Goal: Task Accomplishment & Management: Use online tool/utility

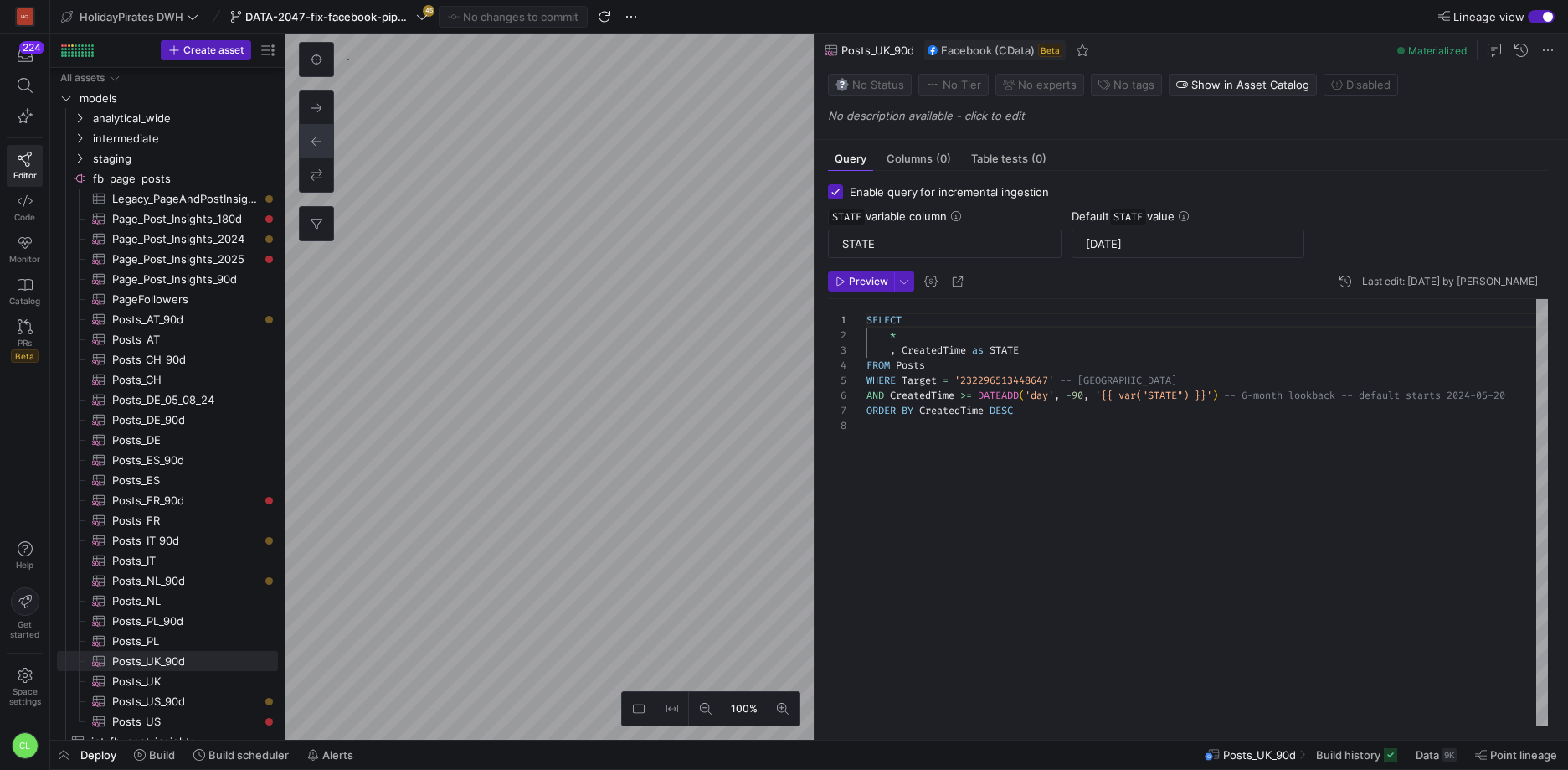
scroll to position [105, 0]
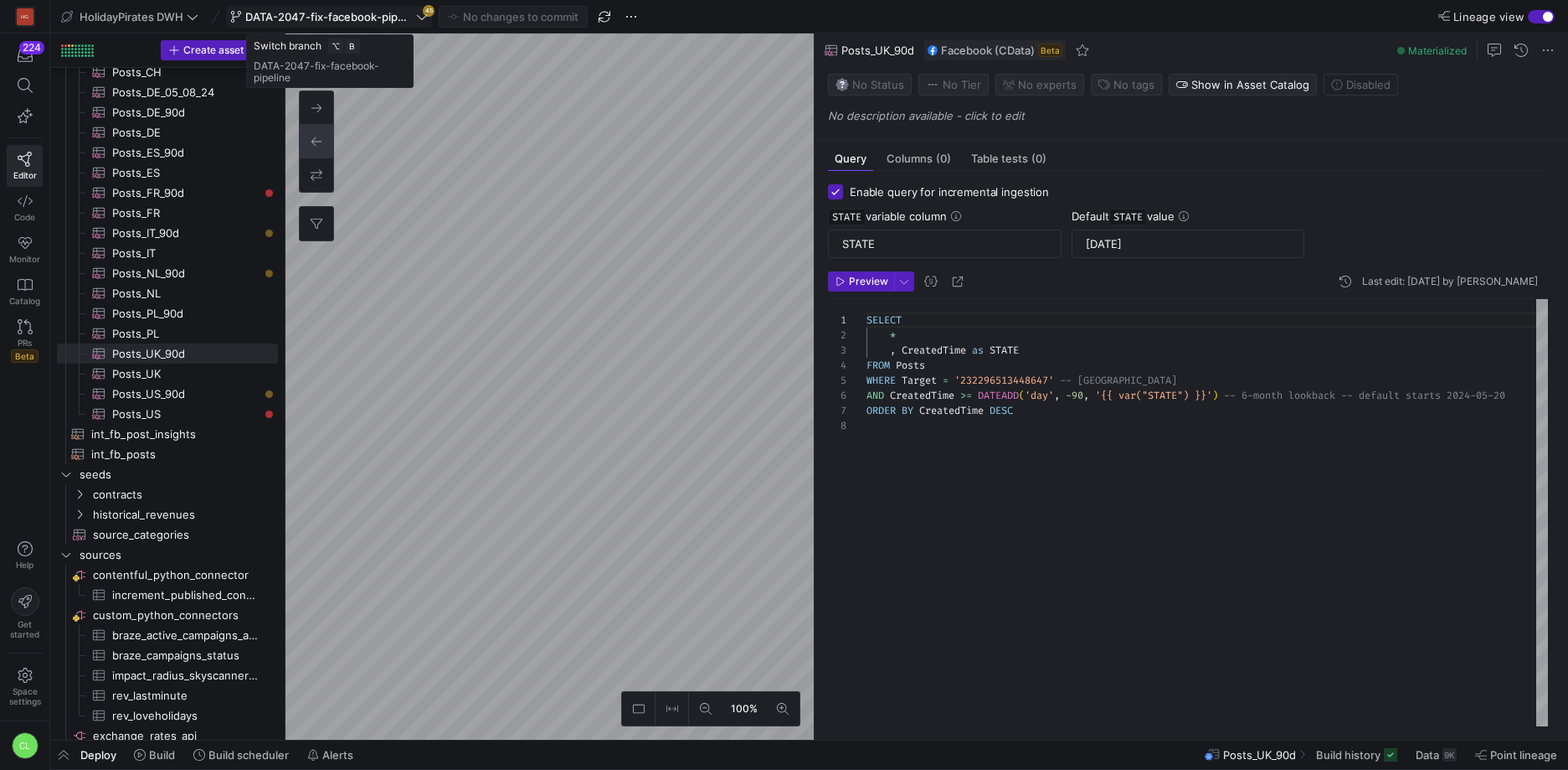
click at [367, 23] on span at bounding box center [329, 17] width 205 height 20
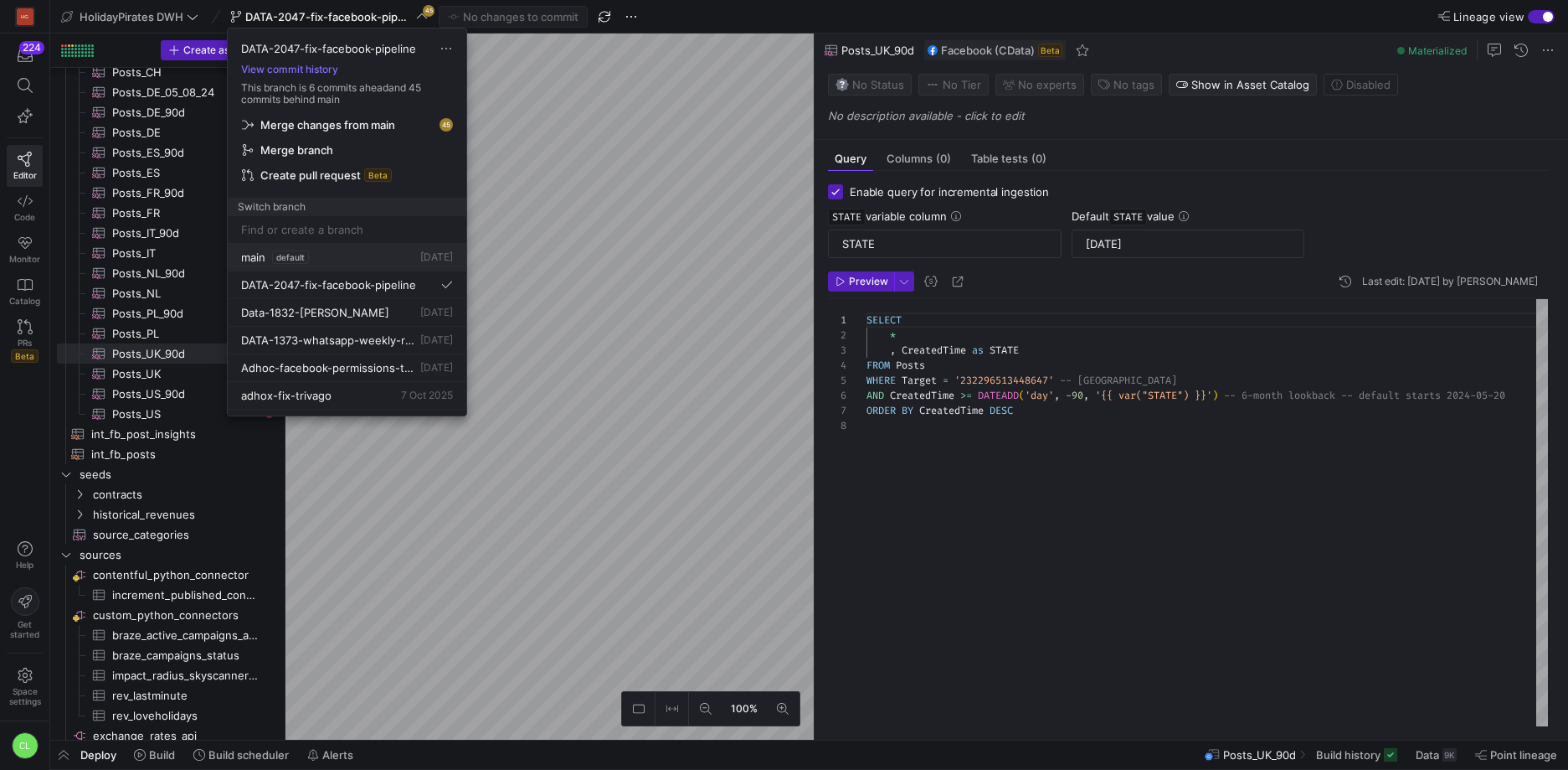
click at [354, 263] on div "main default 2 days ago" at bounding box center [348, 257] width 212 height 14
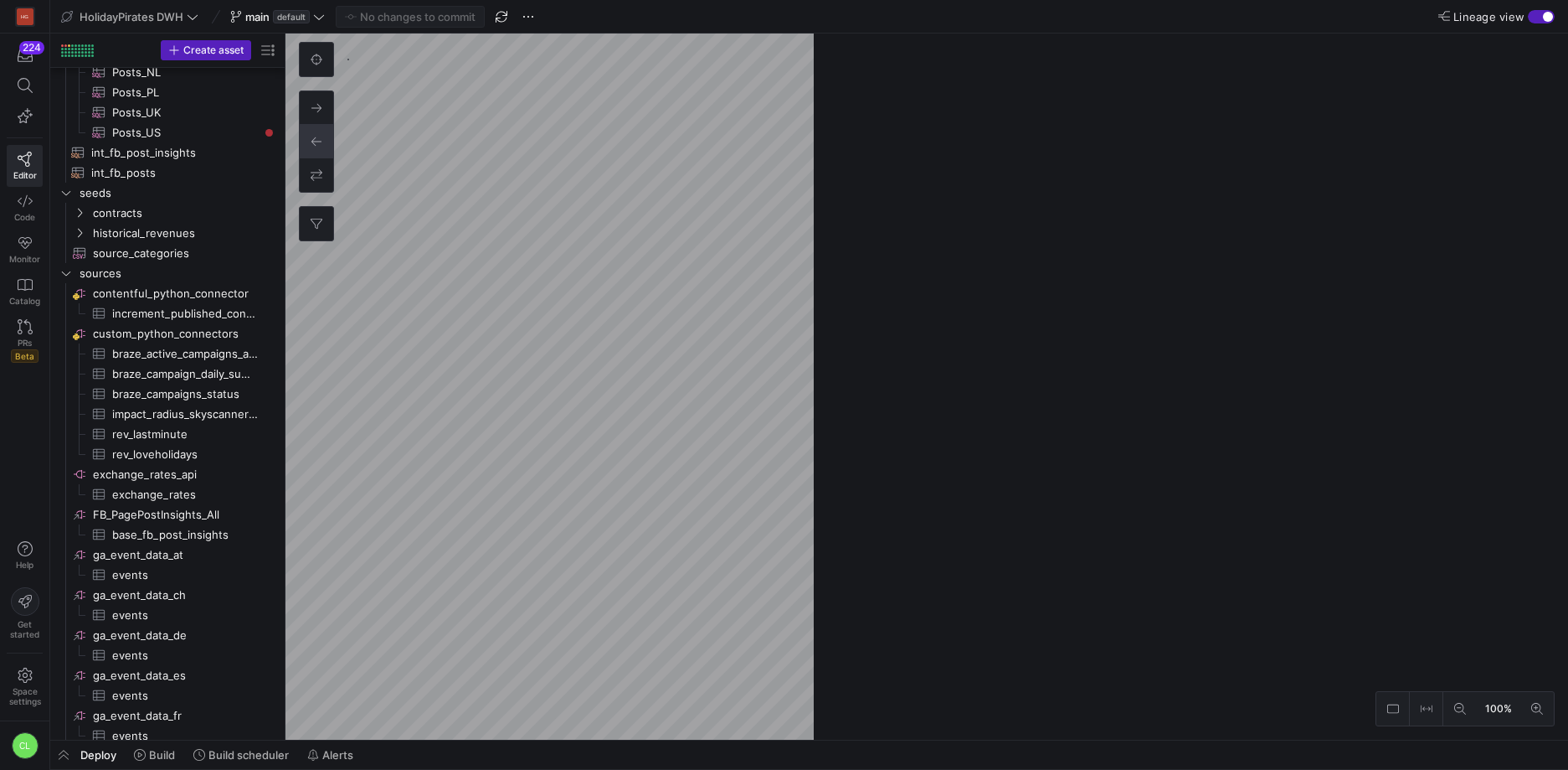
scroll to position [307, 0]
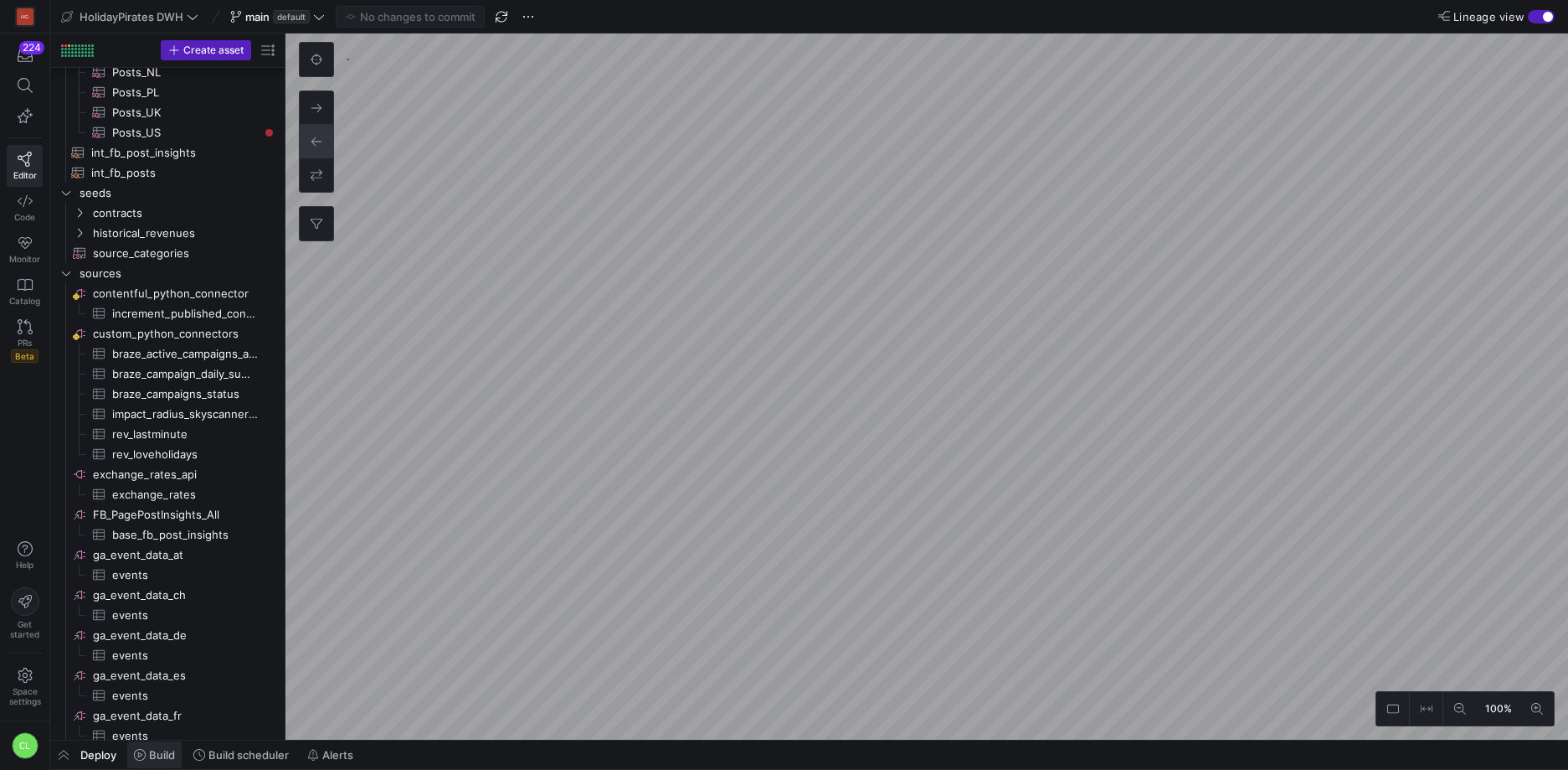
click at [161, 752] on span "Build" at bounding box center [162, 754] width 26 height 14
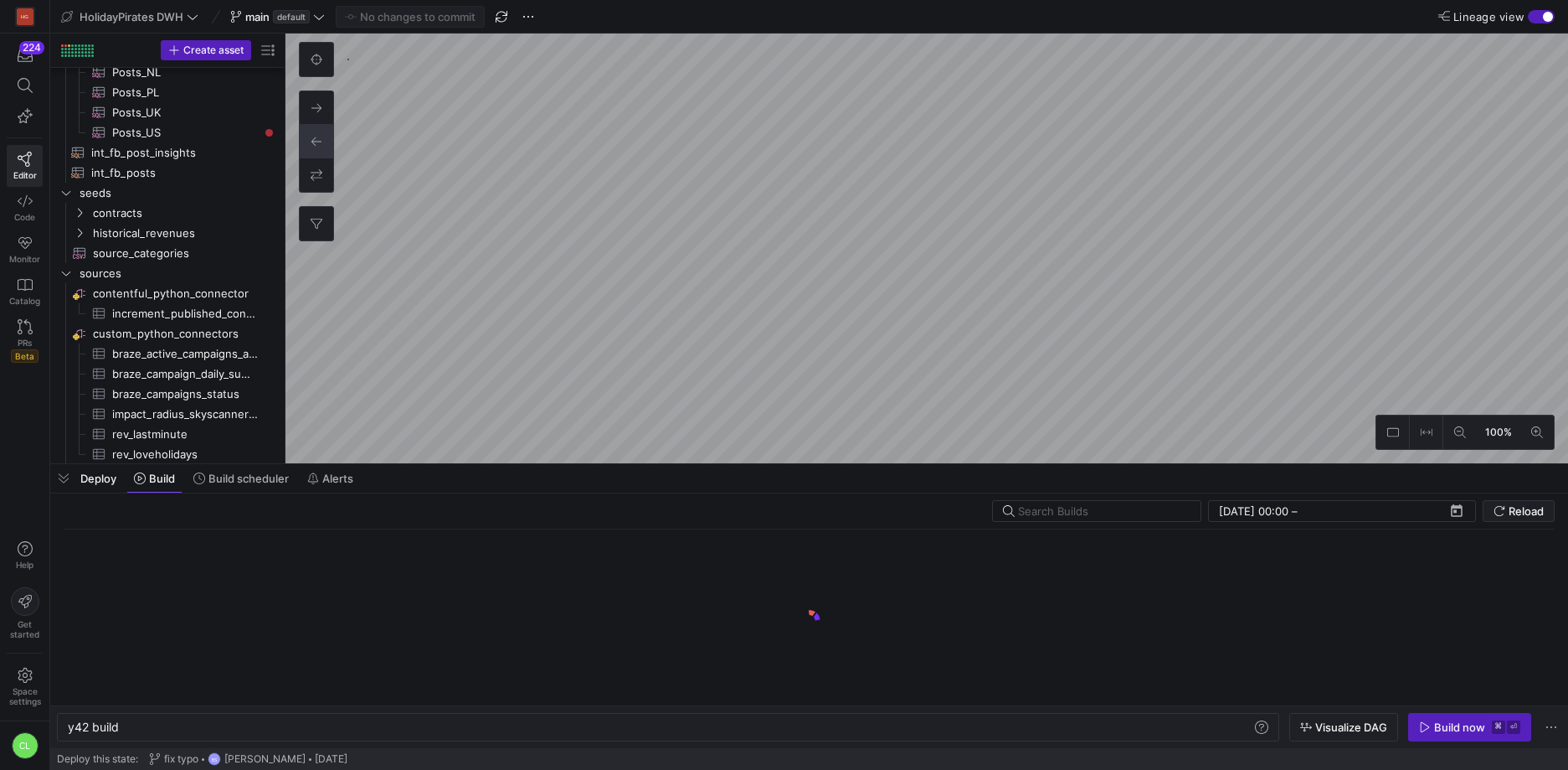
scroll to position [0, 51]
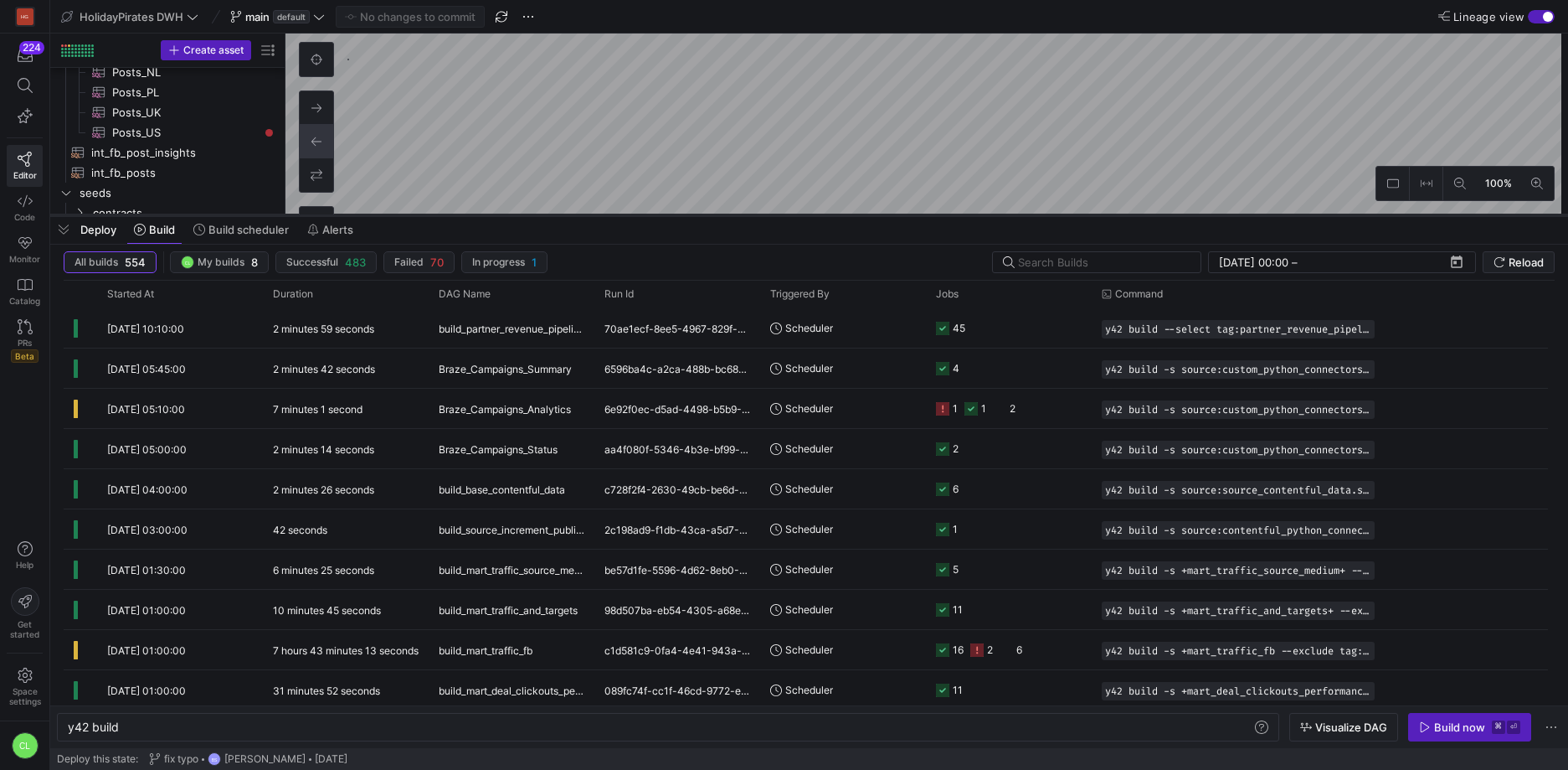
drag, startPoint x: 569, startPoint y: 465, endPoint x: 607, endPoint y: 216, distance: 251.9
click at [607, 216] on div at bounding box center [809, 215] width 1518 height 6
click at [890, 655] on y42-orchestration-triggered-by "Scheduler" at bounding box center [843, 649] width 146 height 38
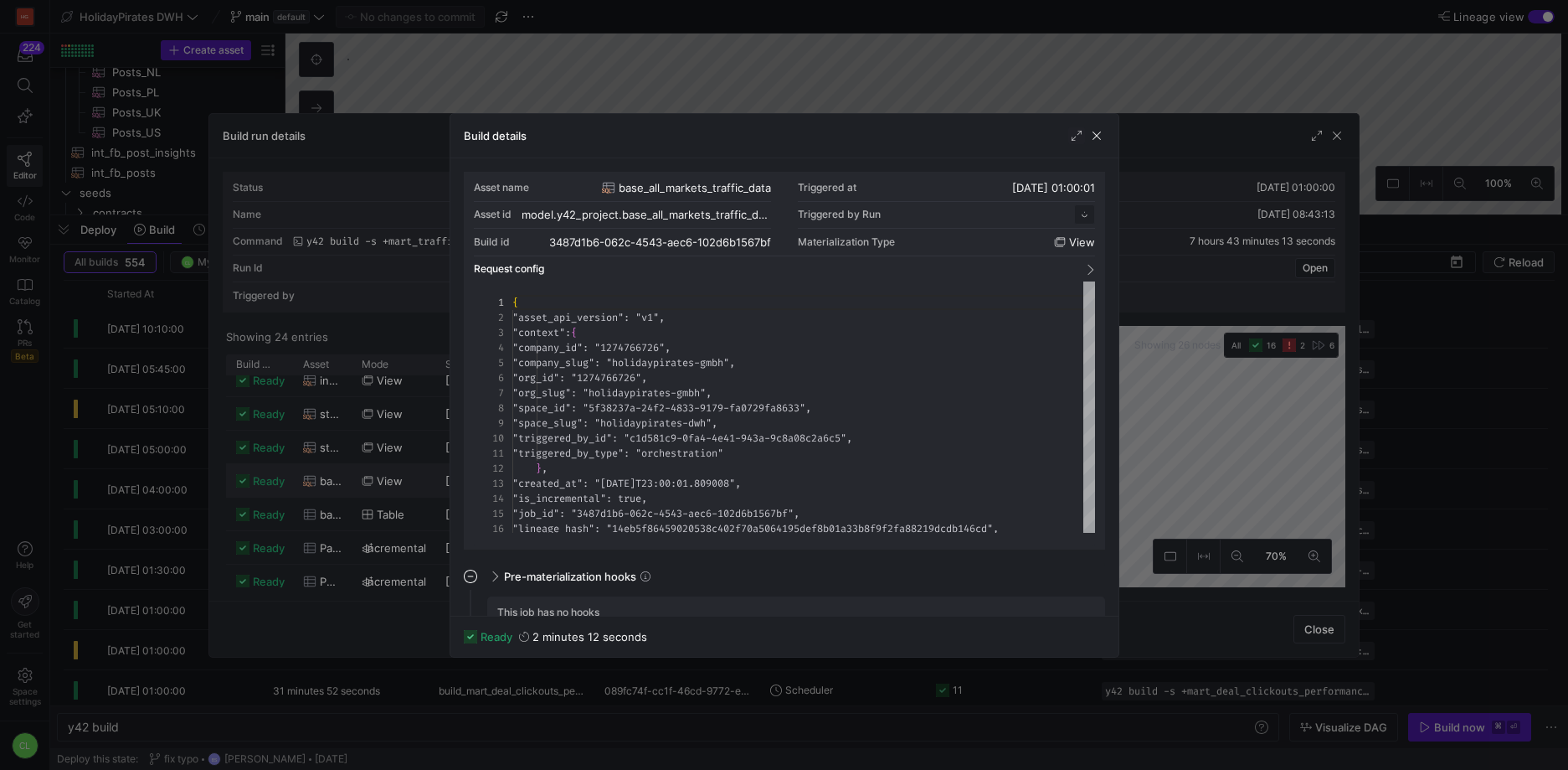
scroll to position [151, 0]
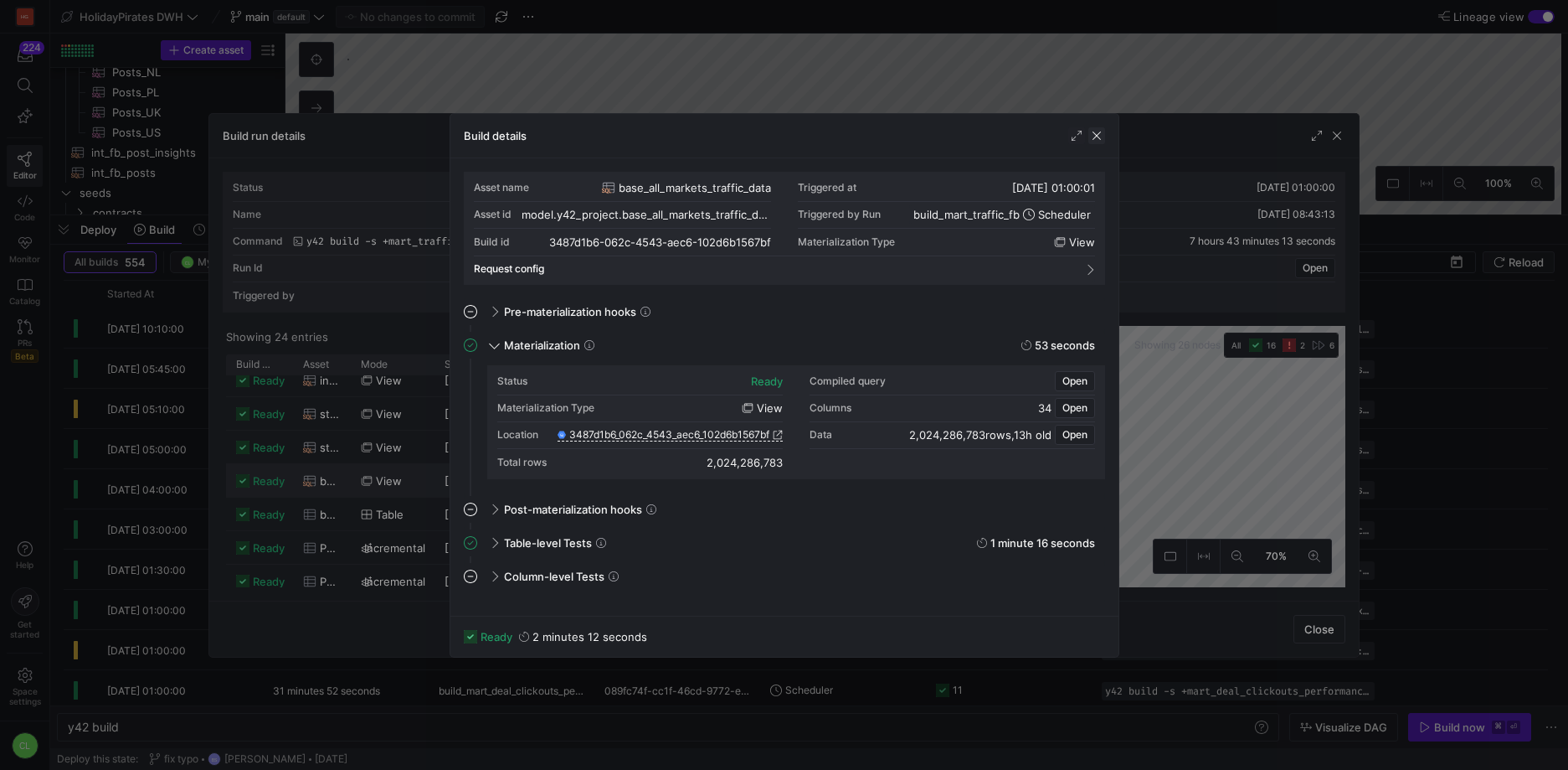
click at [1096, 134] on span "button" at bounding box center [1097, 136] width 17 height 17
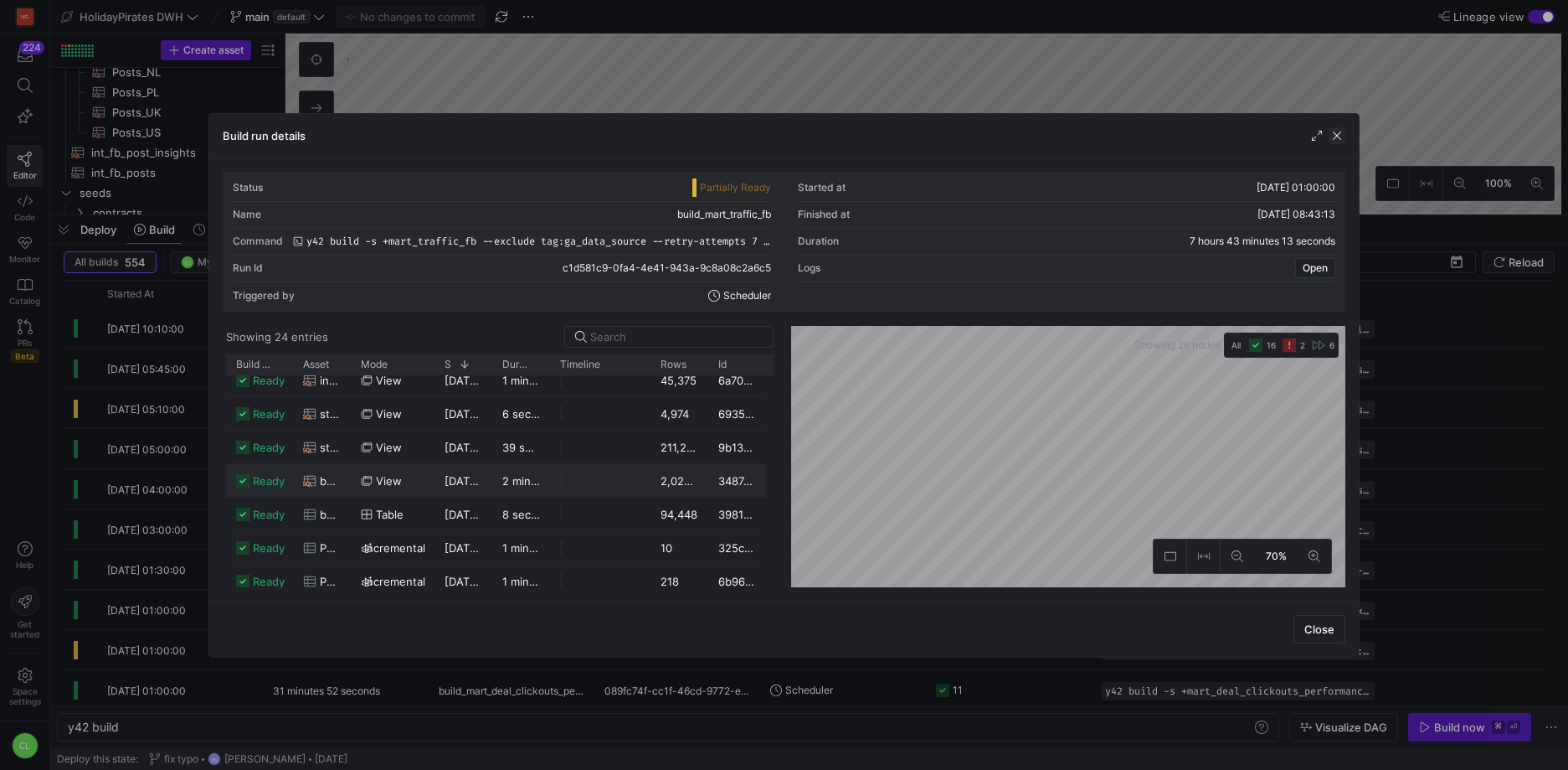
click at [1338, 138] on span "button" at bounding box center [1338, 136] width 17 height 17
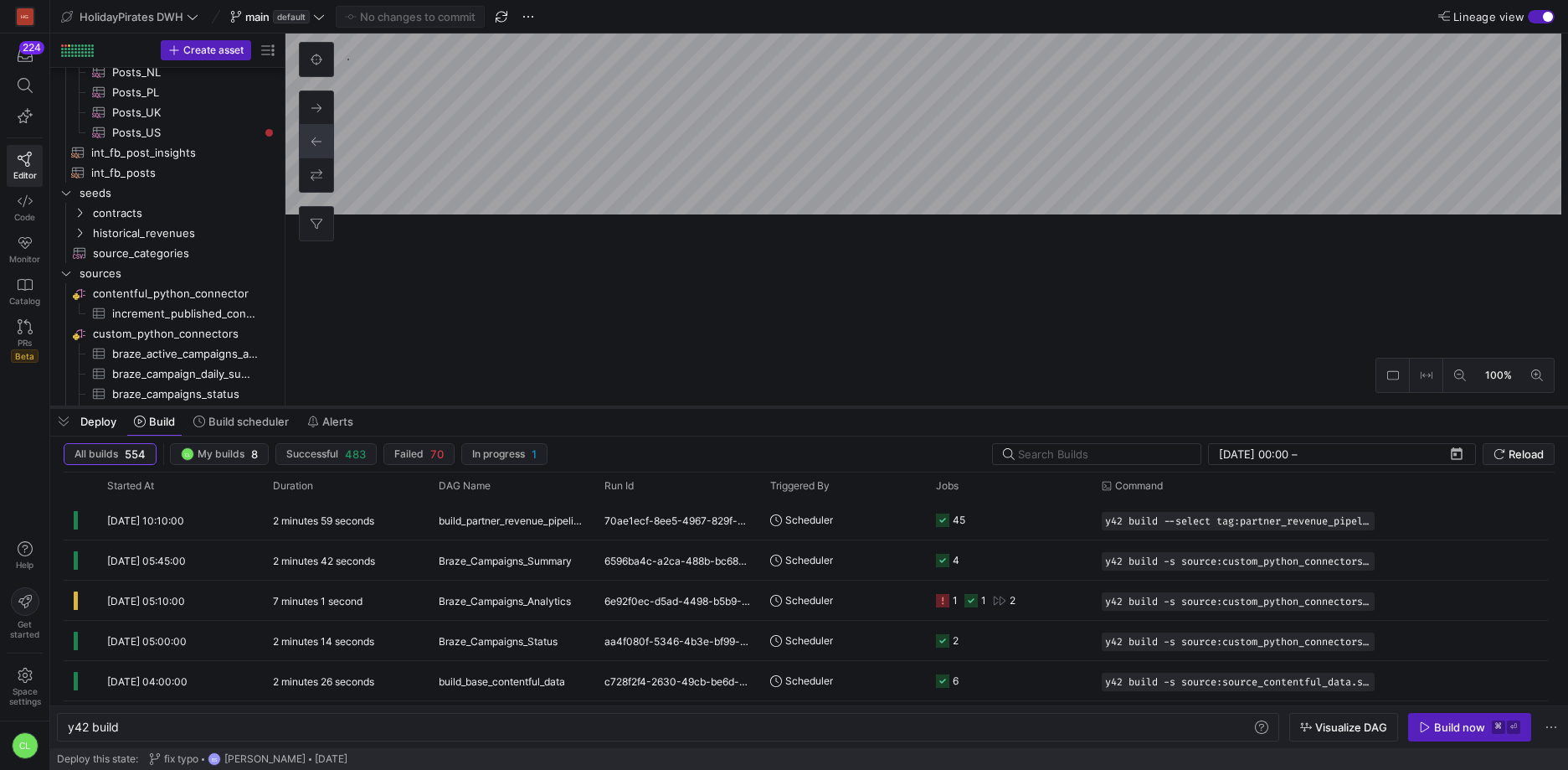
drag, startPoint x: 619, startPoint y: 215, endPoint x: 655, endPoint y: 492, distance: 279.3
click at [655, 410] on div at bounding box center [809, 407] width 1518 height 6
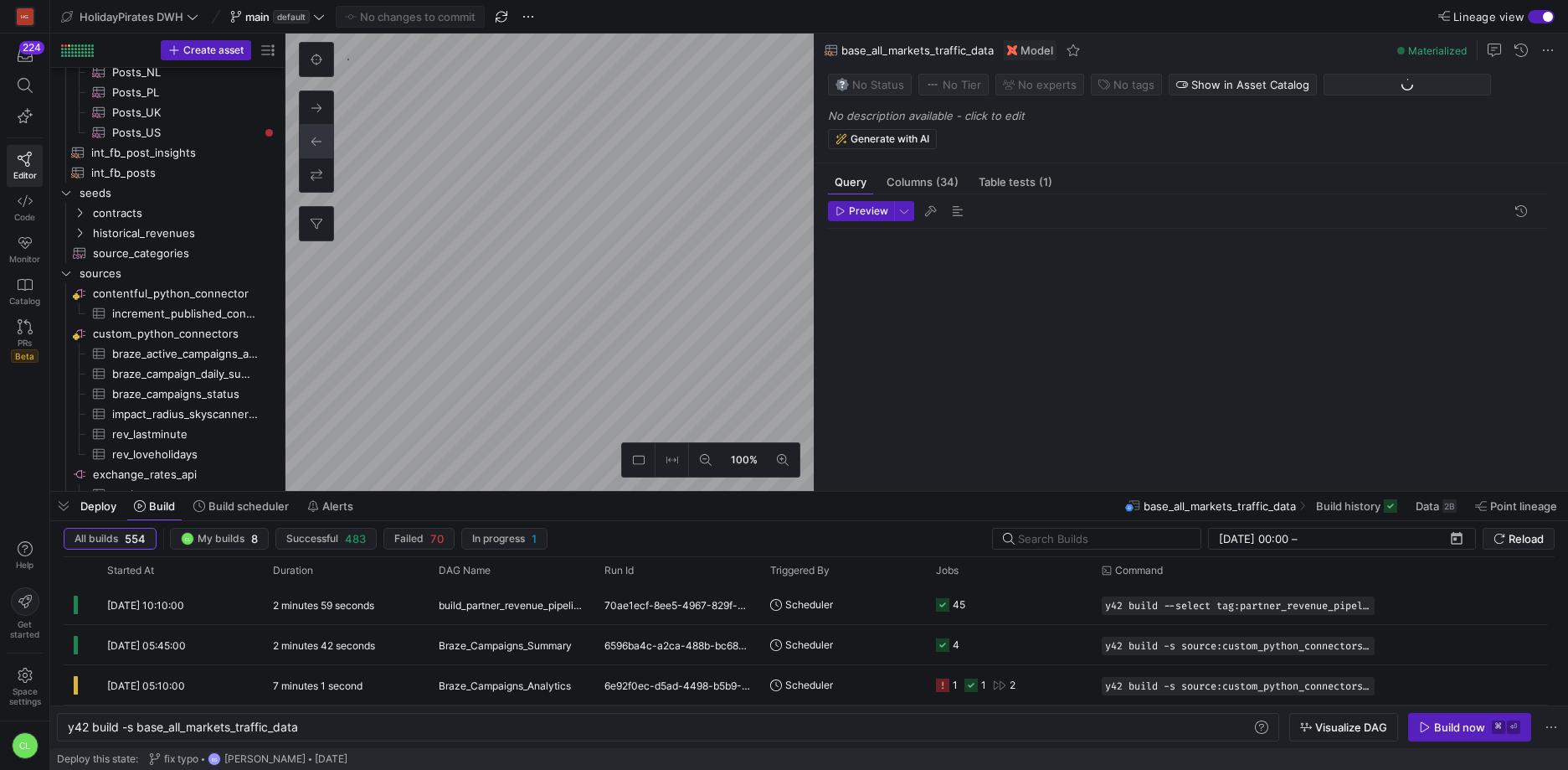
type textarea "y42 build -s base_all_markets_traffic_data"
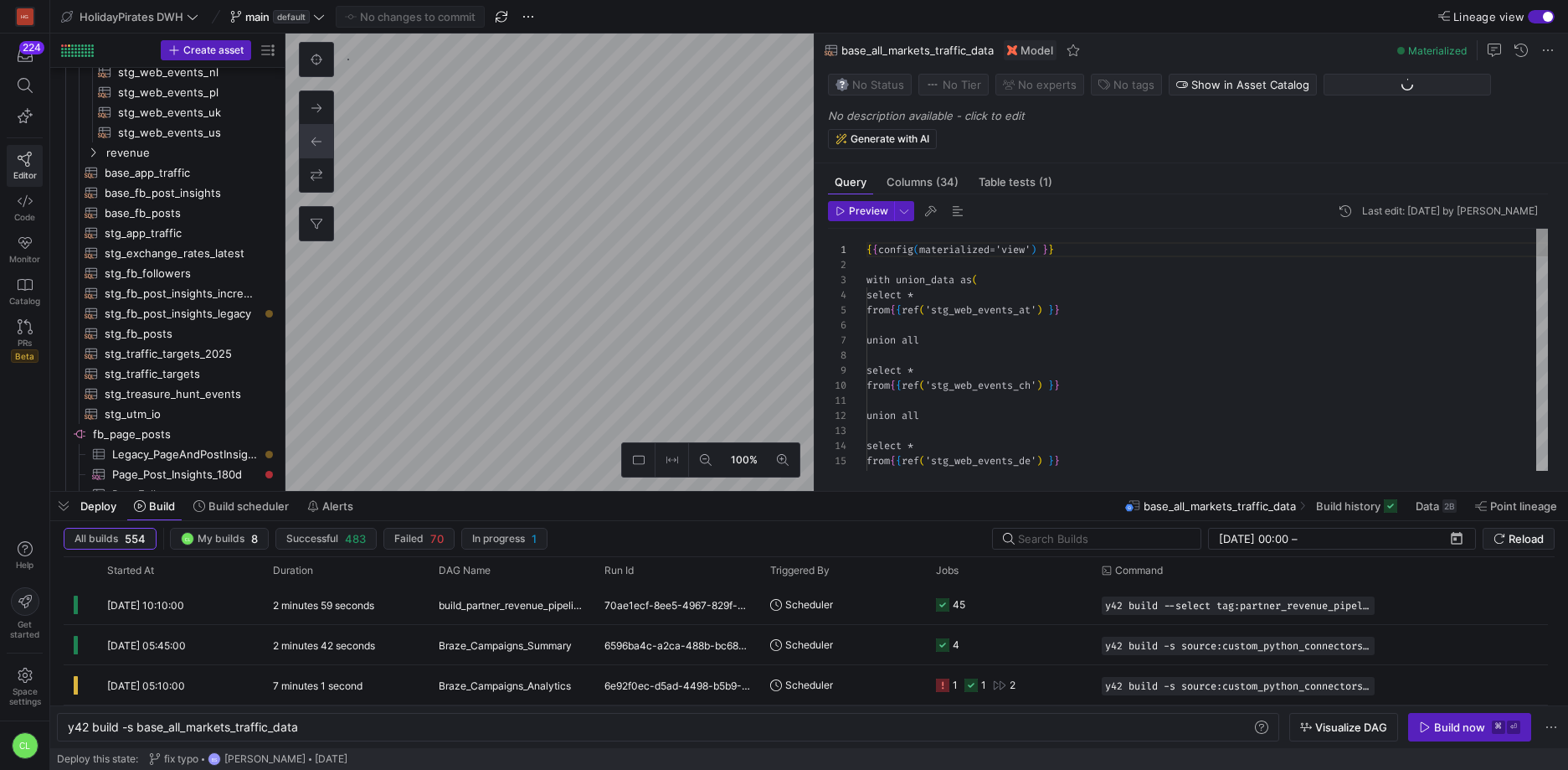
scroll to position [151, 0]
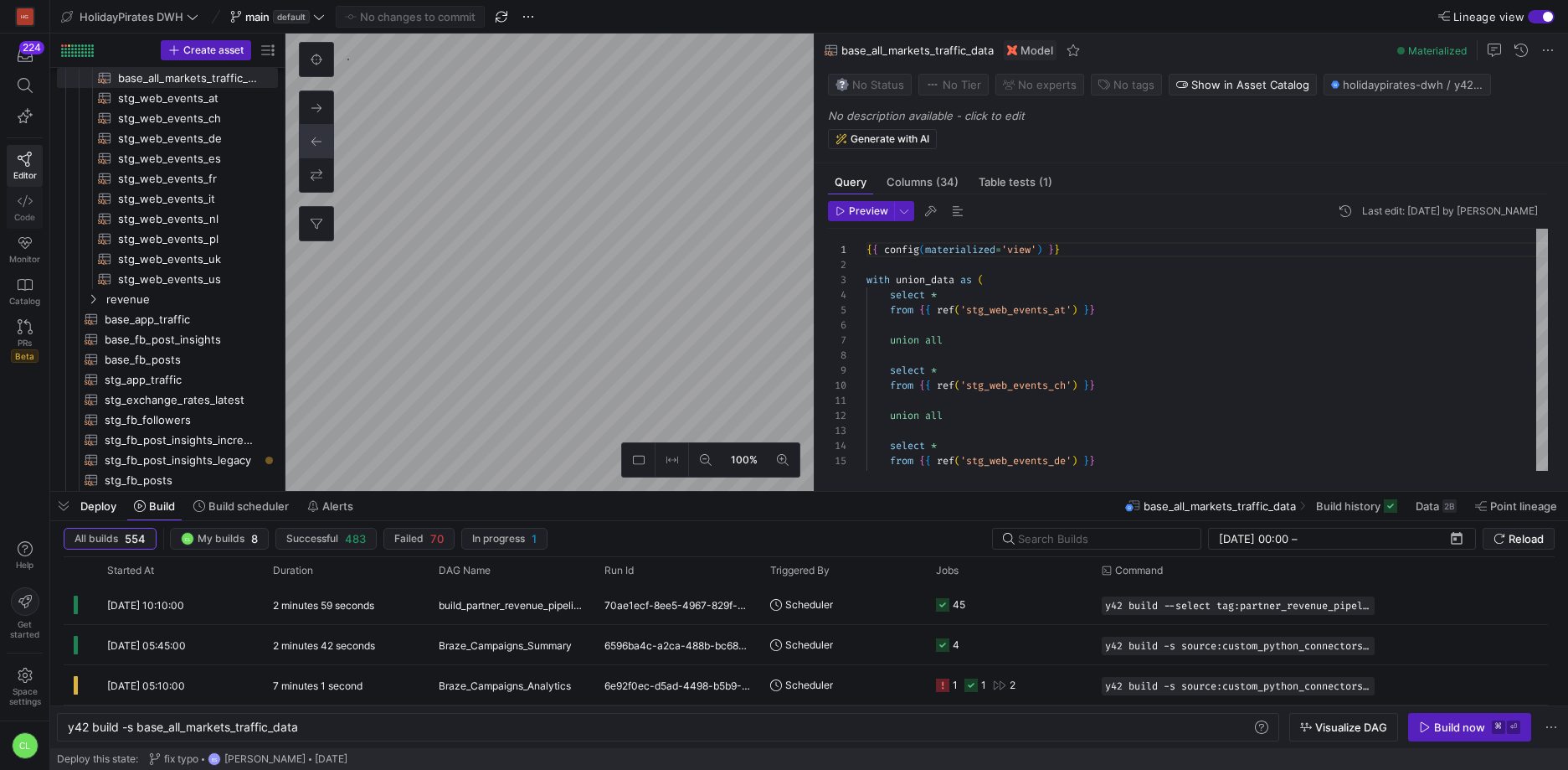
click at [23, 196] on icon at bounding box center [25, 201] width 15 height 15
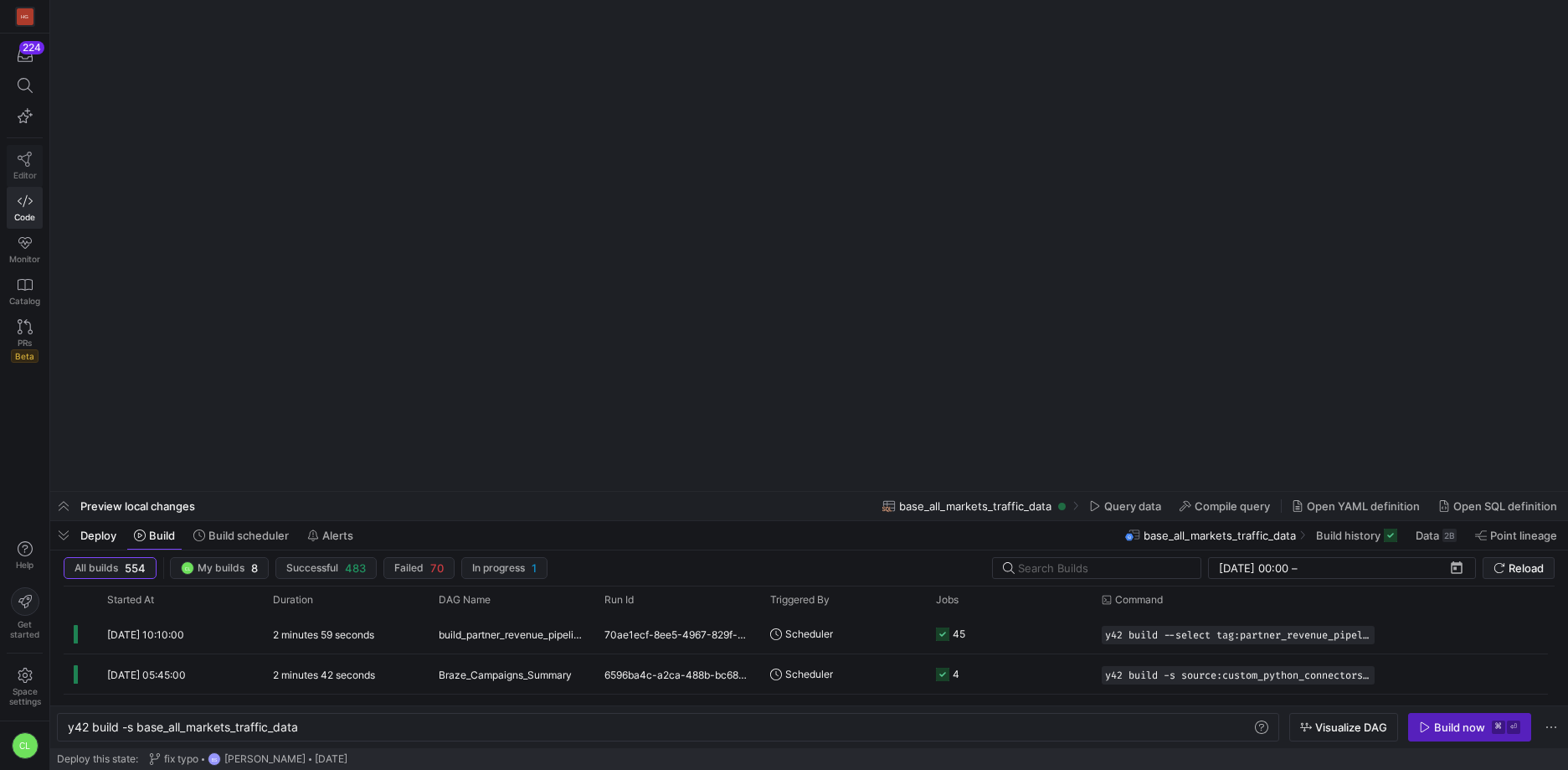
click at [32, 160] on link "Editor" at bounding box center [24, 165] width 36 height 41
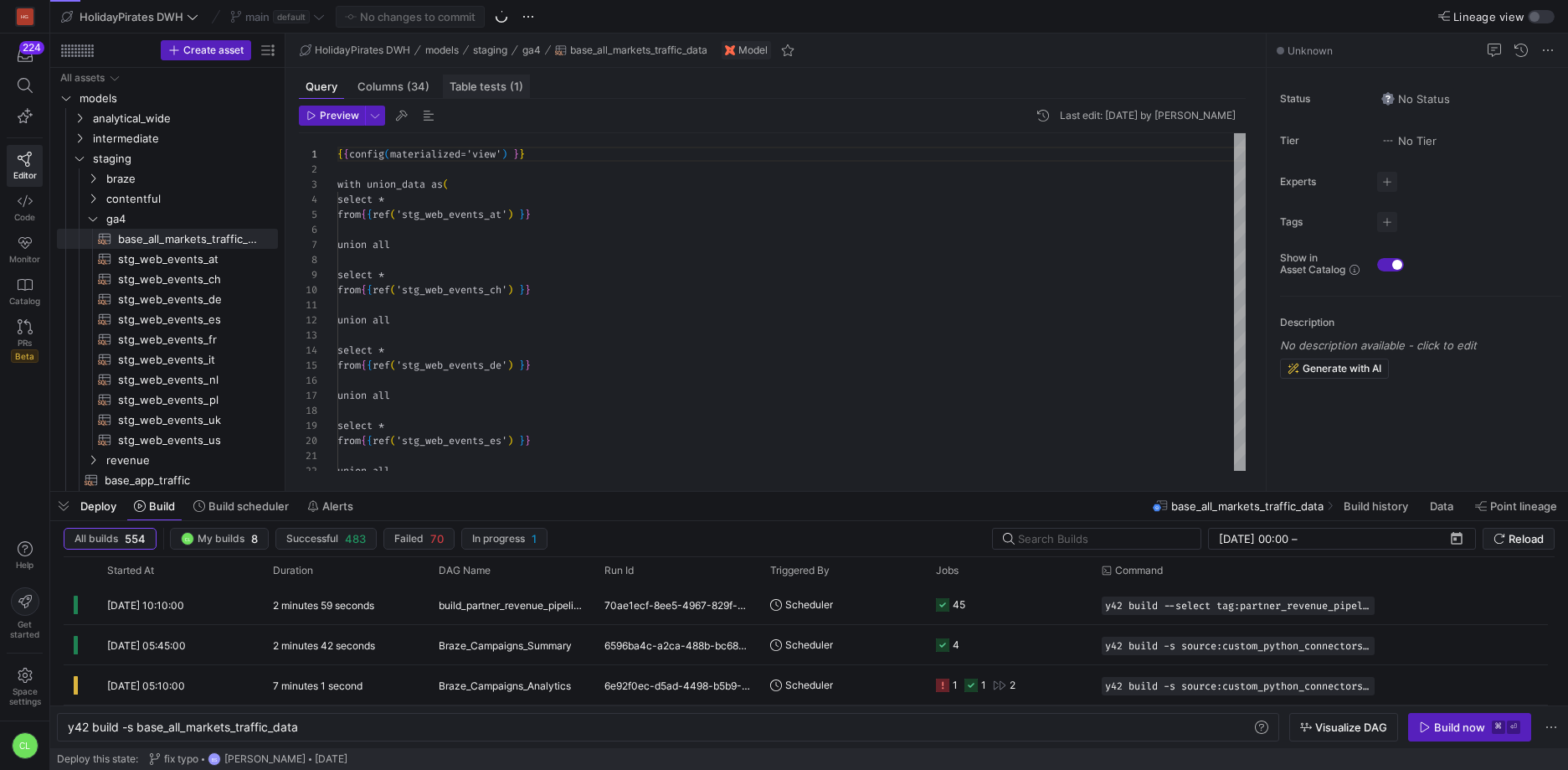
scroll to position [151, 0]
click at [504, 87] on span "Table tests (1)" at bounding box center [487, 87] width 74 height 11
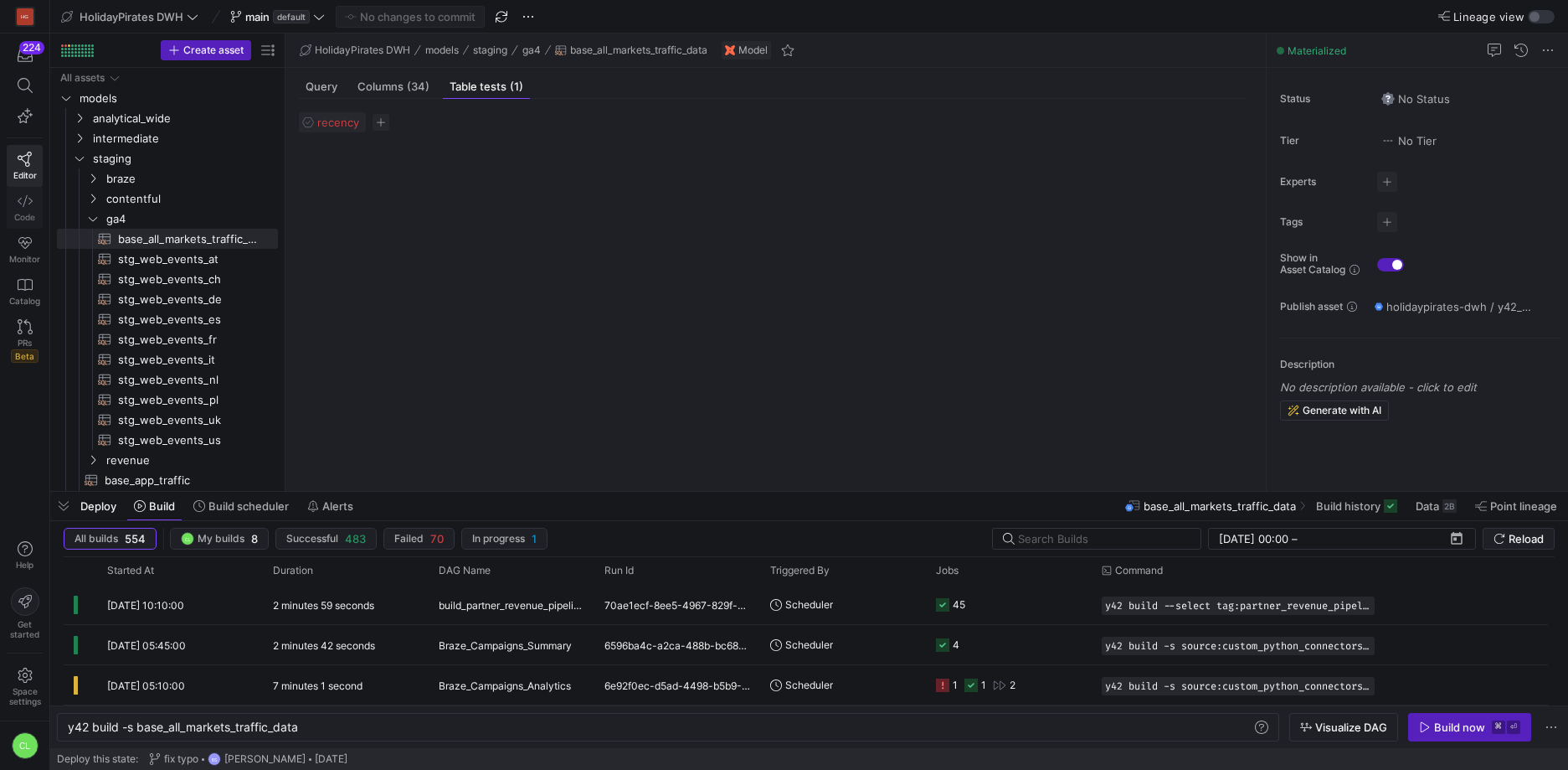
click at [19, 212] on span "Code" at bounding box center [24, 217] width 21 height 10
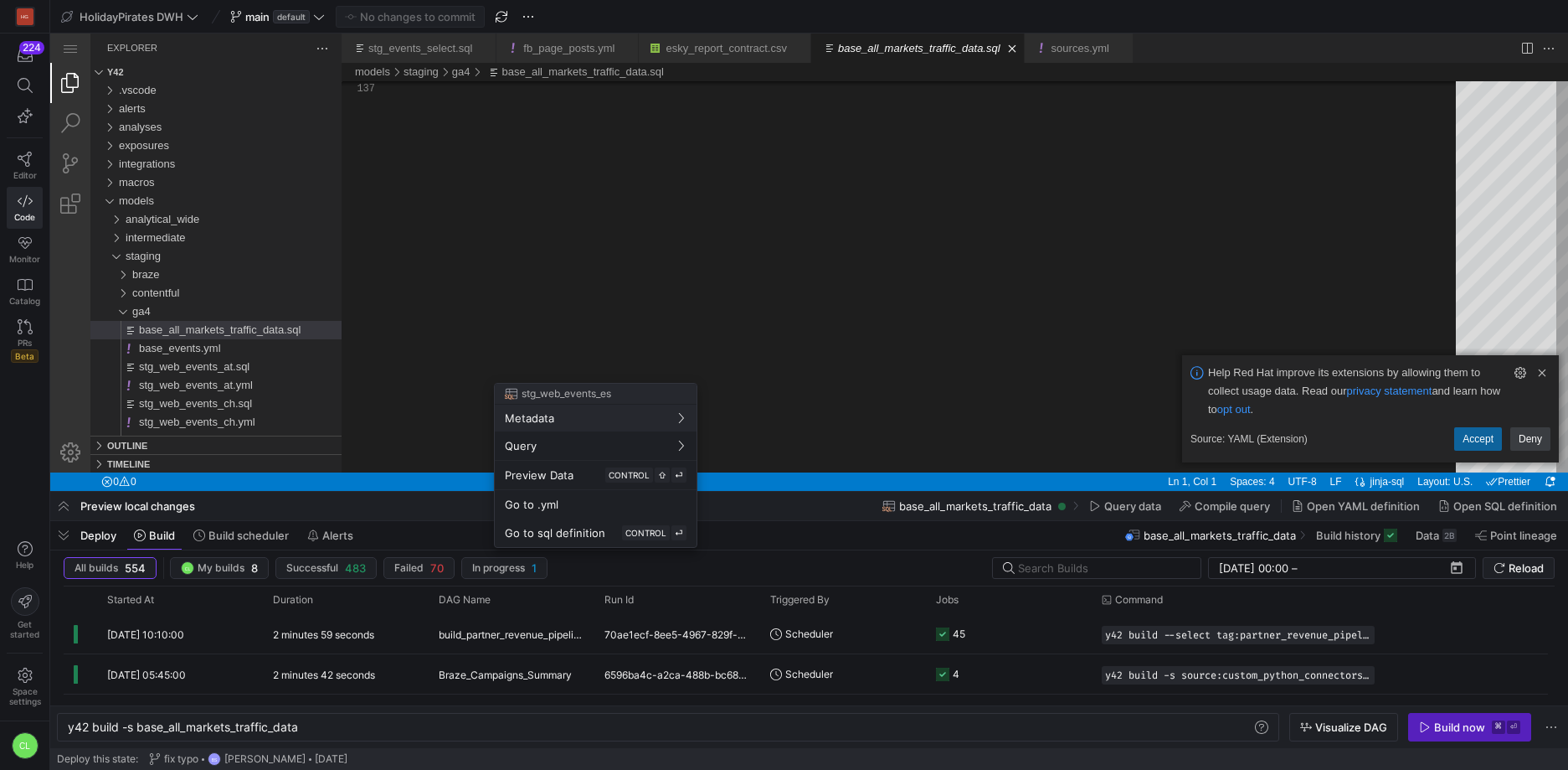
click at [216, 347] on div at bounding box center [784, 385] width 1568 height 770
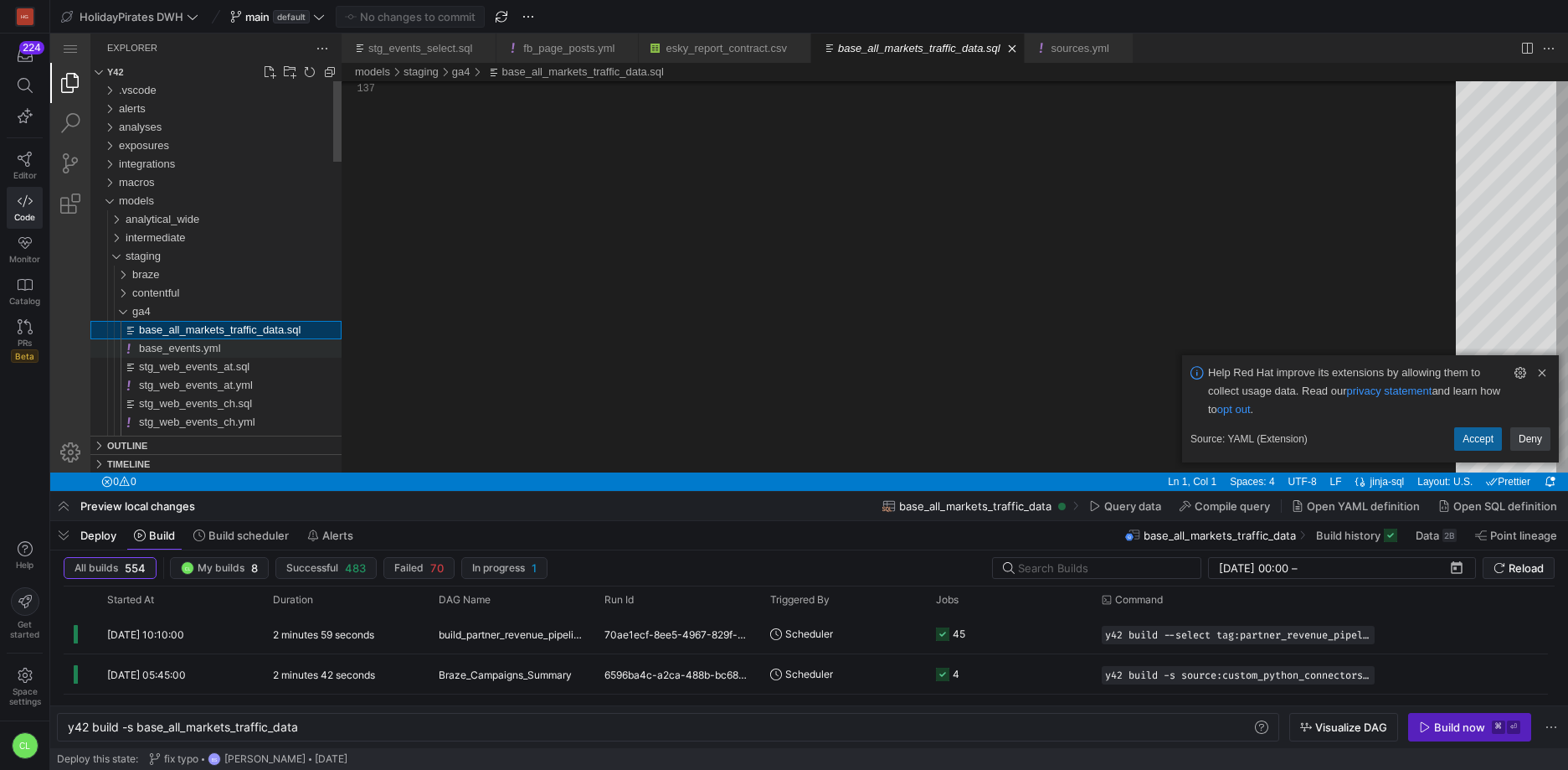
click at [237, 348] on div "base_events.yml" at bounding box center [241, 349] width 203 height 18
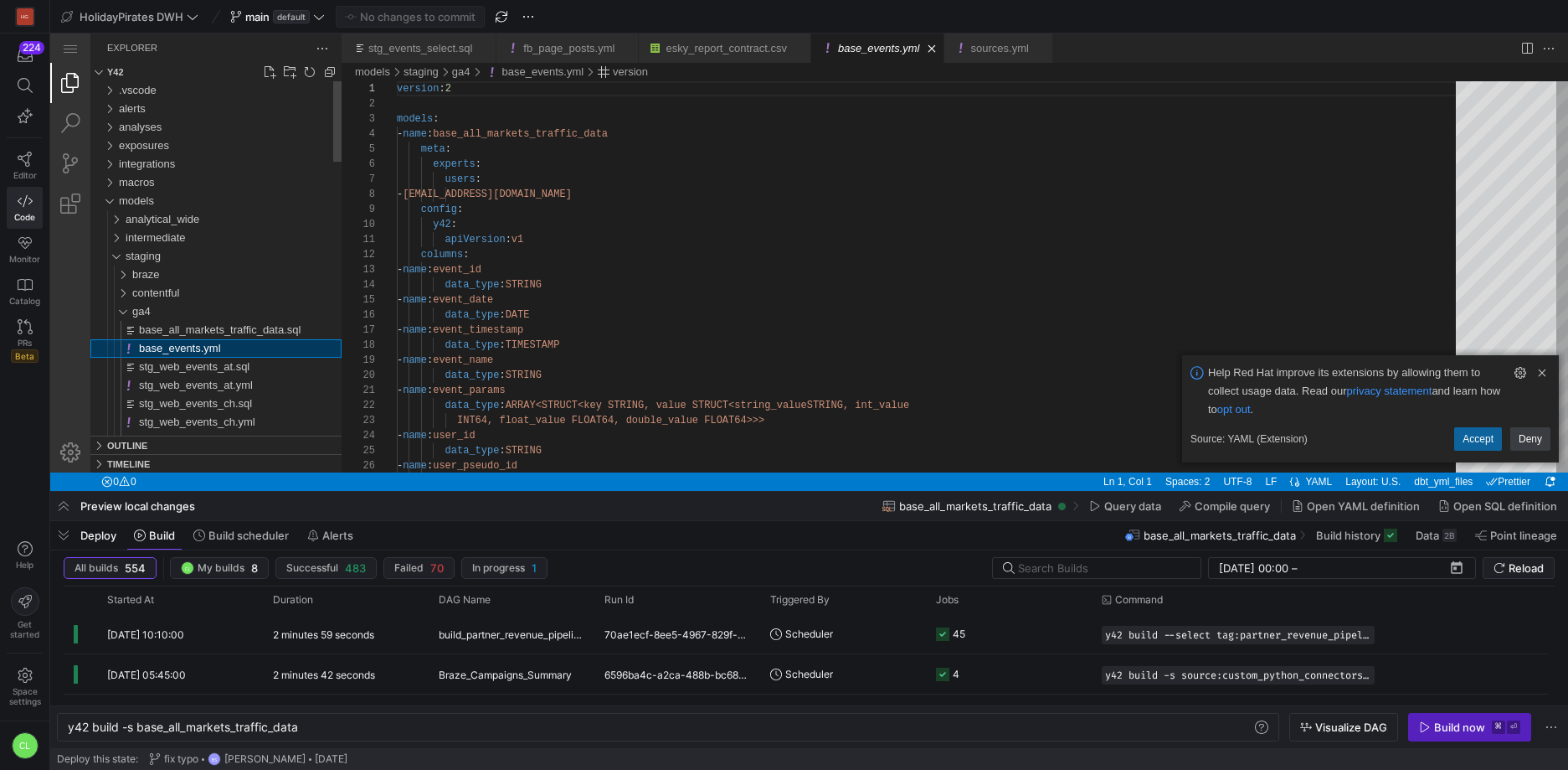
scroll to position [151, 0]
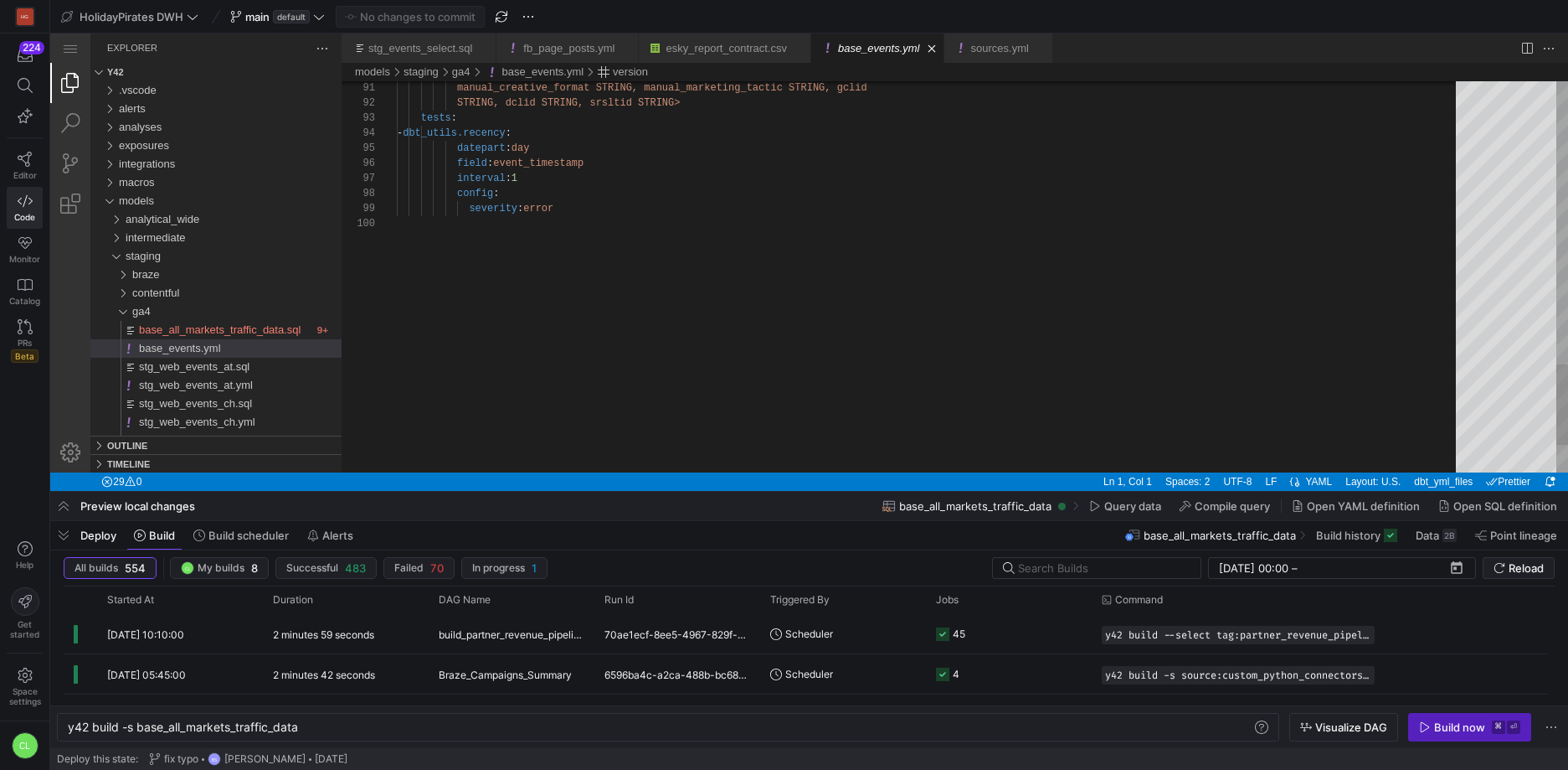
type textarea "manual_creative_format STRING, manual_marketing_tactic STRING, gclid STRING, dc…"
drag, startPoint x: 420, startPoint y: 119, endPoint x: 464, endPoint y: 121, distance: 44.0
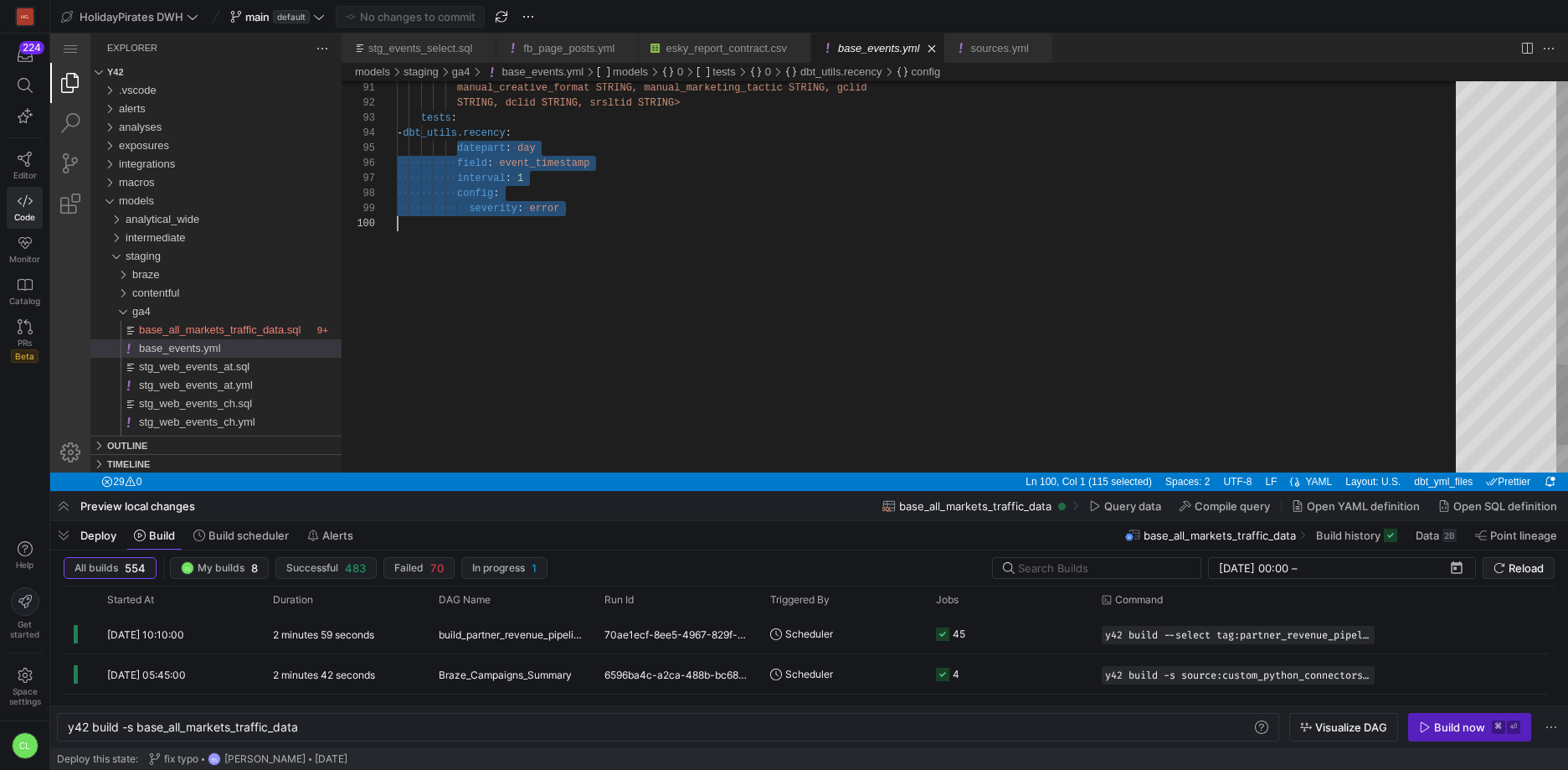
drag, startPoint x: 456, startPoint y: 144, endPoint x: 590, endPoint y: 215, distance: 151.6
drag, startPoint x: 577, startPoint y: 209, endPoint x: 519, endPoint y: 126, distance: 101.3
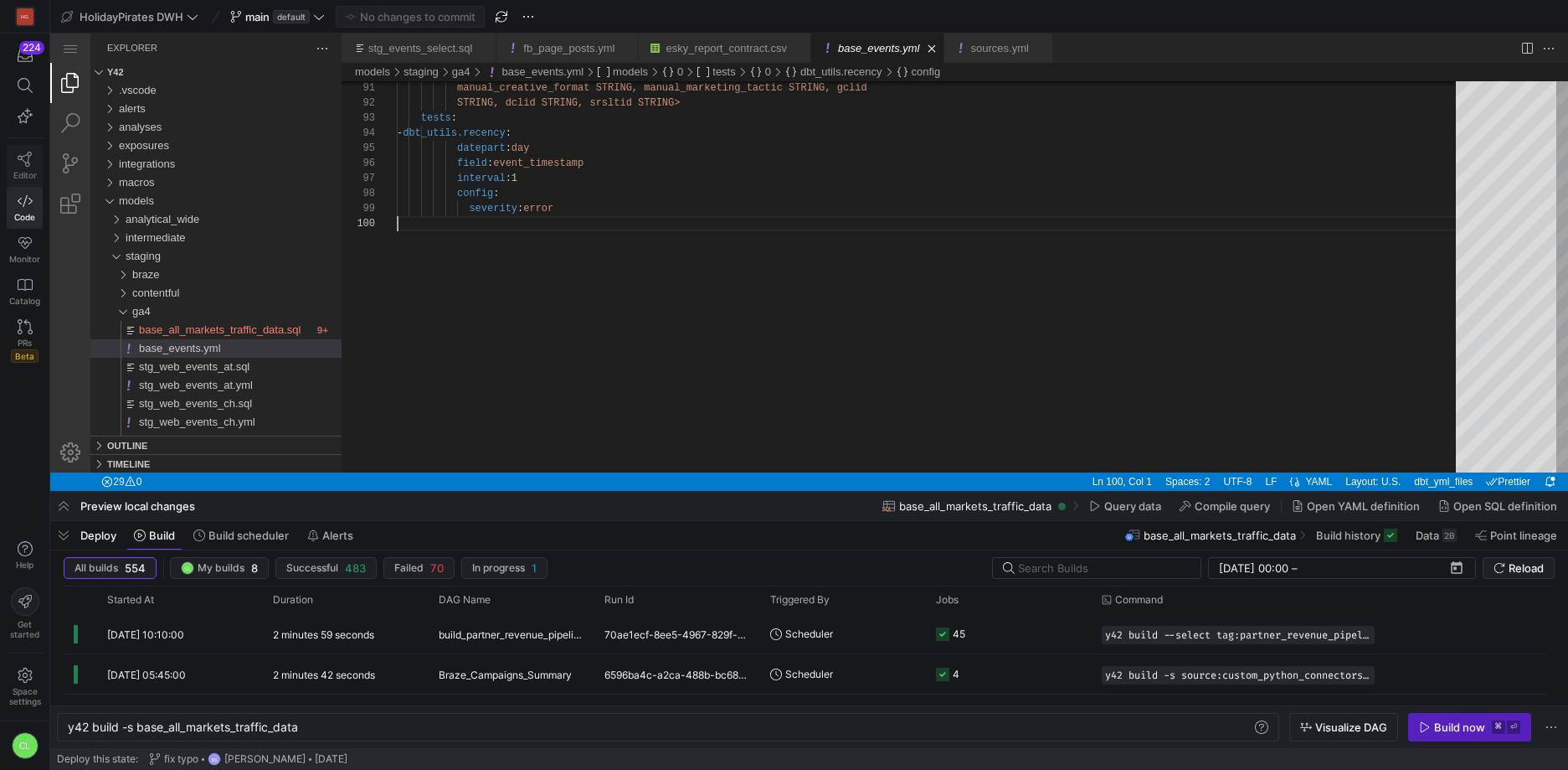
click at [25, 165] on icon at bounding box center [24, 159] width 14 height 15
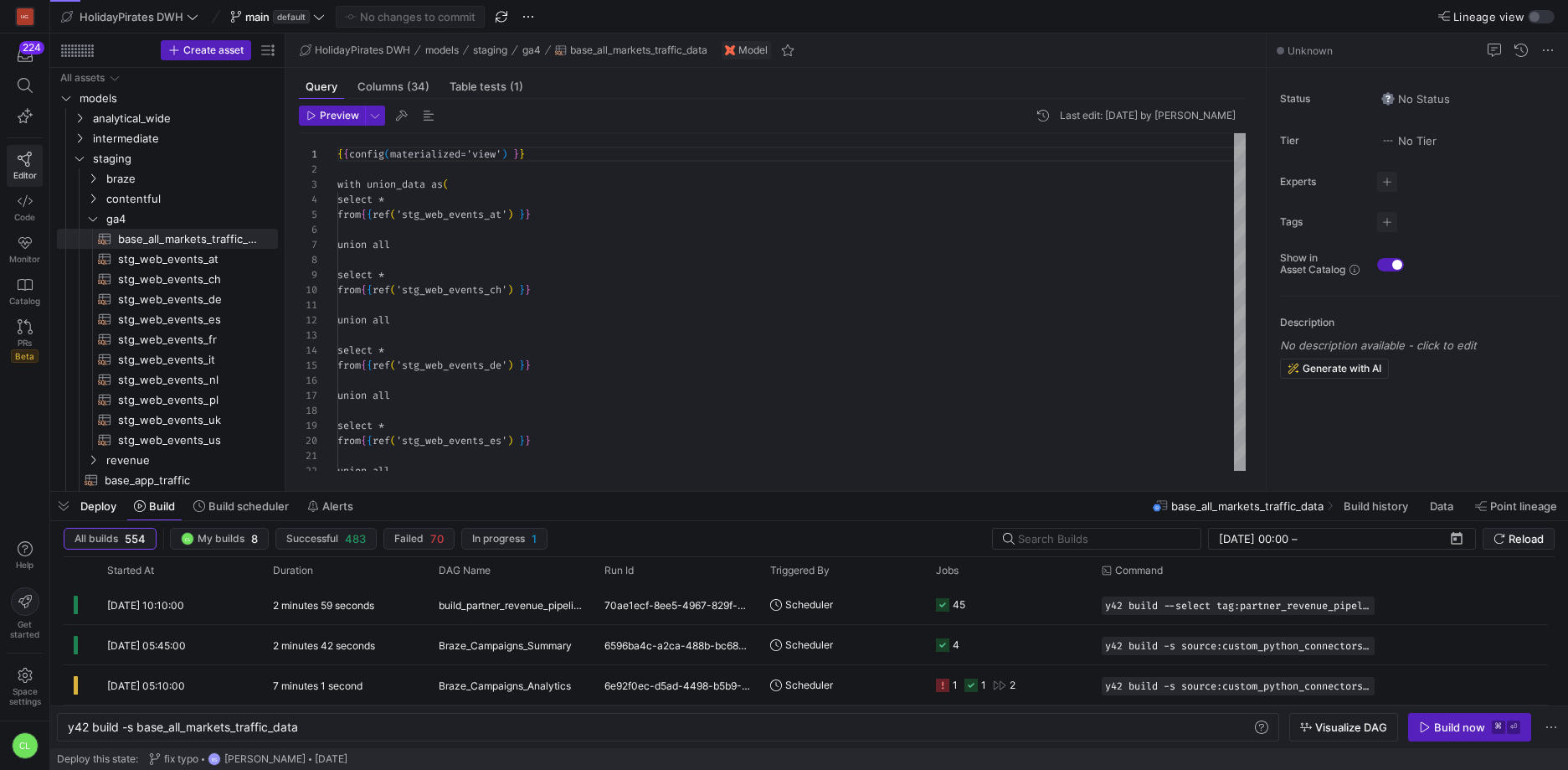
scroll to position [151, 0]
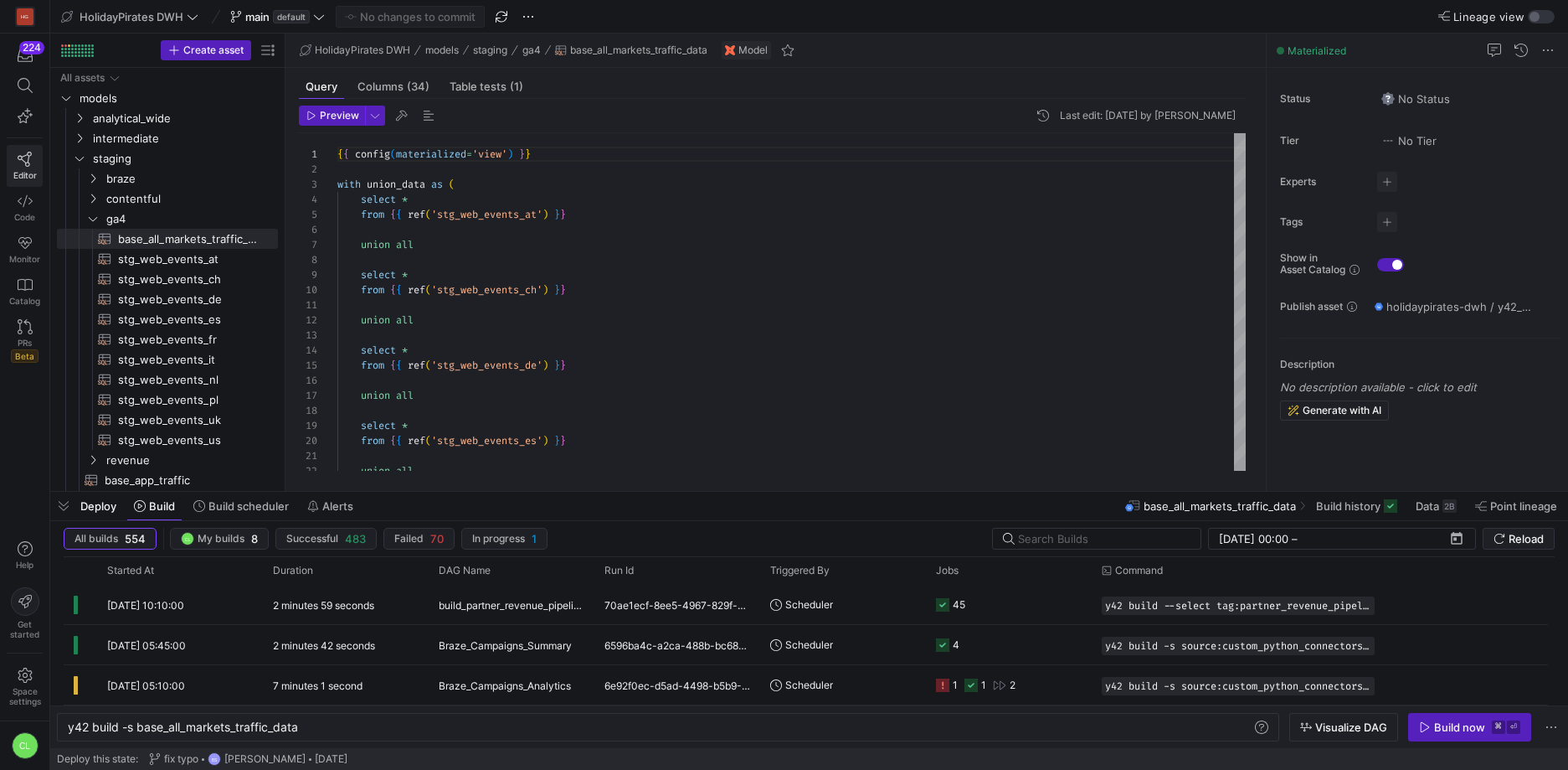
click at [29, 170] on span "Editor" at bounding box center [25, 174] width 23 height 10
click at [1550, 12] on div "button" at bounding box center [1541, 17] width 27 height 14
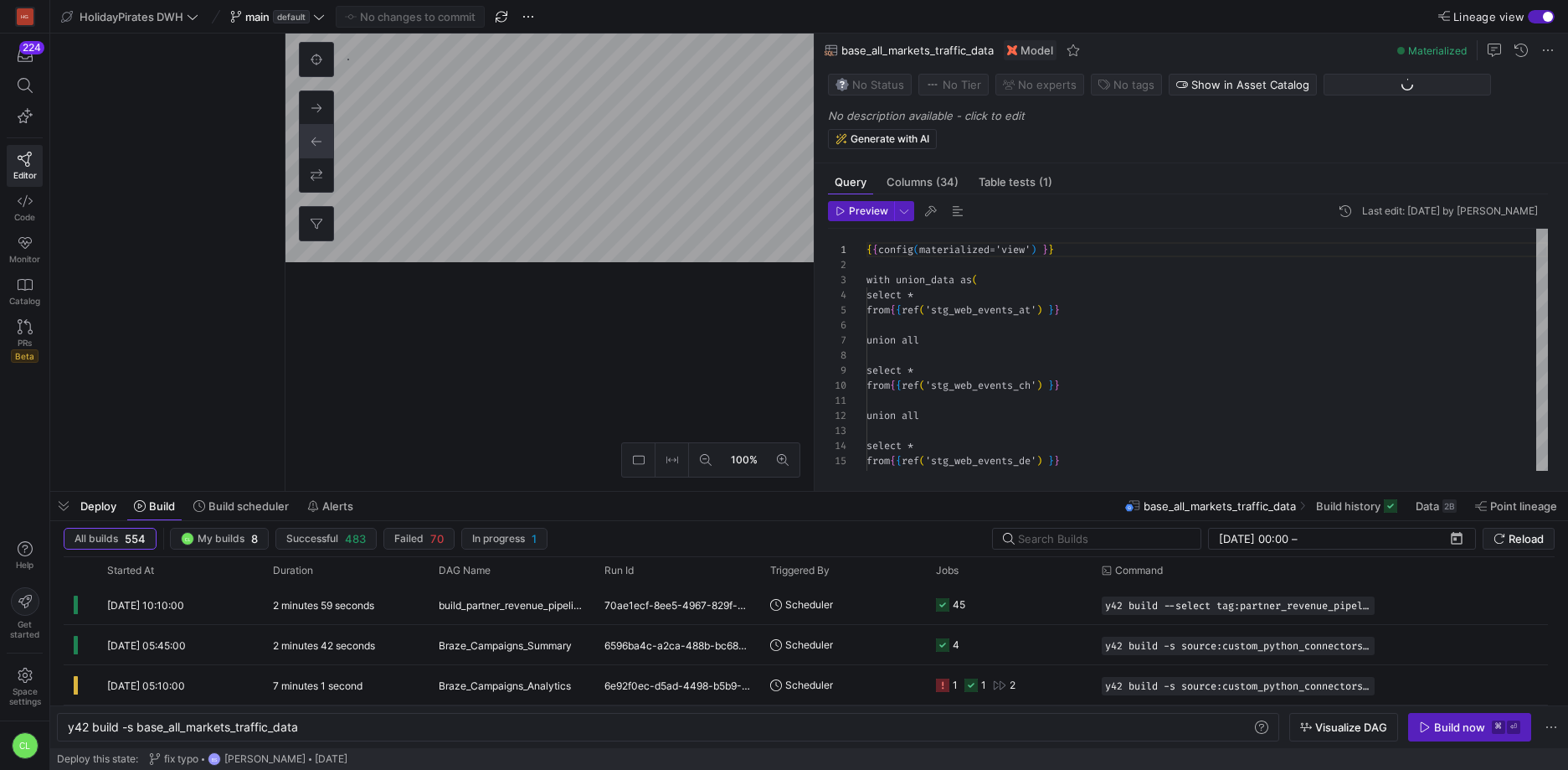
click at [614, 507] on div "Deploy Build Build scheduler Alerts base_all_markets_traffic_data Build history…" at bounding box center [809, 505] width 1518 height 29
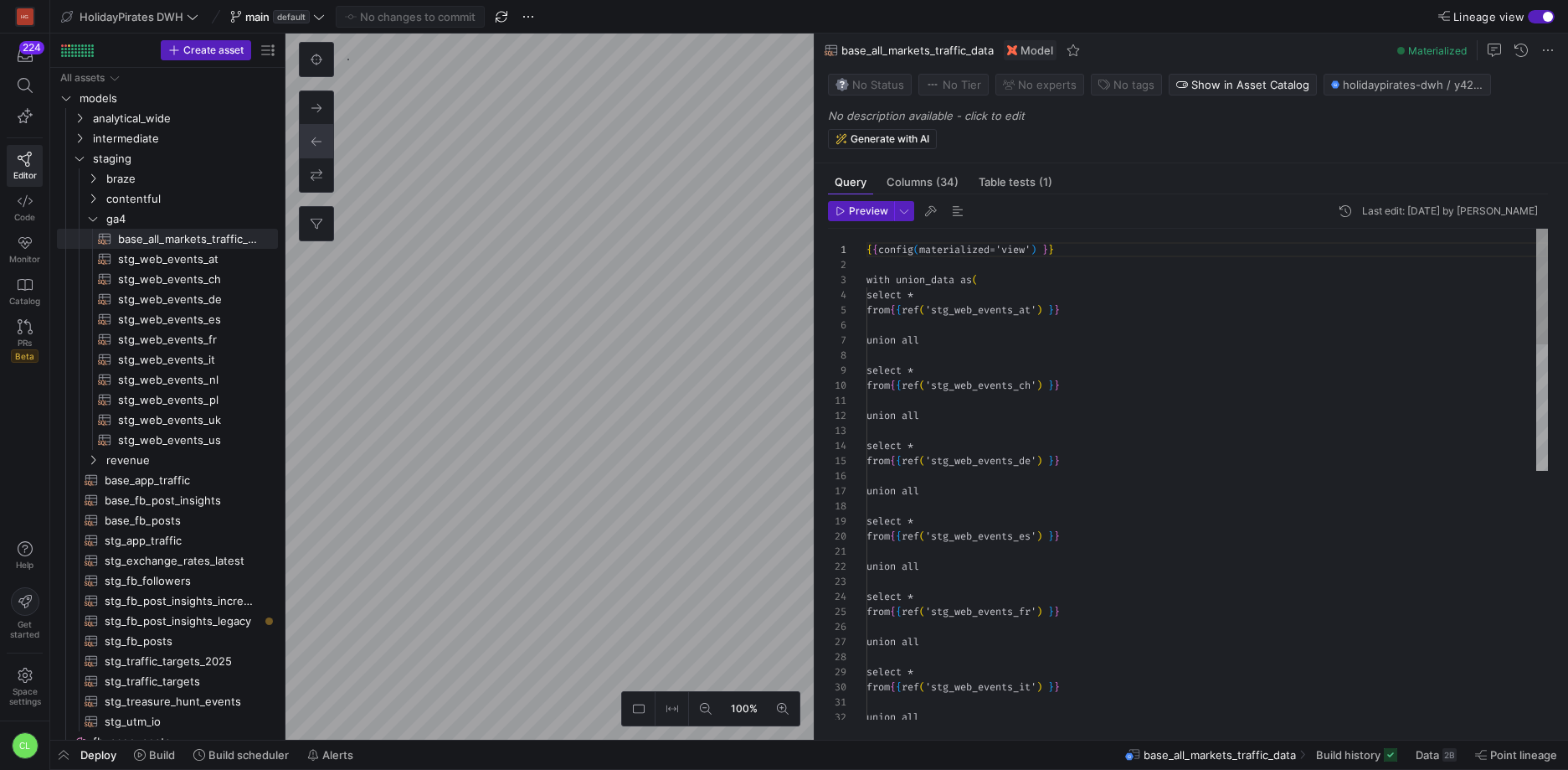
scroll to position [151, 0]
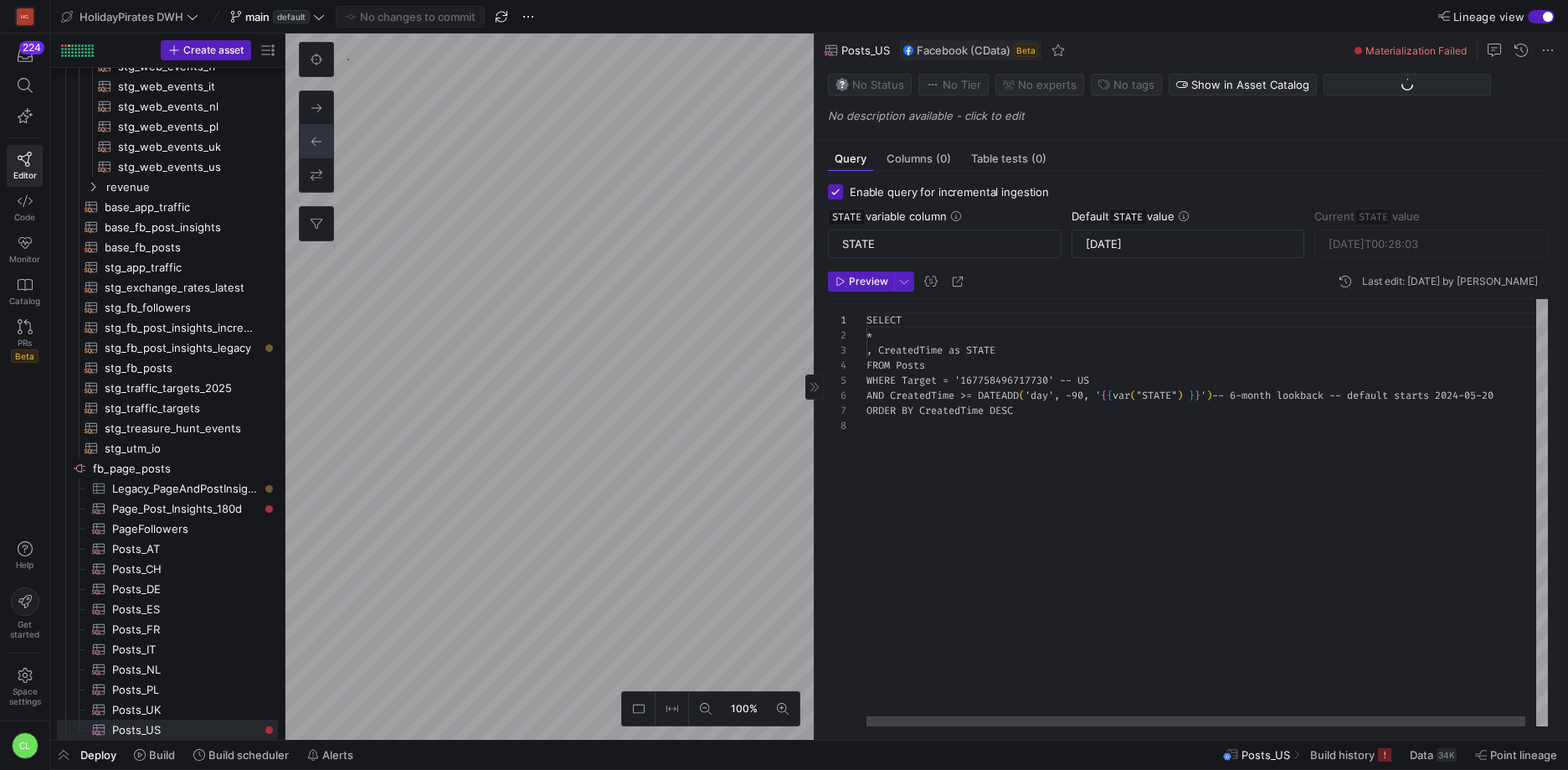
scroll to position [105, 0]
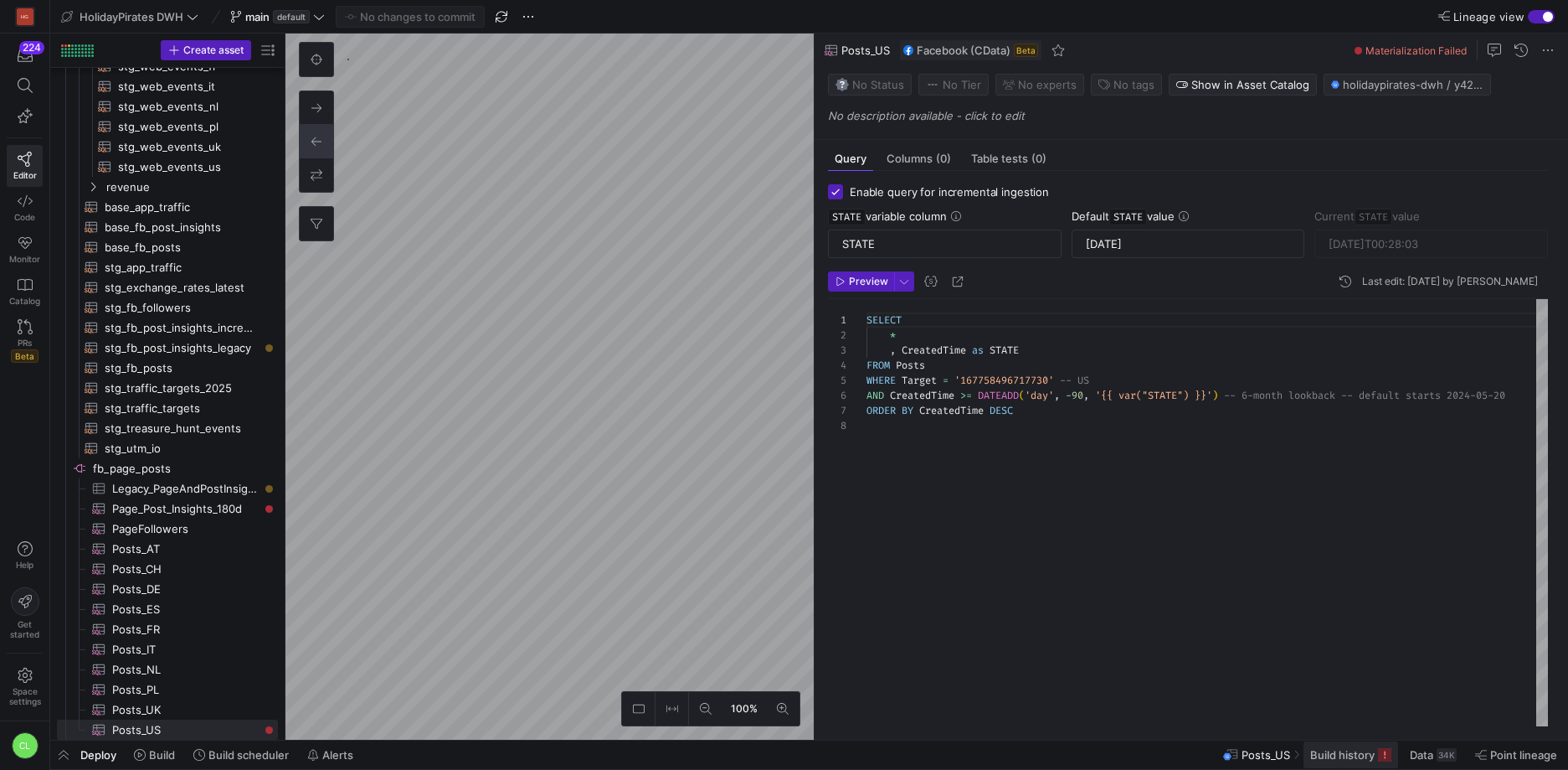
click at [1351, 762] on span at bounding box center [1350, 754] width 95 height 27
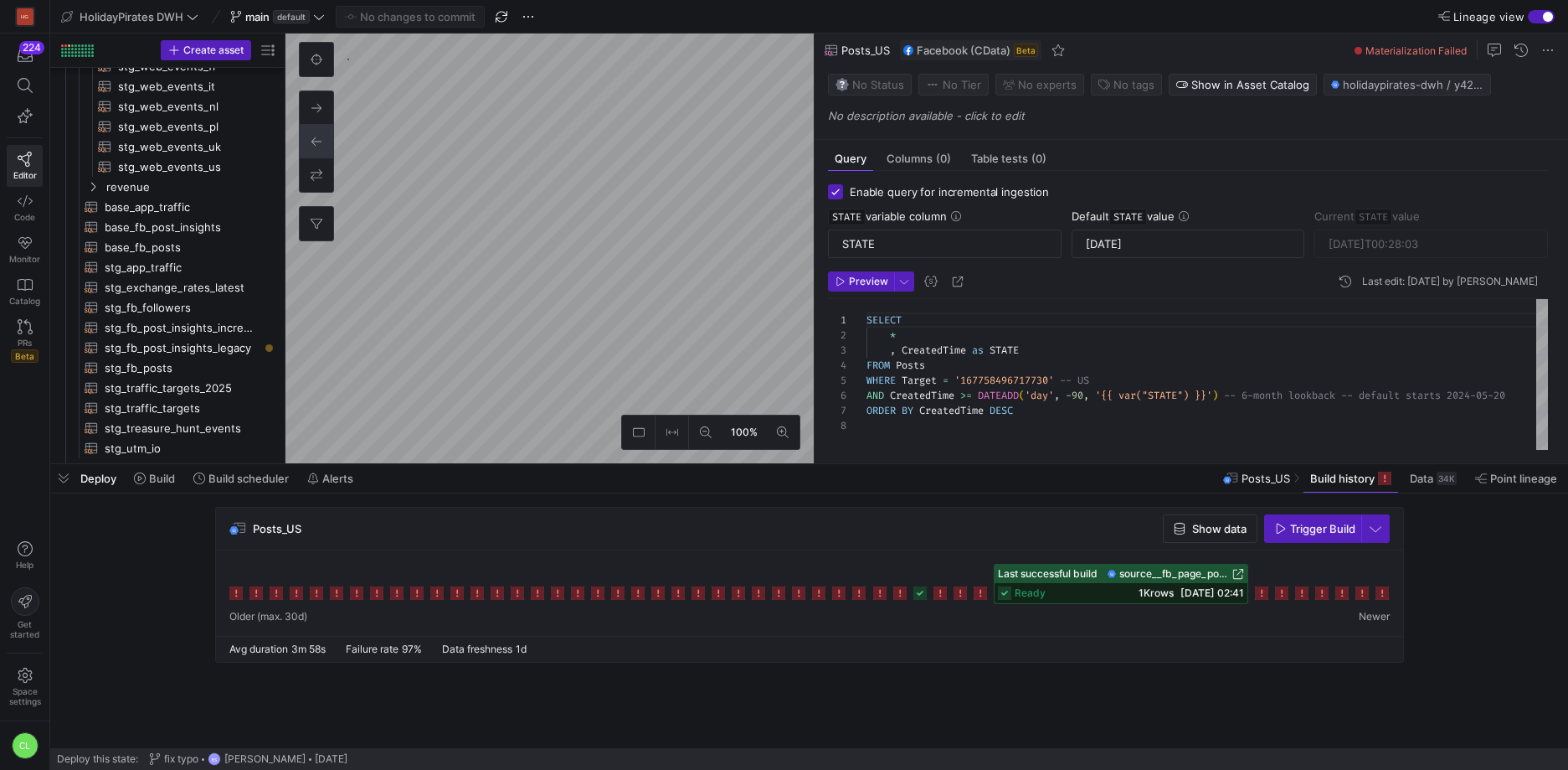
click at [646, 488] on div "Deploy Build Build scheduler Alerts Posts_US Build history Data 34K Point linea…" at bounding box center [809, 478] width 1518 height 29
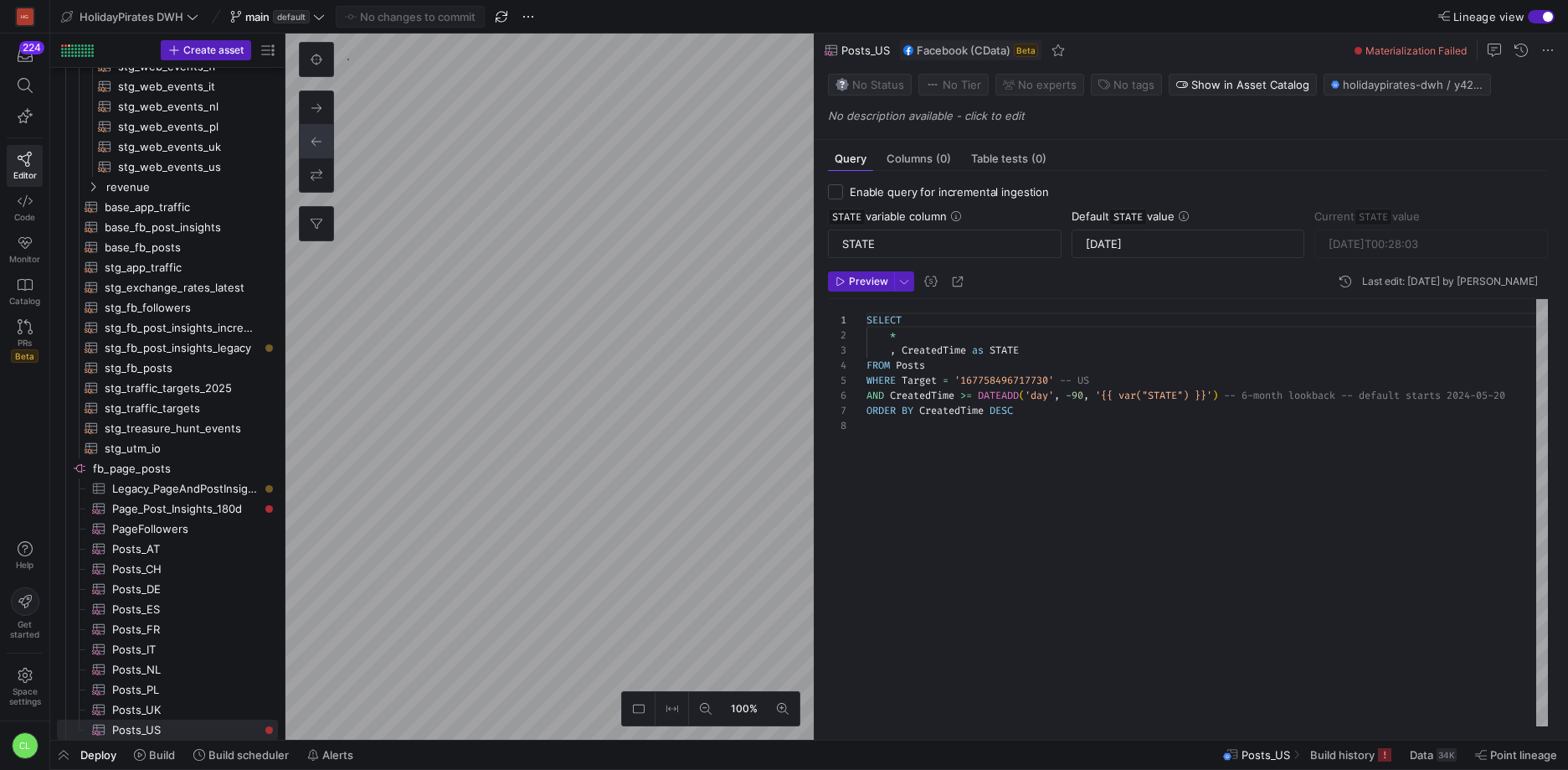
checkbox input "false"
type textarea "-- Only posts created in the last 180 days SELECT * FROM PageAndPostInsights WH…"
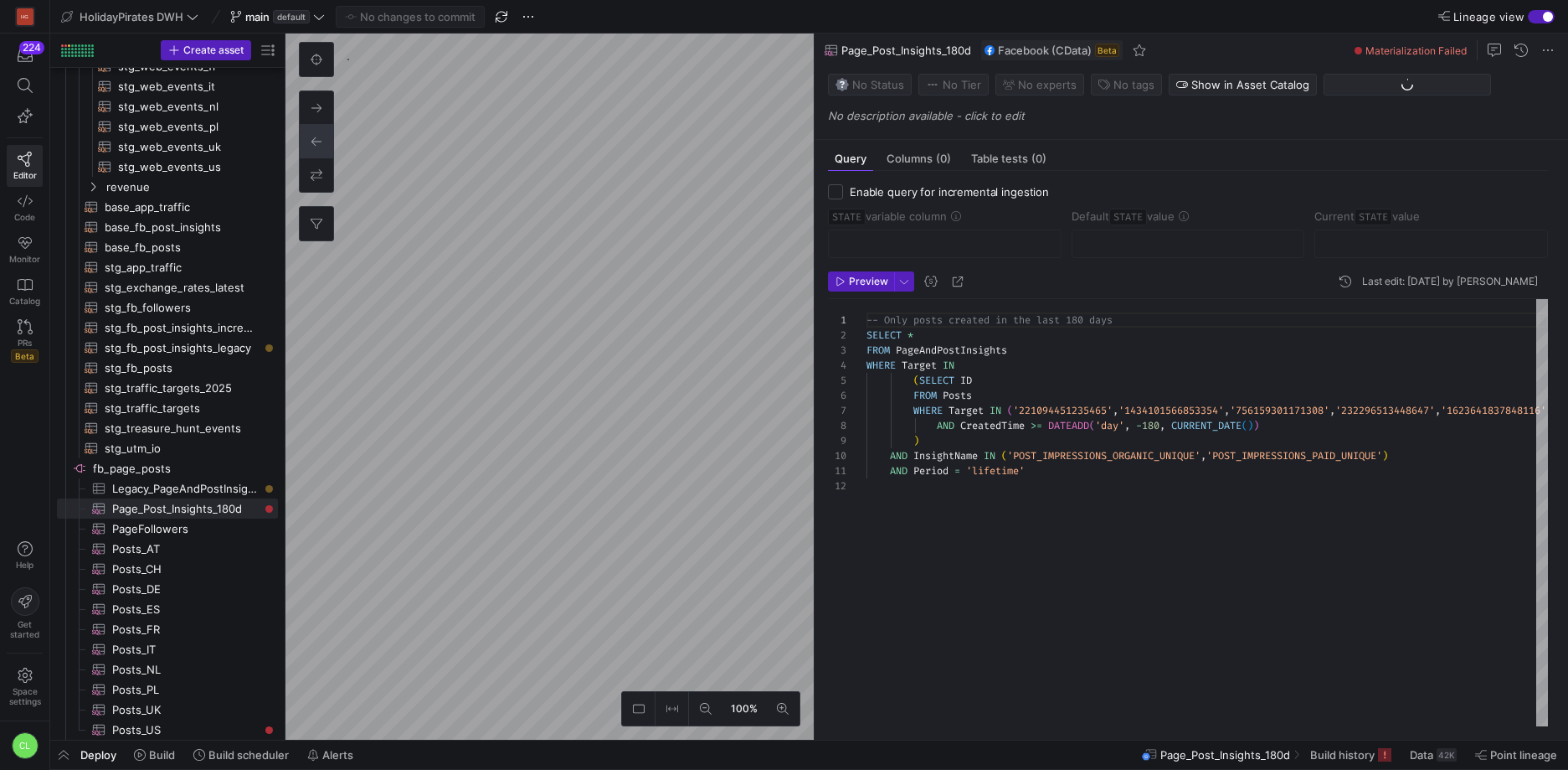
scroll to position [136, 0]
click at [1333, 752] on span "Build history" at bounding box center [1343, 754] width 65 height 14
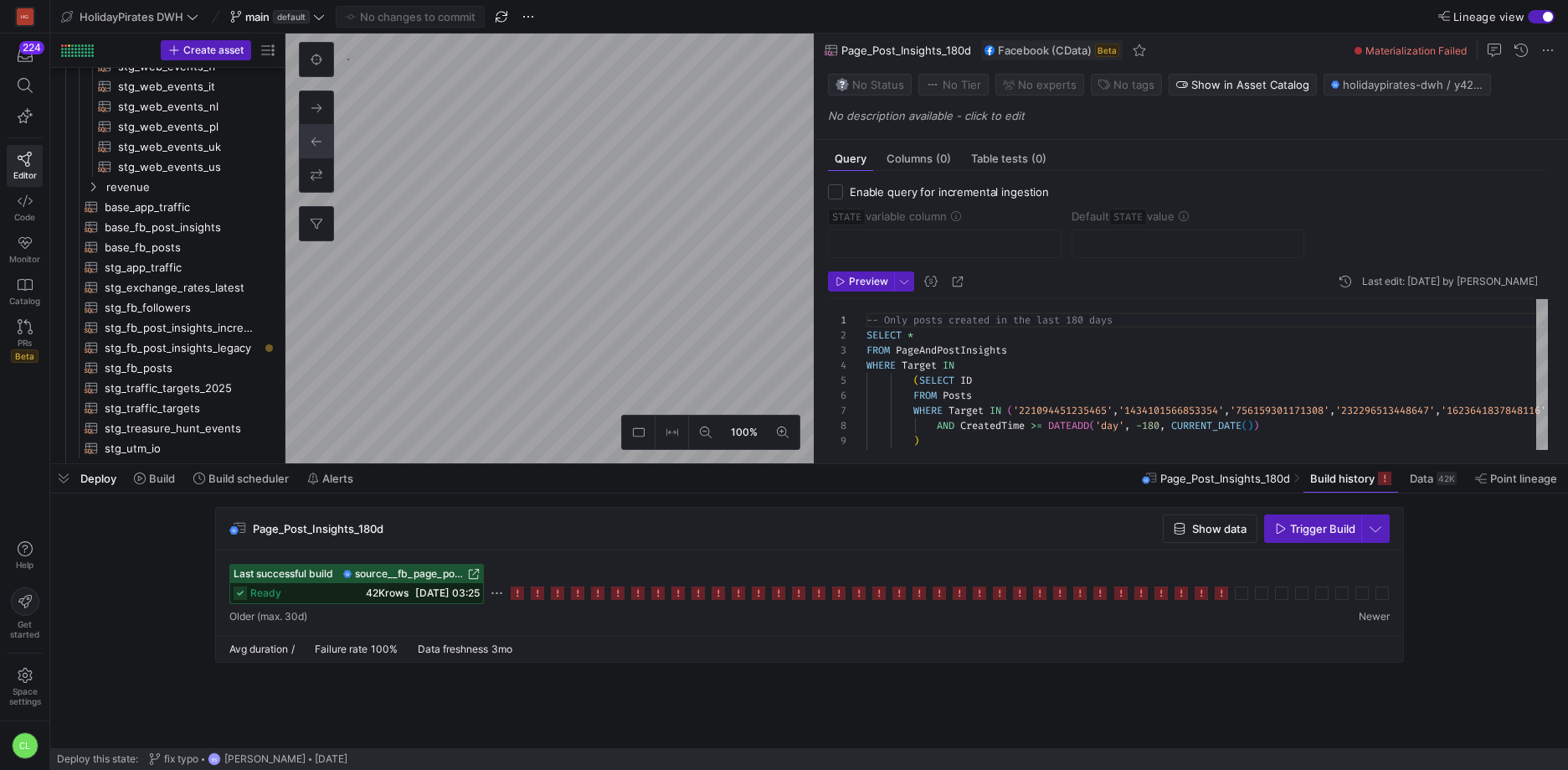
click at [748, 480] on div "Deploy Build Build scheduler Alerts Page_Post_Insights_180d Build history Data …" at bounding box center [809, 478] width 1518 height 29
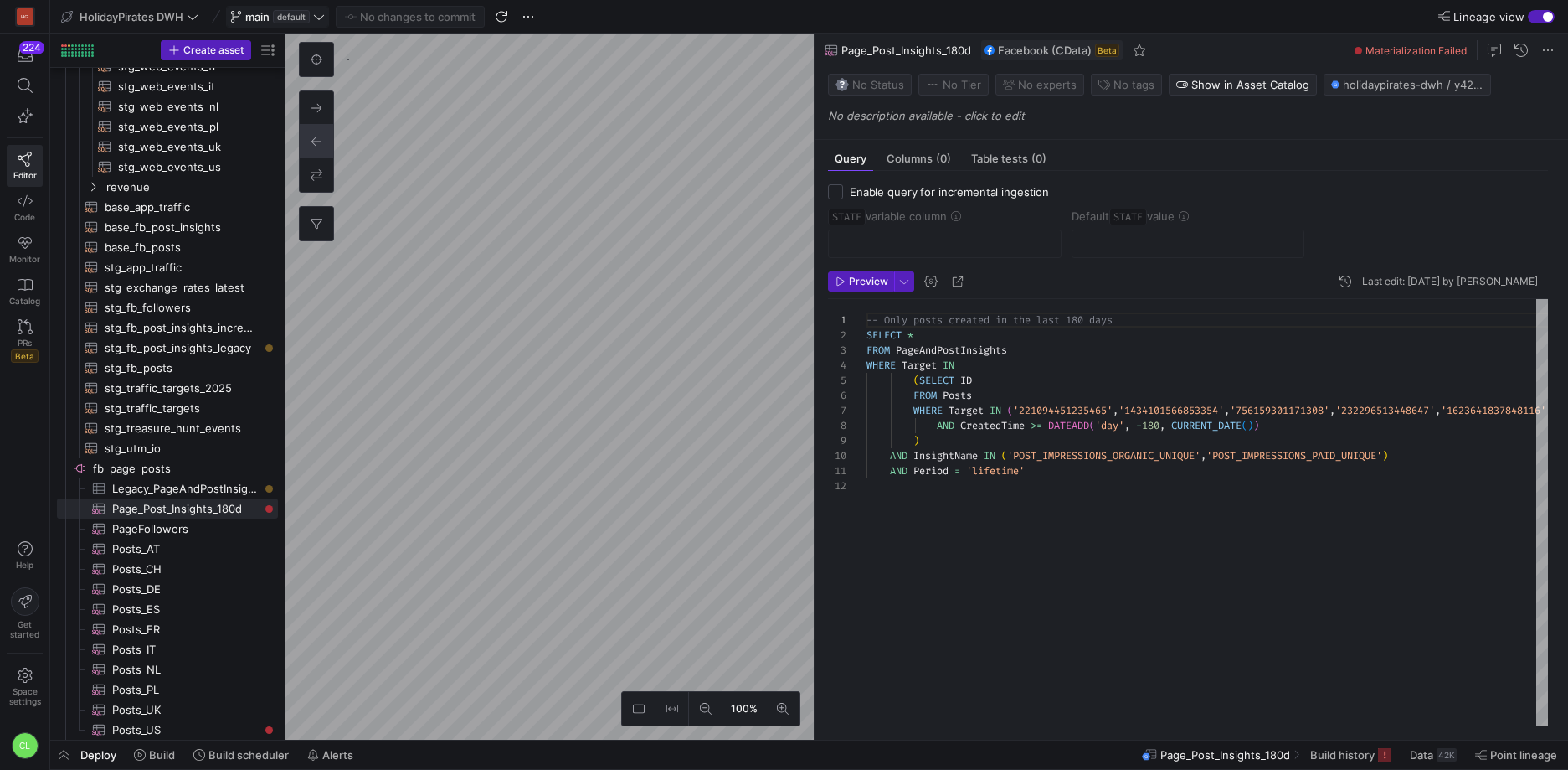
click at [325, 18] on span at bounding box center [277, 17] width 101 height 20
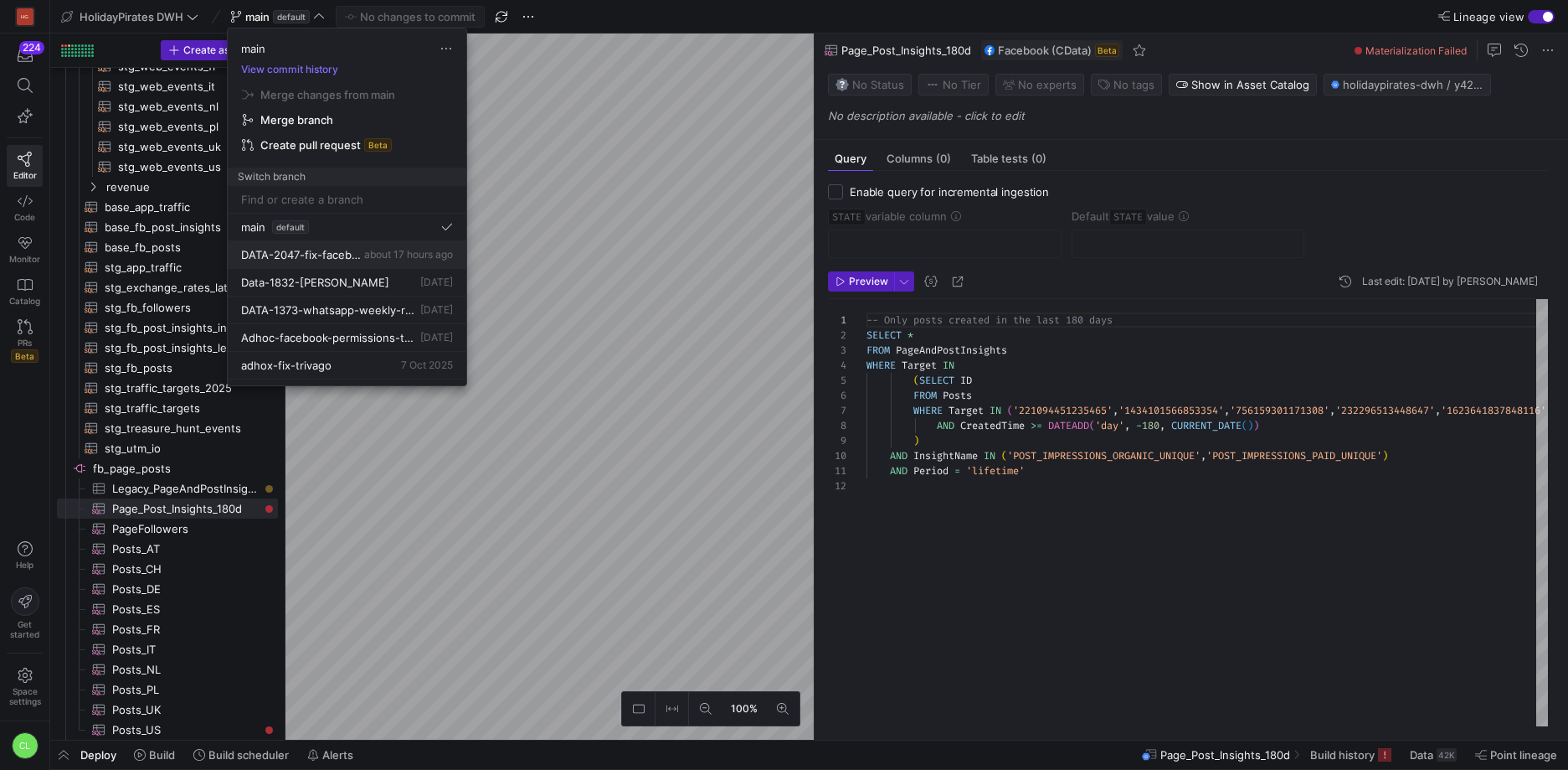
click at [348, 257] on span "DATA-2047-fix-facebook-pipeline" at bounding box center [301, 255] width 120 height 14
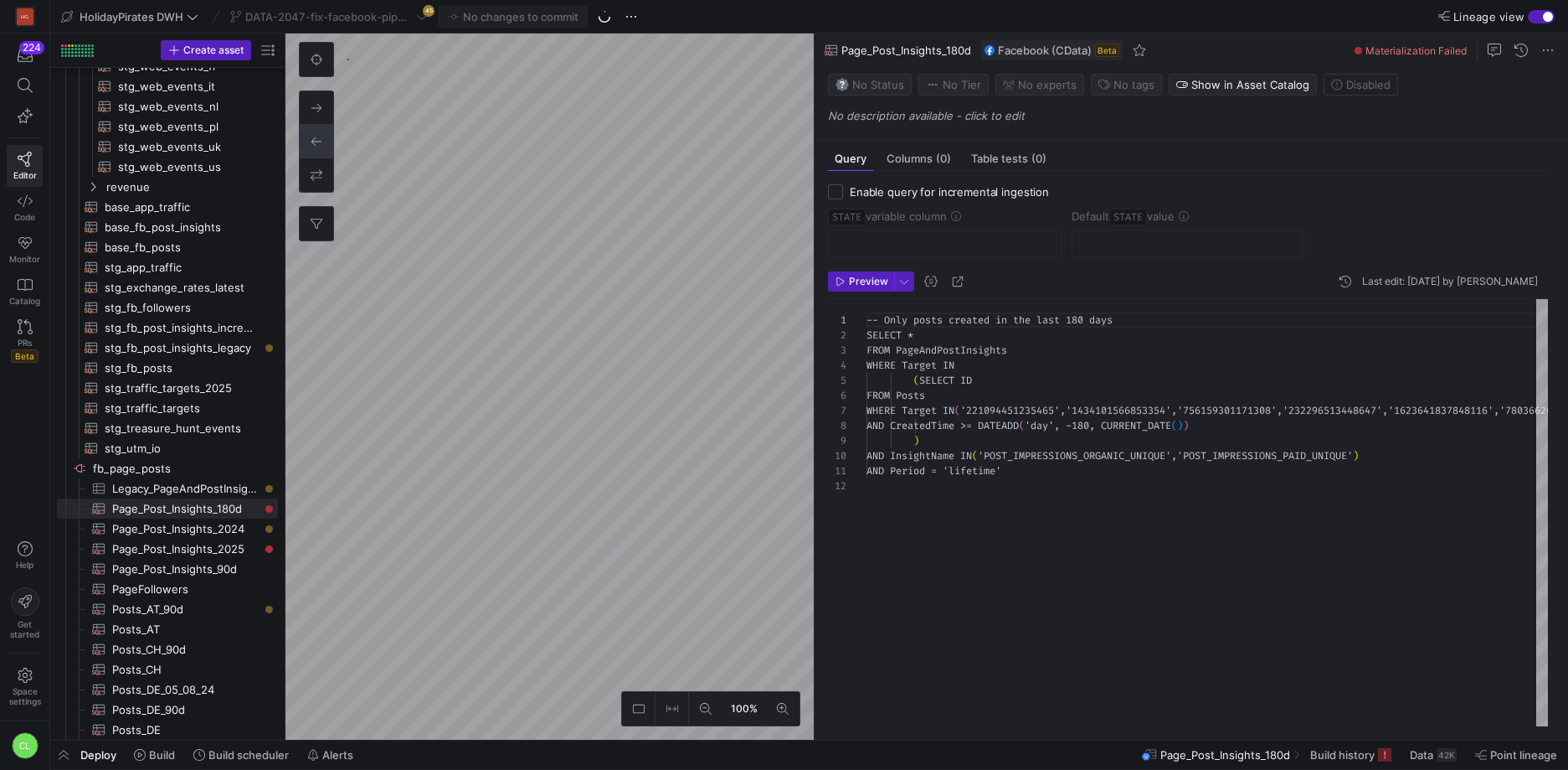
scroll to position [136, 0]
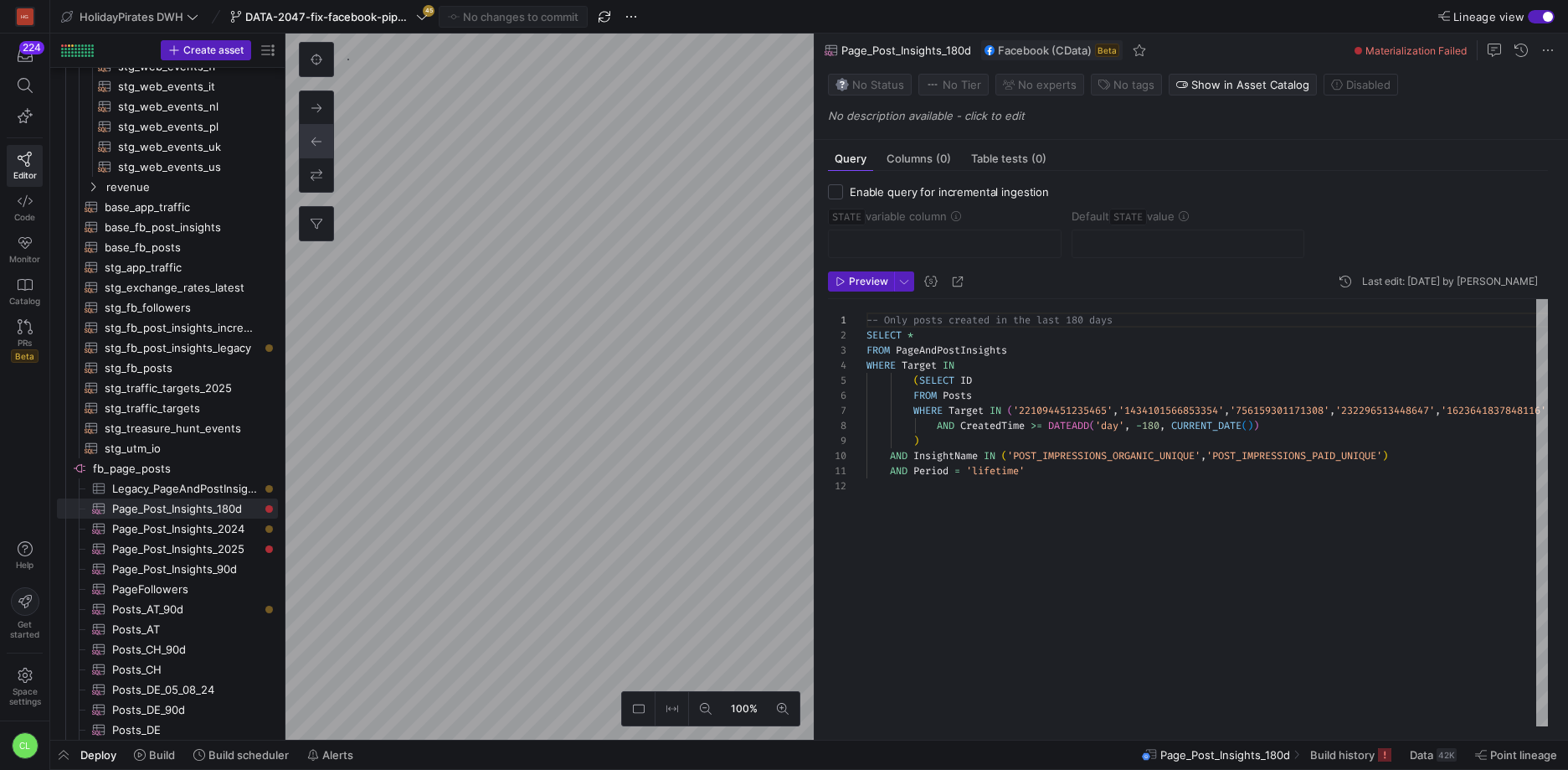
click at [455, 756] on div "Deploy Build Build scheduler Alerts Page_Post_Insights_180d Build history Data …" at bounding box center [809, 754] width 1518 height 29
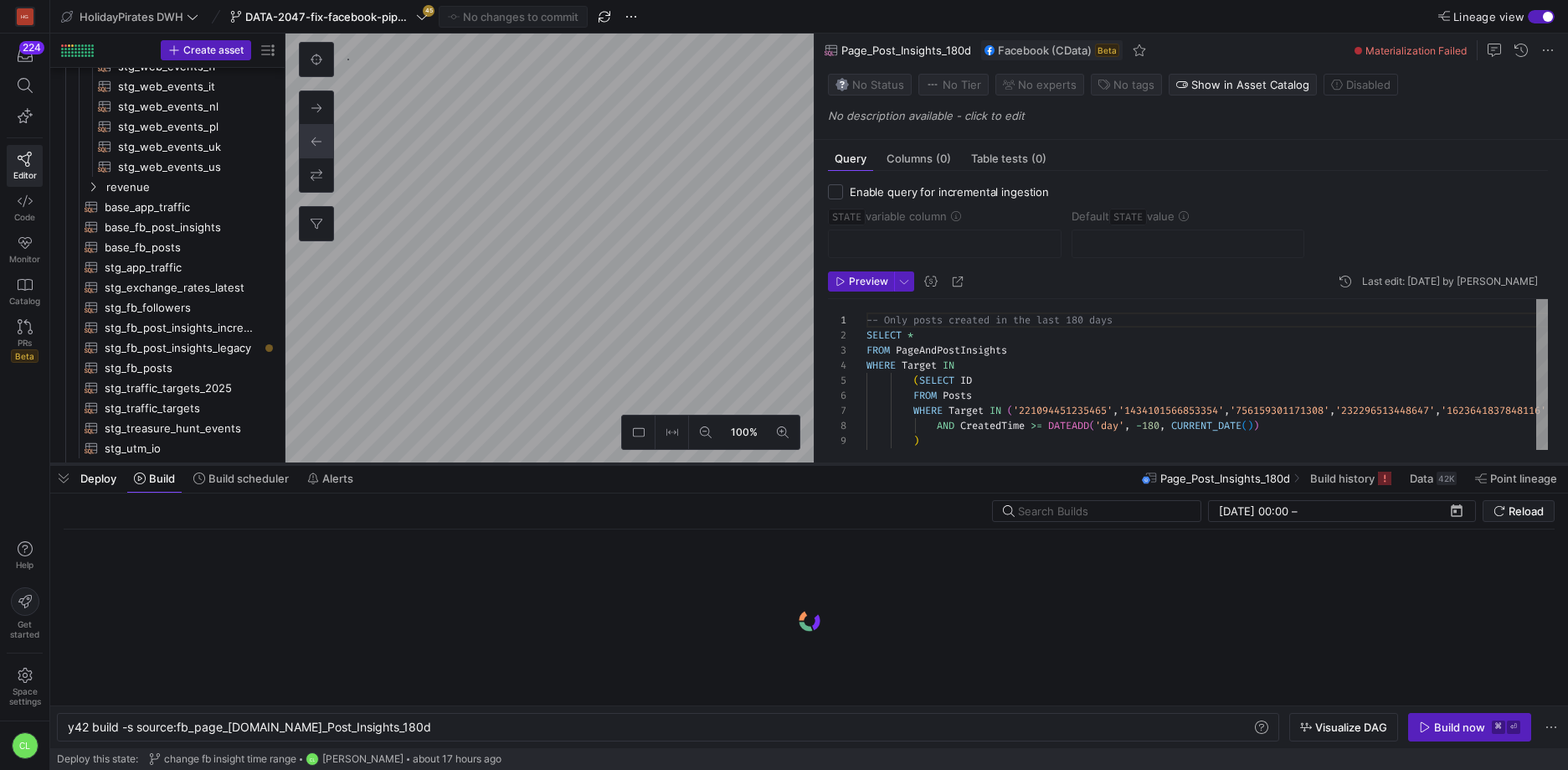
scroll to position [0, 332]
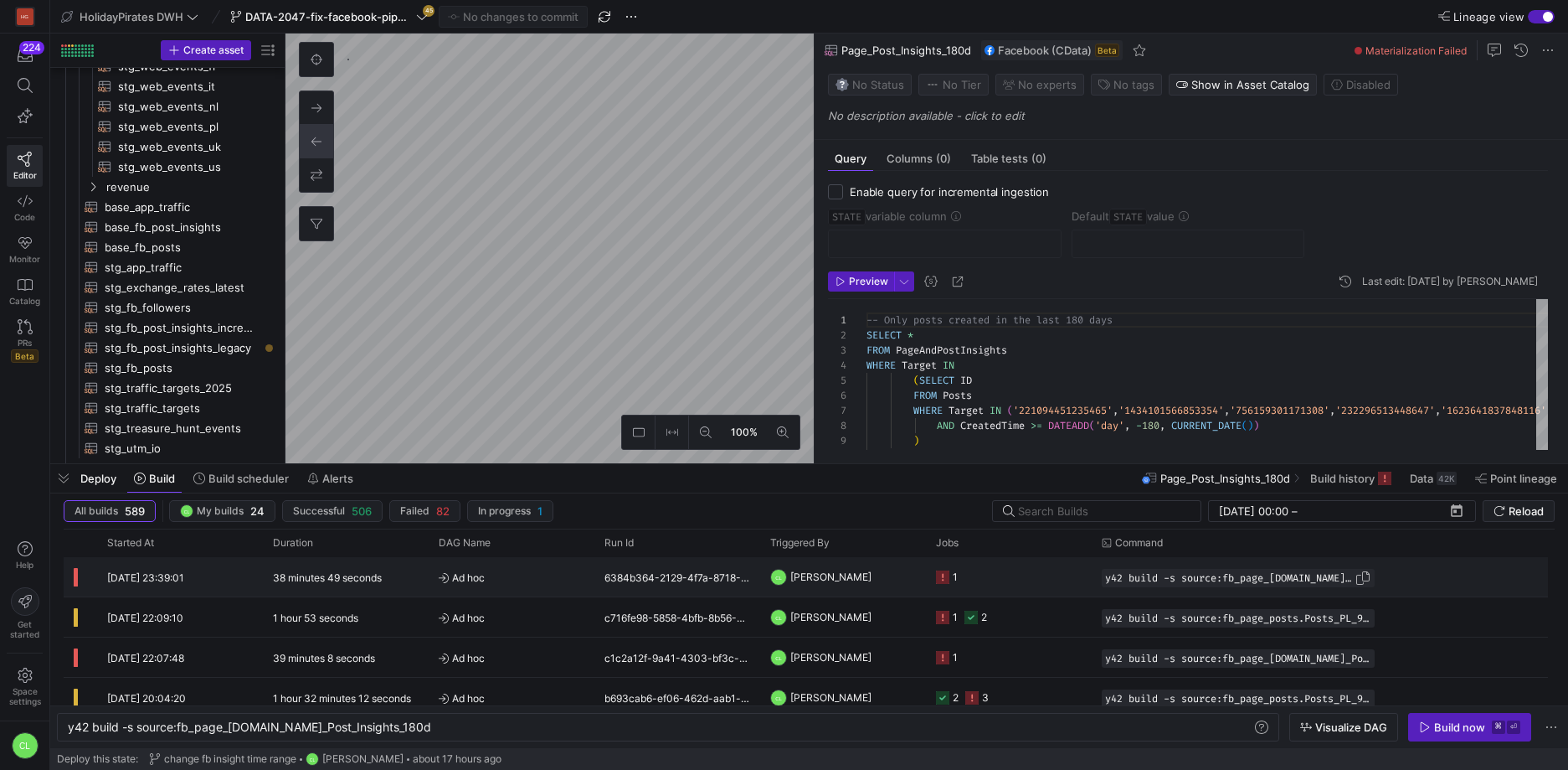
click at [1288, 578] on span "y42 build -s source:fb_page_[DOMAIN_NAME]_Post_Insights_2025" at bounding box center [1230, 577] width 250 height 12
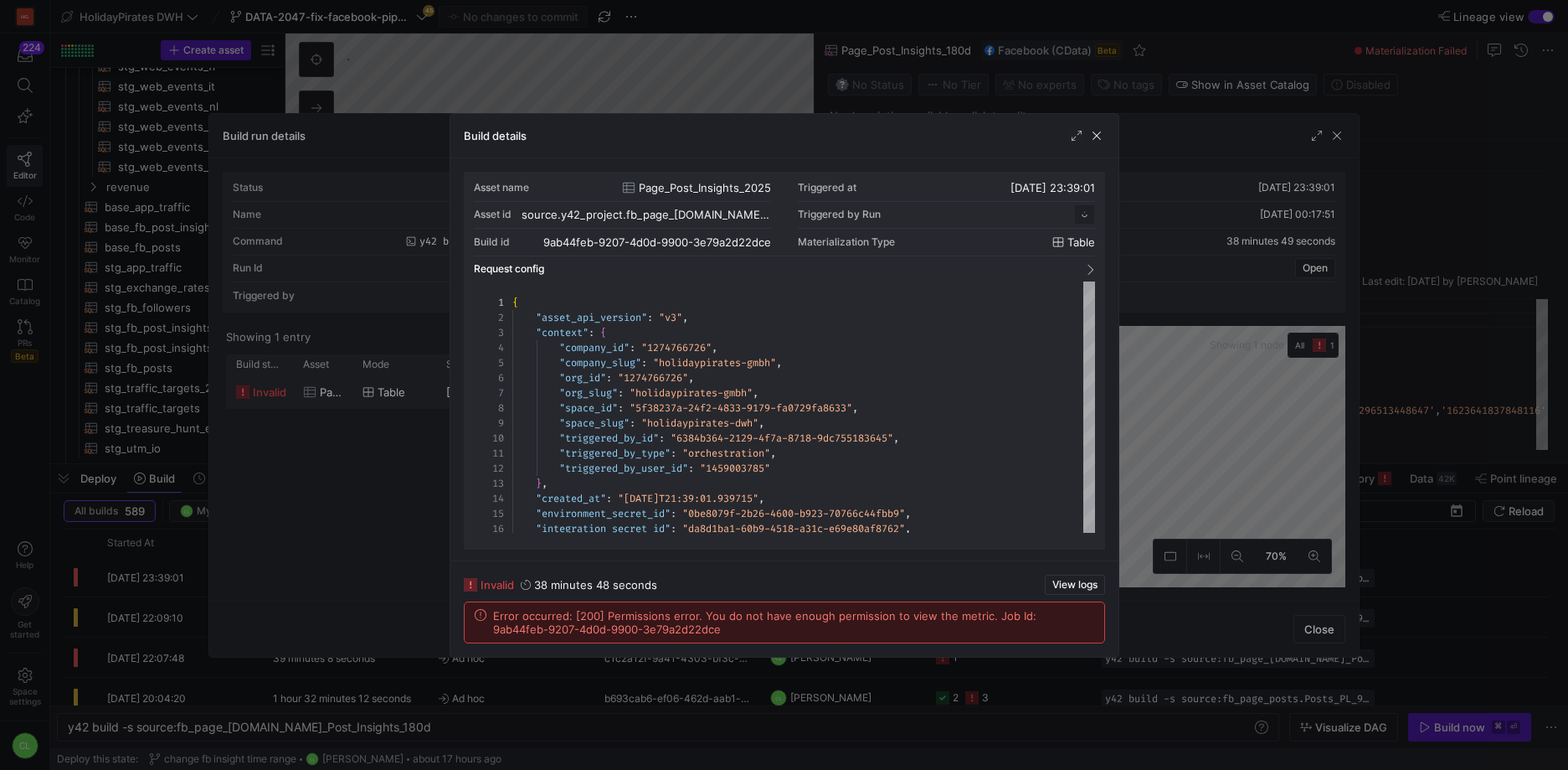
scroll to position [151, 0]
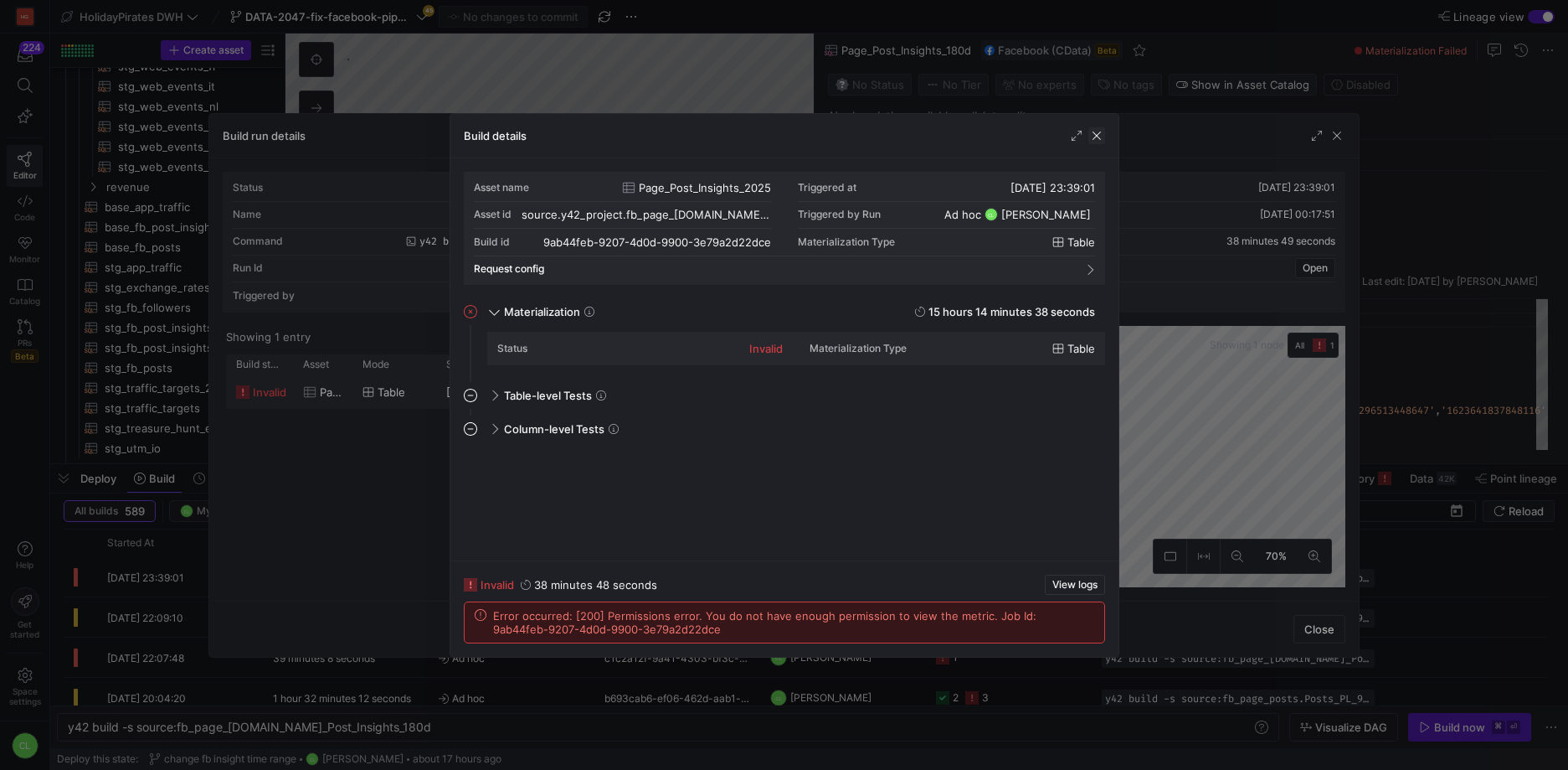
click at [1098, 133] on span "button" at bounding box center [1097, 136] width 17 height 17
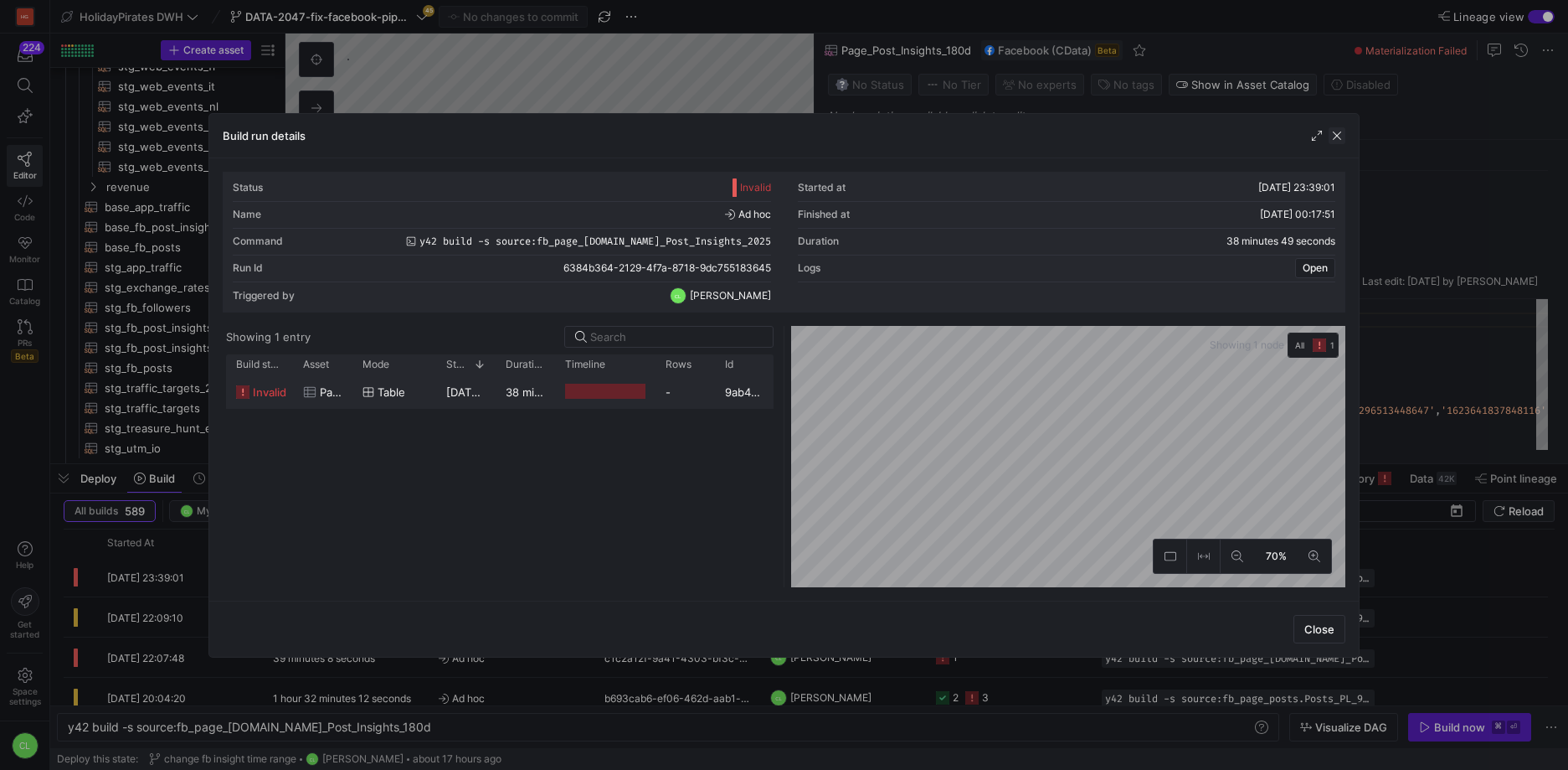
click at [1329, 132] on span "button" at bounding box center [1338, 136] width 17 height 17
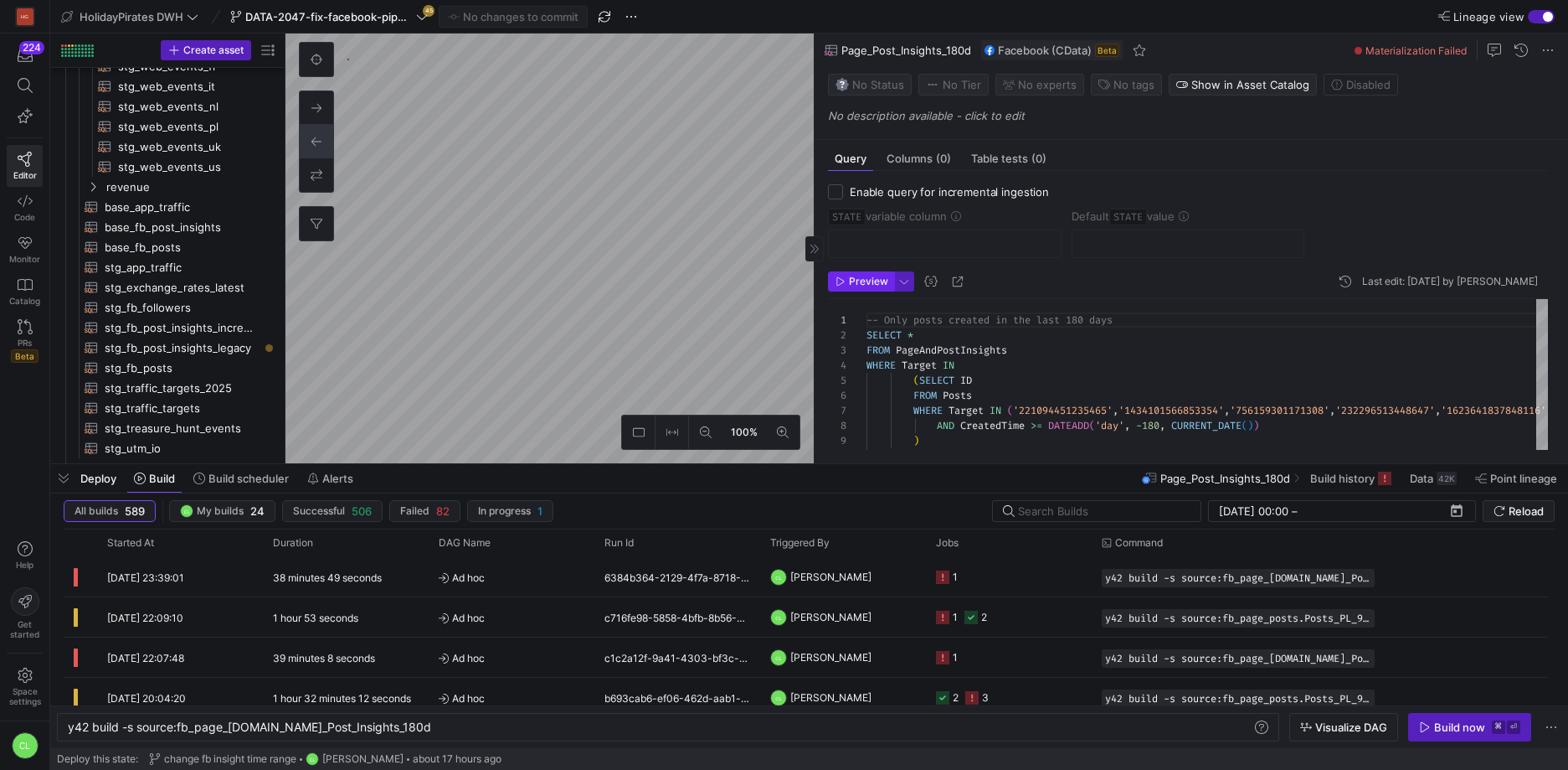
type textarea "-- Only posts created in [DATE] SELECT * FROM PageAndPostInsights WHERE Target …"
type textarea "y42 build -s source:fb_page_[DOMAIN_NAME]_Post_Insights_2025"
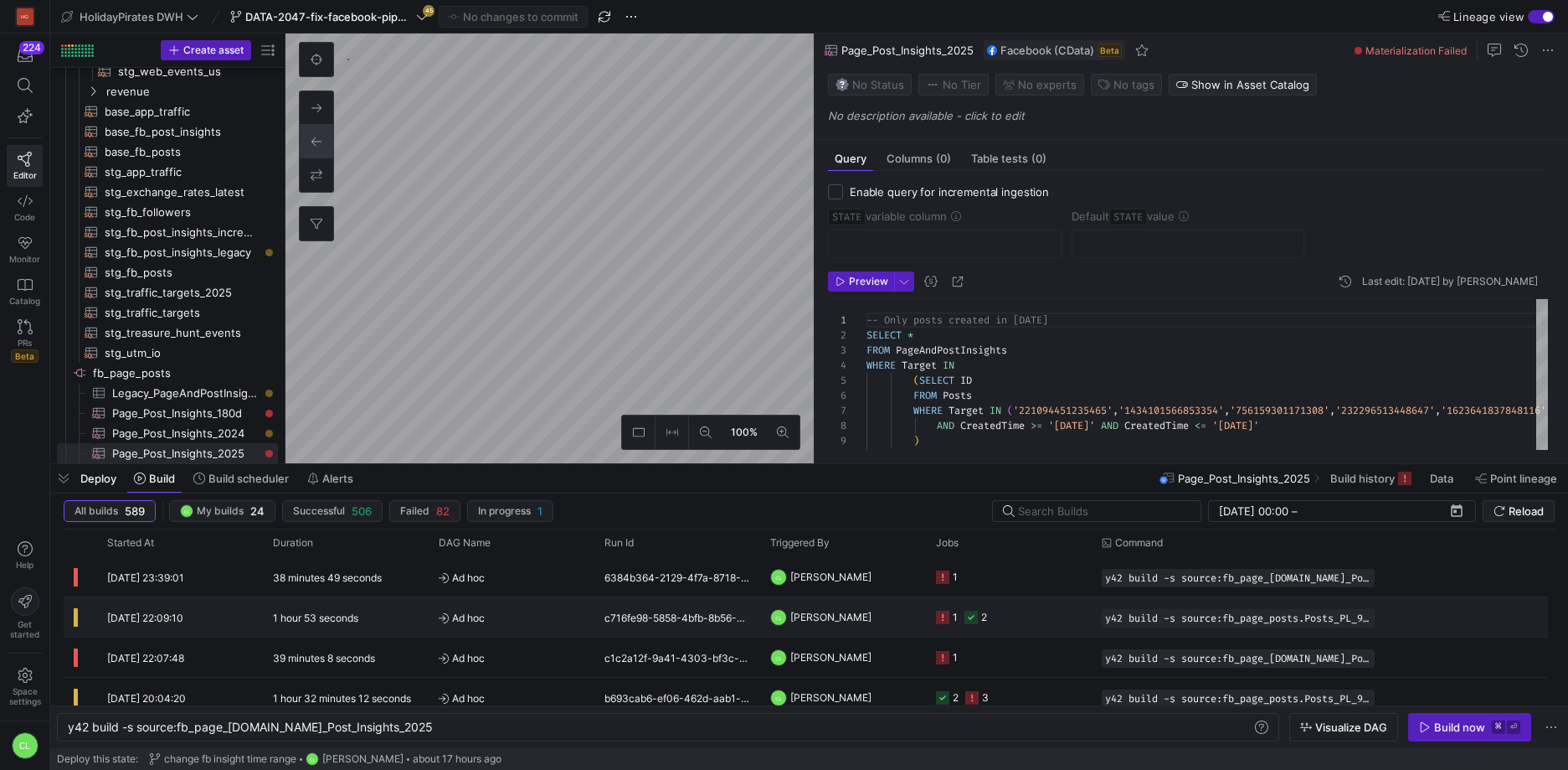
click at [1037, 628] on y42-job-status-cell-renderer "1 2" at bounding box center [1009, 617] width 146 height 38
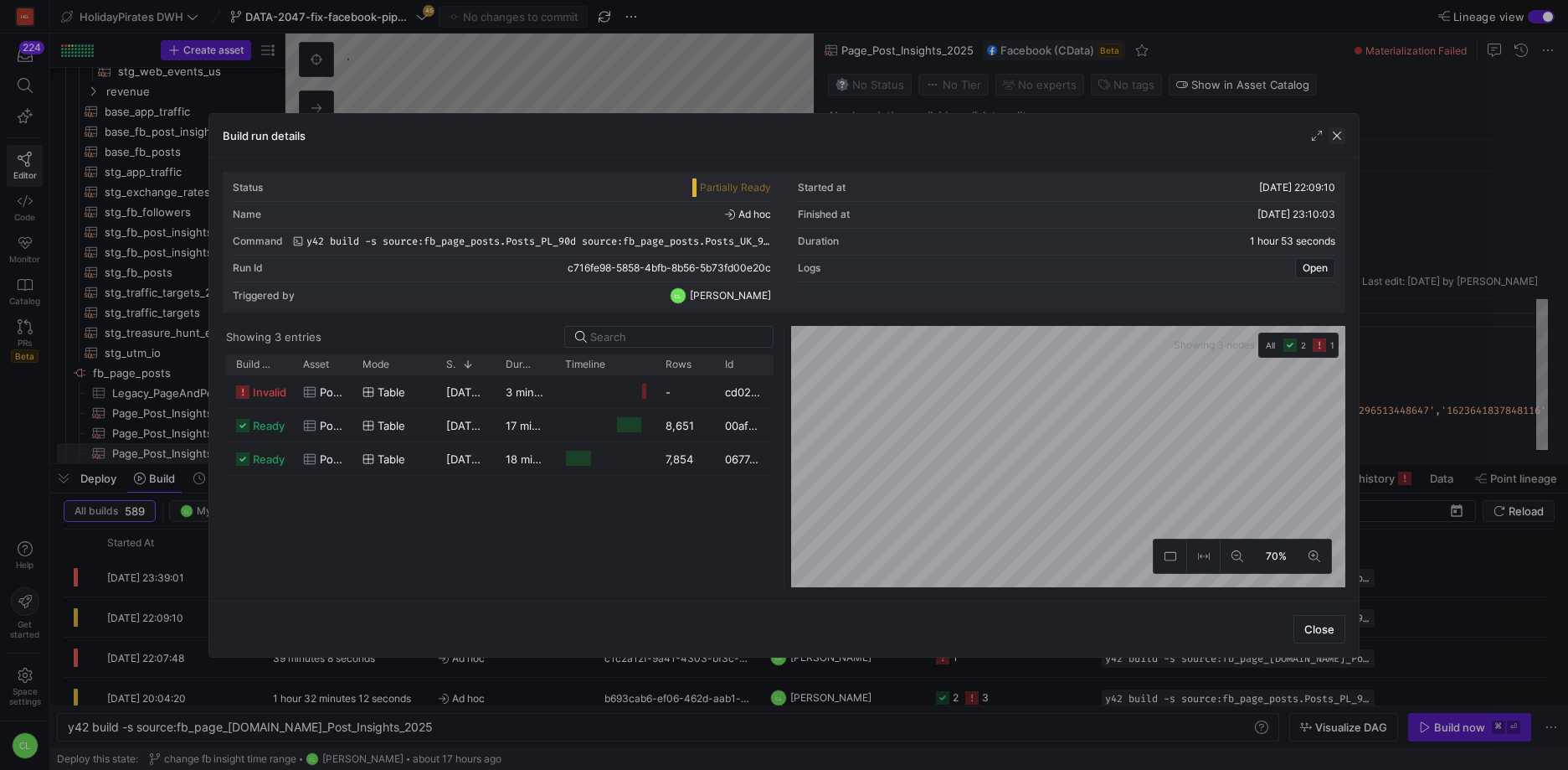
click at [1340, 132] on span "button" at bounding box center [1338, 136] width 17 height 17
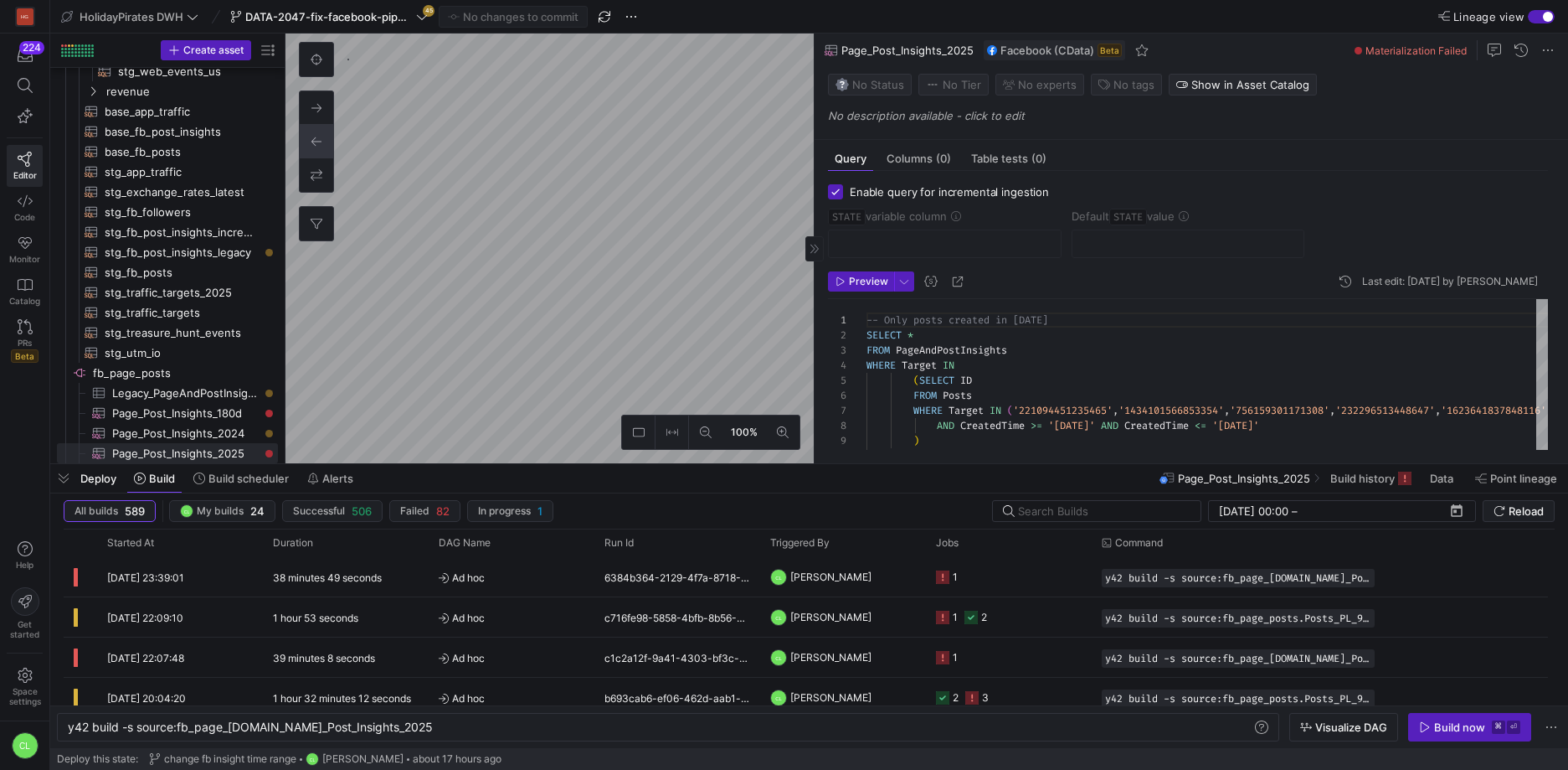
checkbox input "true"
type input "STATE"
type input "[DATE]"
type textarea "SELECT * , CreatedTime as STATE FROM Posts WHERE Target = '232296513448647' -- …"
type textarea "y42 build -s source:fb_page_posts.Posts_UK_90d"
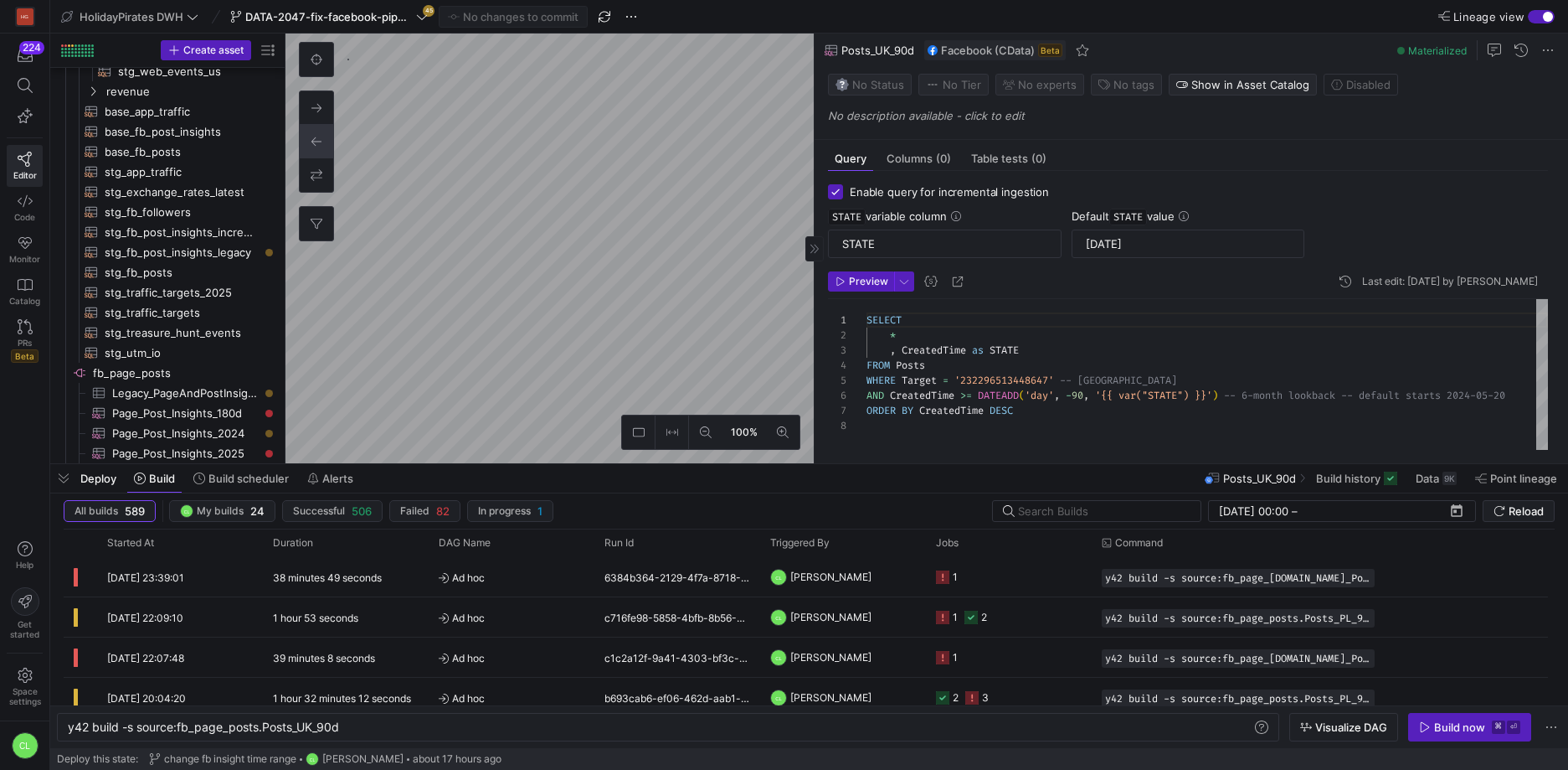
scroll to position [771, 0]
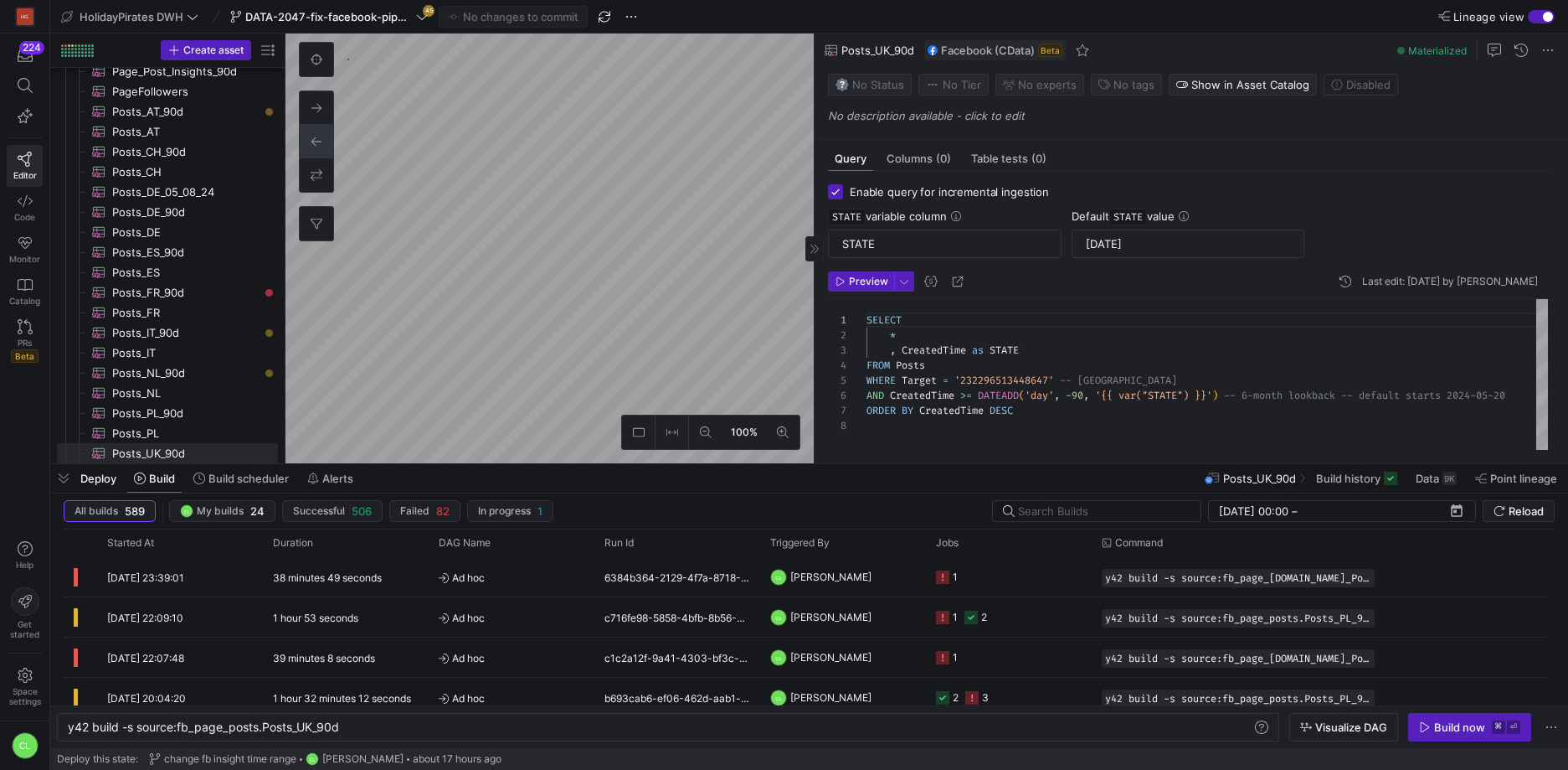
type textarea "SELECT * , CreatedTime as STATE FROM Posts WHERE Target = '780366268663315' -- …"
type textarea "y42 build -s source:fb_page_posts.Posts_FR_90d"
checkbox input "false"
type textarea "-- Only posts created in [DATE] SELECT * FROM PageAndPostInsights WHERE Target …"
type textarea "y42 build -s source:fb_page_[DOMAIN_NAME]_Post_Insights_2025"
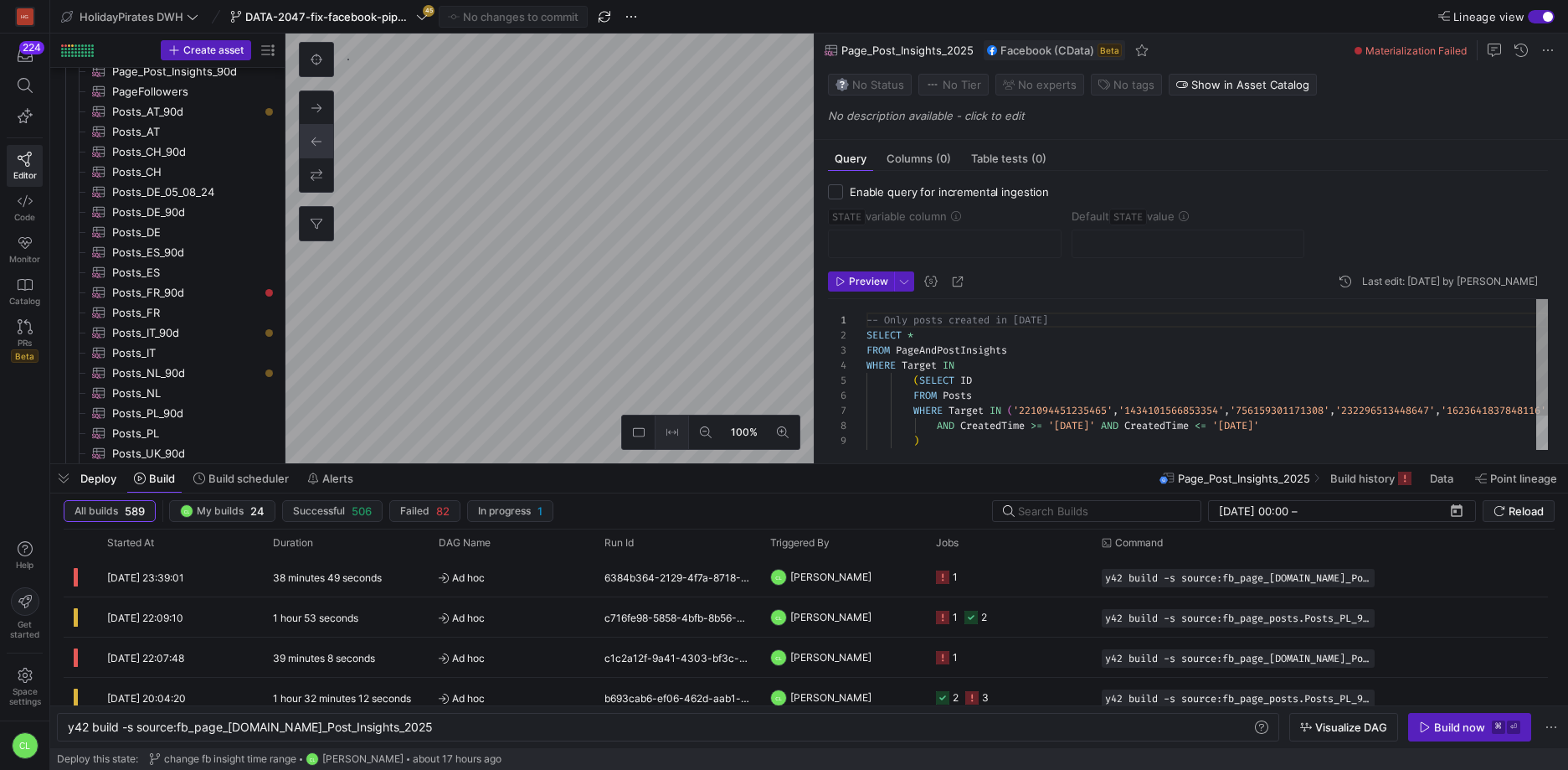
scroll to position [744, 0]
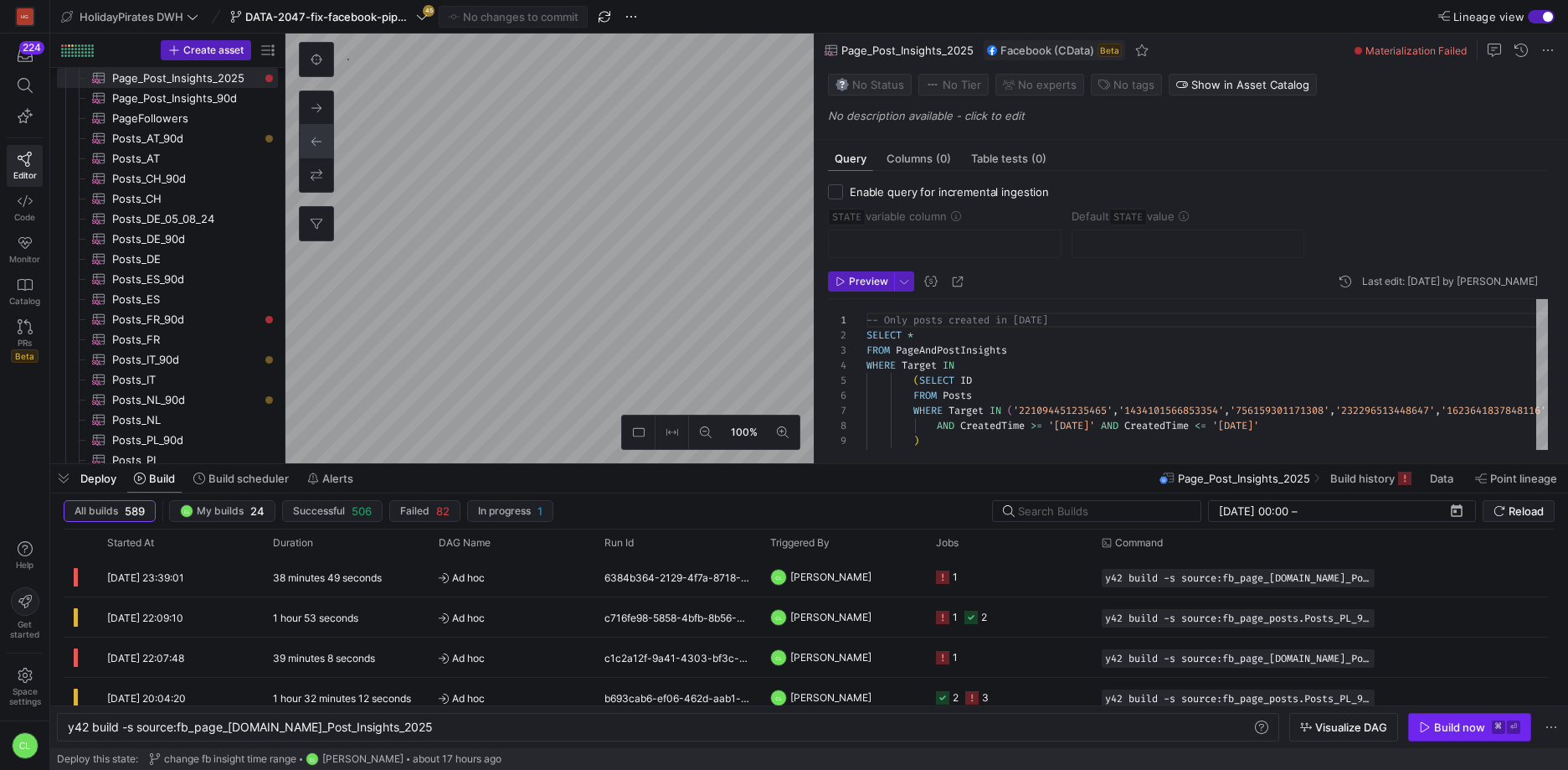
click at [1438, 718] on span "button" at bounding box center [1470, 727] width 122 height 27
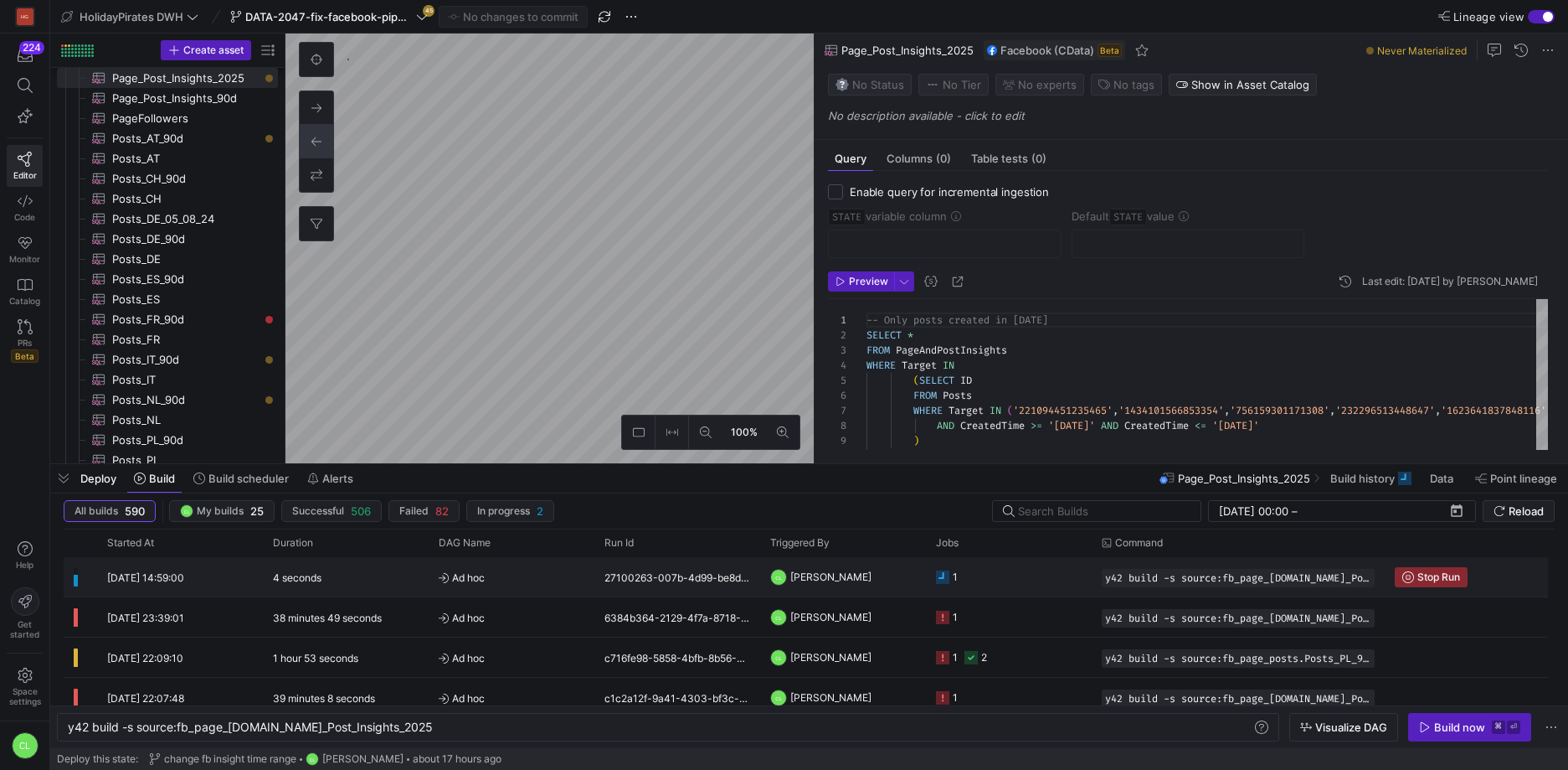
click at [992, 587] on y42-job-status-cell-renderer "1" at bounding box center [1009, 576] width 146 height 38
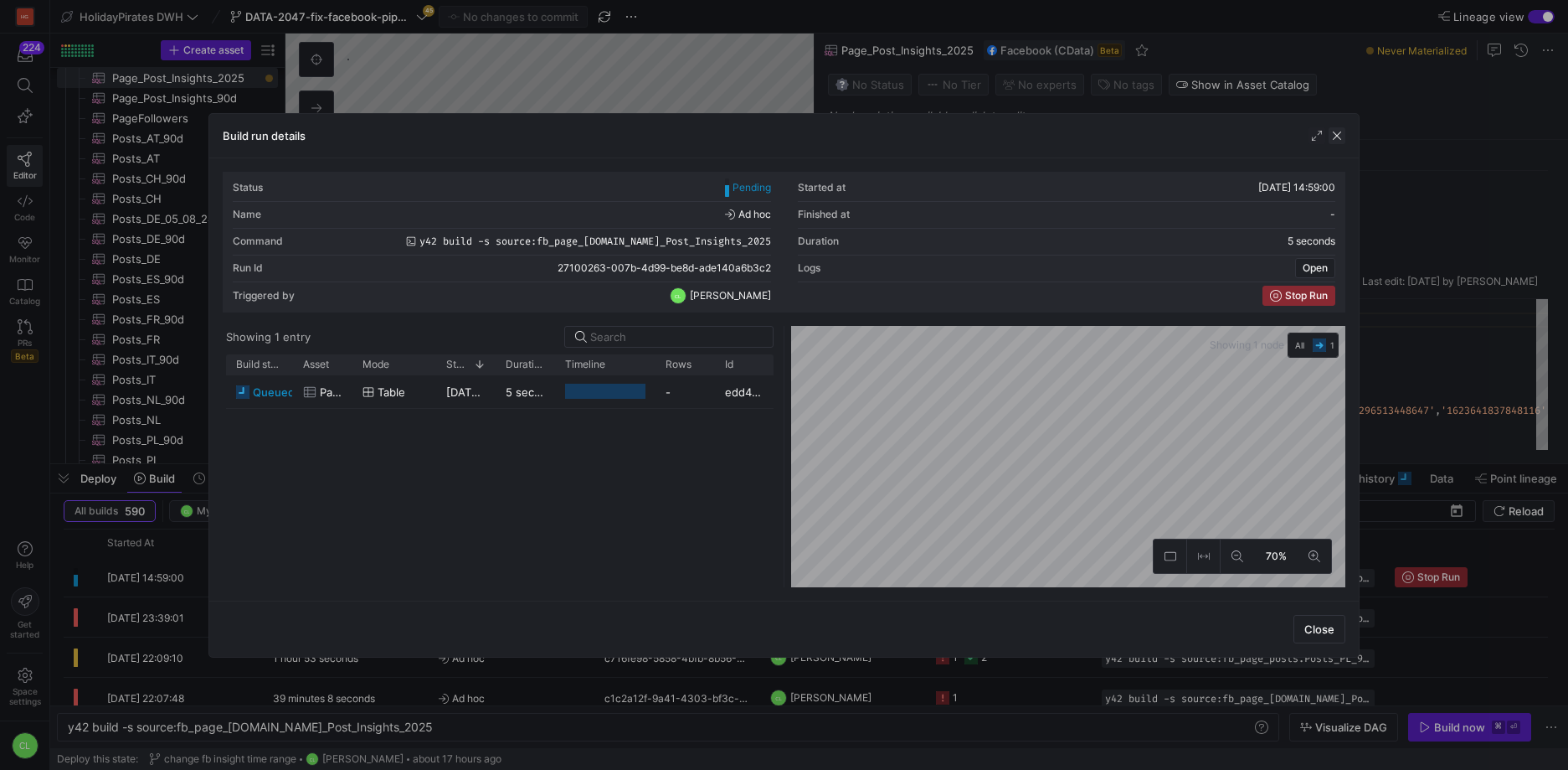
click at [1345, 131] on span "button" at bounding box center [1338, 136] width 17 height 17
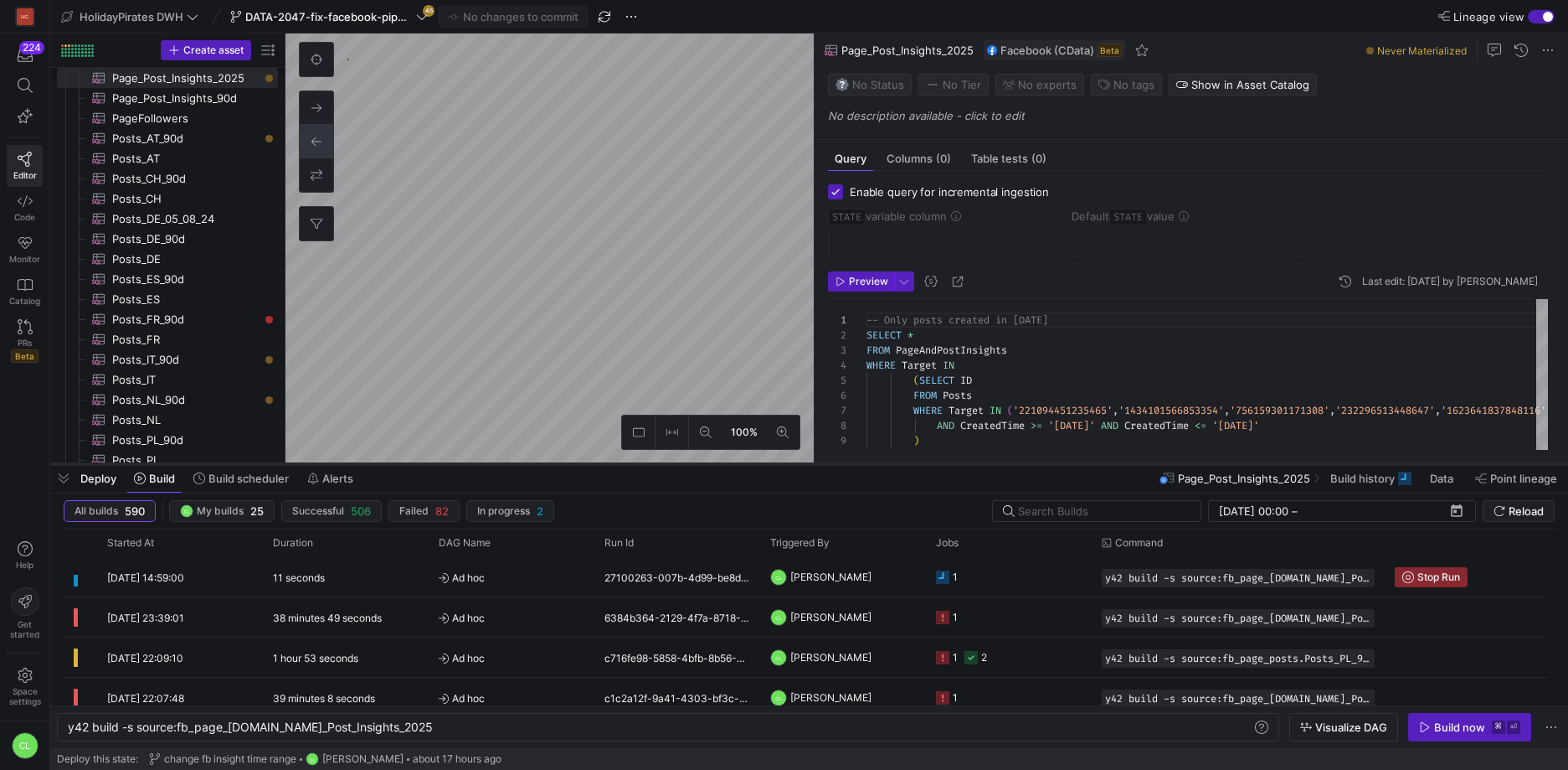
checkbox input "true"
type input "STATE"
type input "[DATE]"
type textarea "SELECT * , CreatedTime as STATE FROM Posts WHERE Target = '780366268663315' -- …"
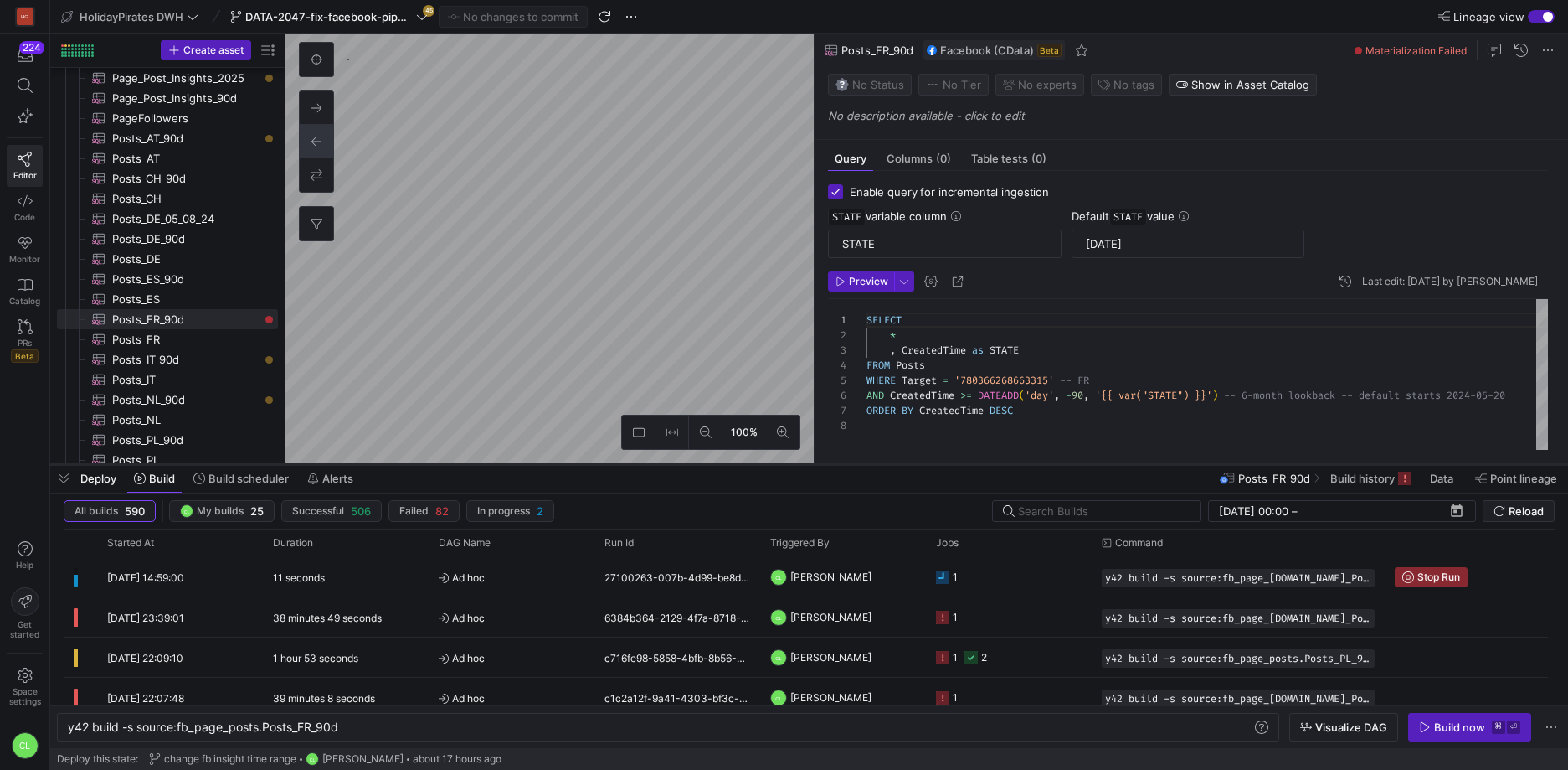
scroll to position [105, 0]
click at [603, 733] on div "y42 build -s source:fb_page_posts.Posts_FR_90d" at bounding box center [660, 727] width 1185 height 14
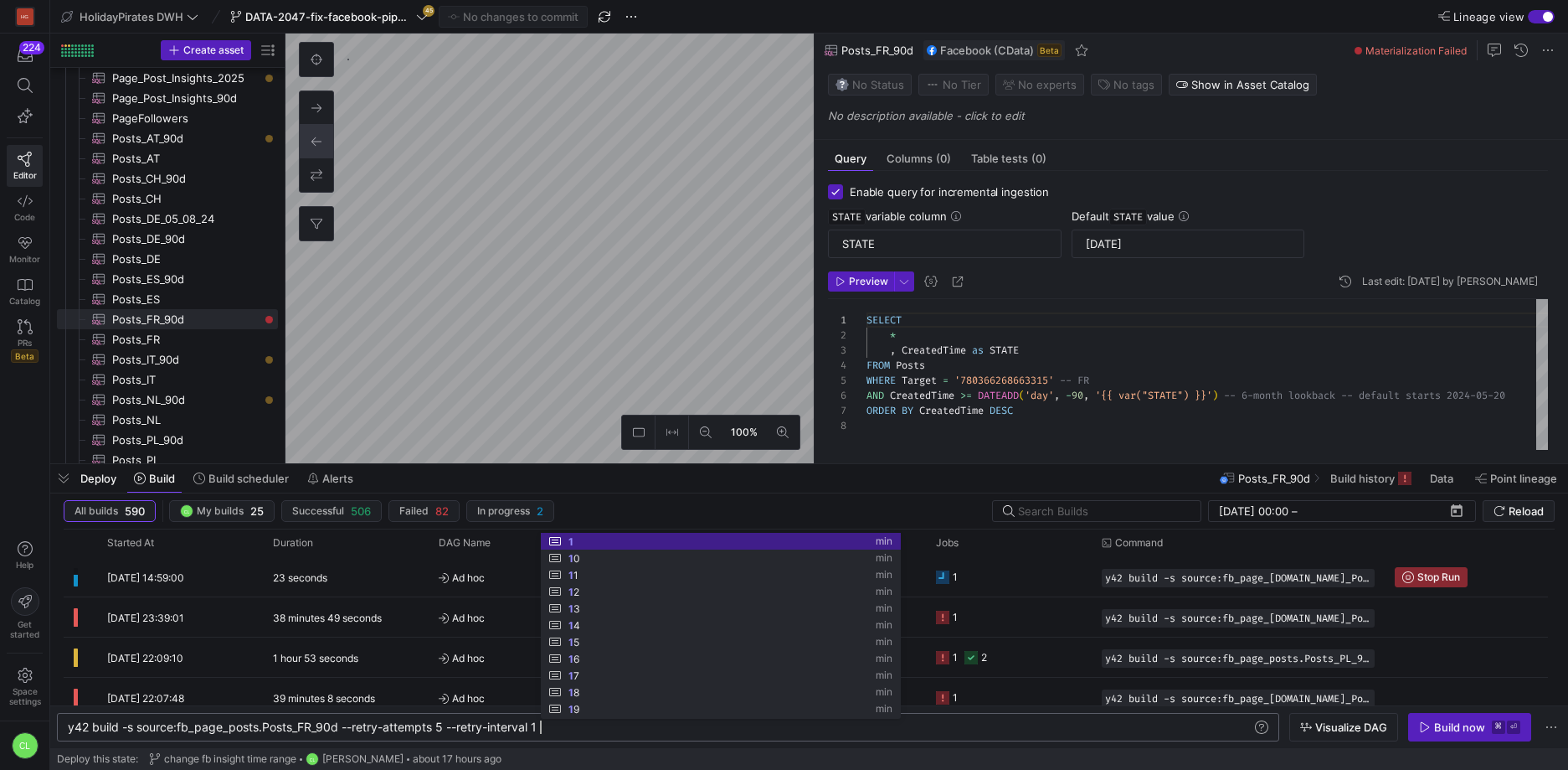
scroll to position [0, 480]
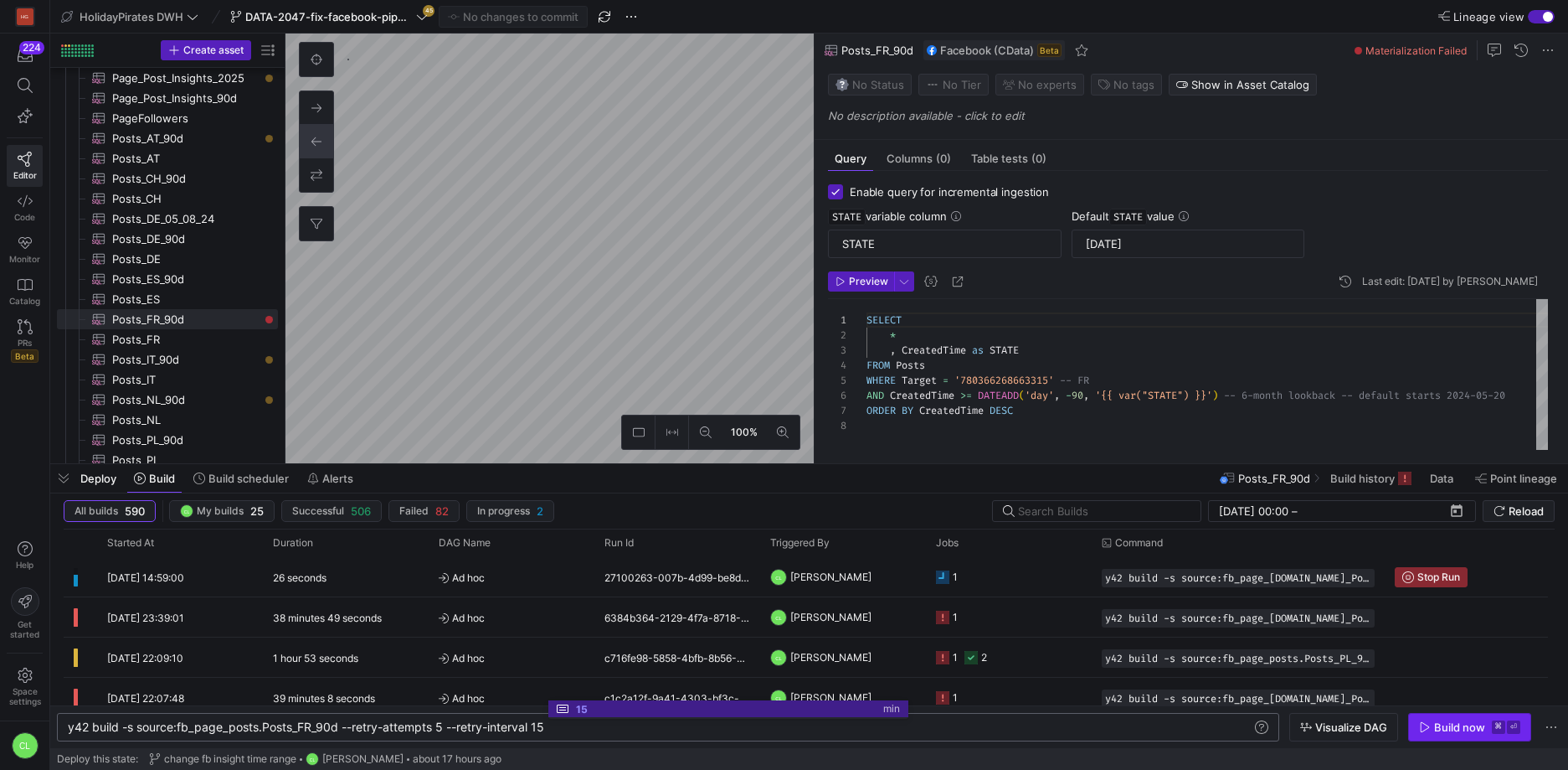
type textarea "y42 build -s source:fb_page_posts.Posts_FR_90d --retry-attempts 5 --retry-inter…"
click at [1465, 729] on div "Build now" at bounding box center [1459, 727] width 51 height 14
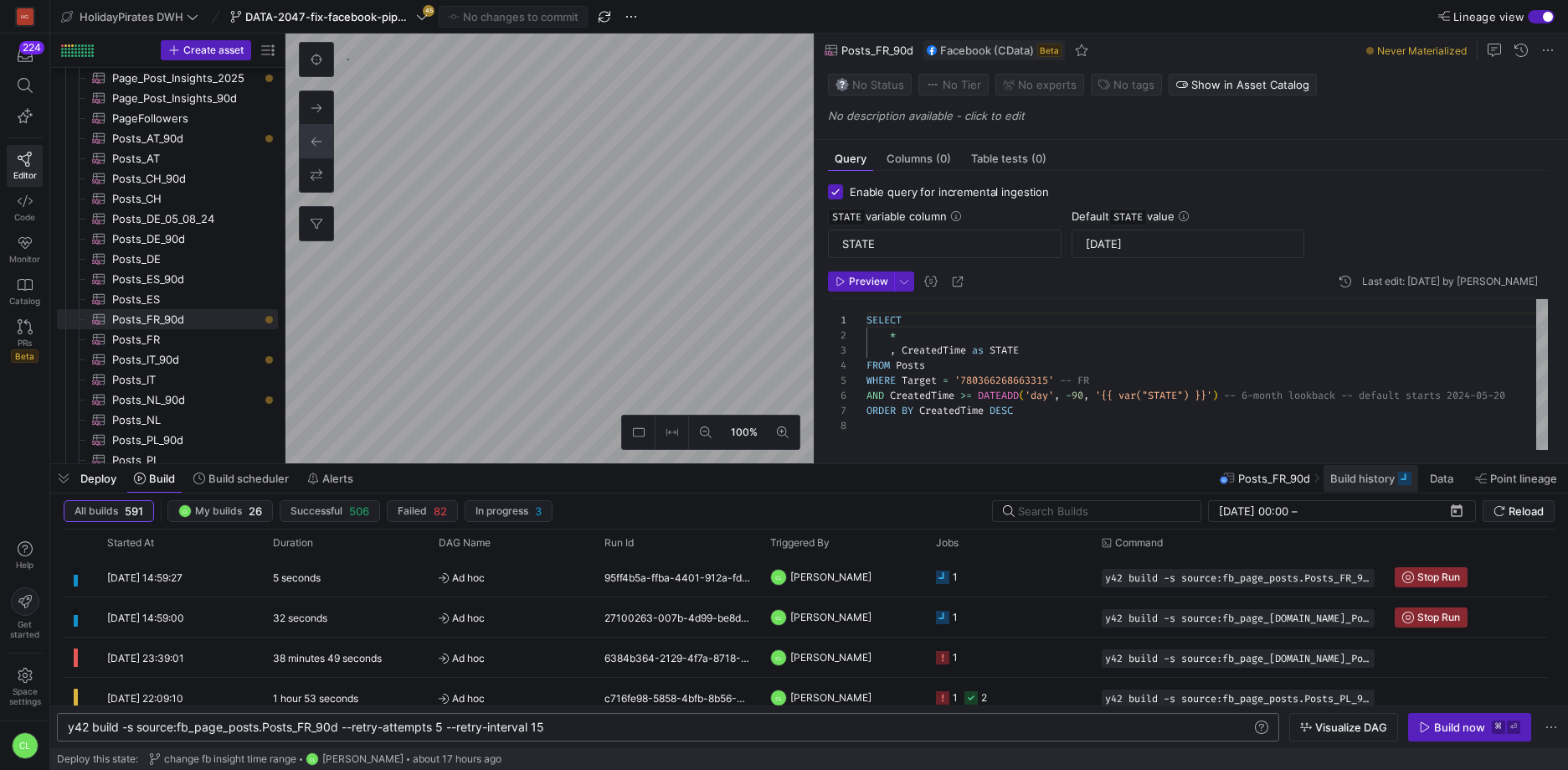
click at [1374, 475] on span "Build history" at bounding box center [1363, 478] width 65 height 14
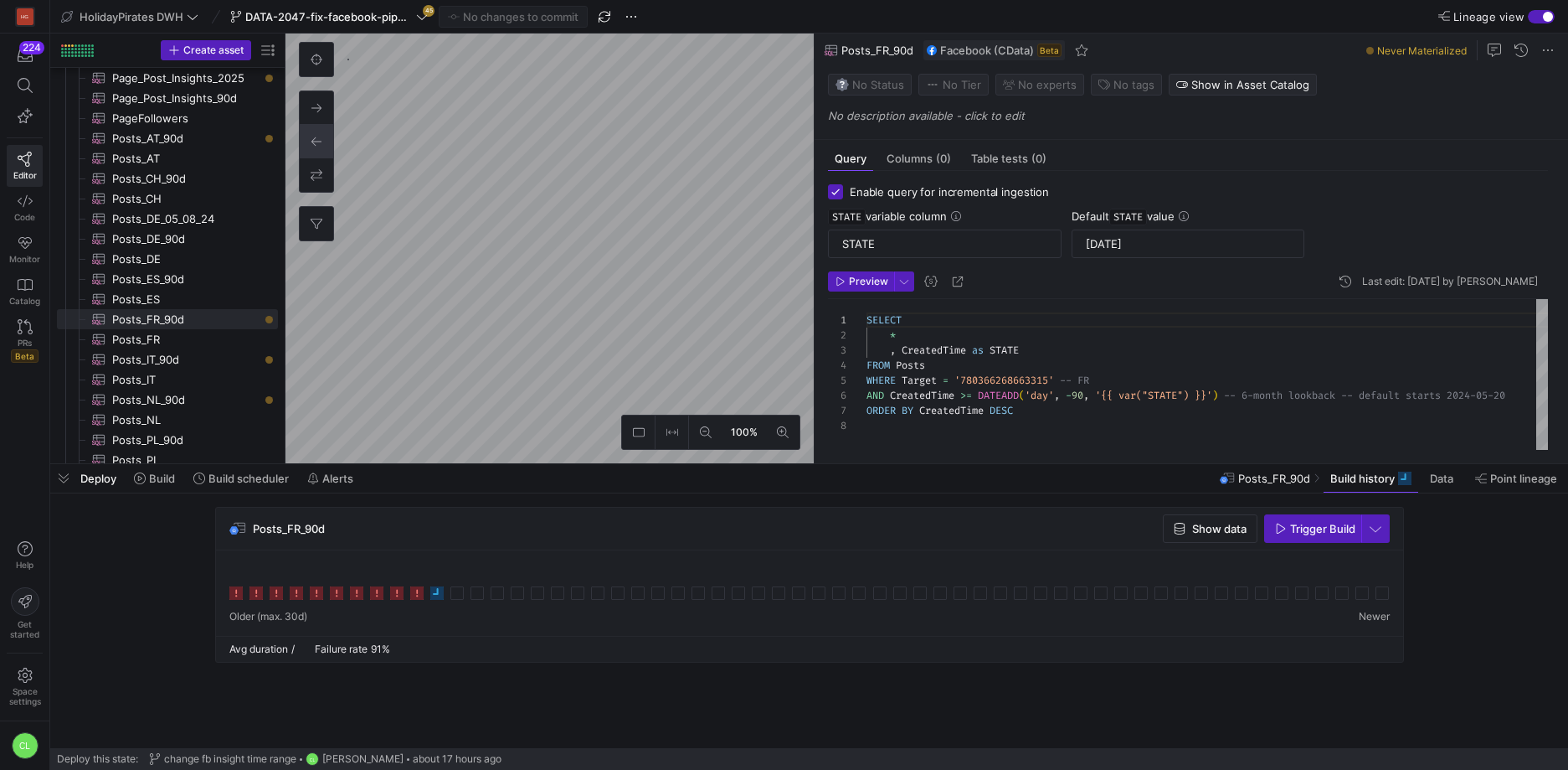
click at [494, 481] on div "Deploy Build Build scheduler Alerts Posts_FR_90d Build history Data Point linea…" at bounding box center [809, 478] width 1518 height 29
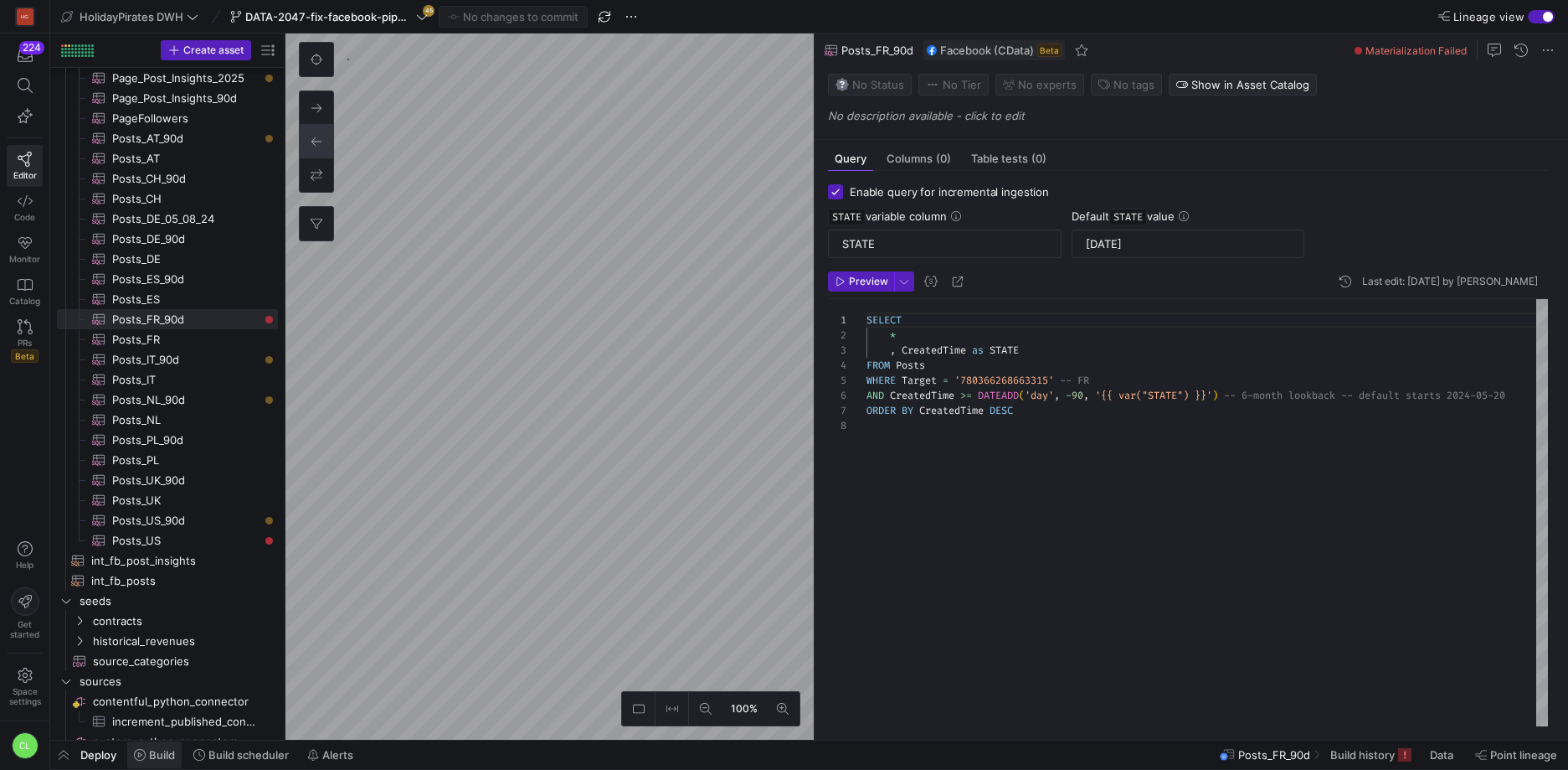
click at [169, 753] on span "Build" at bounding box center [162, 754] width 26 height 14
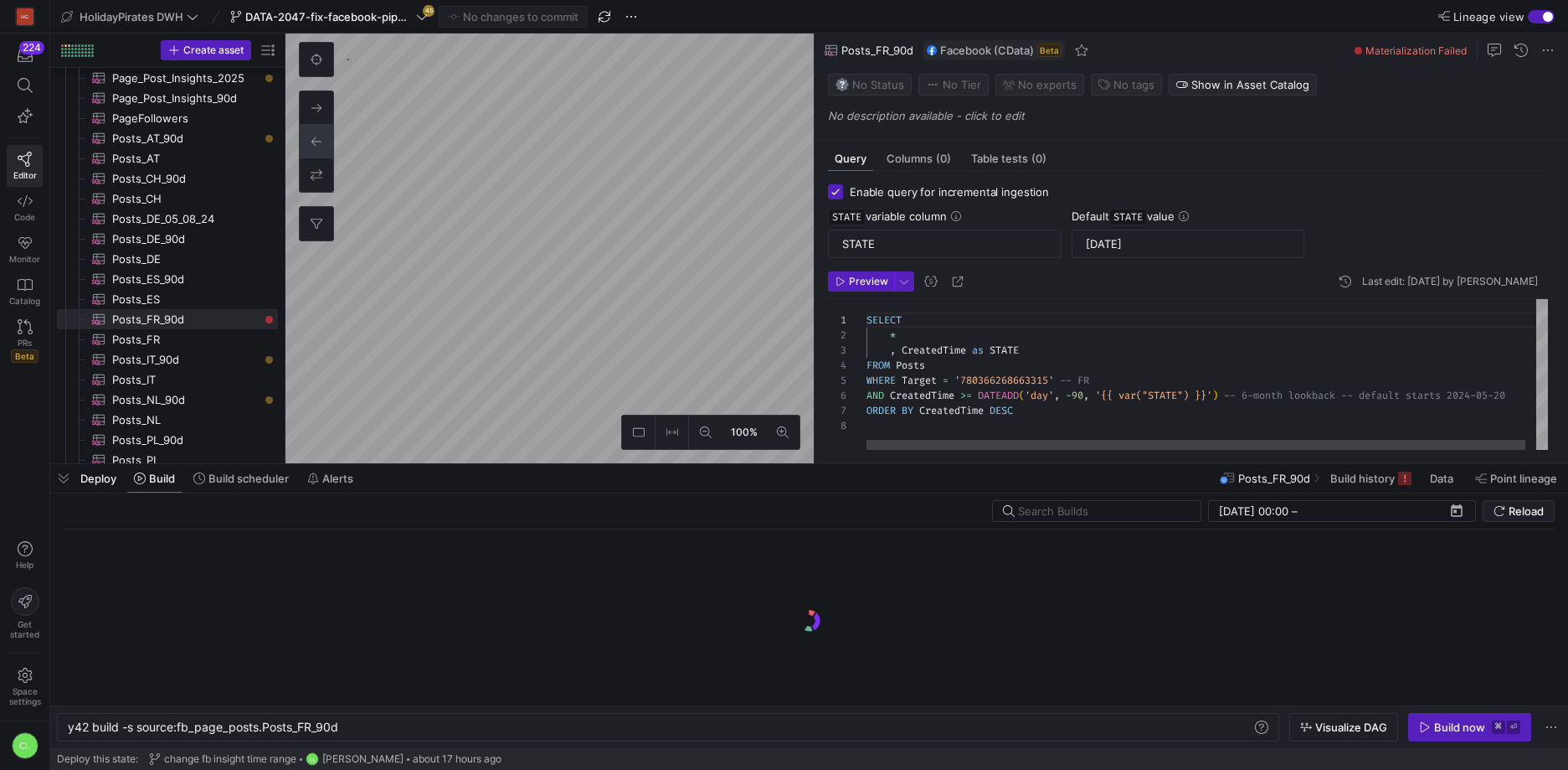
scroll to position [0, 271]
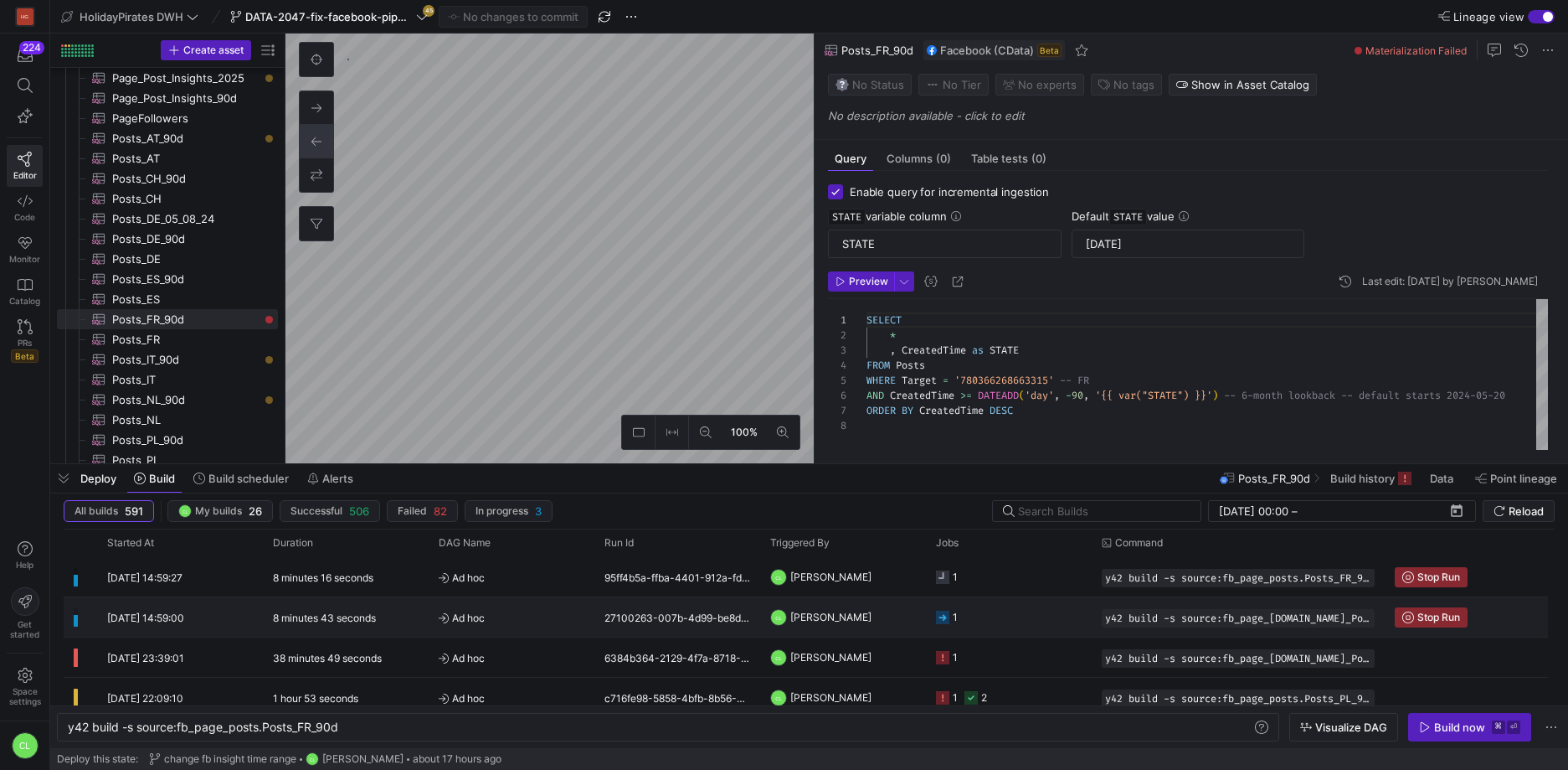
click at [1034, 627] on y42-job-status-cell-renderer "1" at bounding box center [1009, 617] width 146 height 38
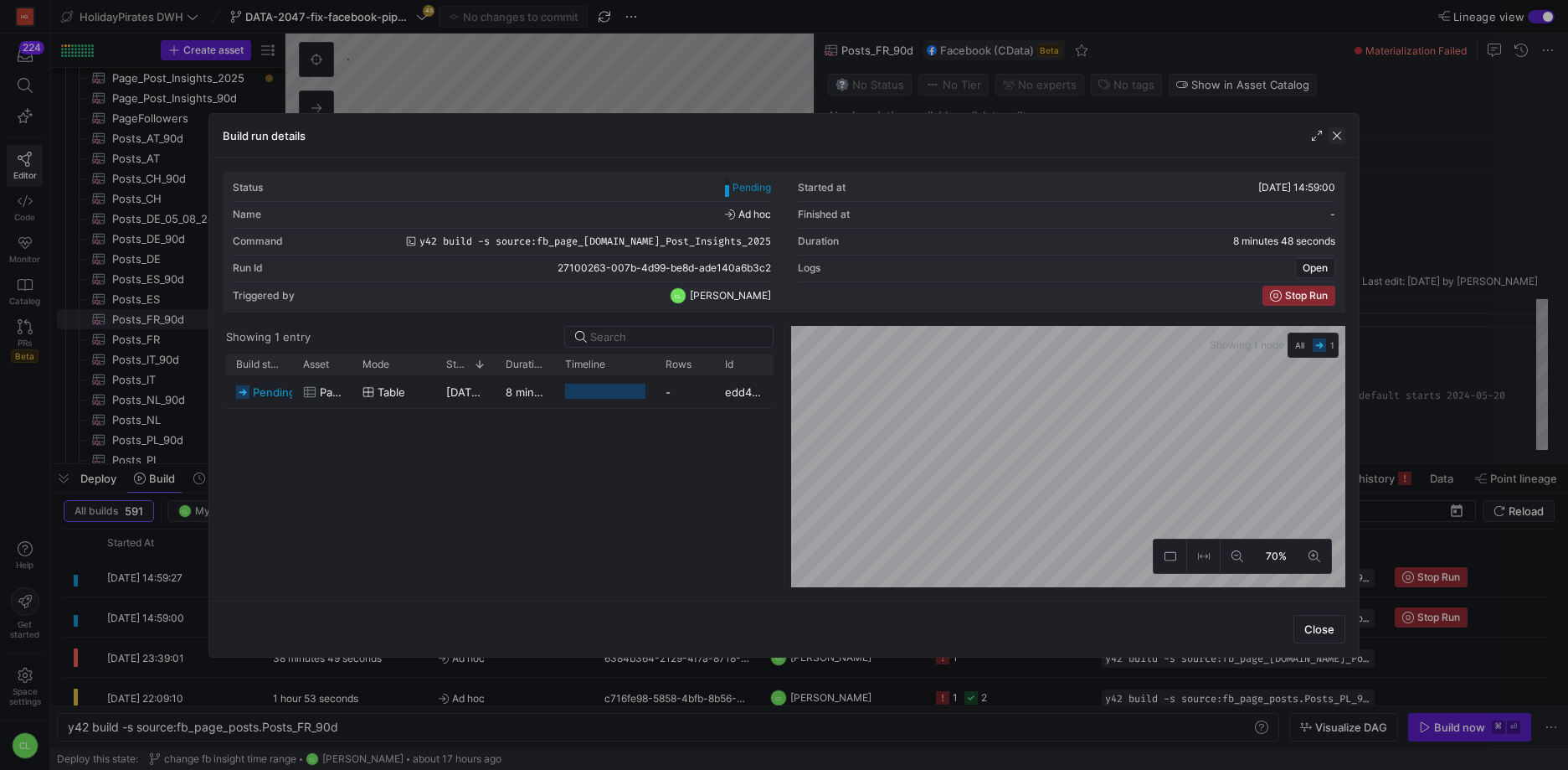
click at [1338, 129] on span "button" at bounding box center [1338, 136] width 17 height 17
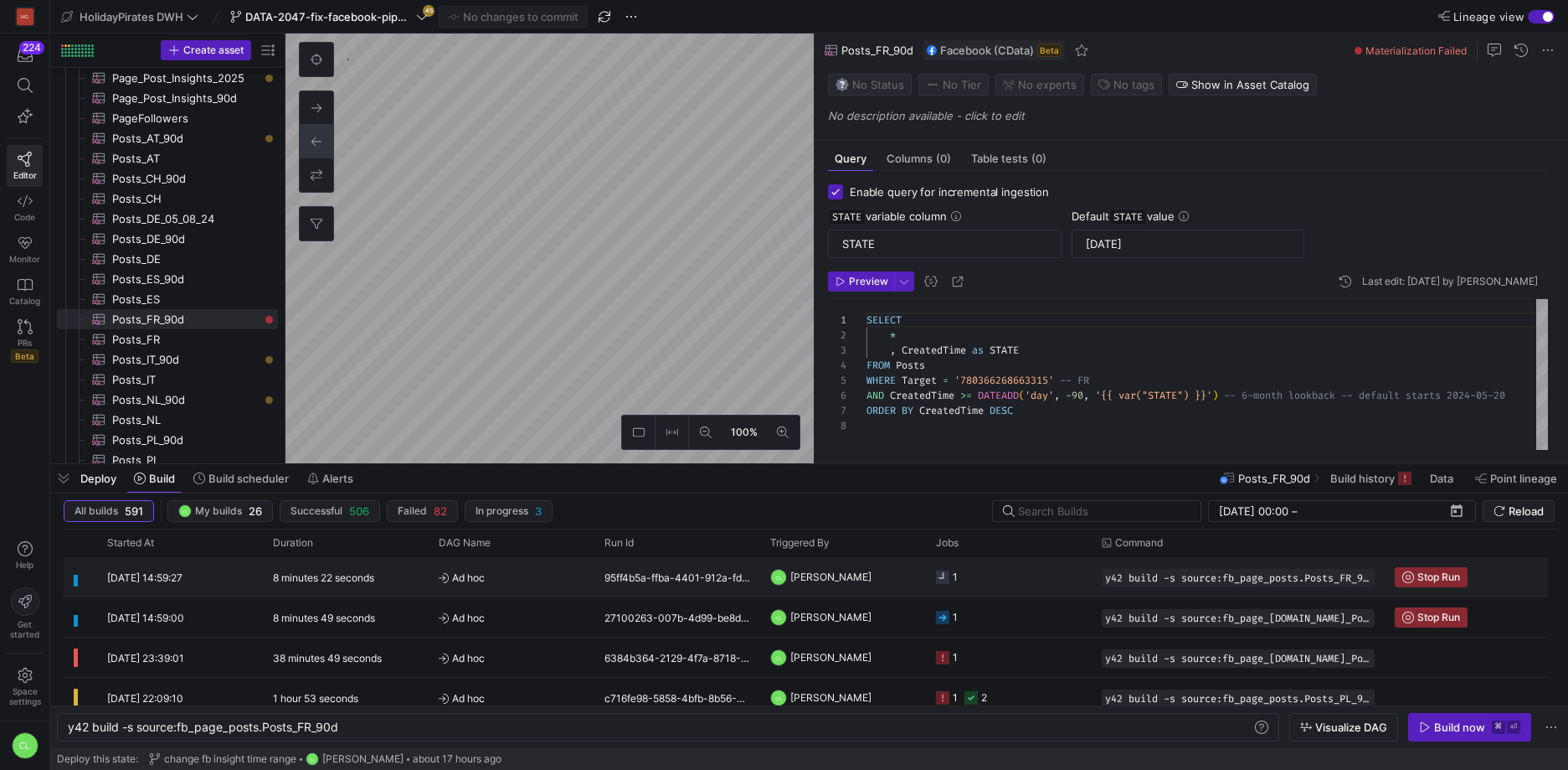
click at [989, 589] on y42-job-status-cell-renderer "1" at bounding box center [1009, 576] width 146 height 38
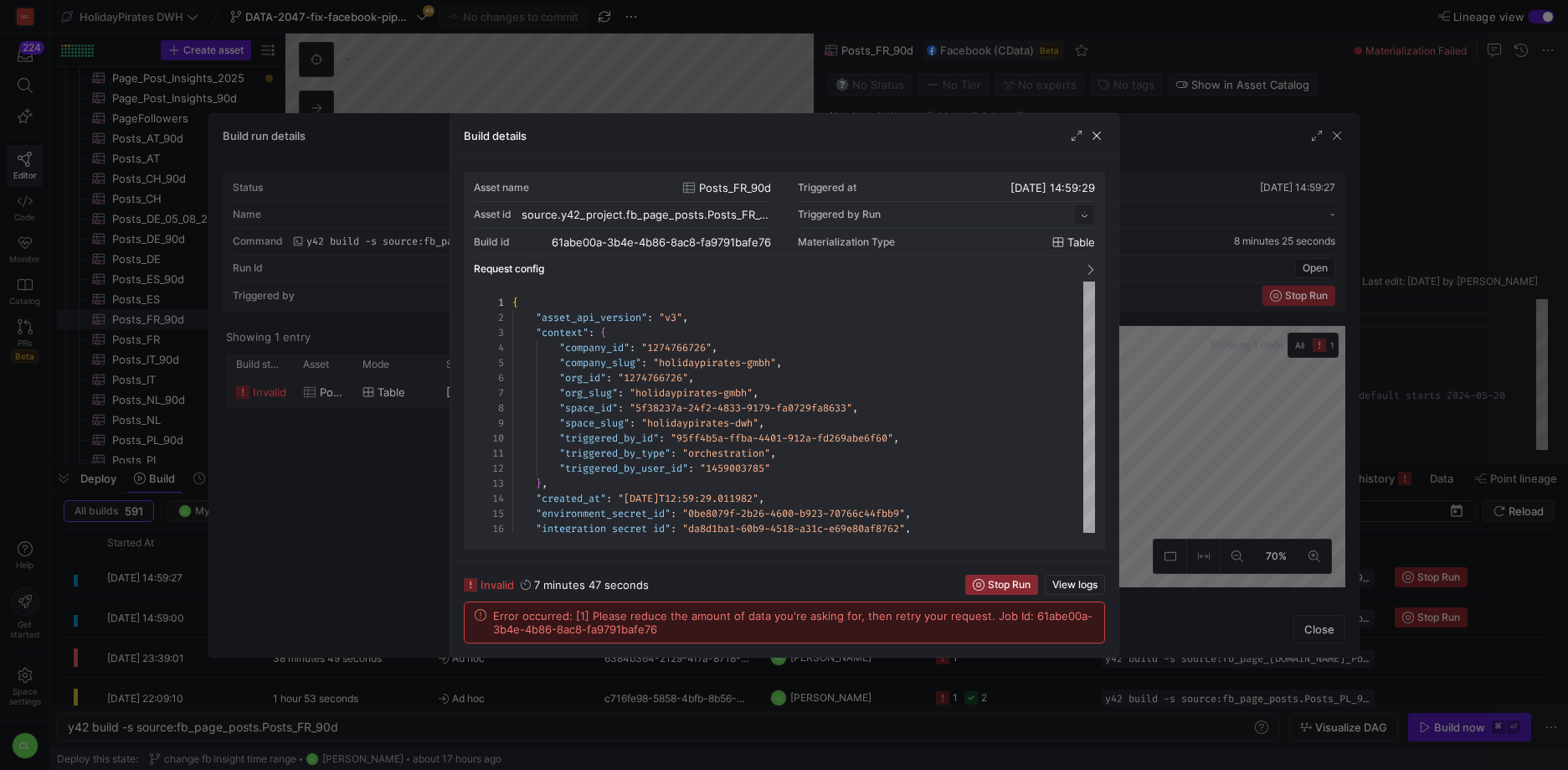
scroll to position [151, 0]
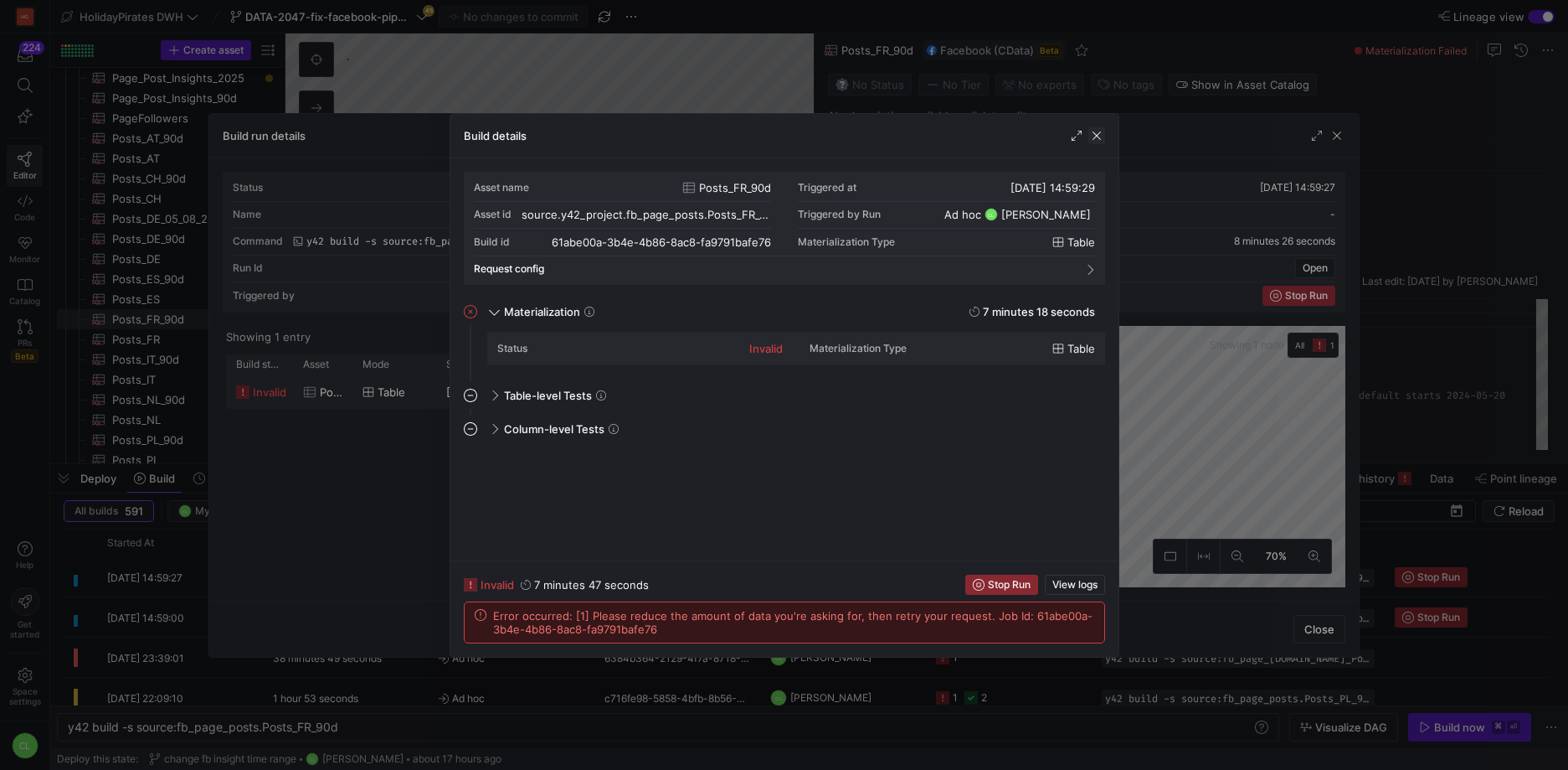
click at [1094, 129] on span "button" at bounding box center [1097, 136] width 17 height 17
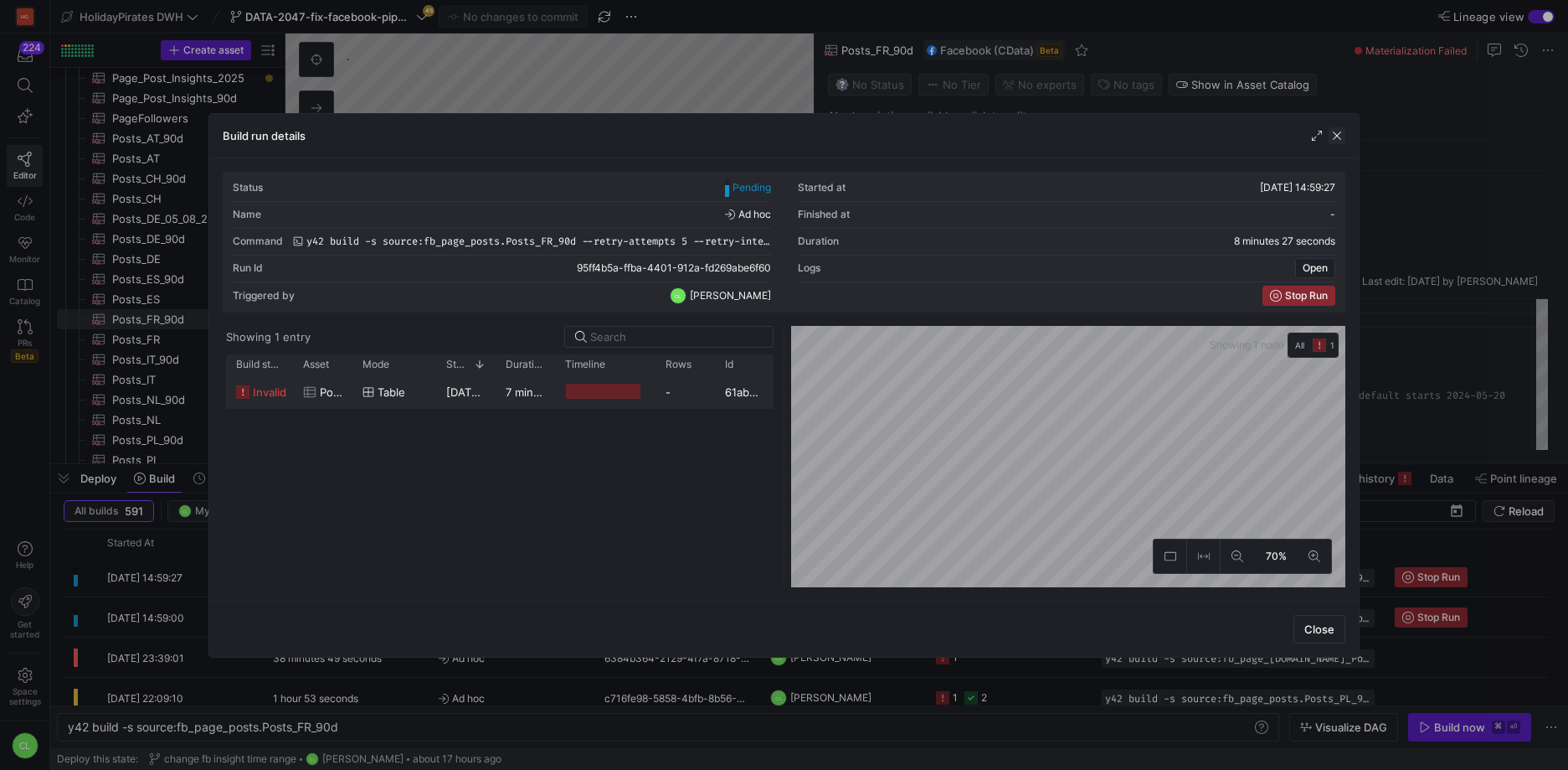
click at [1342, 136] on span "button" at bounding box center [1338, 136] width 17 height 17
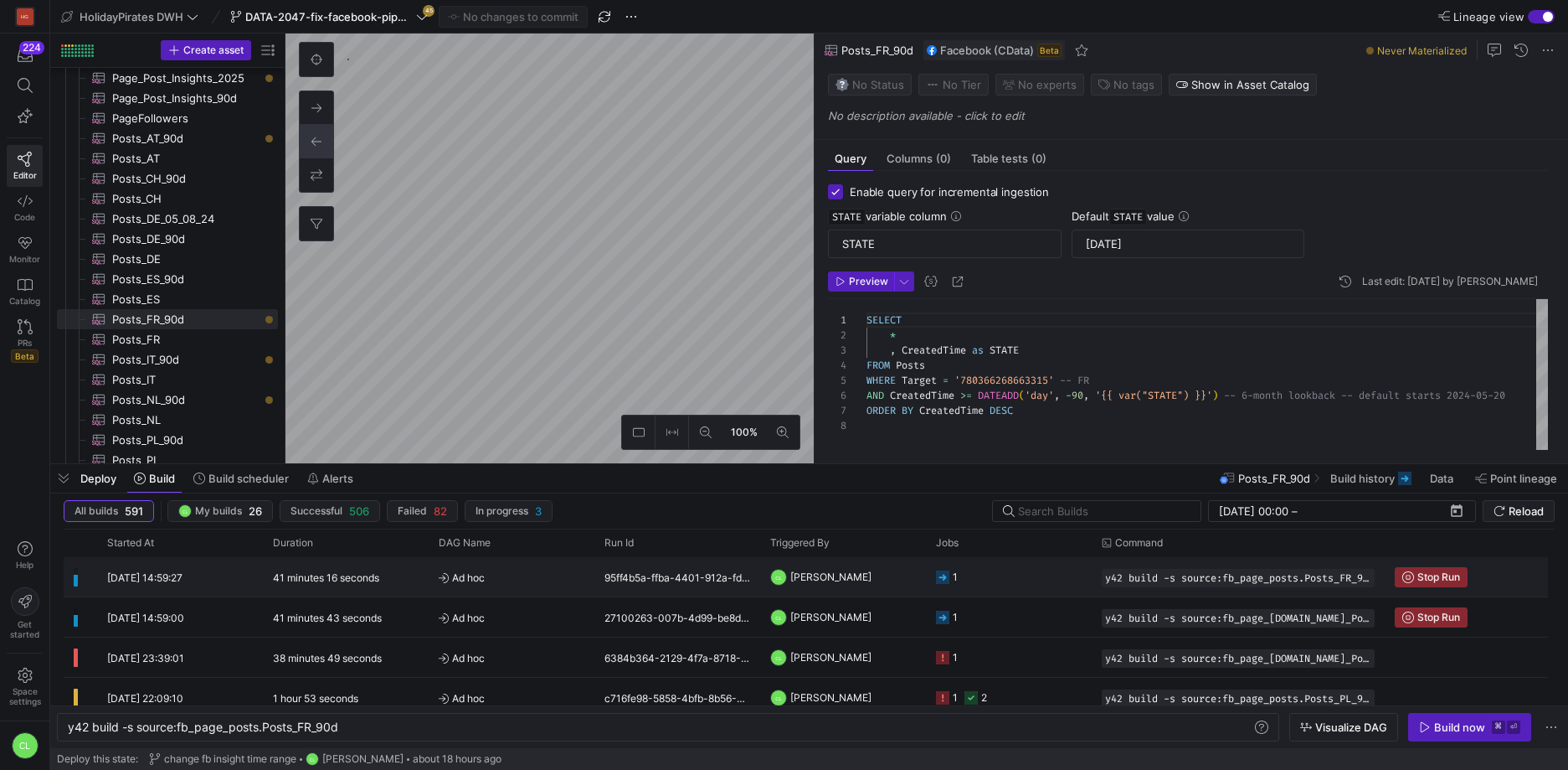
click at [841, 585] on span "[PERSON_NAME]" at bounding box center [831, 576] width 81 height 40
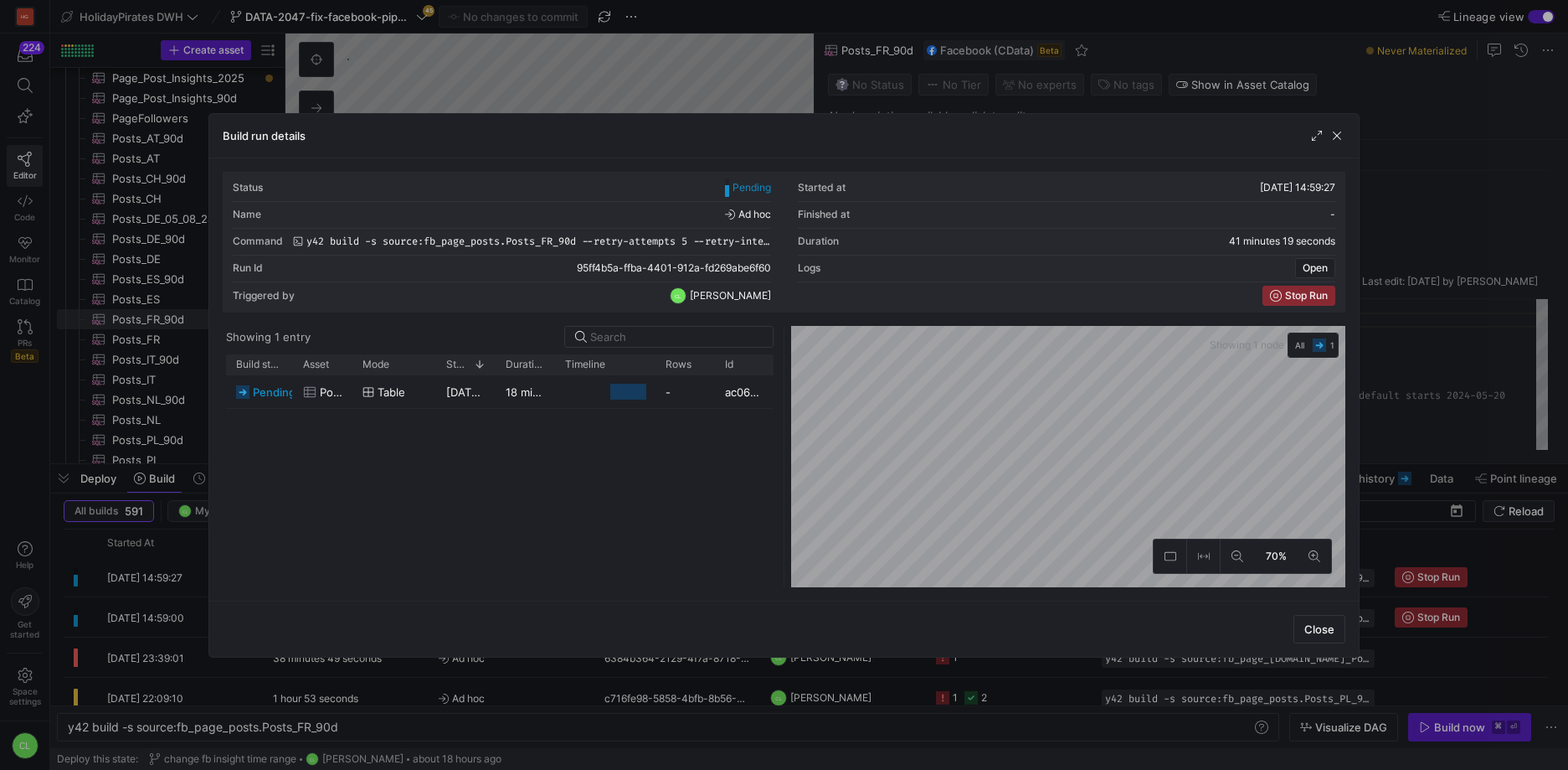
click at [1337, 143] on div "Build run details" at bounding box center [784, 136] width 1149 height 44
click at [1339, 140] on span "button" at bounding box center [1338, 136] width 17 height 17
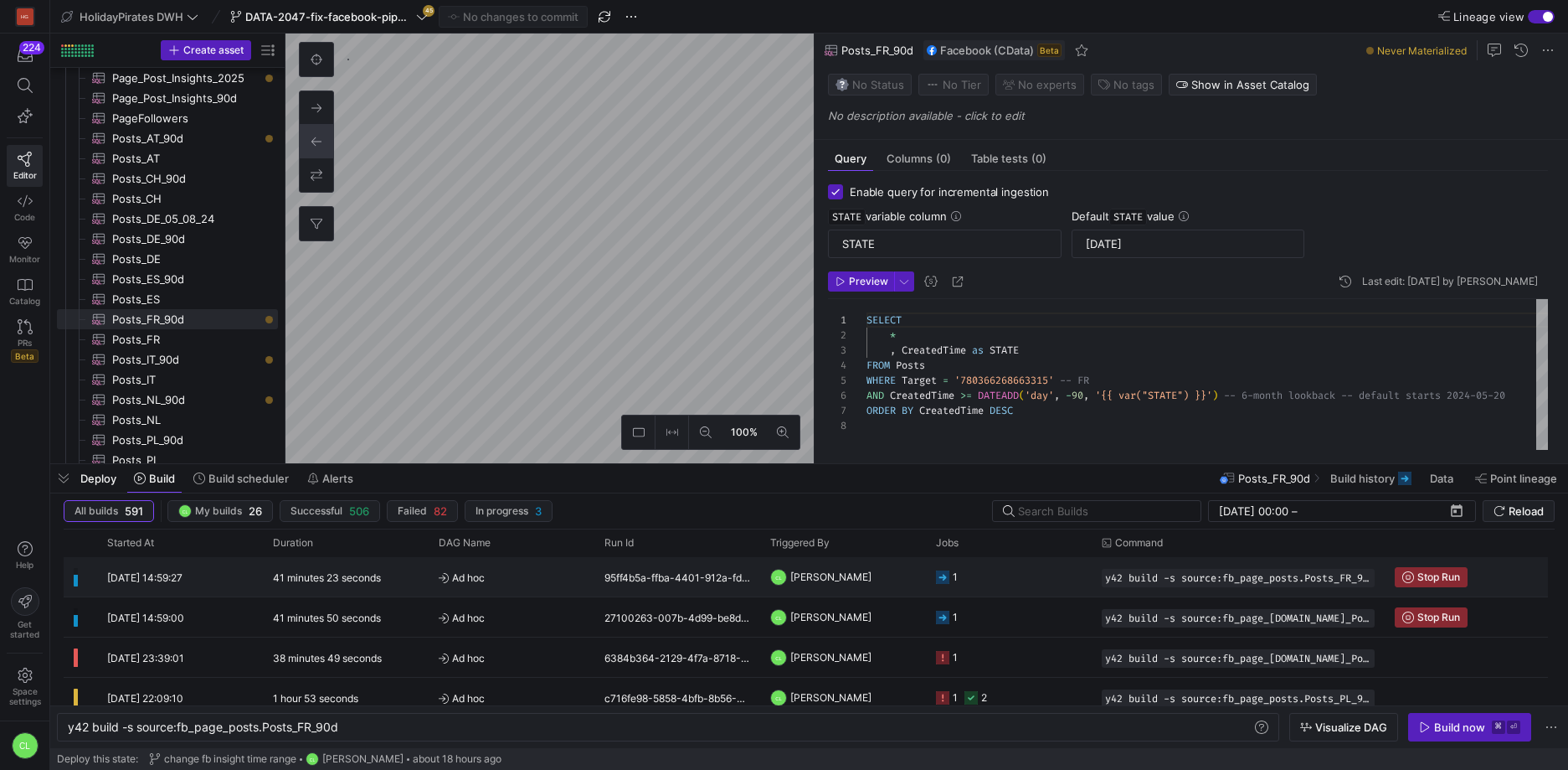
click at [1035, 579] on y42-job-status-cell-renderer "1" at bounding box center [1009, 576] width 146 height 38
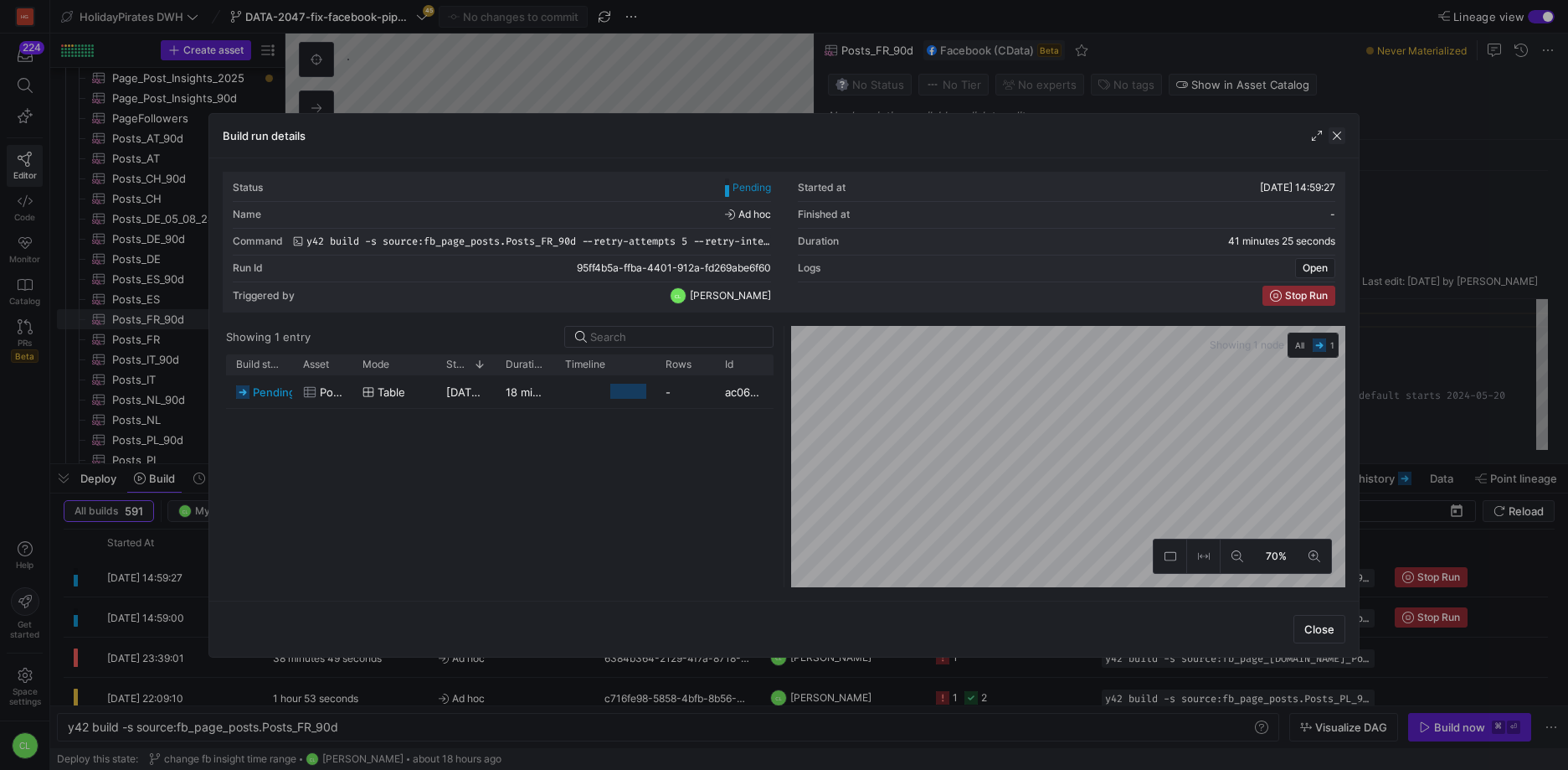
click at [1338, 134] on span "button" at bounding box center [1338, 136] width 17 height 17
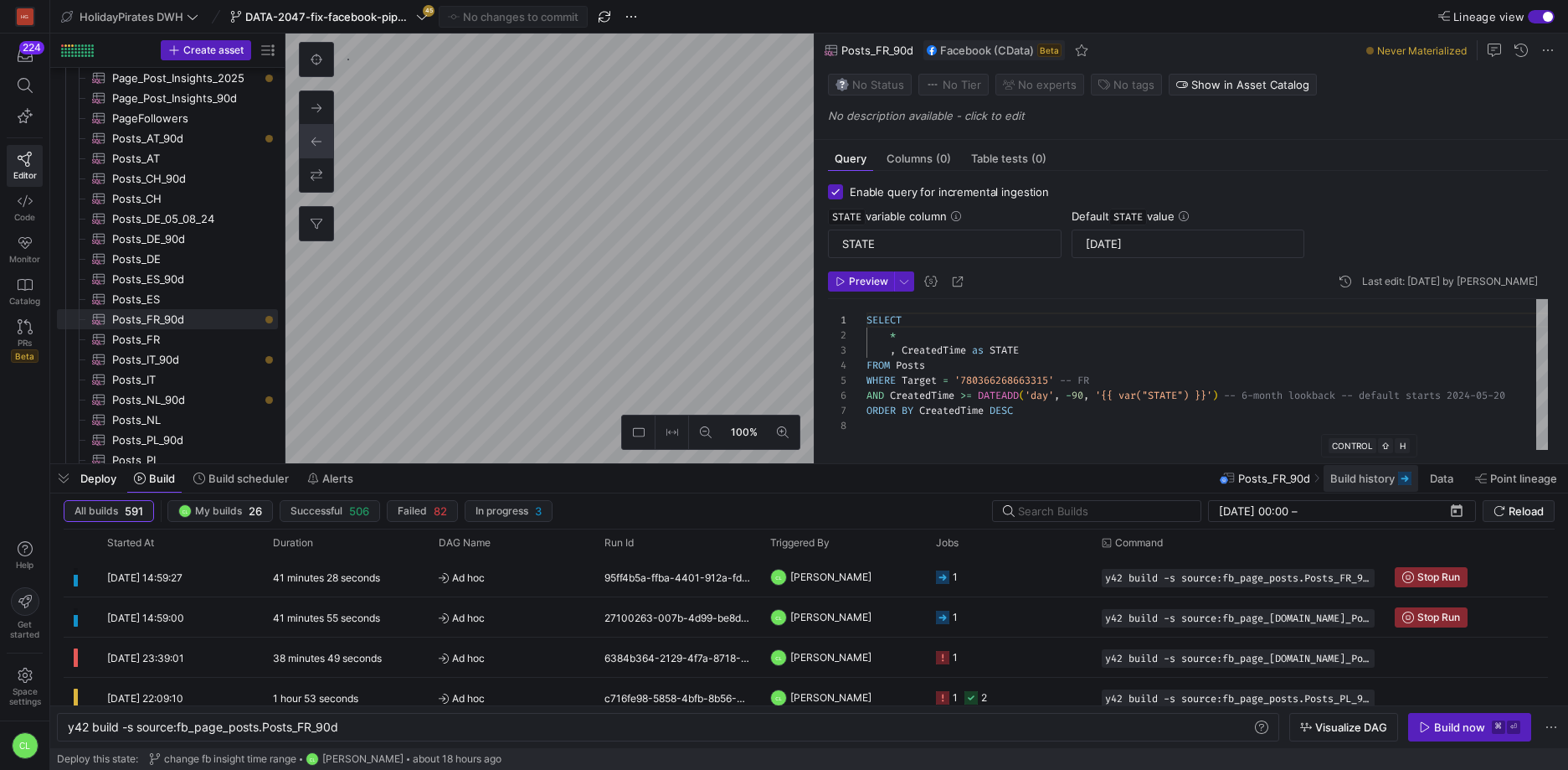
click at [1382, 478] on span "Build history" at bounding box center [1363, 478] width 65 height 14
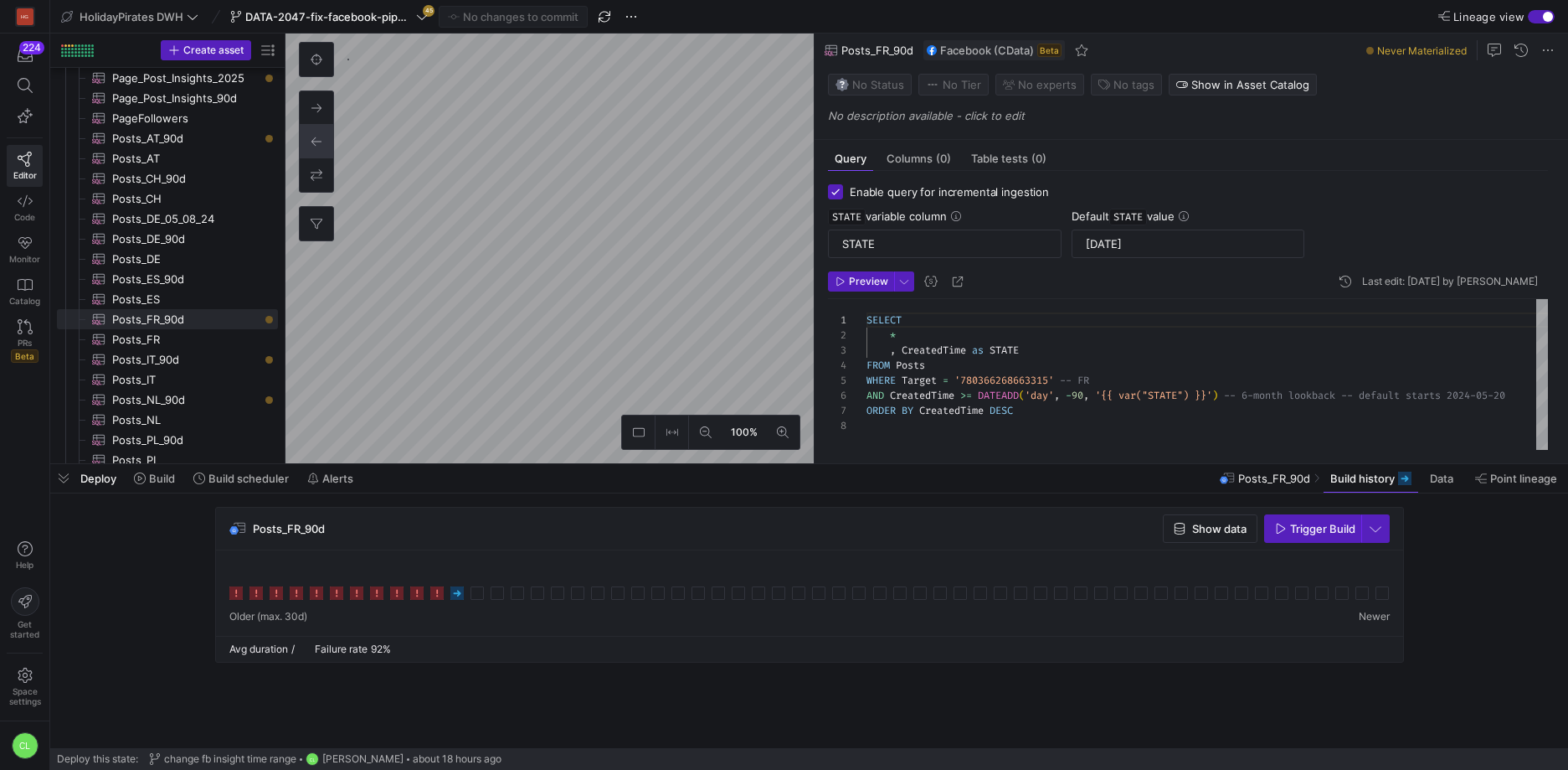
click at [167, 647] on div "Posts_FR_90d Show data Trigger Build" at bounding box center [807, 590] width 1512 height 166
click at [170, 476] on span "Build" at bounding box center [162, 478] width 26 height 14
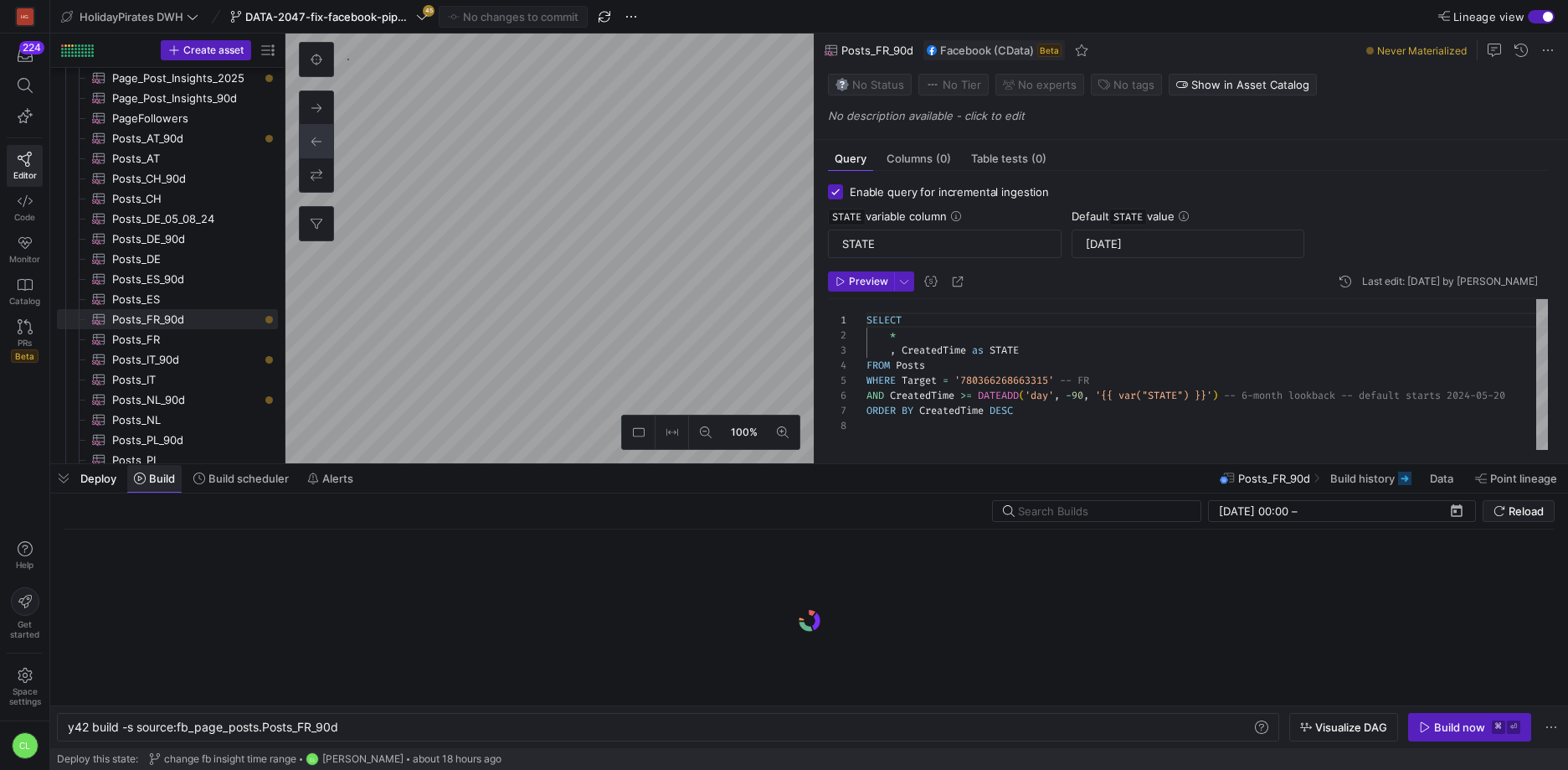
scroll to position [0, 271]
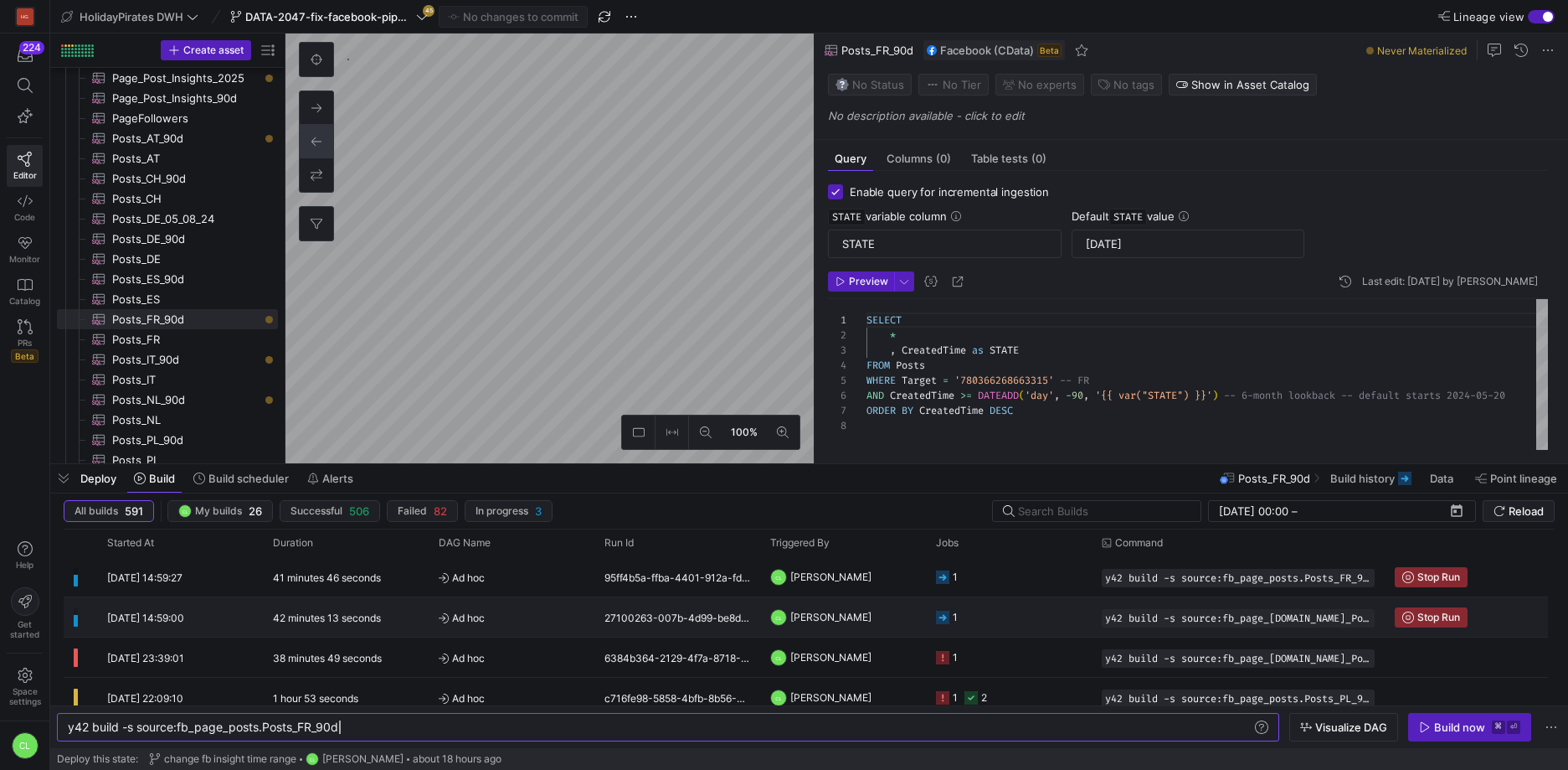
click at [644, 611] on div "27100263-007b-4d99-be8d-ade140a6b3c2" at bounding box center [678, 617] width 166 height 40
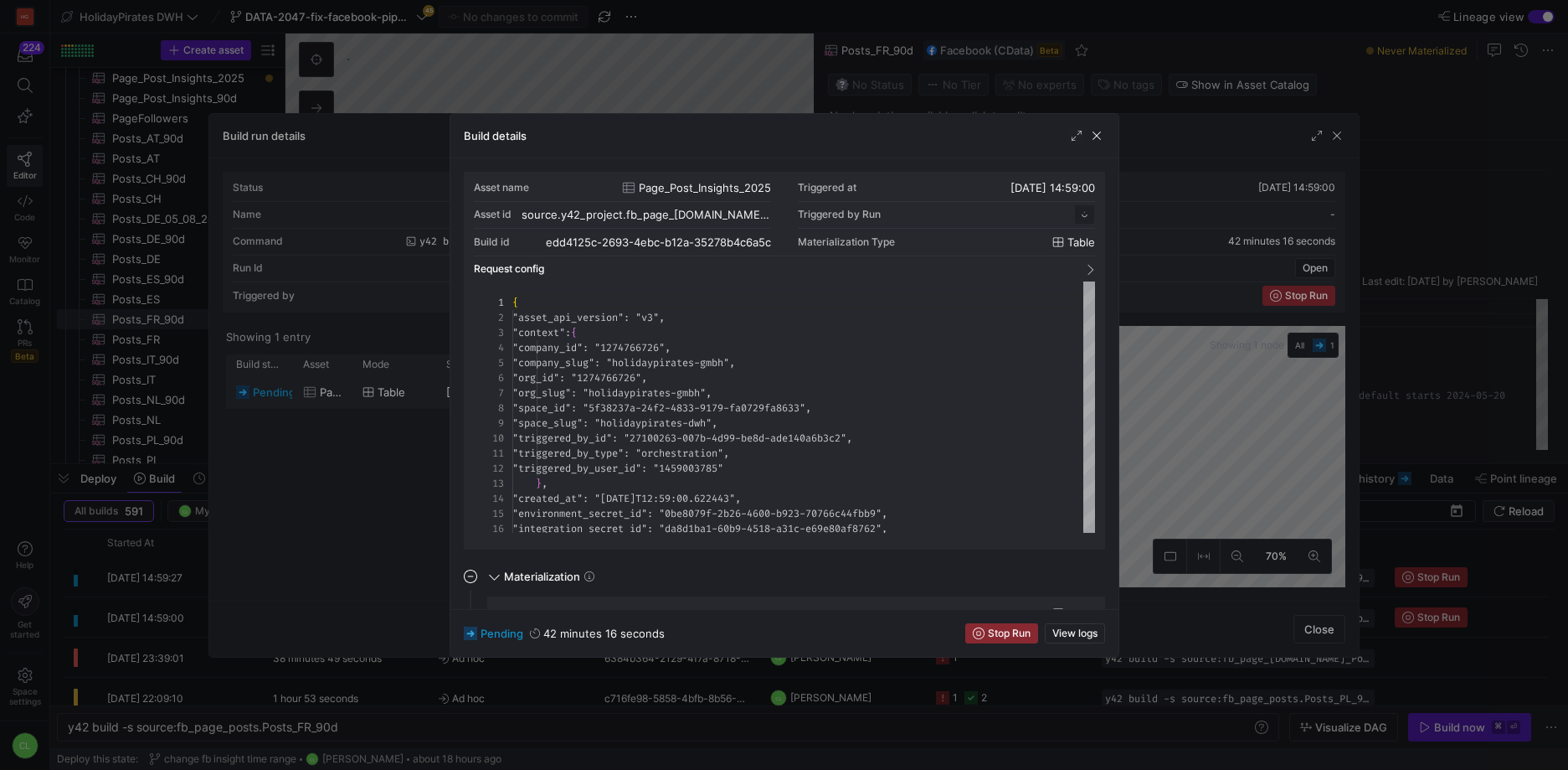
scroll to position [151, 0]
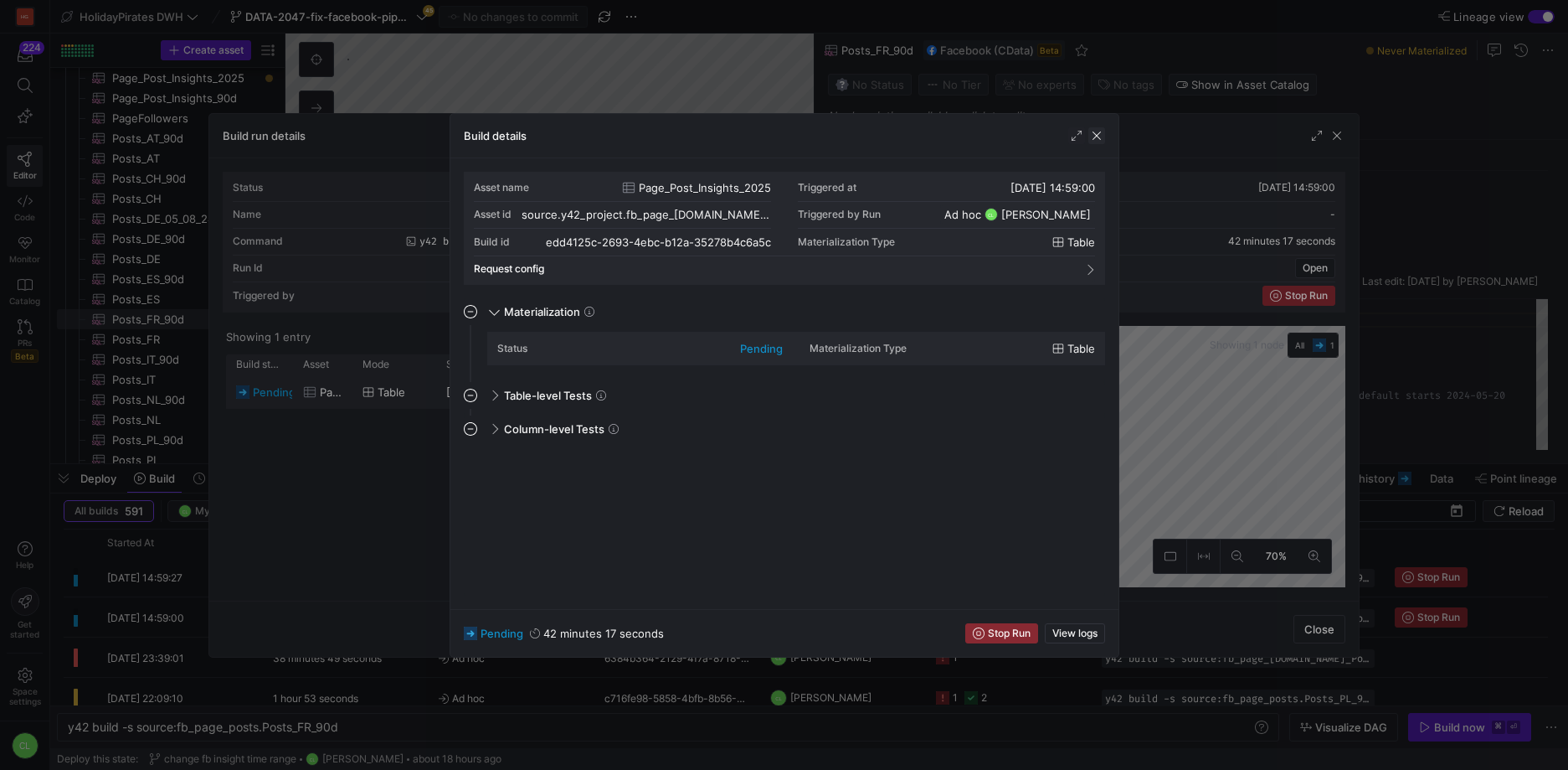
click at [1091, 137] on span "button" at bounding box center [1097, 136] width 17 height 17
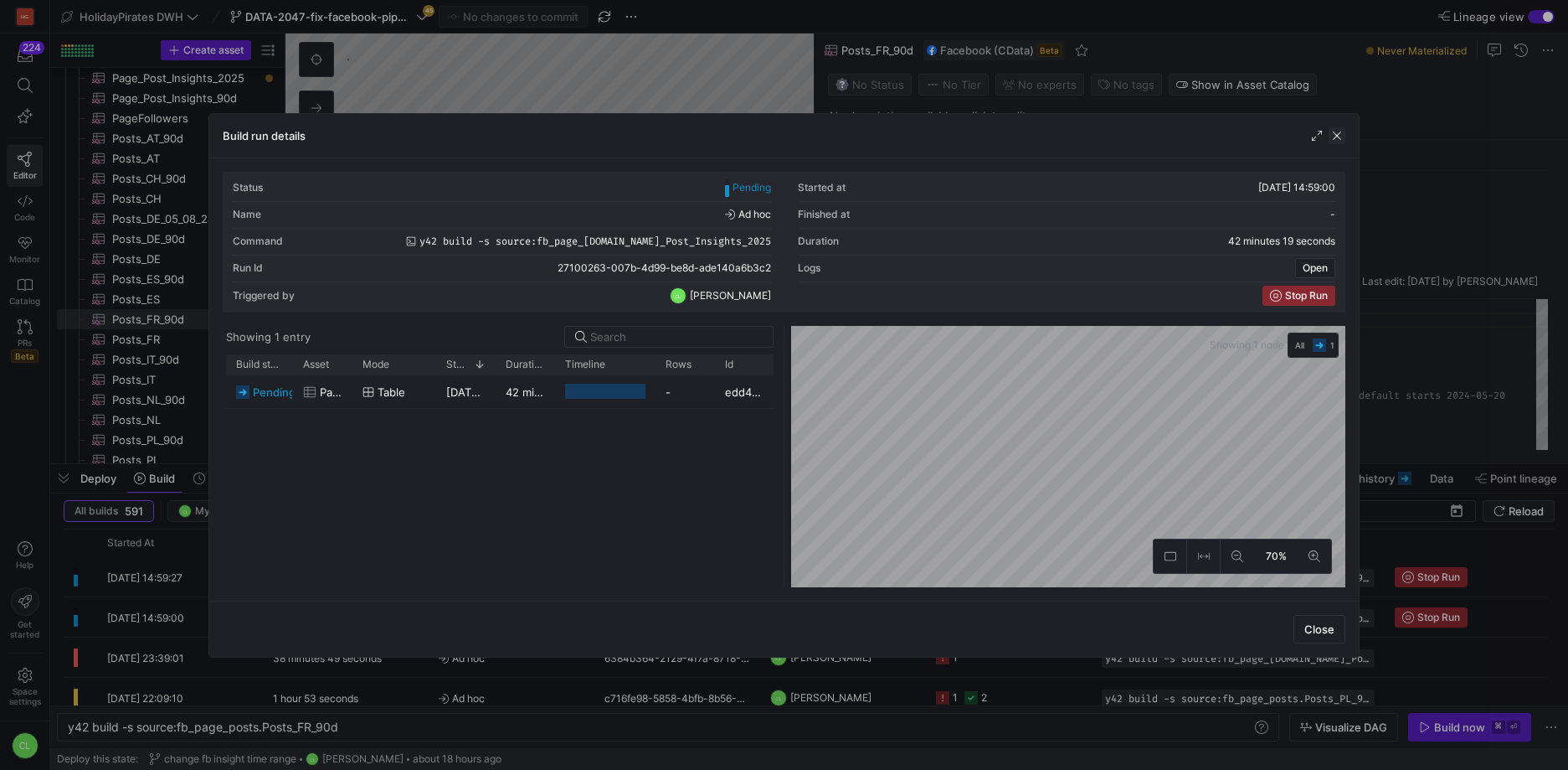
click at [1338, 137] on span "button" at bounding box center [1338, 136] width 17 height 17
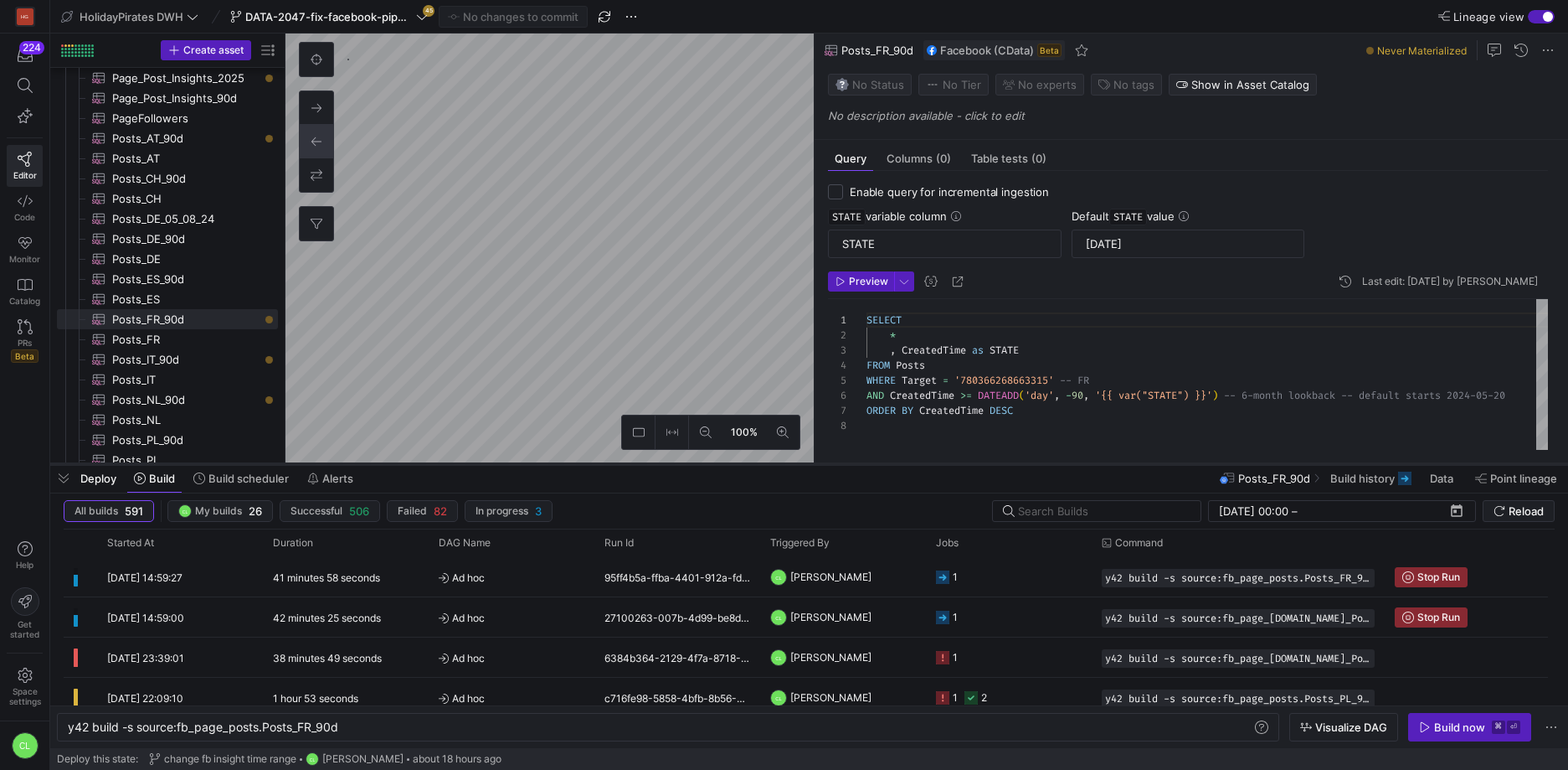
checkbox input "false"
type textarea "-- Only posts created in [DATE] SELECT * FROM PageAndPostInsights WHERE Target …"
type textarea "y42 build -s source:fb_page_[DOMAIN_NAME]_Post_Insights_2025"
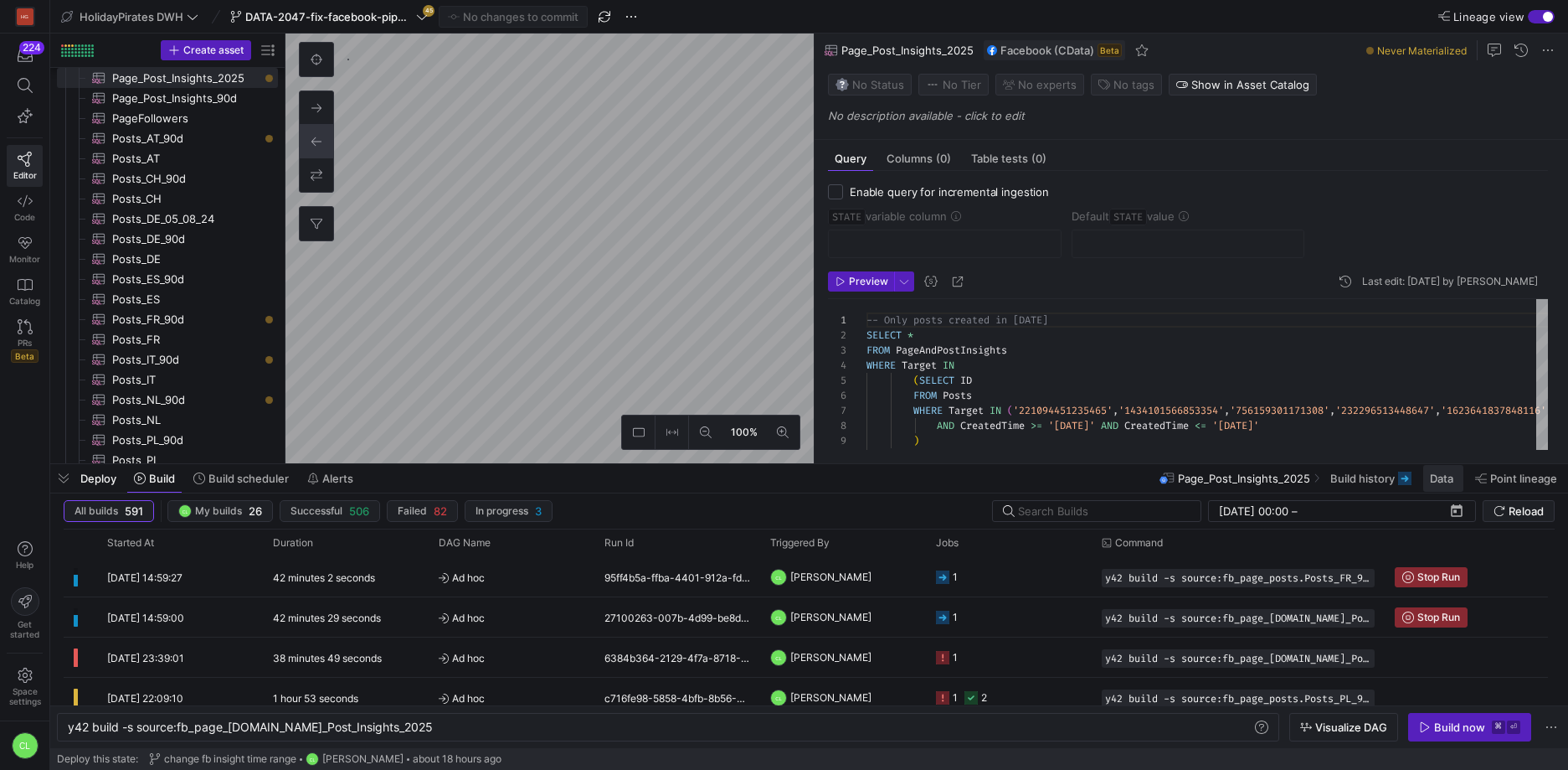
click at [1432, 480] on span "Data" at bounding box center [1442, 478] width 23 height 14
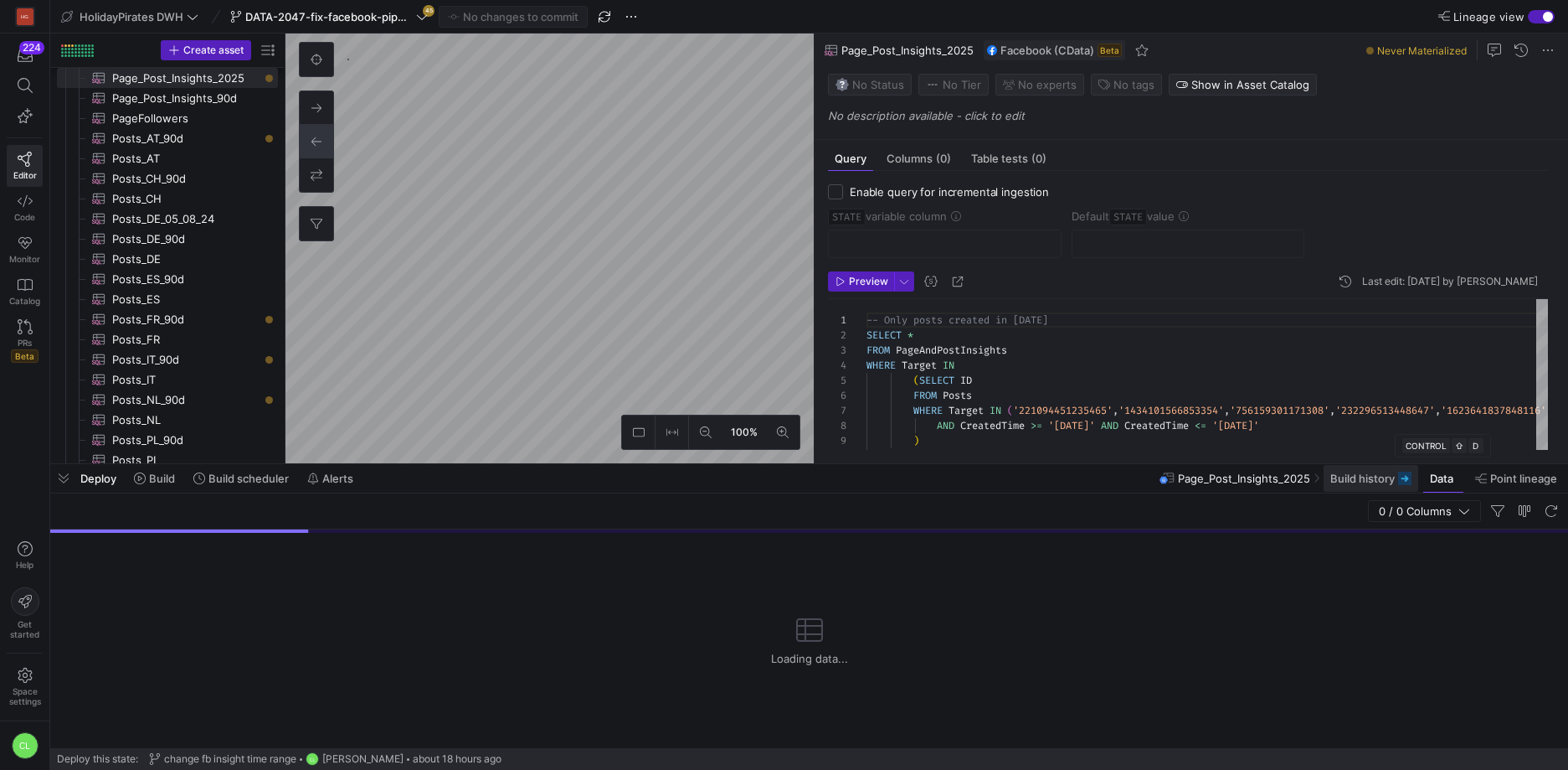
click at [1384, 477] on span "Build history" at bounding box center [1363, 478] width 65 height 14
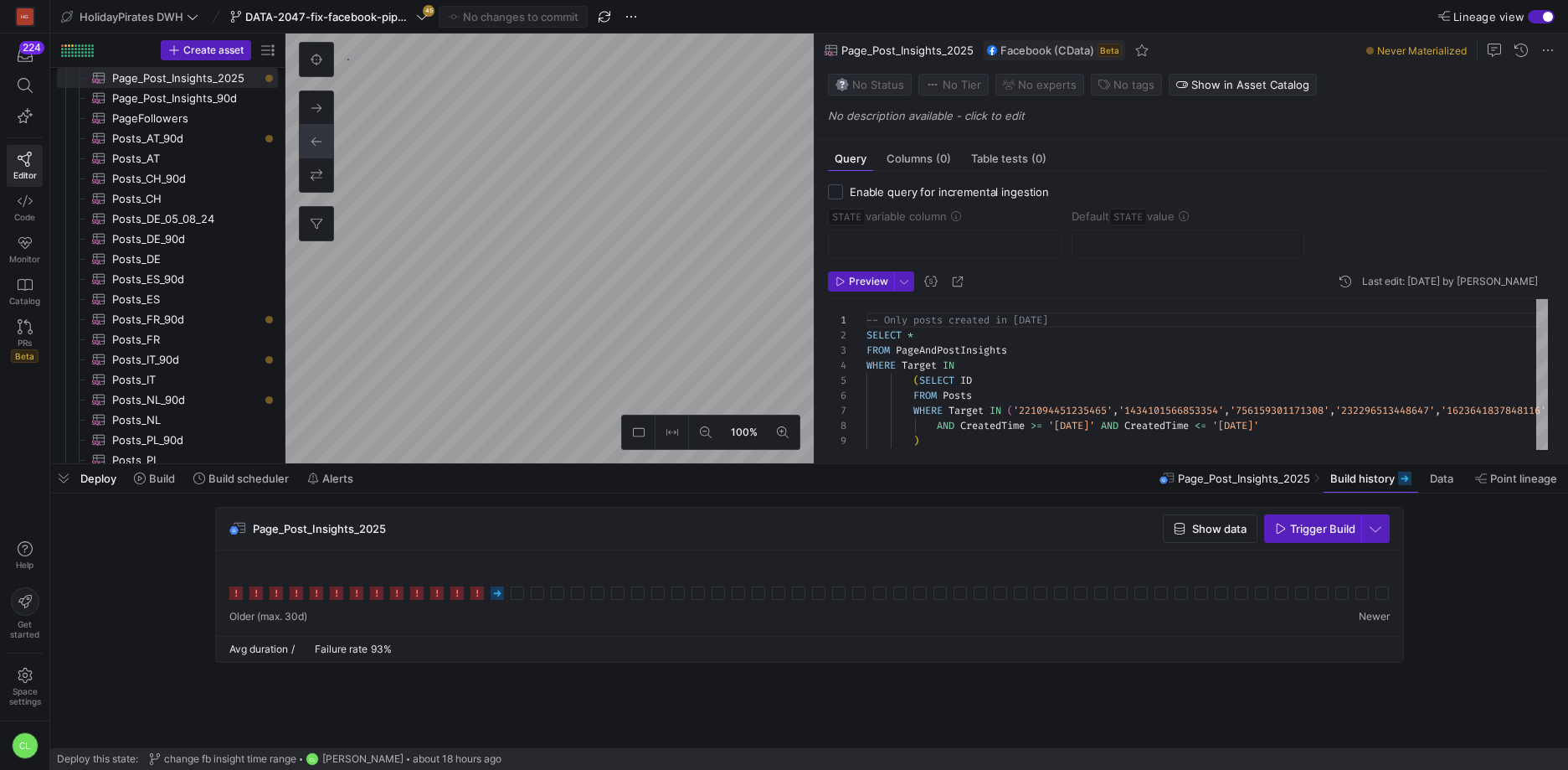
click at [685, 484] on div "Deploy Build Build scheduler Alerts Page_Post_Insights_2025 Build history Data …" at bounding box center [809, 478] width 1518 height 29
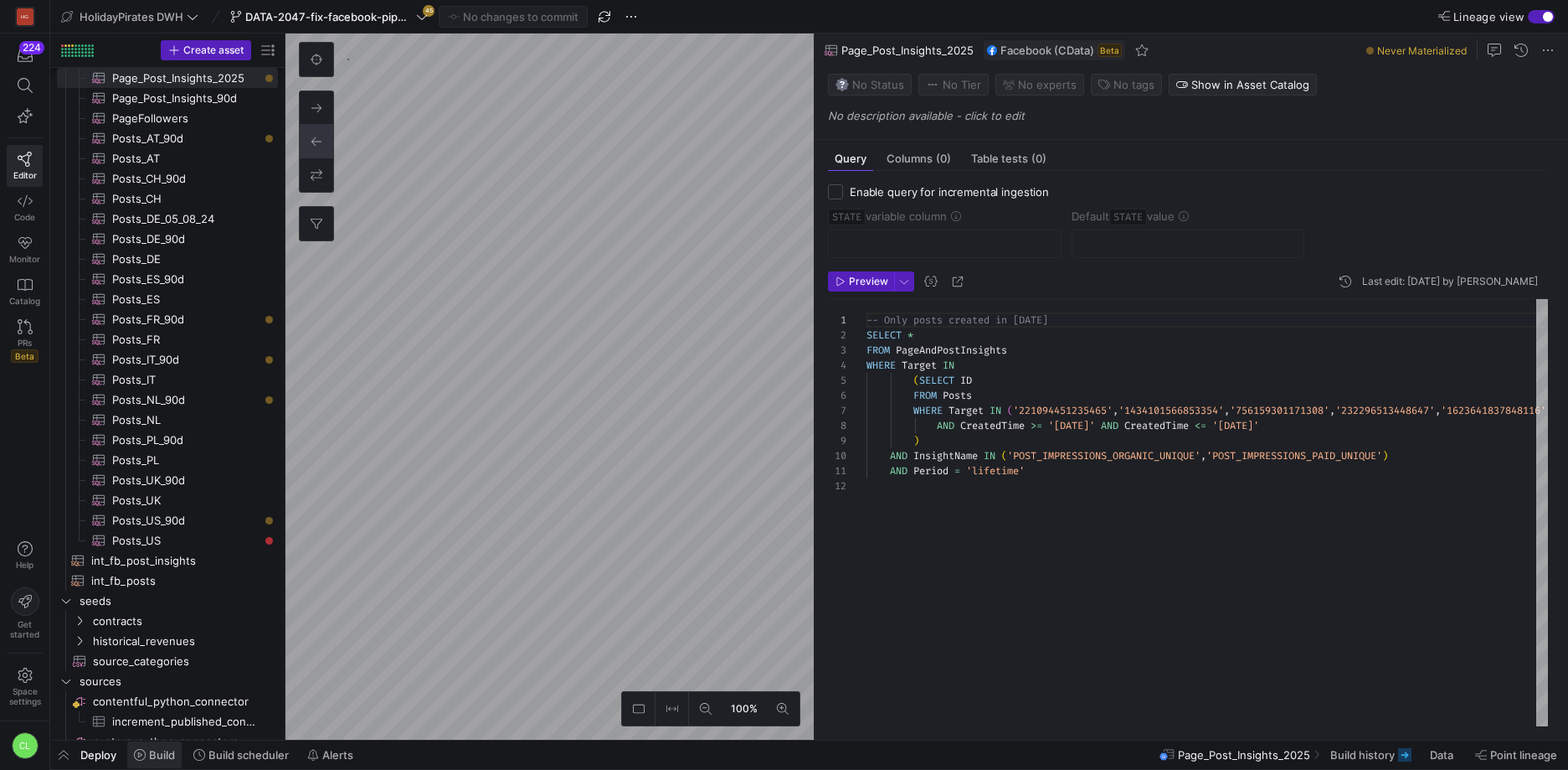
click at [161, 760] on span "Build" at bounding box center [162, 754] width 26 height 14
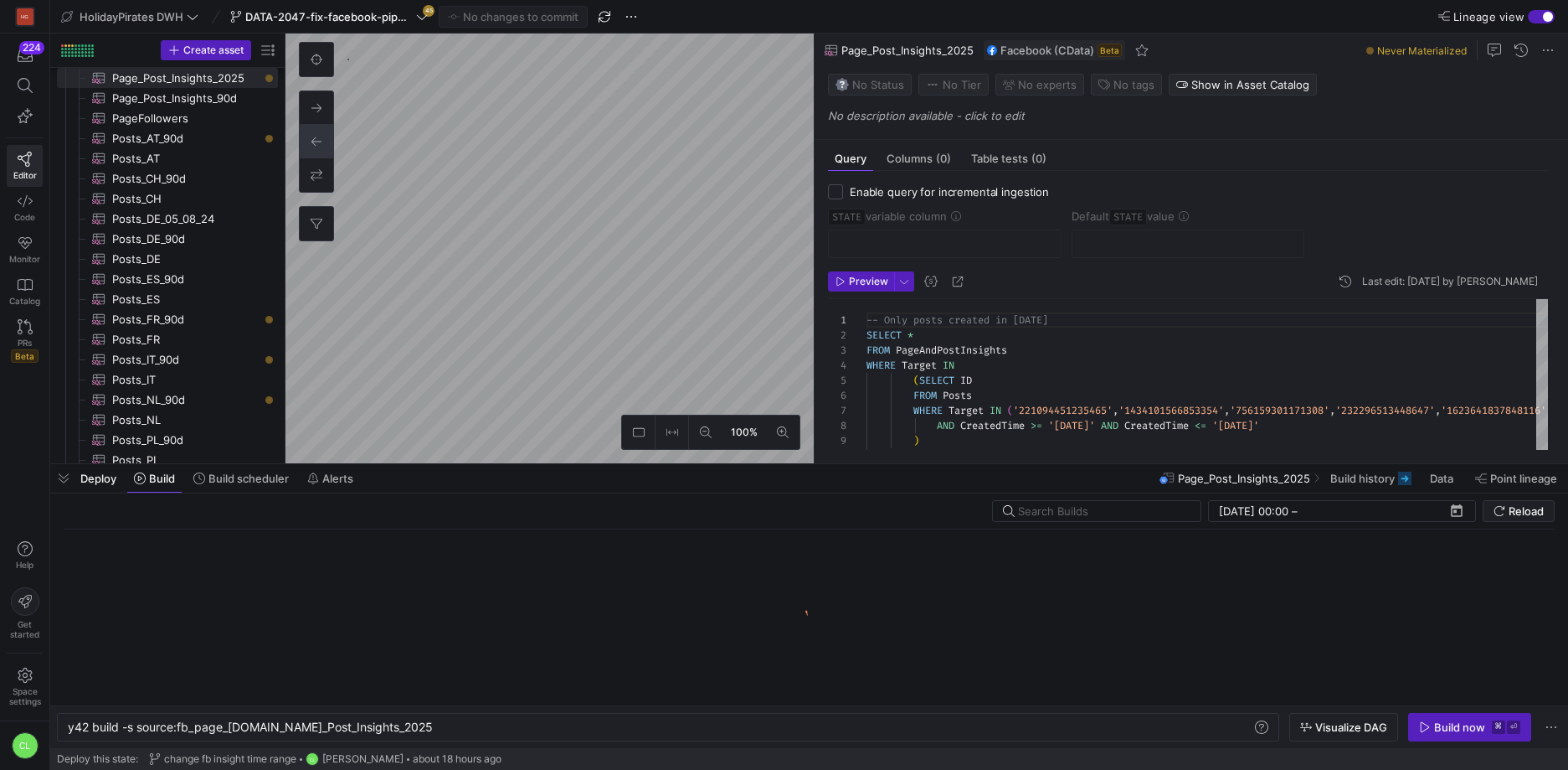
scroll to position [0, 335]
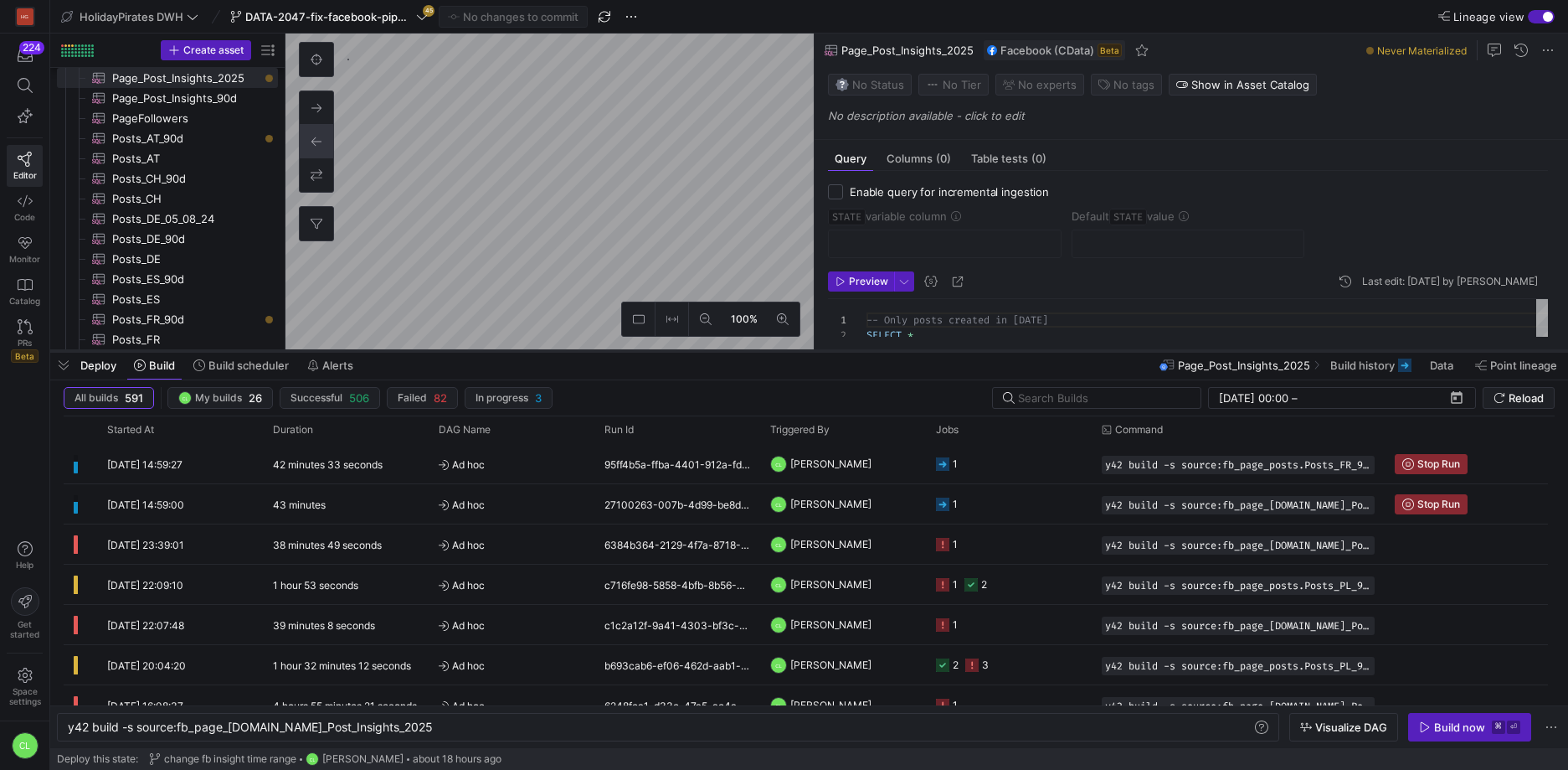
drag, startPoint x: 583, startPoint y: 466, endPoint x: 589, endPoint y: 352, distance: 114.2
click at [589, 352] on div at bounding box center [809, 350] width 1518 height 6
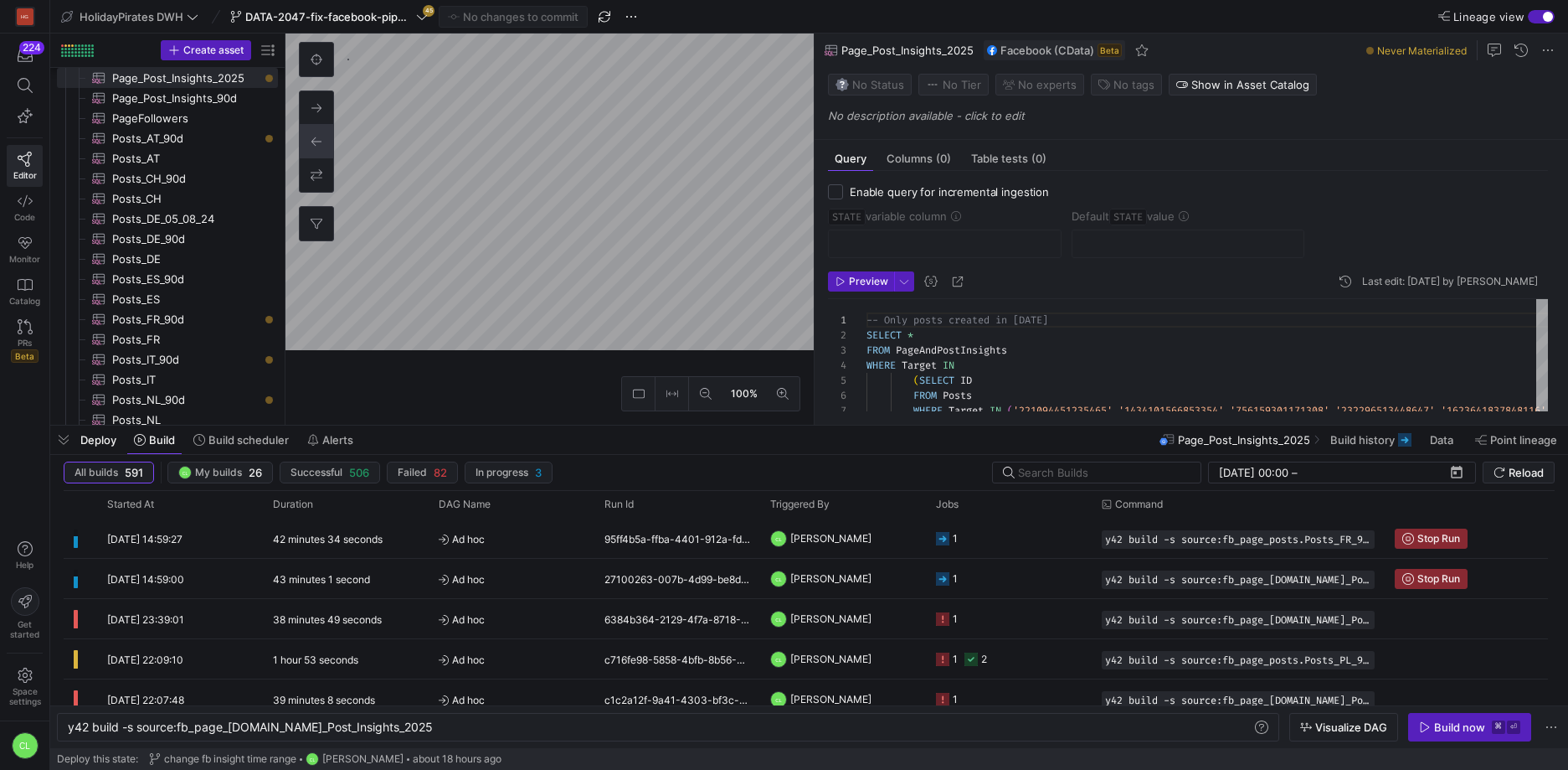
drag, startPoint x: 588, startPoint y: 353, endPoint x: 607, endPoint y: 483, distance: 131.4
click at [607, 429] on div at bounding box center [809, 425] width 1518 height 6
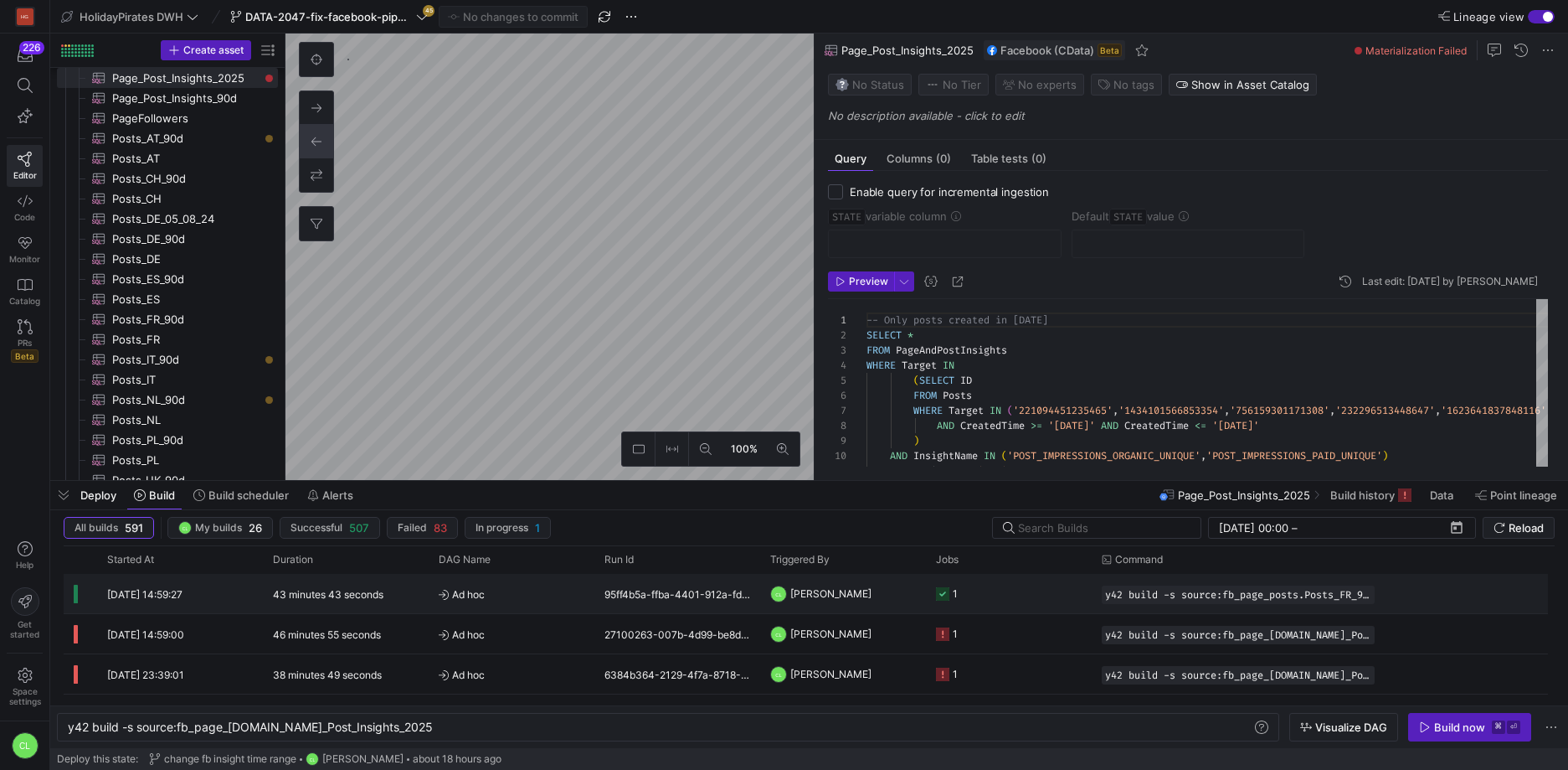
click at [644, 586] on div "95ff4b5a-ffba-4401-912a-fd269abe6f60" at bounding box center [678, 593] width 166 height 40
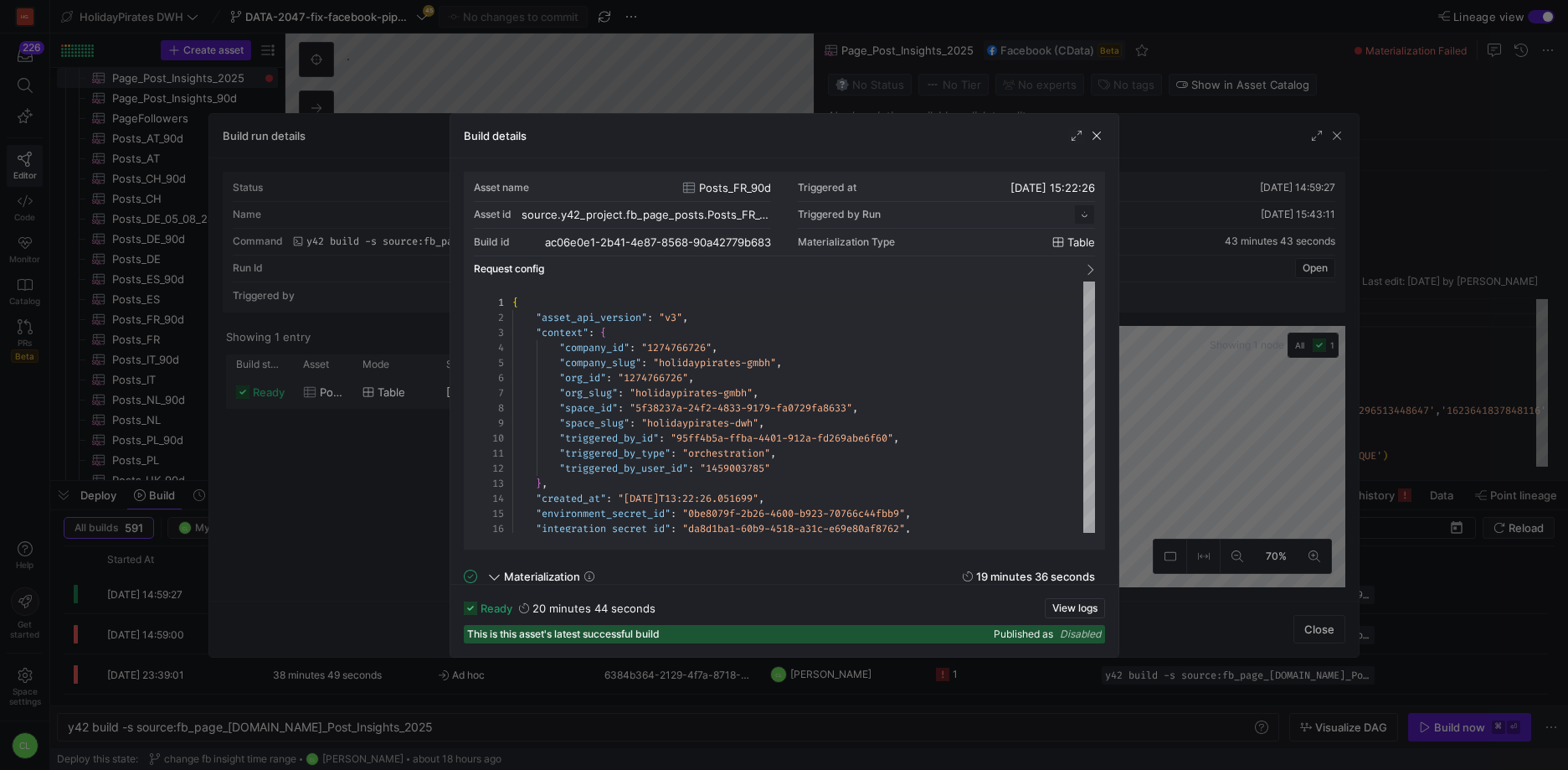
scroll to position [151, 0]
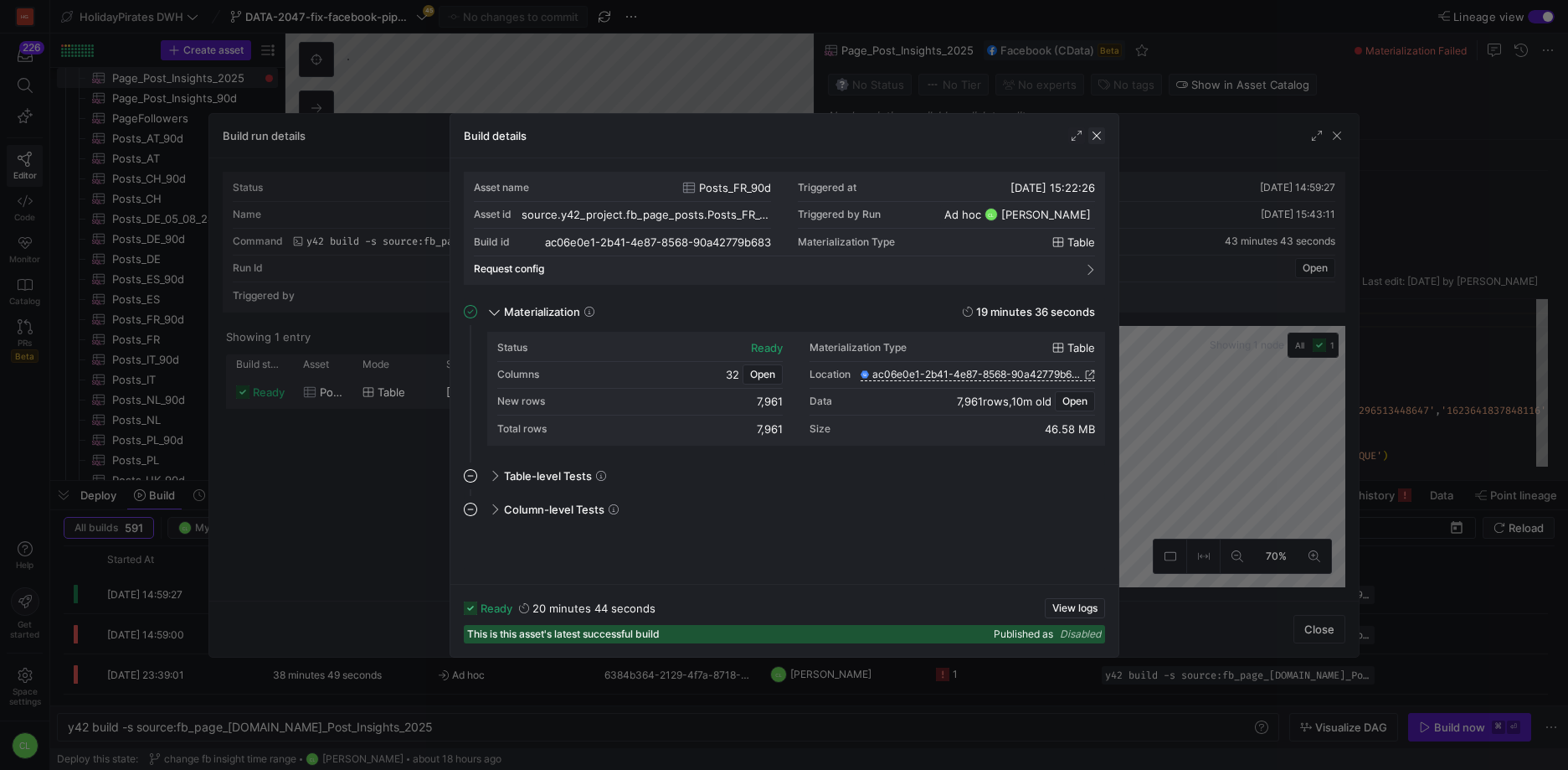
click at [1093, 130] on span "button" at bounding box center [1097, 136] width 17 height 17
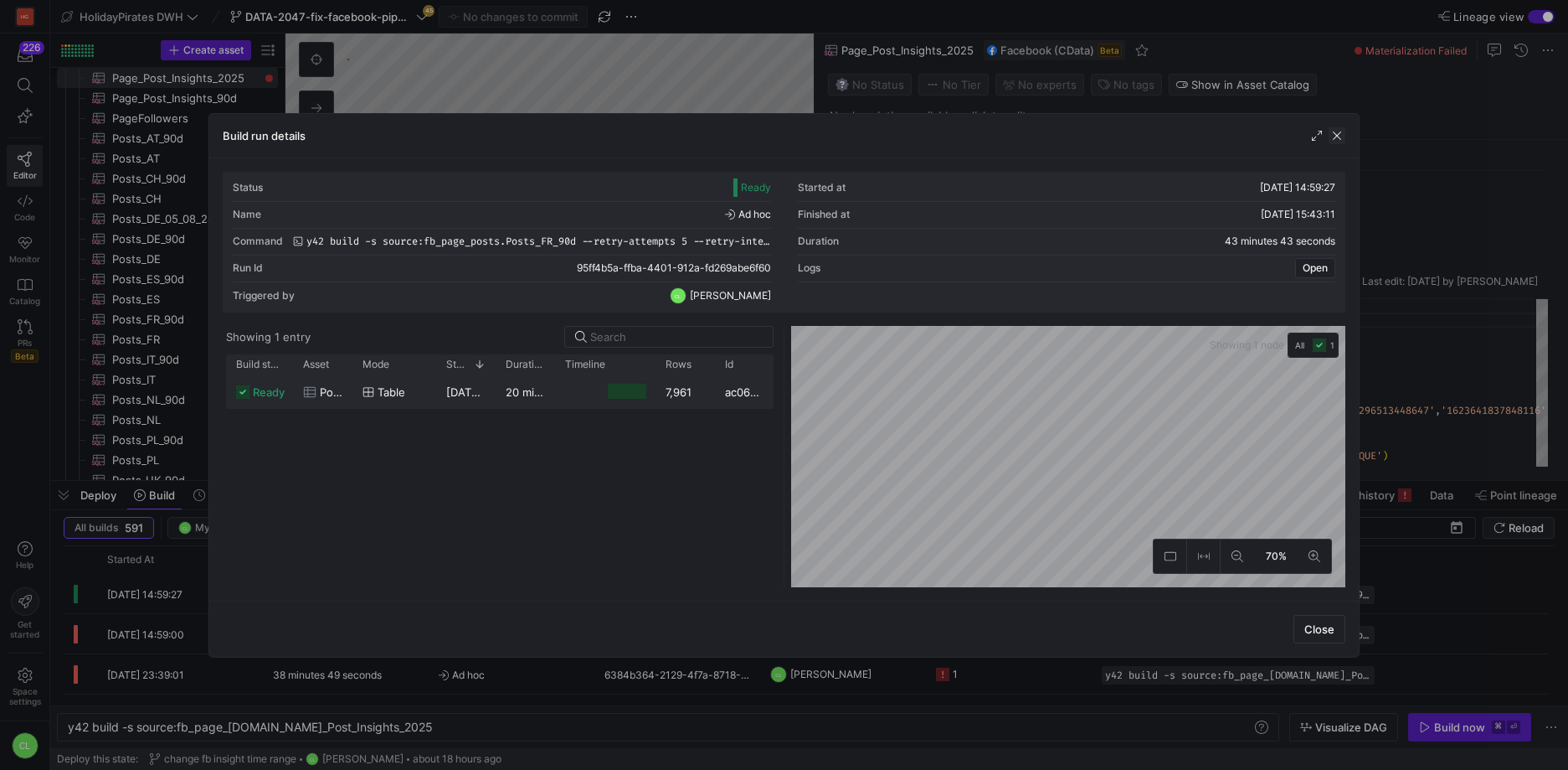
click at [1340, 136] on span "button" at bounding box center [1338, 136] width 17 height 17
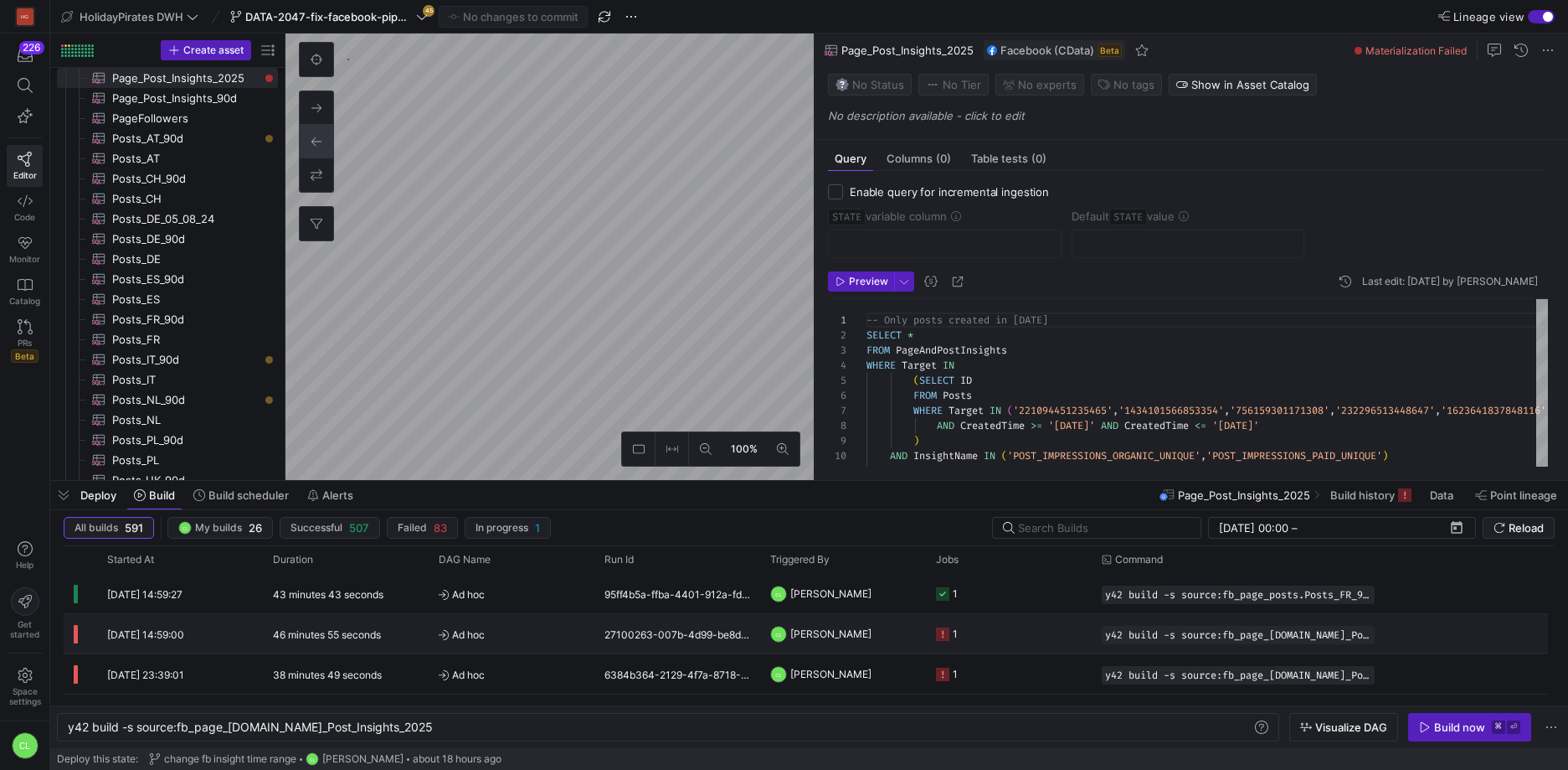
click at [986, 629] on y42-job-status-cell-renderer "1" at bounding box center [1009, 634] width 146 height 38
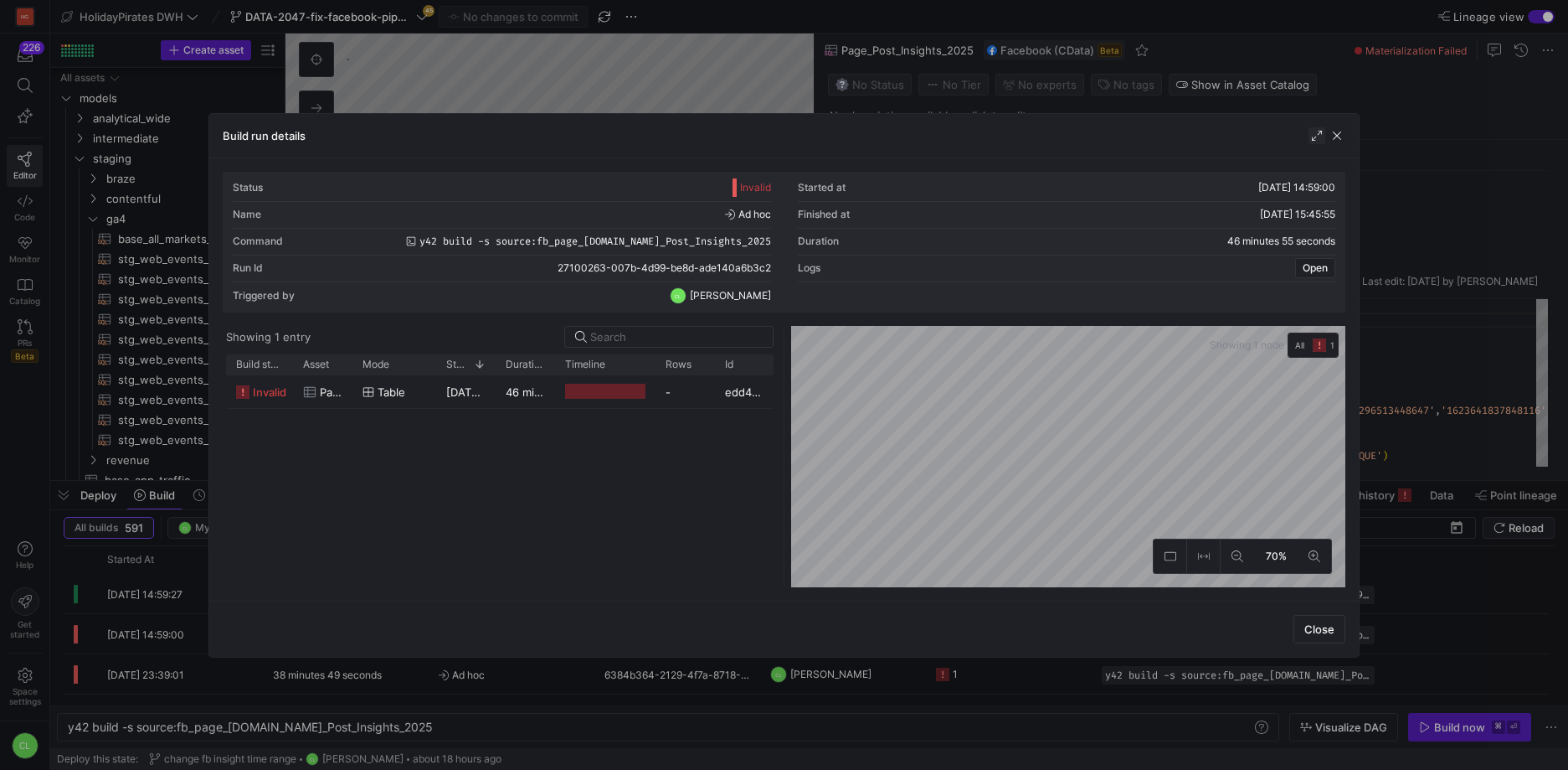
scroll to position [0, 335]
click at [1343, 127] on span "button" at bounding box center [1338, 136] width 17 height 17
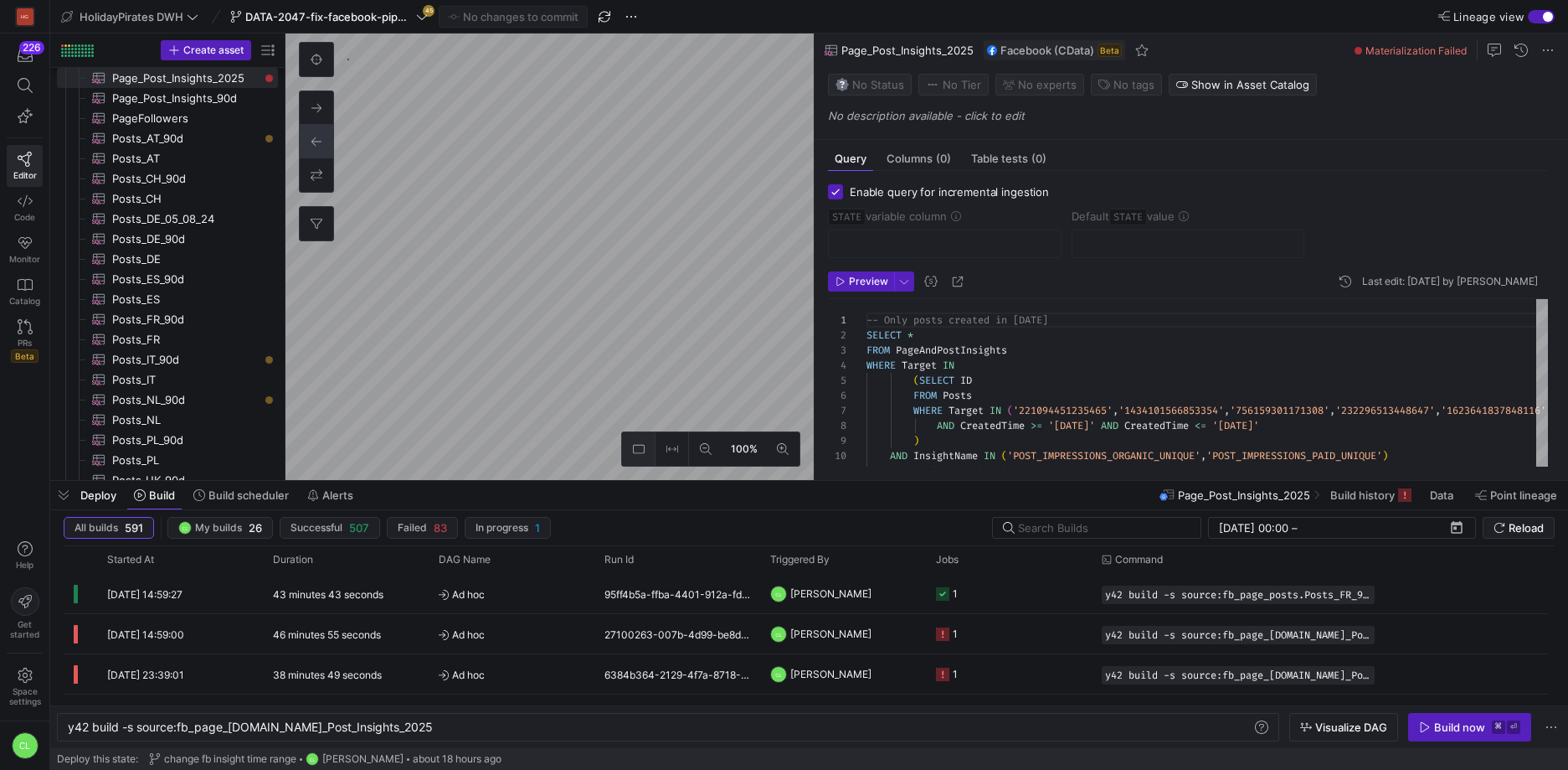
checkbox input "true"
type input "STATE"
type input "[DATE]"
type textarea "SELECT * , CreatedTime as STATE FROM Posts WHERE Target = '780366268663315' -- …"
type textarea "y42 build -s source:fb_page_posts.Posts_FR_90d"
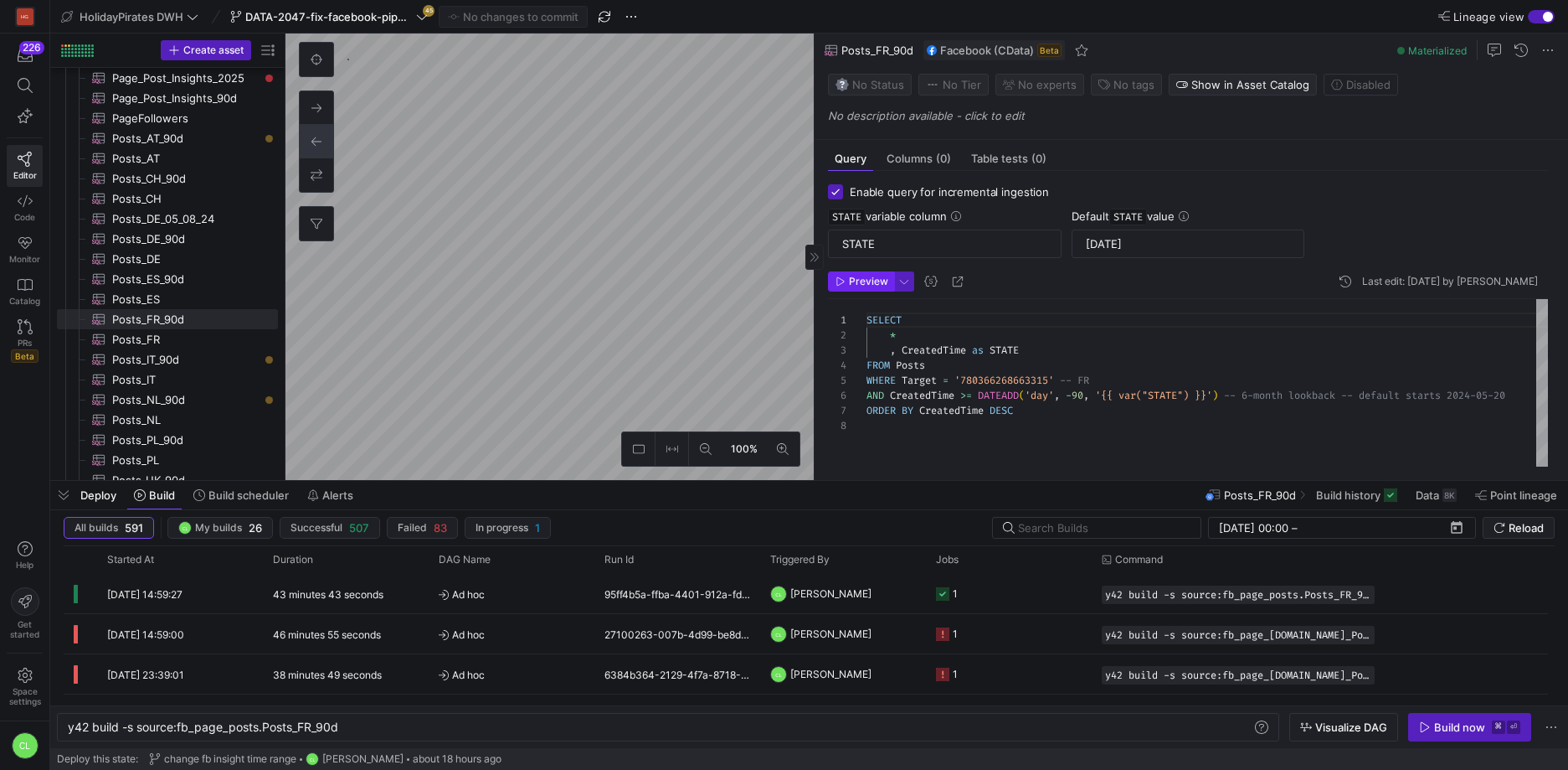
type textarea "SELECT * , CreatedTime as STATE FROM Posts WHERE Target = '1623641837848116' --…"
type textarea "y42 build -s source:fb_page_posts.Posts_CH_90d"
type textarea "SELECT * , CreatedTime as STATE FROM Posts WHERE Target = '232296513448647' -- …"
type textarea "y42 build -s source:fb_page_posts.Posts_UK_90d"
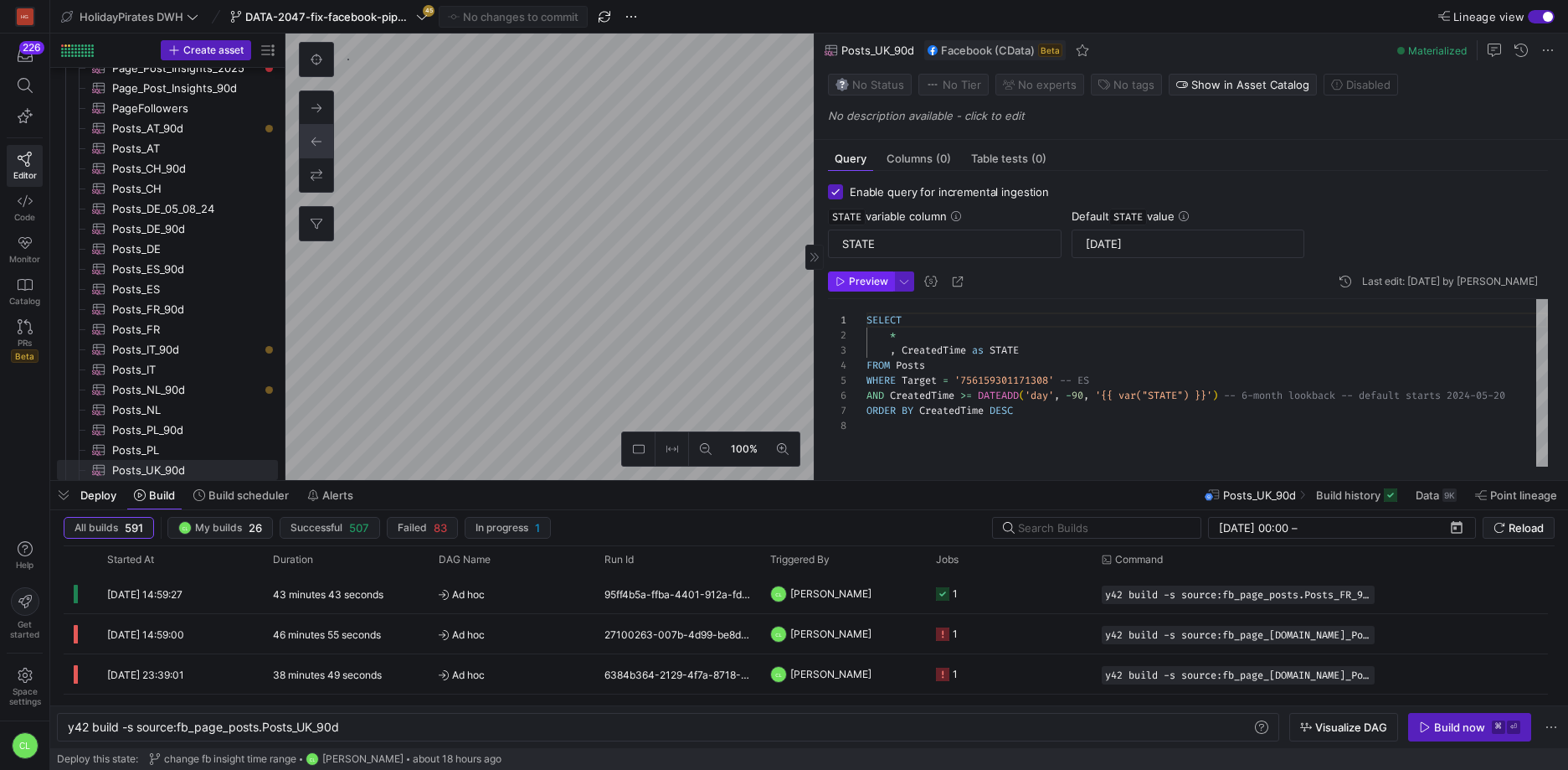
type textarea "SELECT * , CreatedTime as STATE FROM Posts WHERE Target = '756159301171308' -- …"
type textarea "y42 build -s source:fb_page_posts.Posts_ES_90d"
type textarea "SELECT * , CreatedTime as STATE FROM Posts WHERE Target = '1434101566853354' --…"
type textarea "y42 build -s source:fb_page_posts.Posts_PL_90d"
type textarea "SELECT * , CreatedTime as STATE FROM Posts WHERE Target = '780366268663315' -- …"
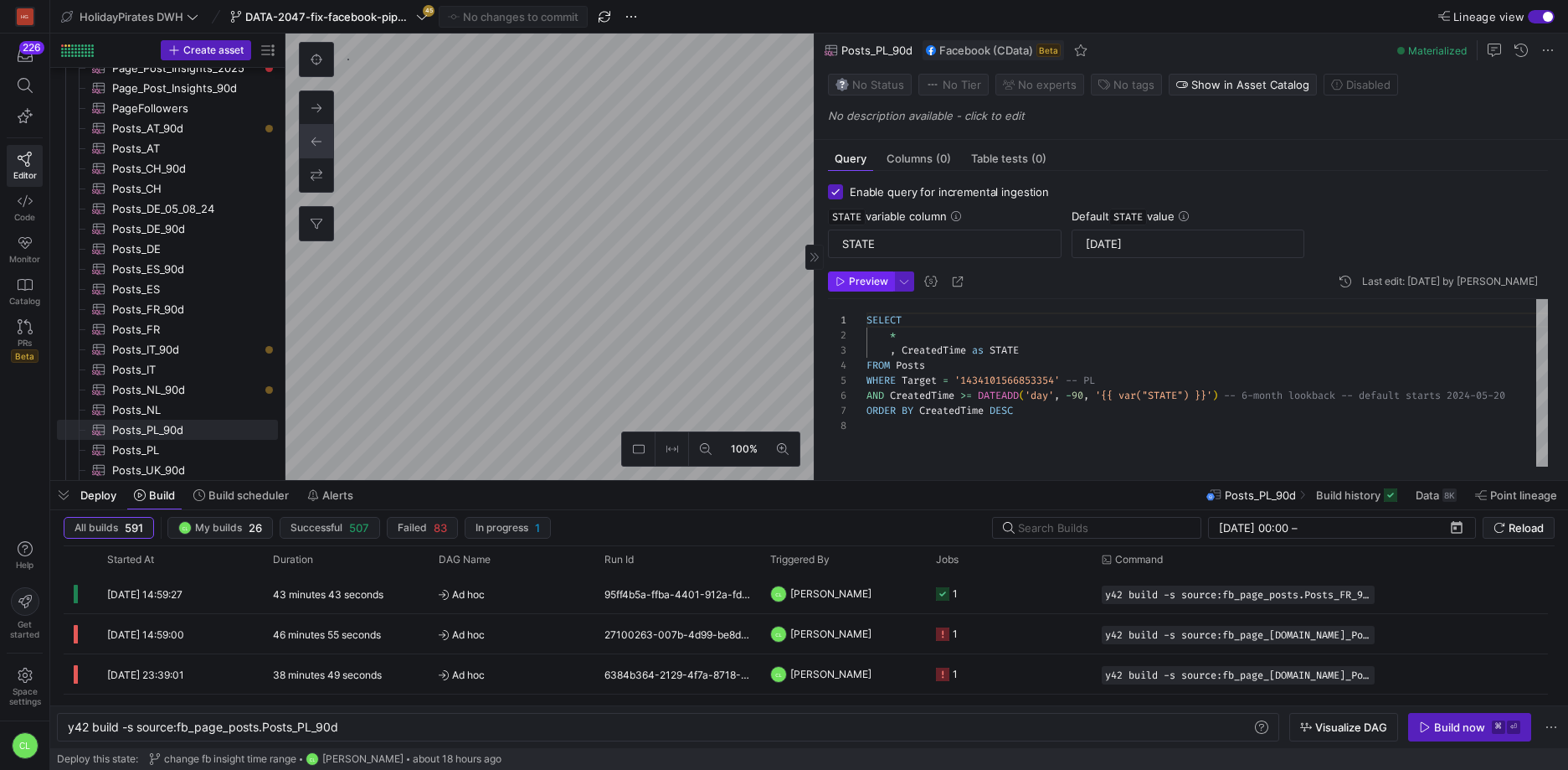
type textarea "y42 build -s source:fb_page_posts.Posts_FR_90d"
click at [1448, 504] on span at bounding box center [1436, 494] width 54 height 27
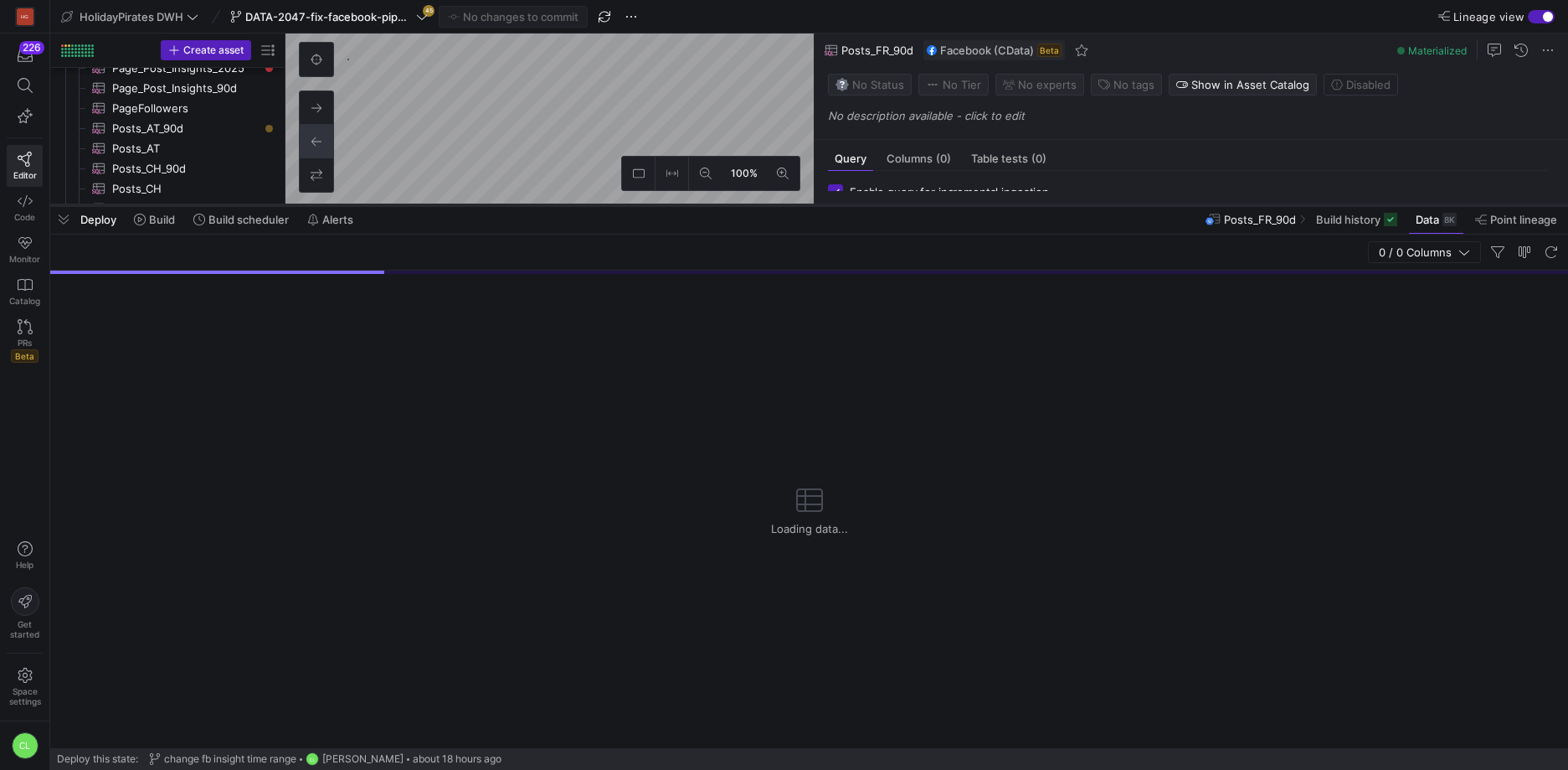
drag, startPoint x: 1062, startPoint y: 481, endPoint x: 1114, endPoint y: 206, distance: 279.9
click at [1114, 206] on div at bounding box center [809, 205] width 1518 height 6
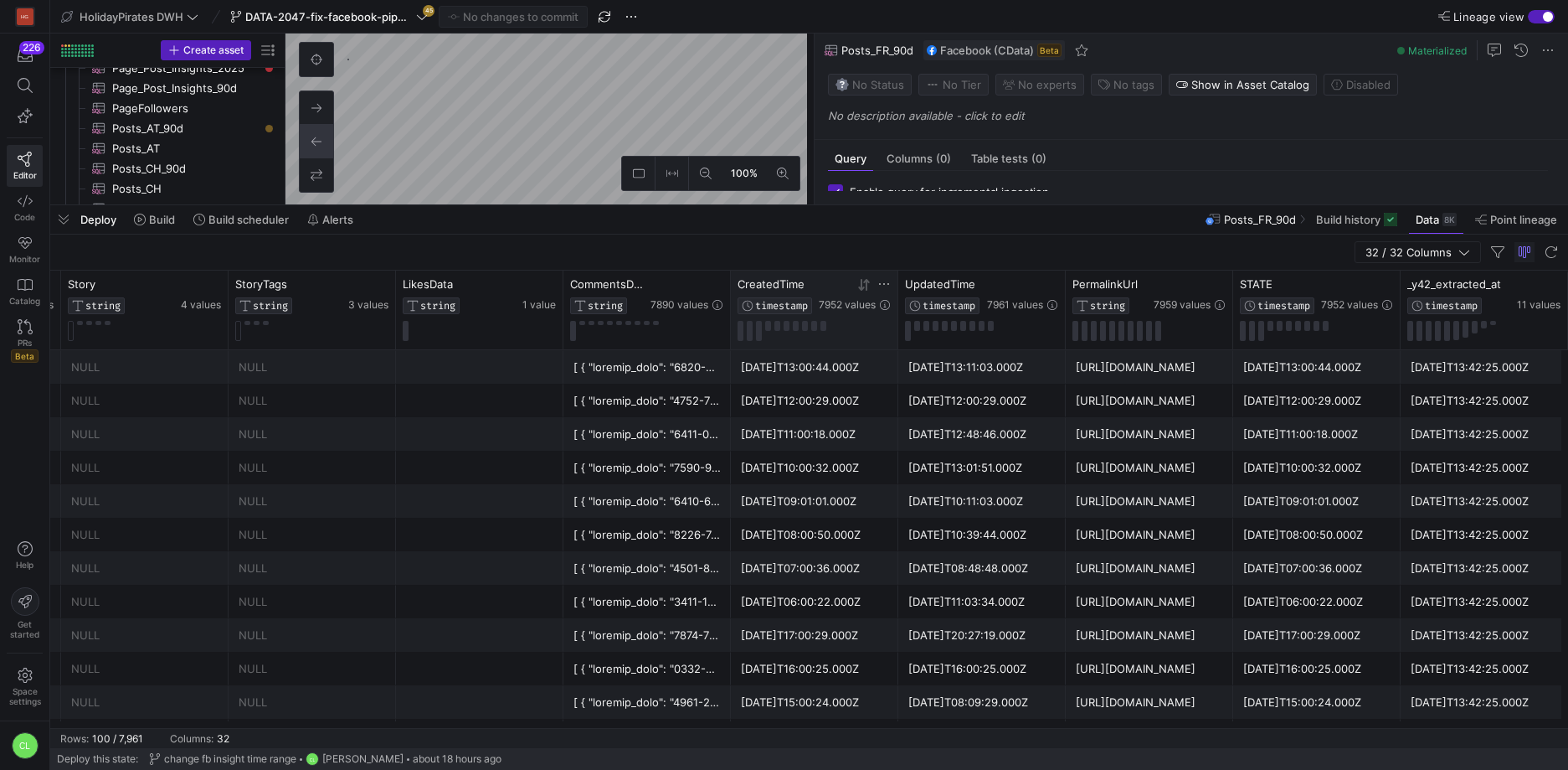
click at [864, 288] on icon at bounding box center [861, 285] width 6 height 12
click at [709, 226] on div "Deploy Build Build scheduler Alerts Posts_FR_90d Build history Data 8K Point li…" at bounding box center [809, 219] width 1518 height 29
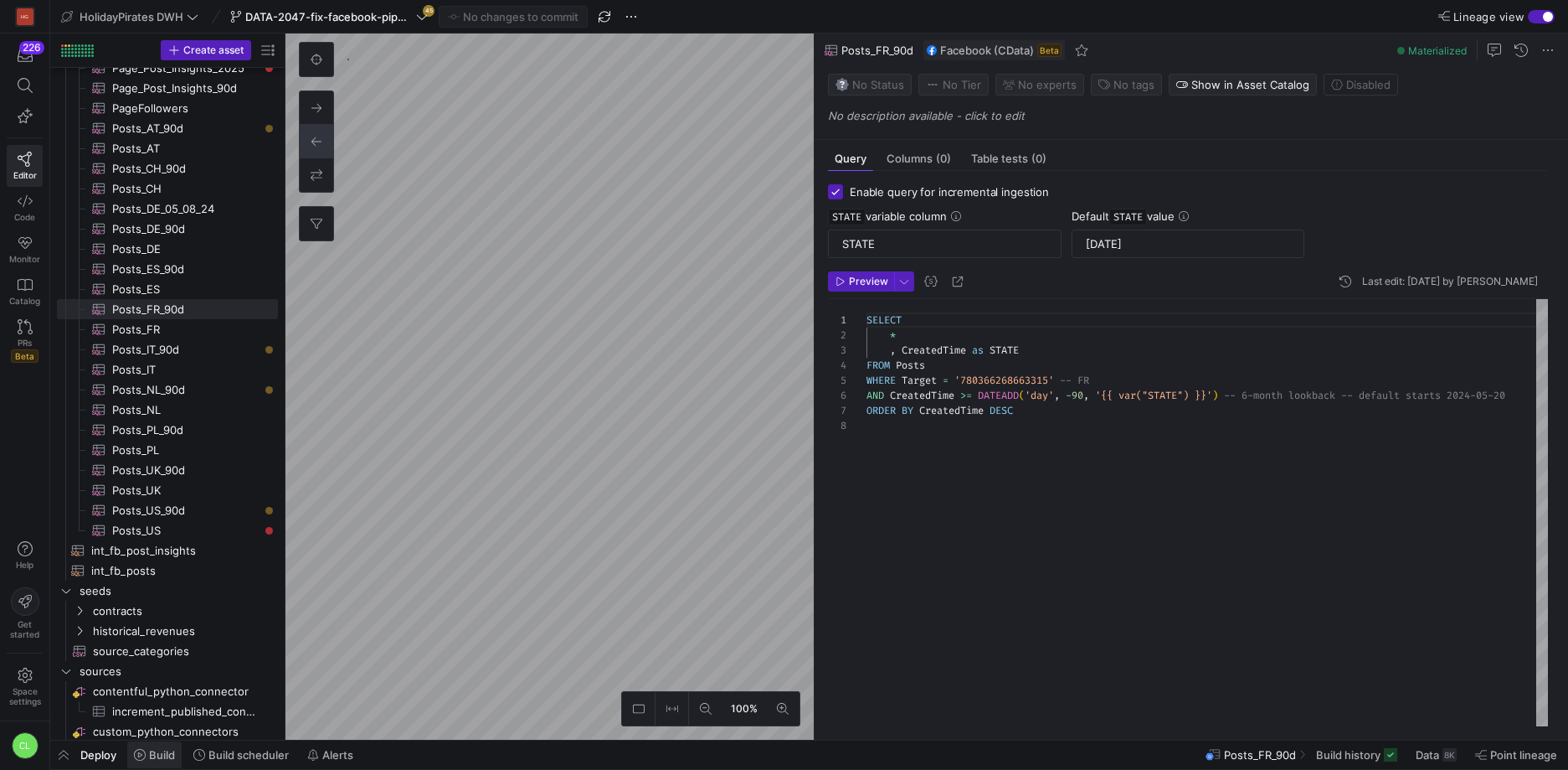
click at [163, 754] on span "Build" at bounding box center [162, 754] width 26 height 14
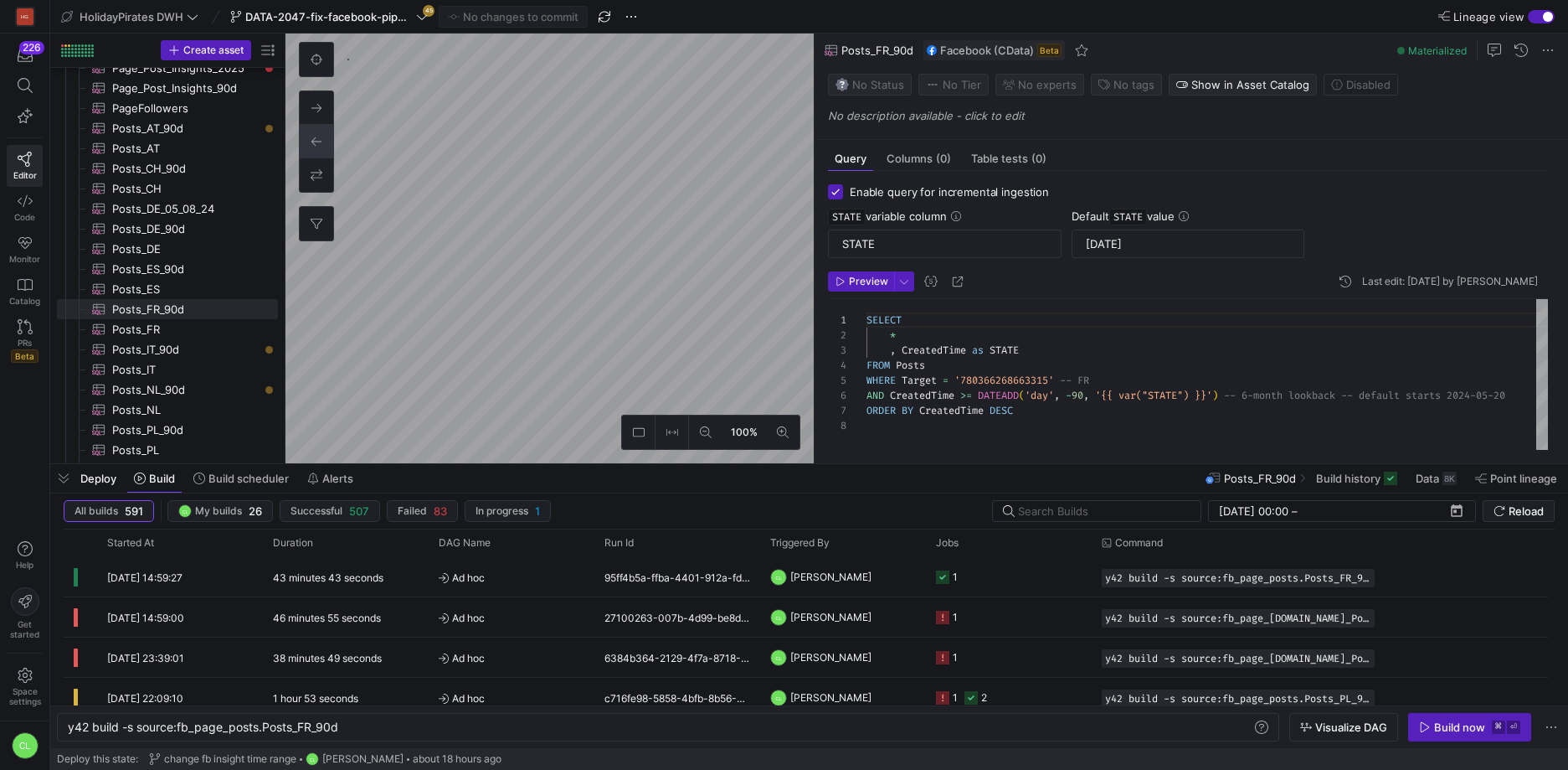
type textarea "SELECT * , CreatedTime as STATE FROM Posts WHERE Target = '524951740905299' -- …"
click at [364, 731] on div "y42 build -s source:fb_page_posts.Posts_AT_90d" at bounding box center [660, 727] width 1185 height 14
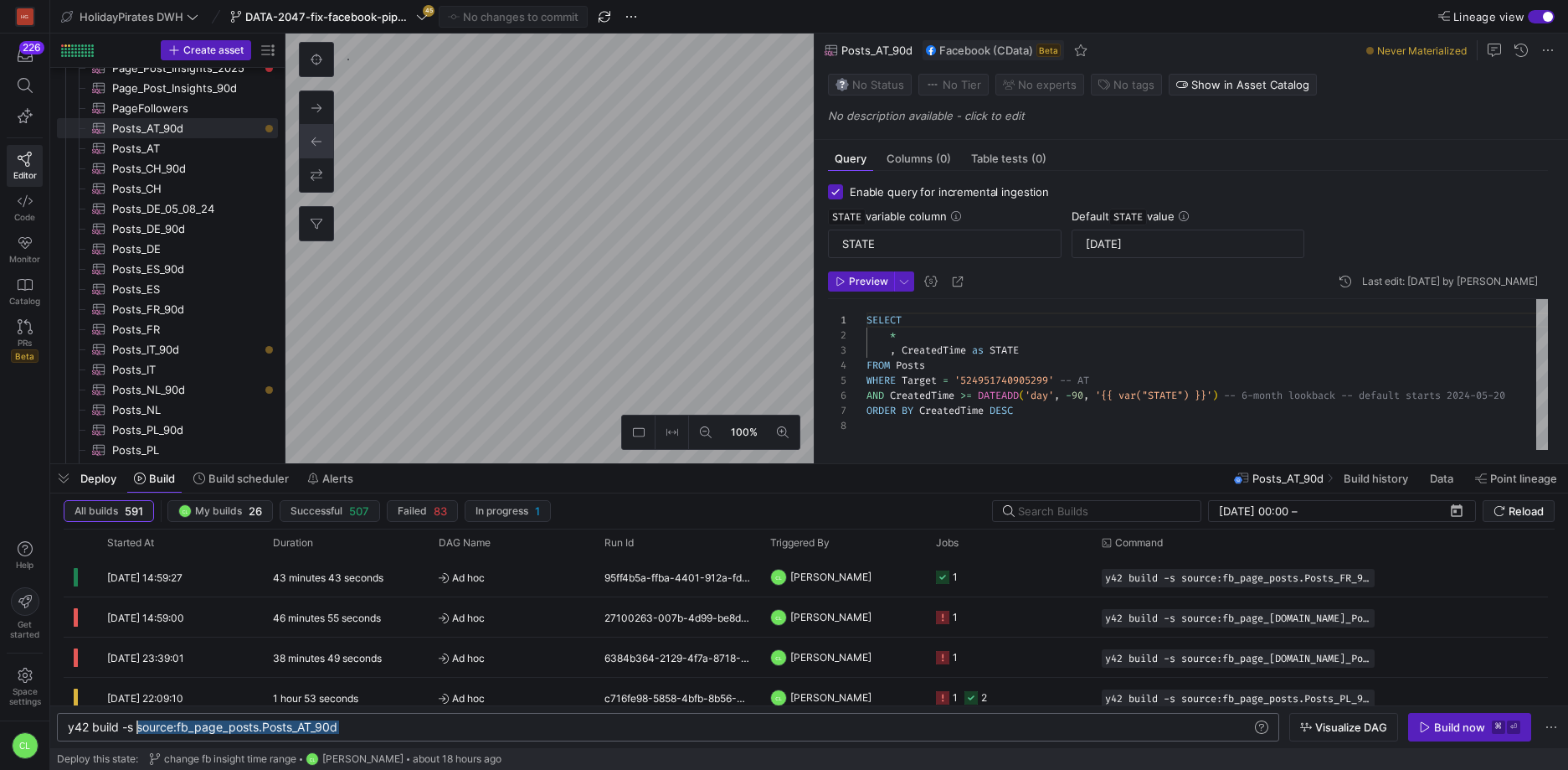
scroll to position [0, 69]
drag, startPoint x: 364, startPoint y: 730, endPoint x: 149, endPoint y: 734, distance: 215.0
click at [149, 734] on div "y42 build -s source:fb_page_posts.Posts_AT_90d" at bounding box center [660, 727] width 1185 height 14
click at [497, 729] on div "y42 build -s source:fb_page_posts.Posts_AT_90d" at bounding box center [660, 727] width 1185 height 14
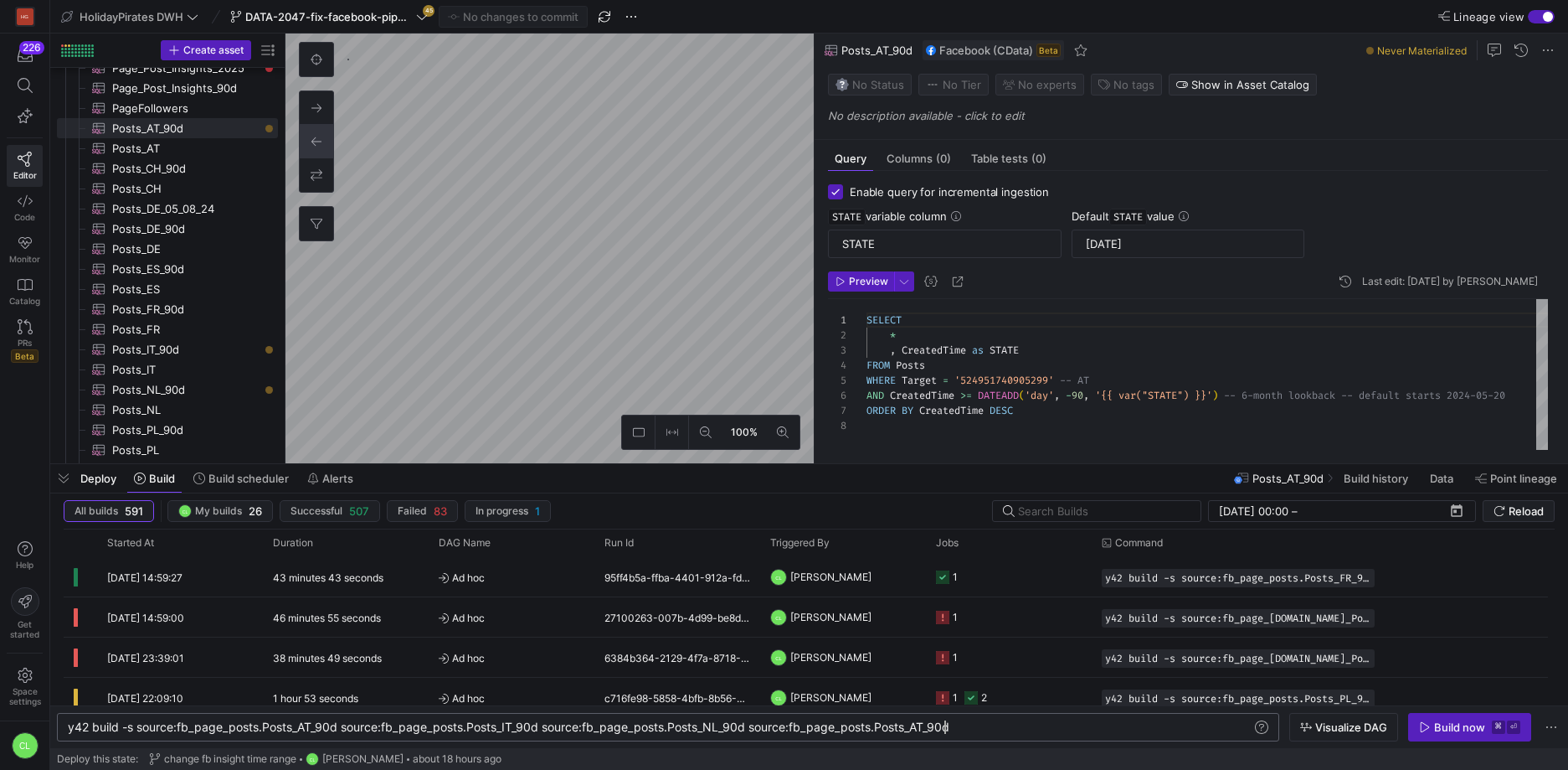
click at [926, 726] on div "y42 build -s source:fb_page_posts.Posts_AT_90d sou rce:fb_page_posts.Posts_IT_9…" at bounding box center [660, 727] width 1185 height 14
click at [1353, 737] on span "button" at bounding box center [1344, 727] width 107 height 27
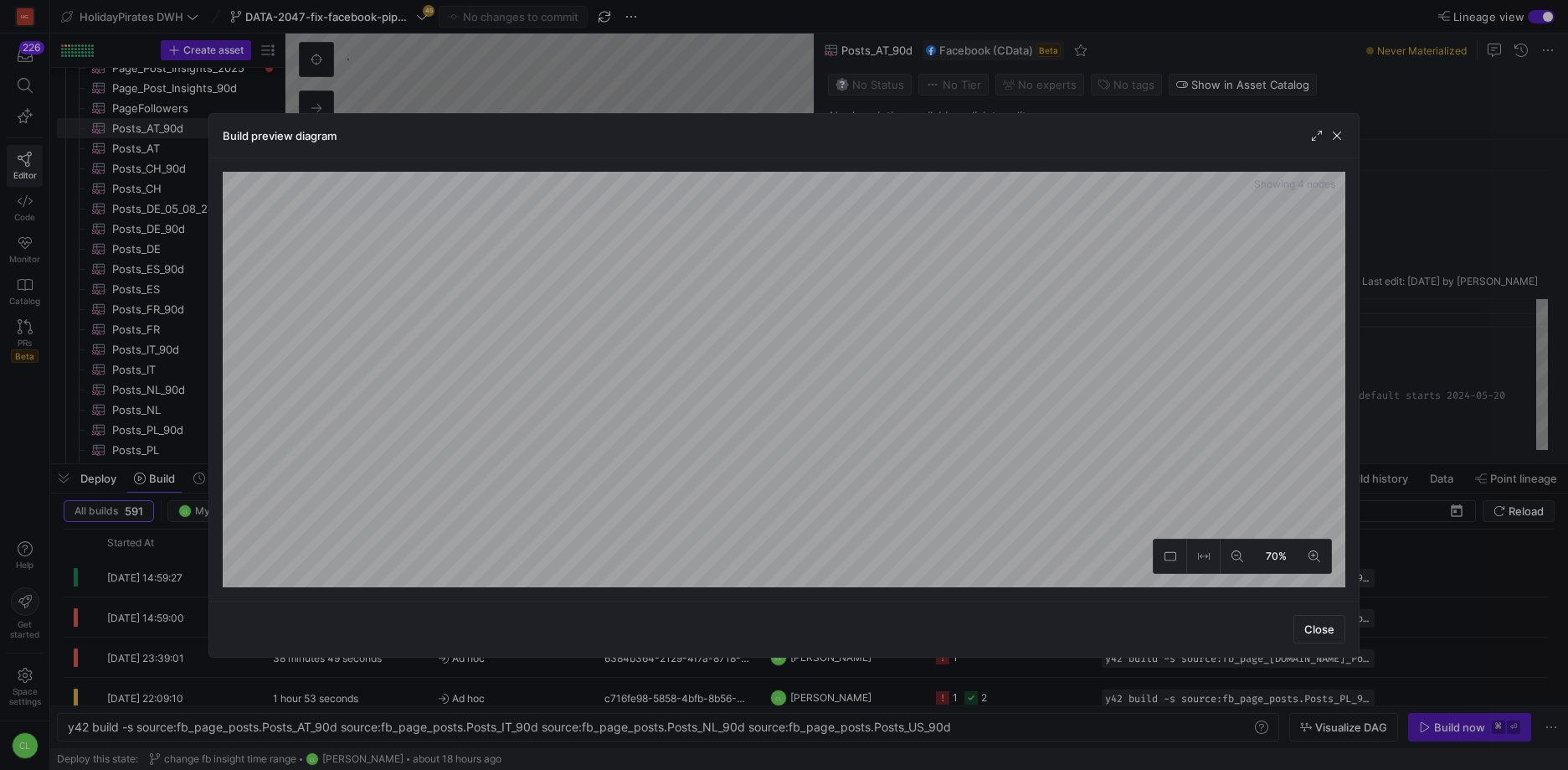
click at [1349, 136] on div "Build preview diagram" at bounding box center [784, 136] width 1149 height 44
click at [1343, 138] on span "button" at bounding box center [1338, 136] width 17 height 17
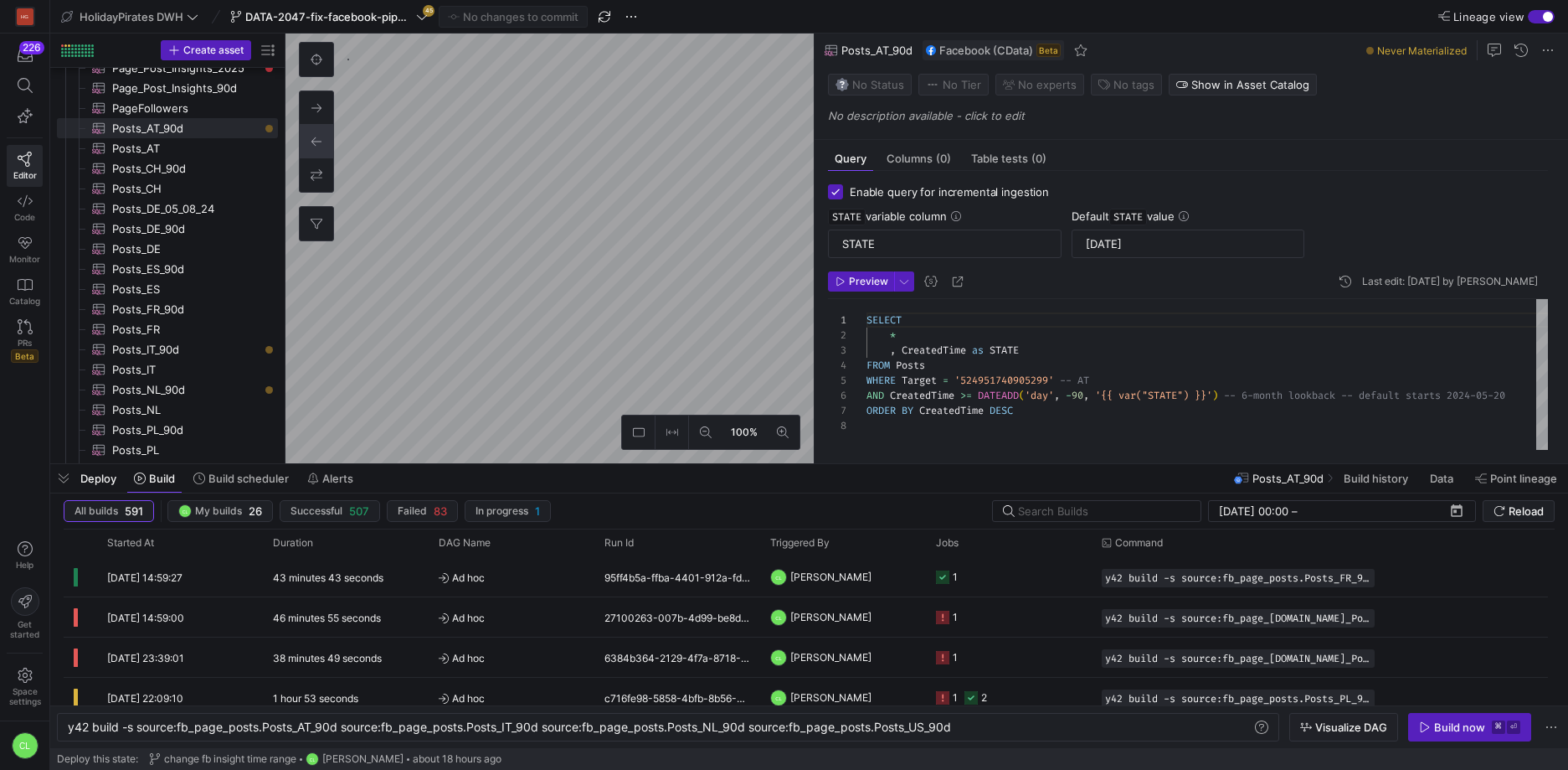
scroll to position [0, 0]
click at [1073, 720] on div "y42 build -s source:fb_page_posts.Posts_AT_90d sou rce:fb_page_posts.Posts_IT_9…" at bounding box center [660, 727] width 1185 height 14
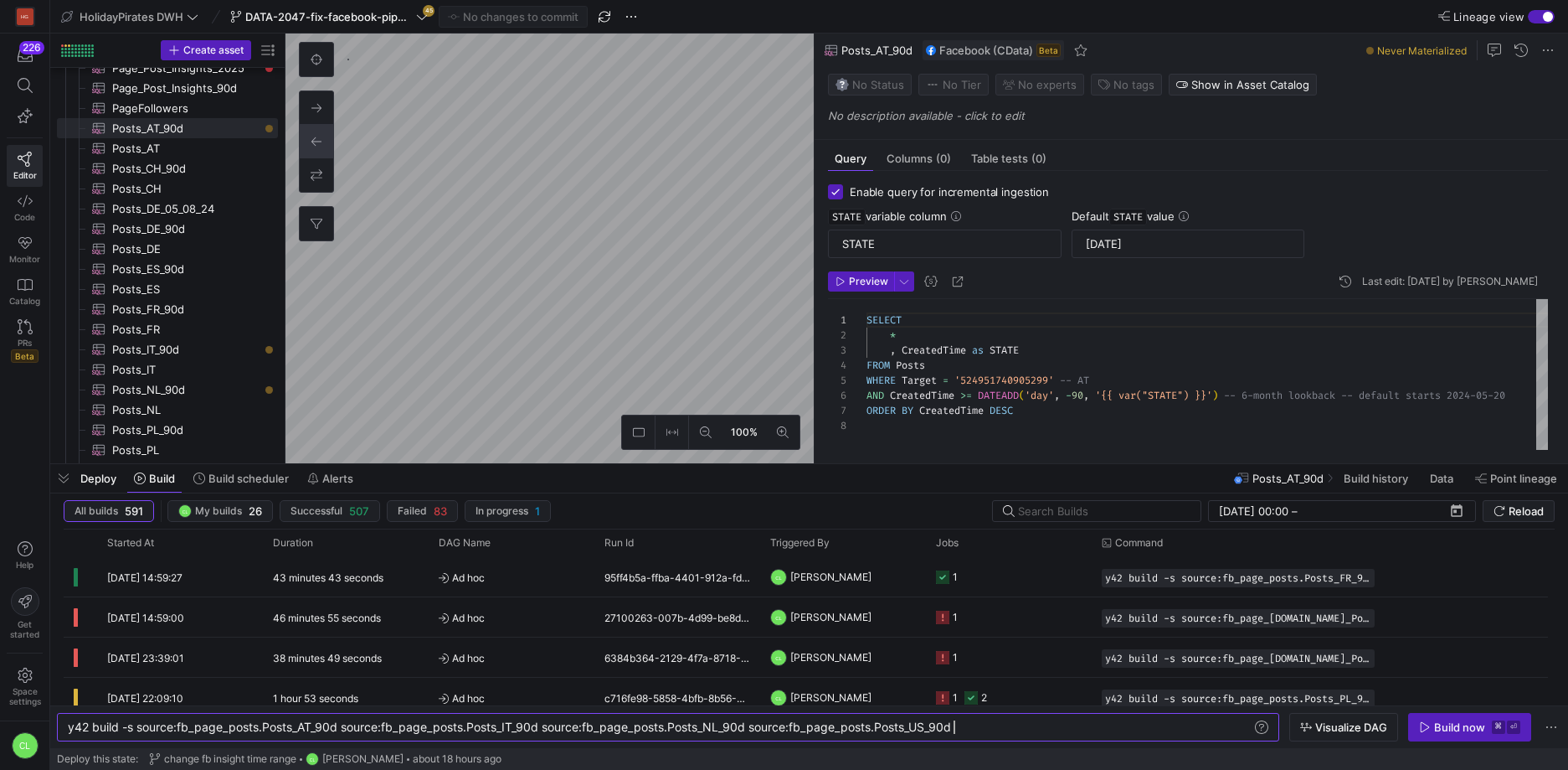
click at [1062, 733] on div "y42 build -s source:fb_page_posts.Posts_AT_90d sou rce:fb_page_posts.Posts_IT_9…" at bounding box center [660, 727] width 1185 height 14
type textarea "y42 build -s source:fb_page_posts.Posts_AT_90d source:fb_page_posts.Posts_IT_90…"
click at [1249, 758] on div "Deploy this state: change fb insight time range CL Chayanon Laowiwat about 18 h…" at bounding box center [809, 759] width 1504 height 22
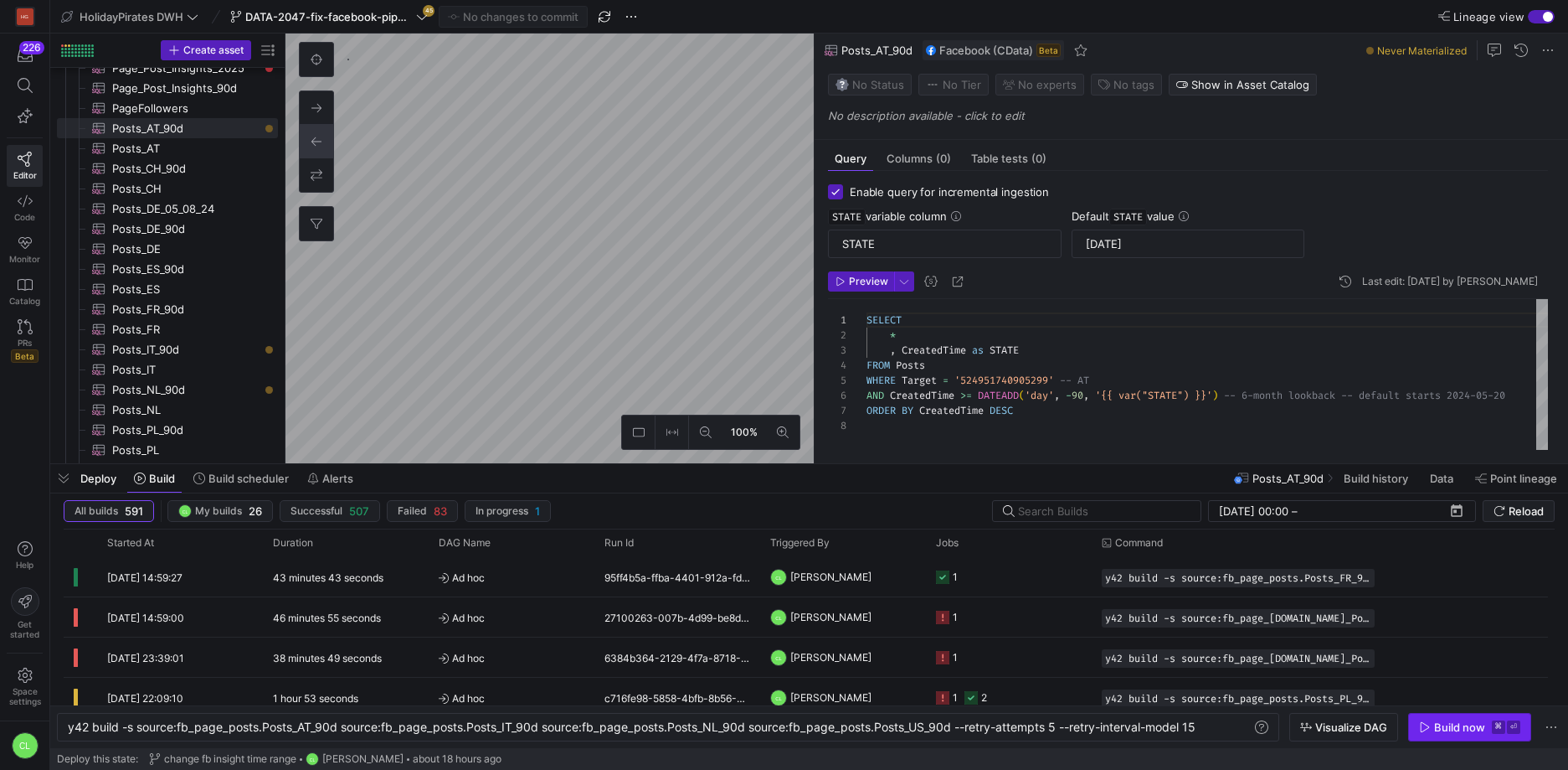
click at [1462, 730] on div "Build now" at bounding box center [1459, 727] width 51 height 14
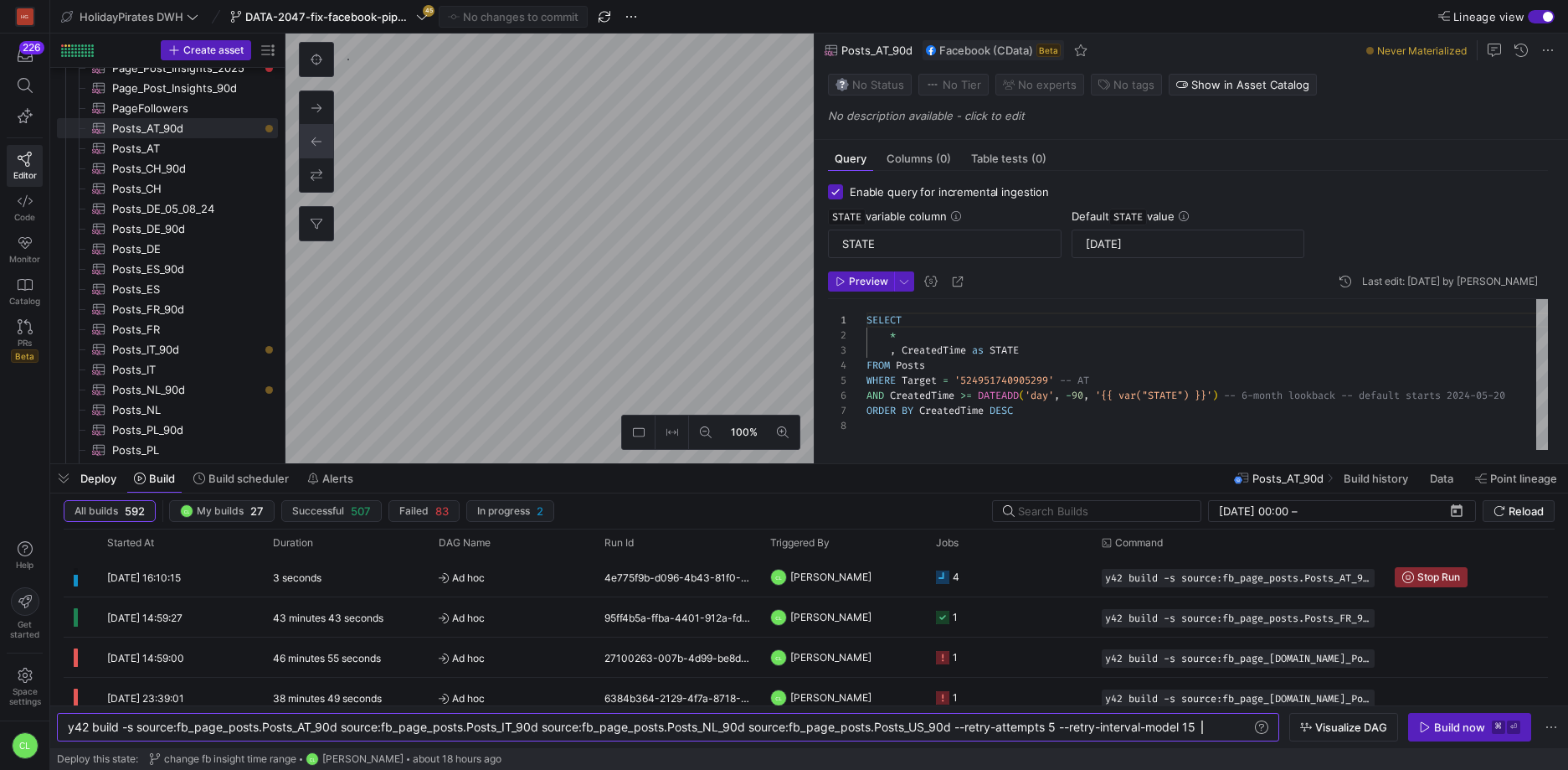
click at [1204, 726] on div "y42 build -s source:fb_page_posts.Posts_AT_90d sou rce:fb_page_posts.Posts_IT_9…" at bounding box center [660, 727] width 1185 height 14
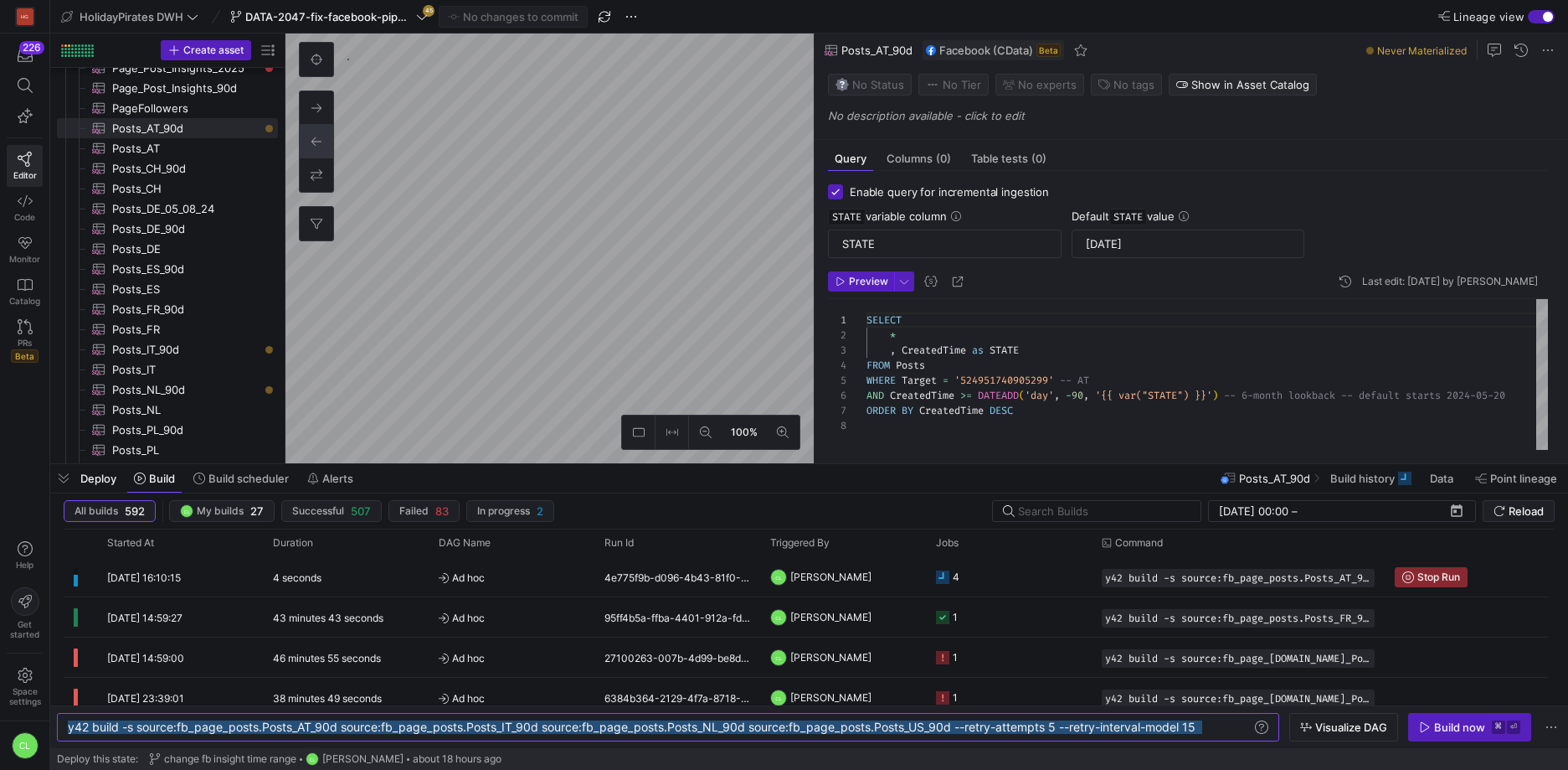
scroll to position [0, 0]
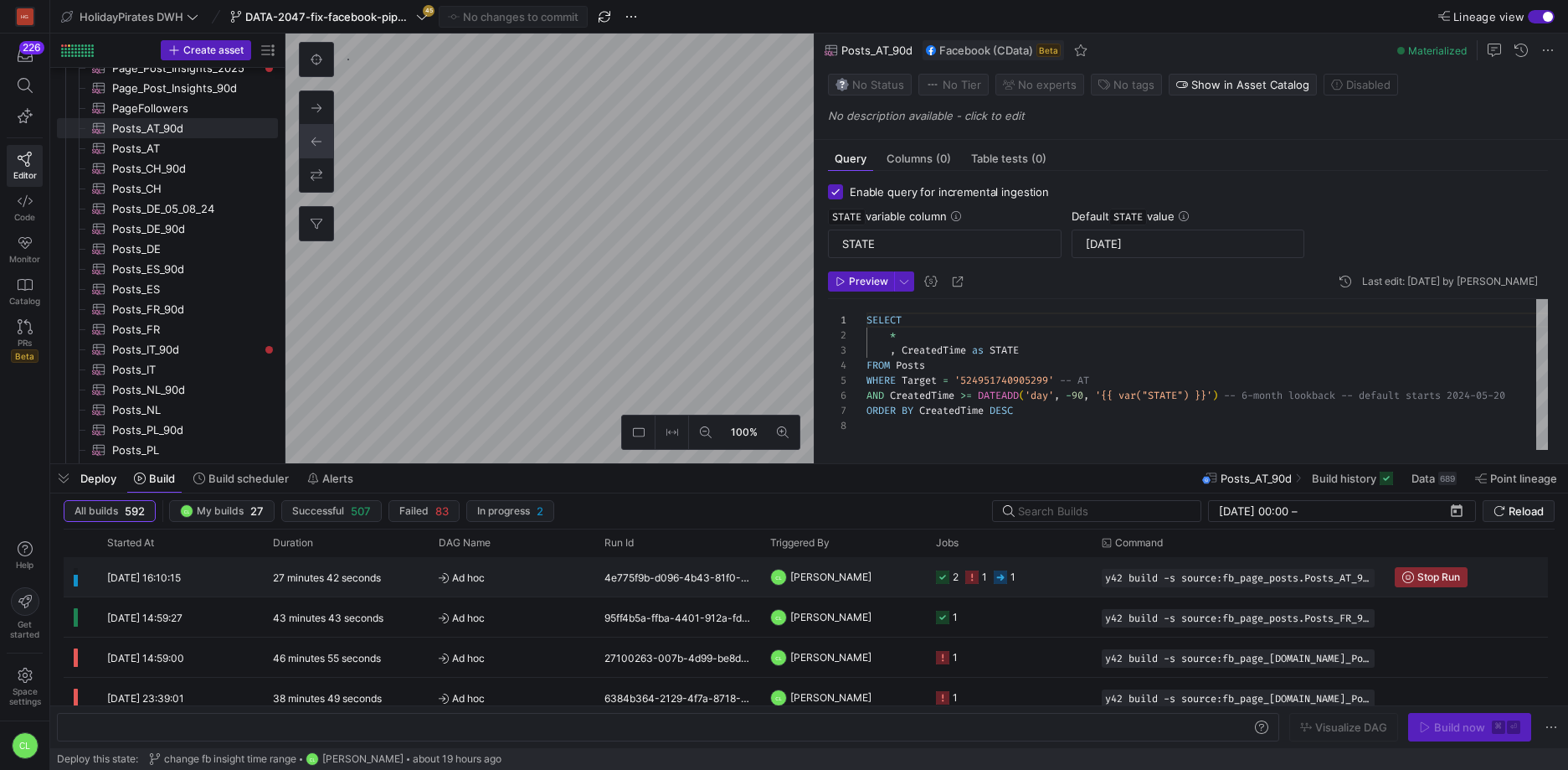
click at [1062, 569] on y42-job-status-cell-renderer "2 1 1" at bounding box center [1009, 576] width 146 height 38
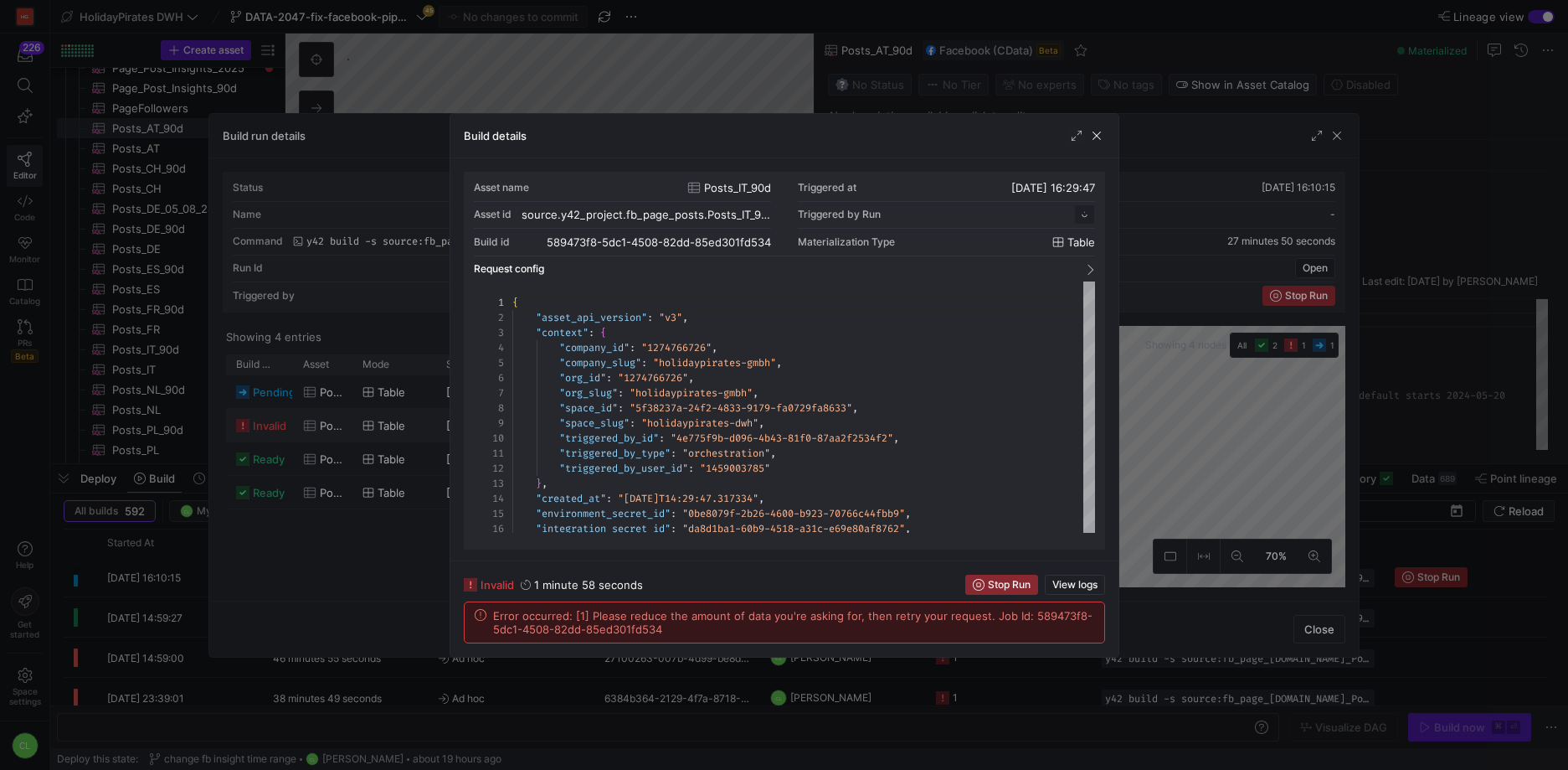
scroll to position [151, 0]
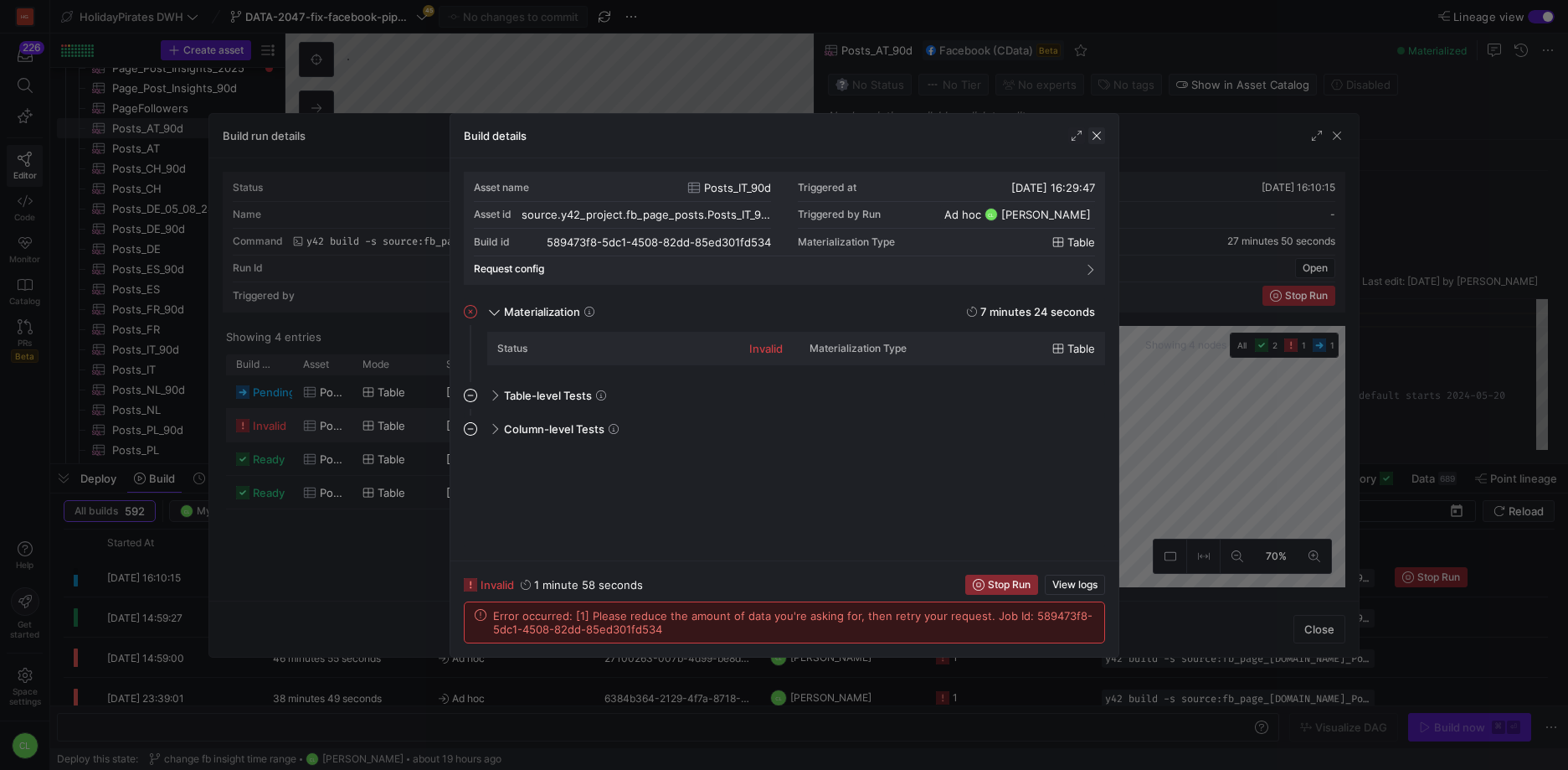
click at [1093, 140] on span "button" at bounding box center [1097, 136] width 17 height 17
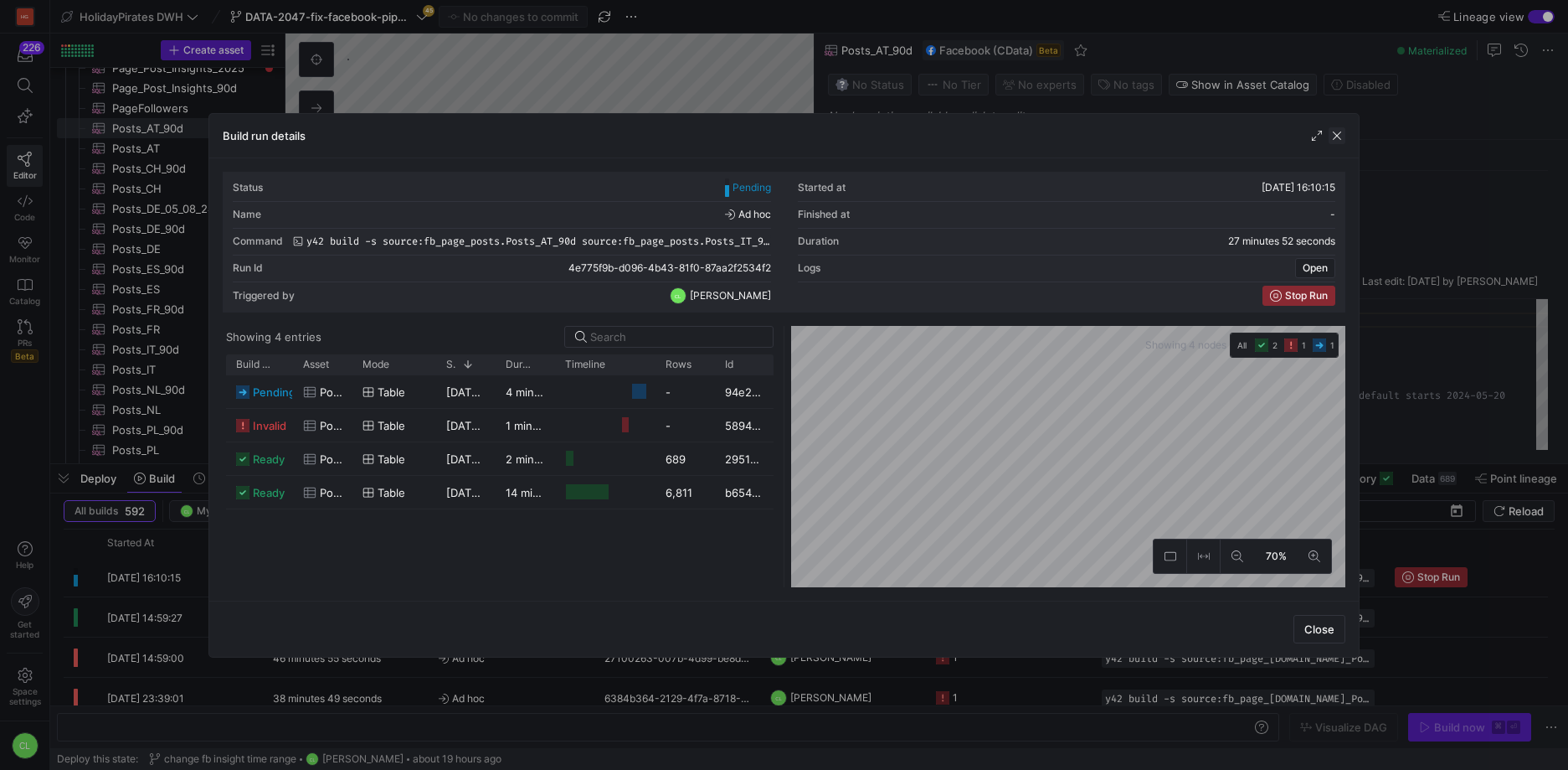
click at [1337, 135] on span "button" at bounding box center [1338, 136] width 17 height 17
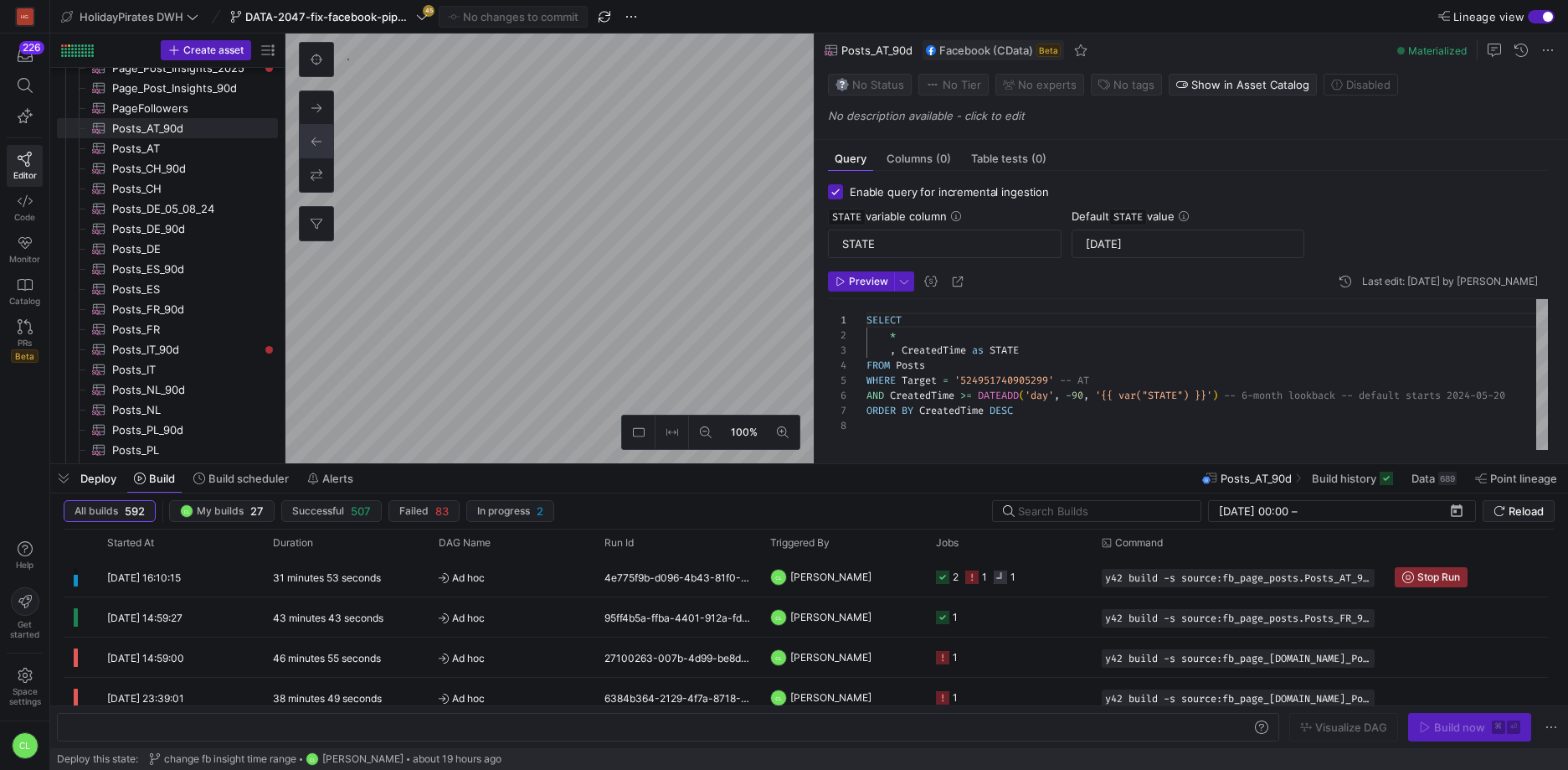
click at [1044, 582] on y42-job-status-cell-renderer "2 1 1" at bounding box center [1009, 576] width 146 height 38
click at [1044, 582] on body "HG 226 Editor Code Monitor Catalog PRs Beta Help Get started Space settings CL …" at bounding box center [784, 385] width 1568 height 770
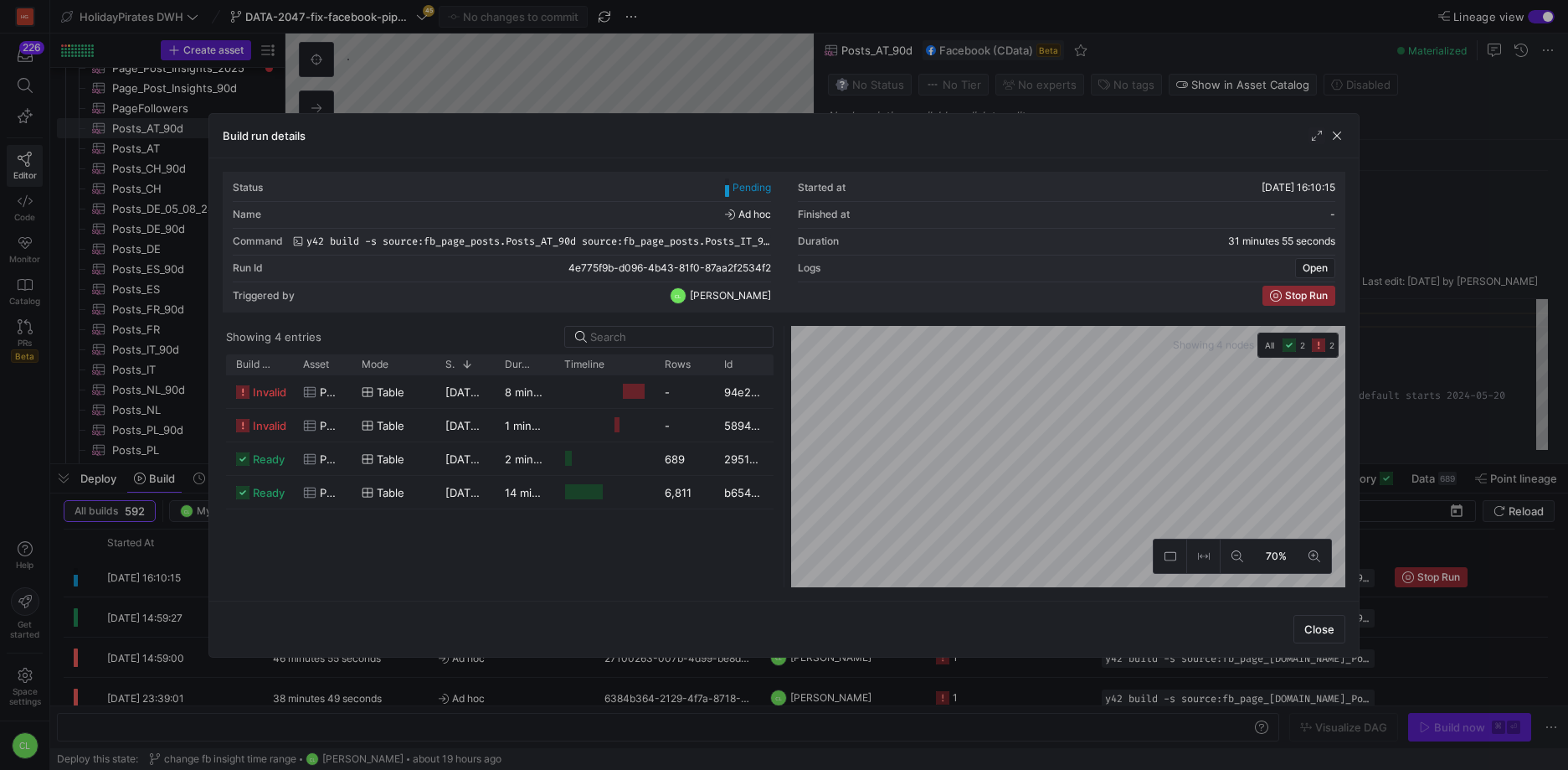
click at [1347, 141] on div "Build run details" at bounding box center [784, 136] width 1149 height 44
click at [1341, 135] on span "button" at bounding box center [1338, 136] width 17 height 17
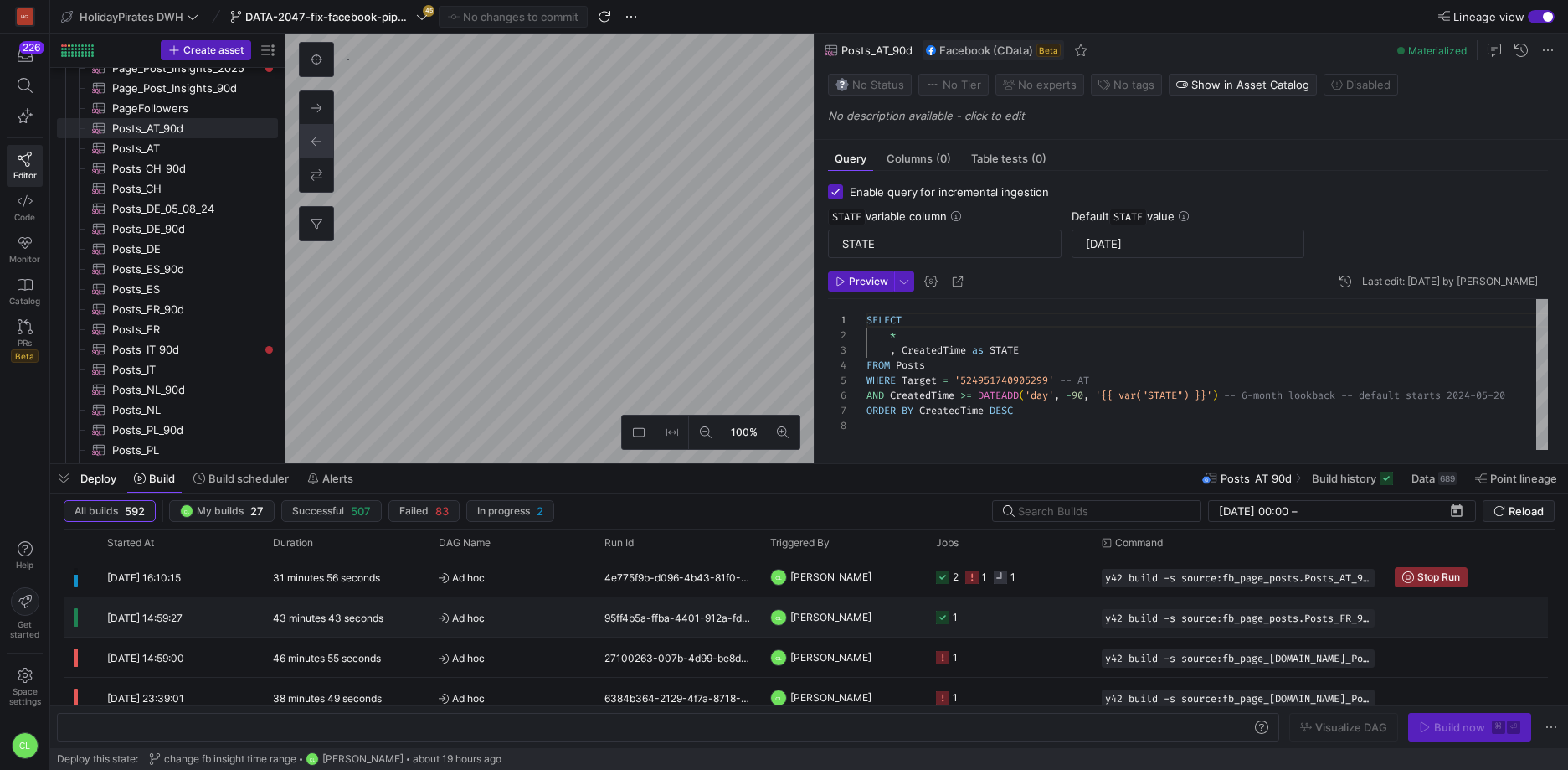
click at [1001, 624] on y42-job-status-cell-renderer "1" at bounding box center [1009, 617] width 146 height 38
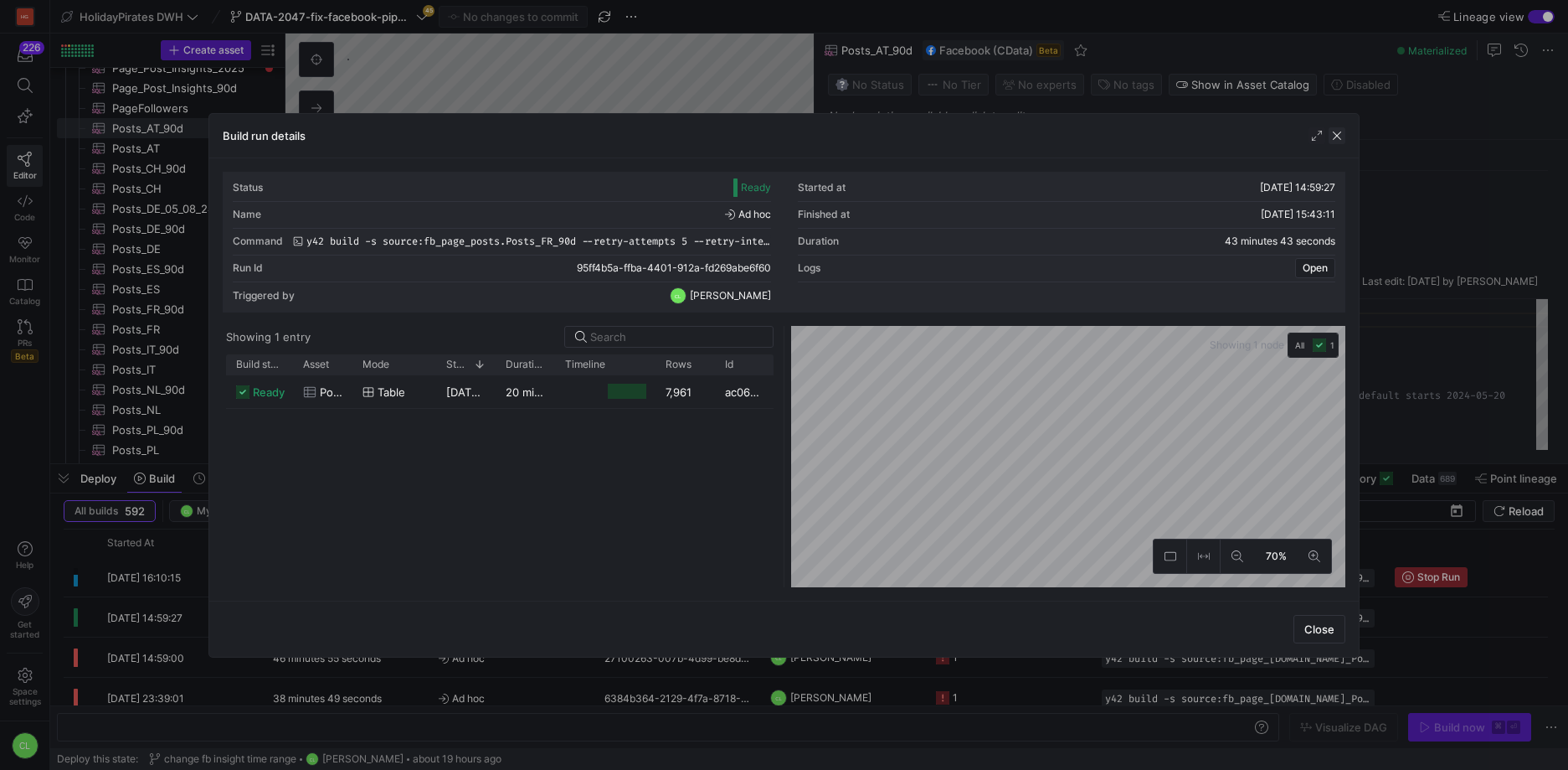
click at [1333, 137] on span "button" at bounding box center [1338, 136] width 17 height 17
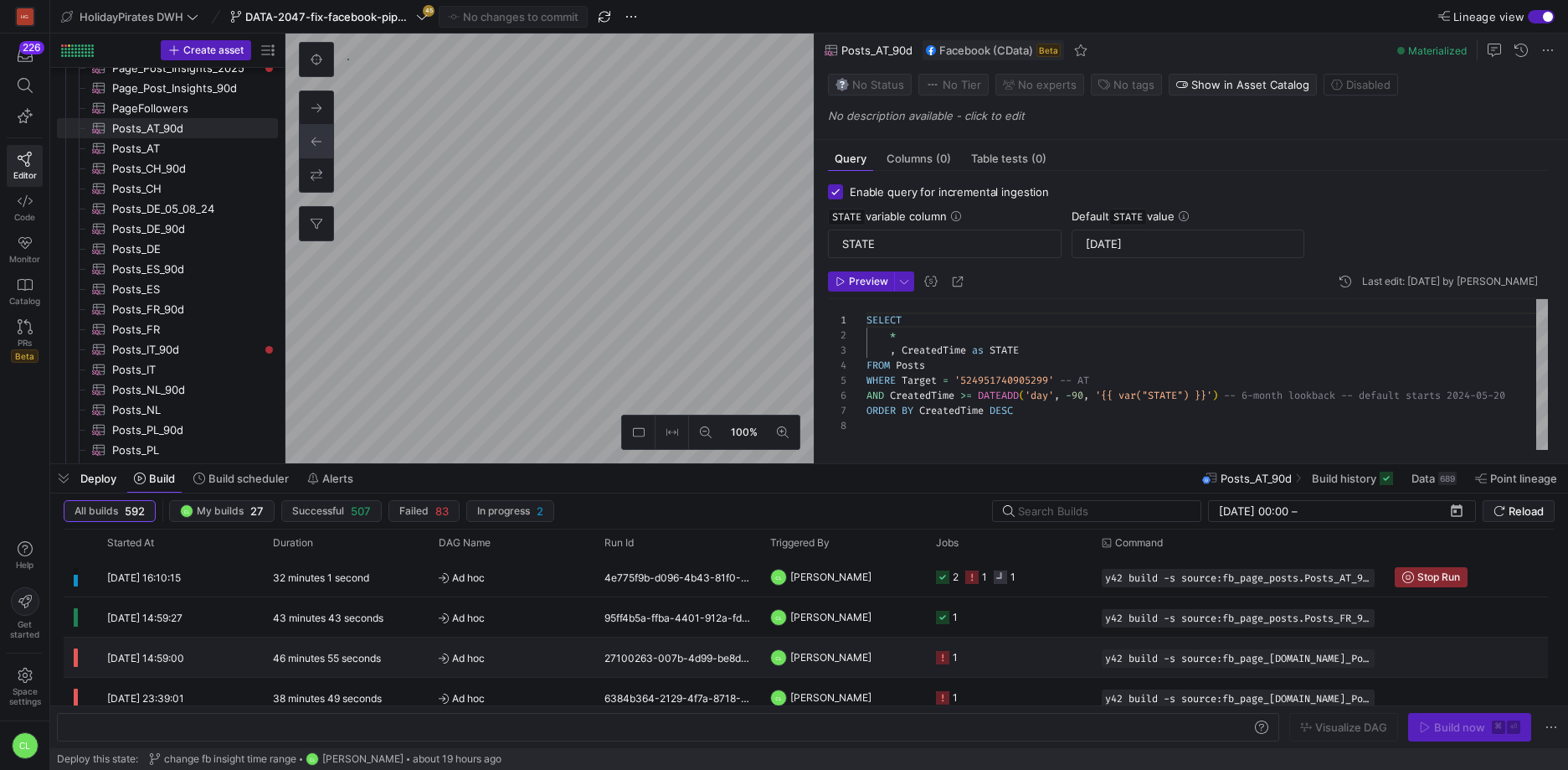
click at [1001, 663] on y42-job-status-cell-renderer "1" at bounding box center [1009, 657] width 146 height 38
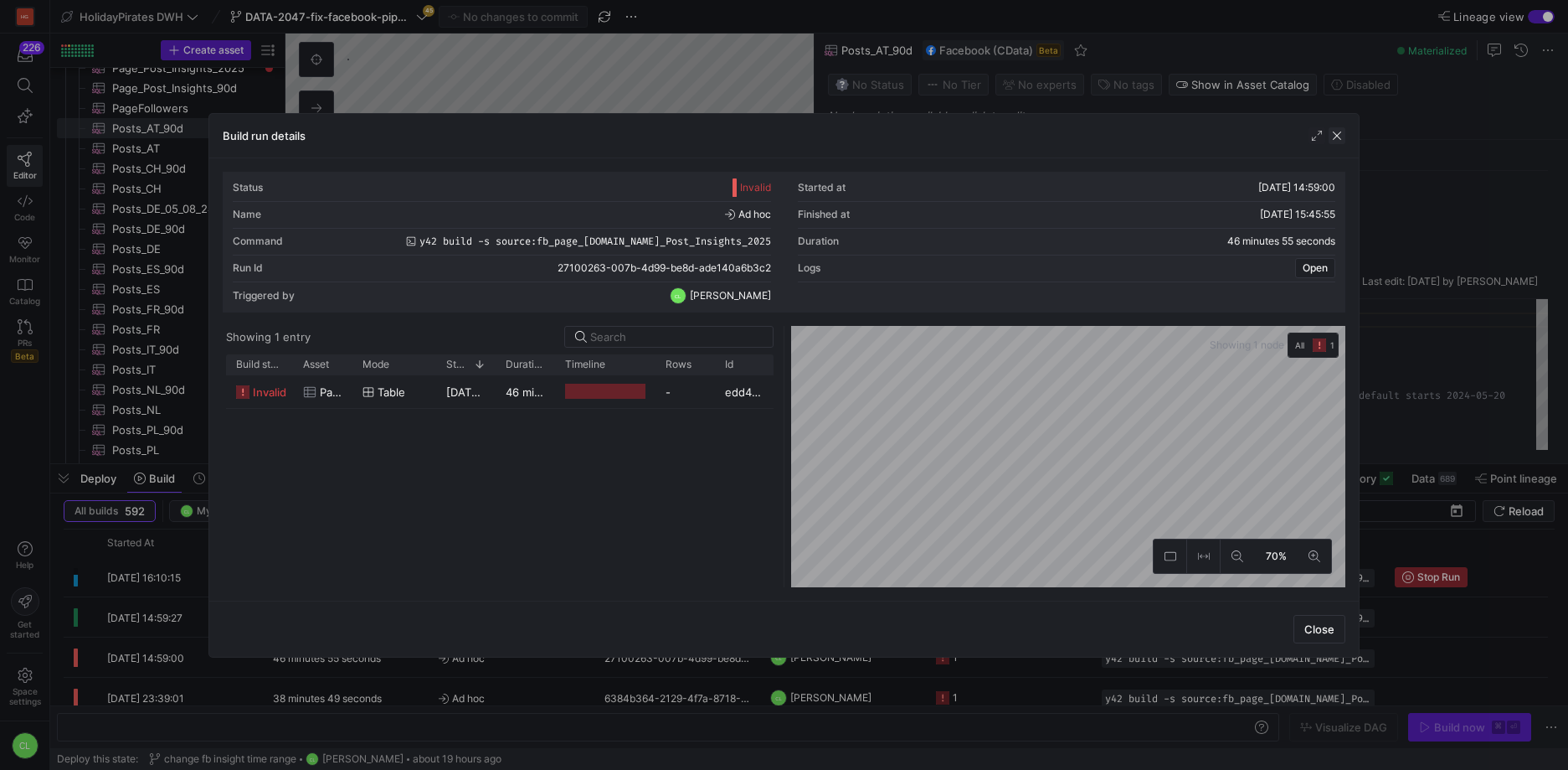
click at [1344, 133] on span "button" at bounding box center [1338, 136] width 17 height 17
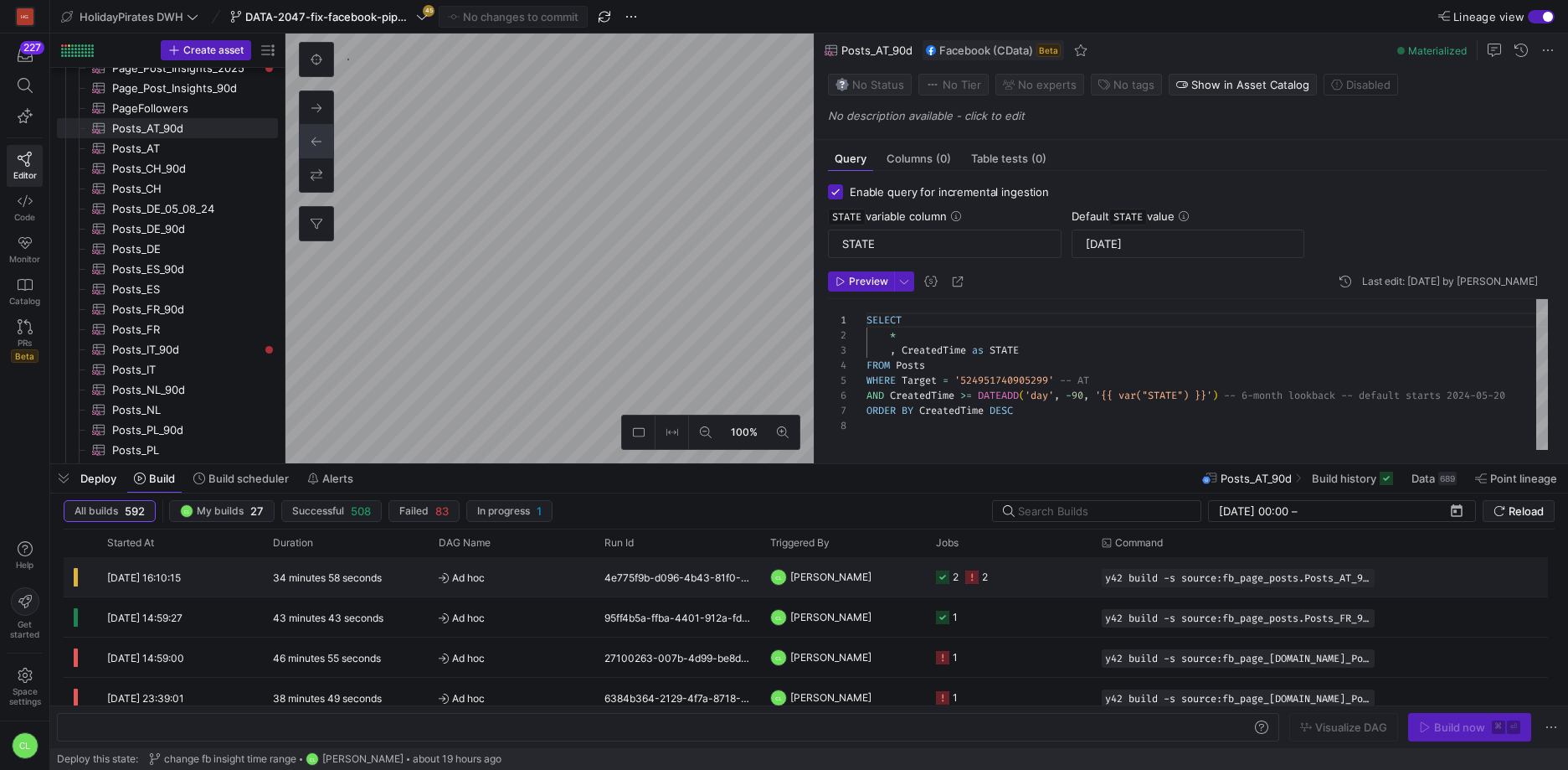
scroll to position [11, 0]
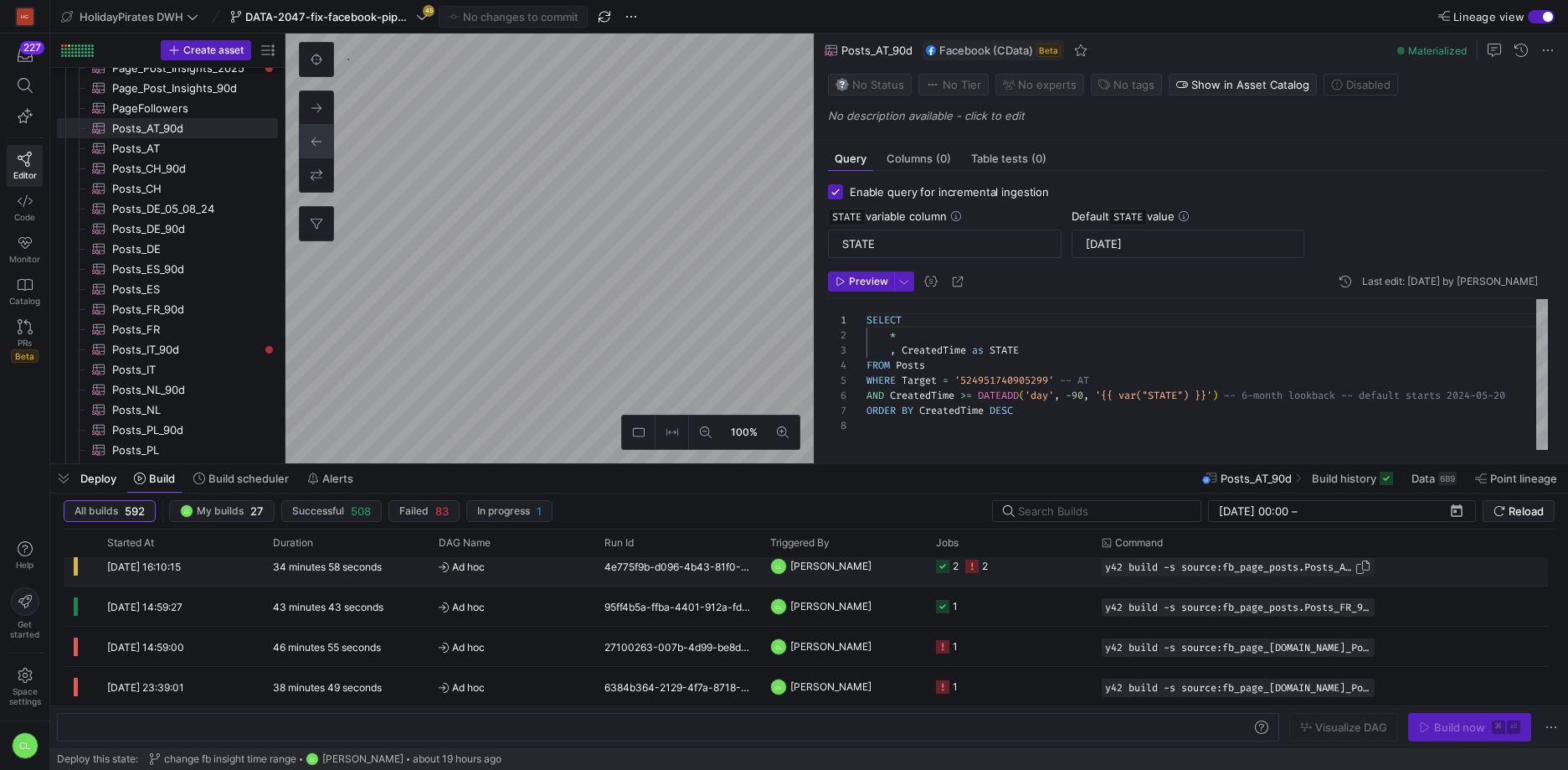
click at [1365, 570] on span "Press SPACE to select this row." at bounding box center [1363, 567] width 17 height 17
click at [855, 572] on span "[PERSON_NAME]" at bounding box center [831, 565] width 81 height 40
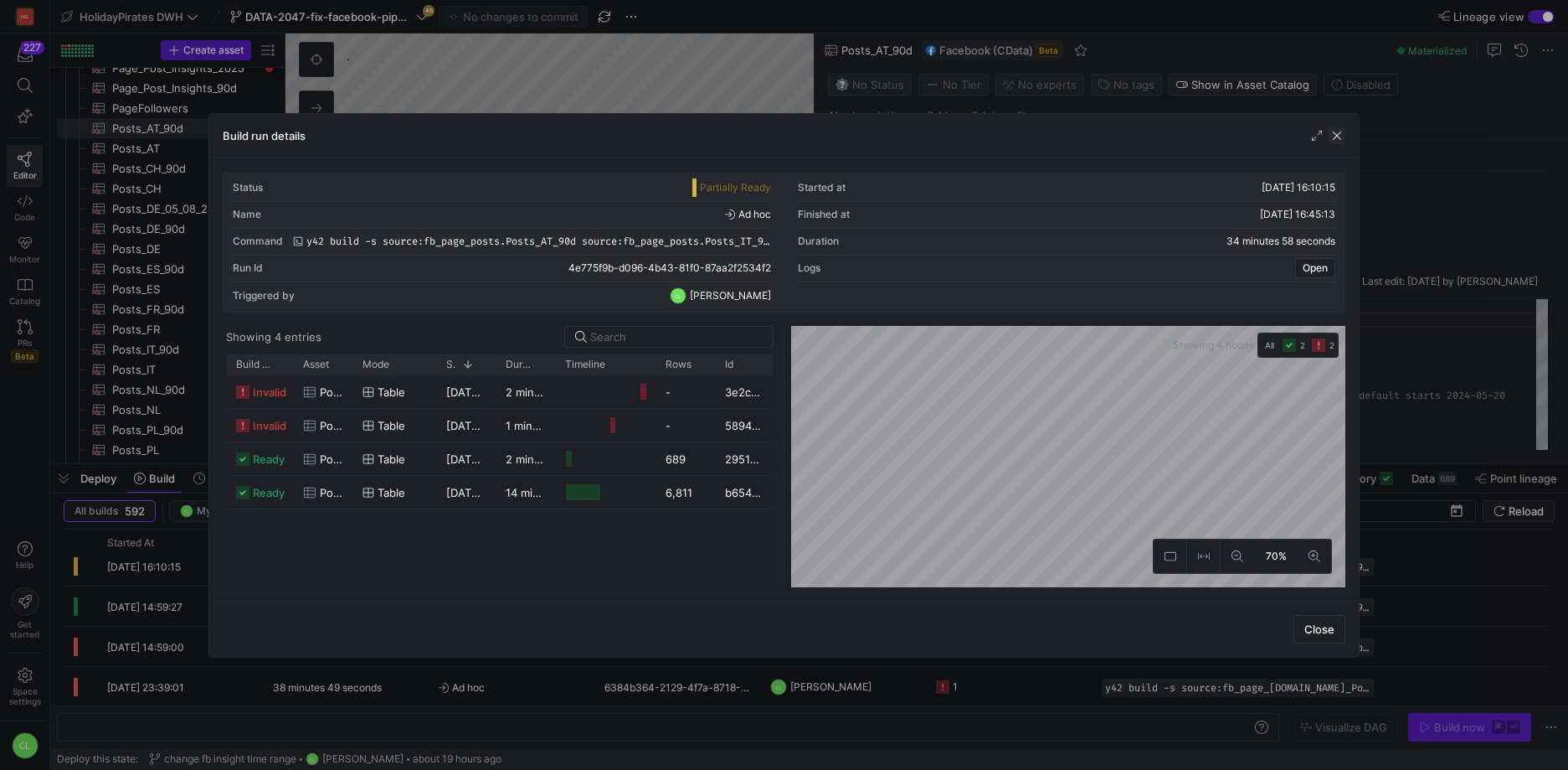
click at [1342, 141] on span "button" at bounding box center [1338, 136] width 17 height 17
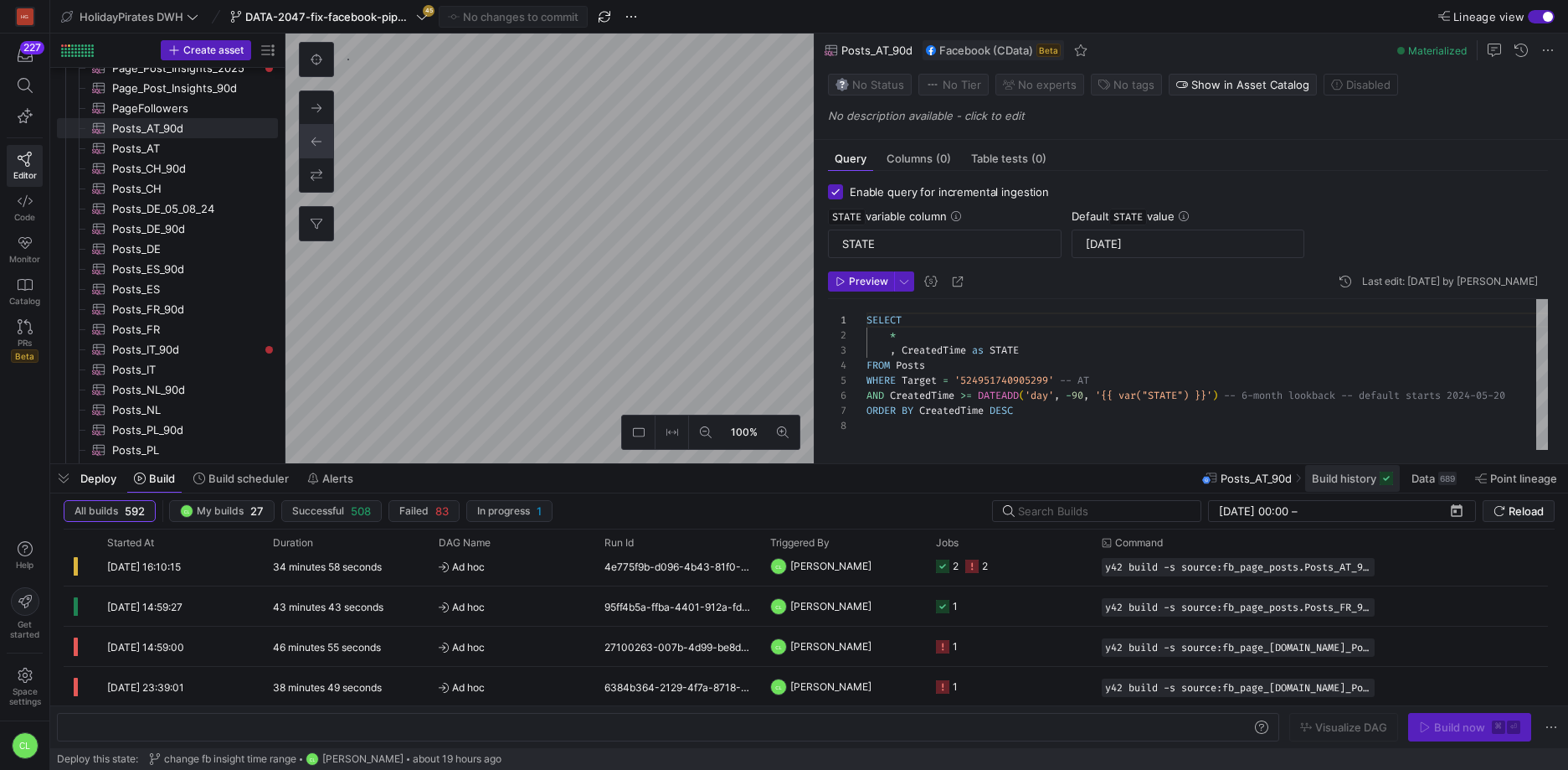
click at [1335, 483] on span "Build history" at bounding box center [1345, 478] width 65 height 14
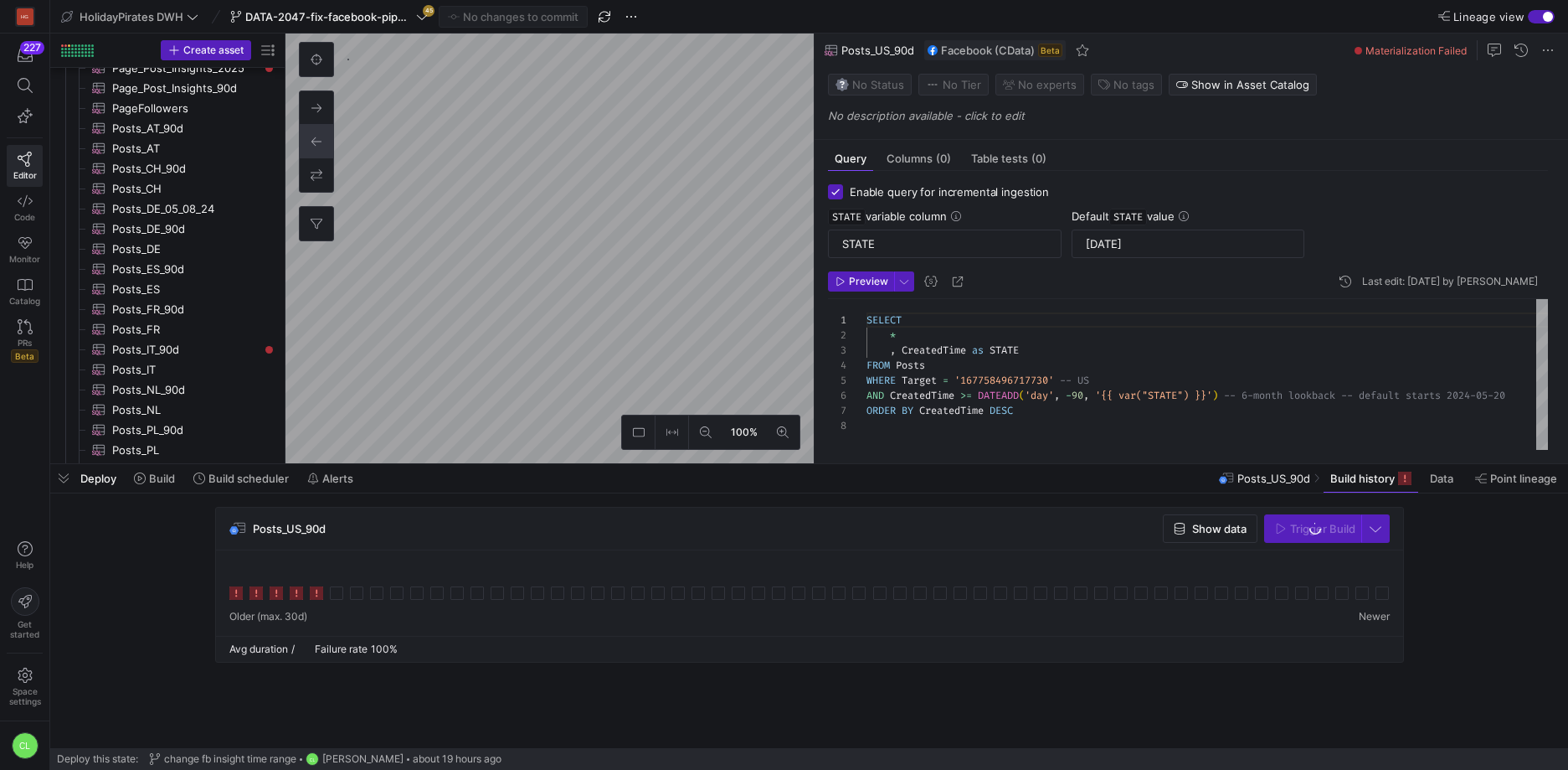
scroll to position [811, 0]
type textarea "SELECT * , CreatedTime as STATE FROM Posts WHERE Target = '496199297079610' -- …"
click at [147, 472] on span "Build" at bounding box center [154, 478] width 41 height 14
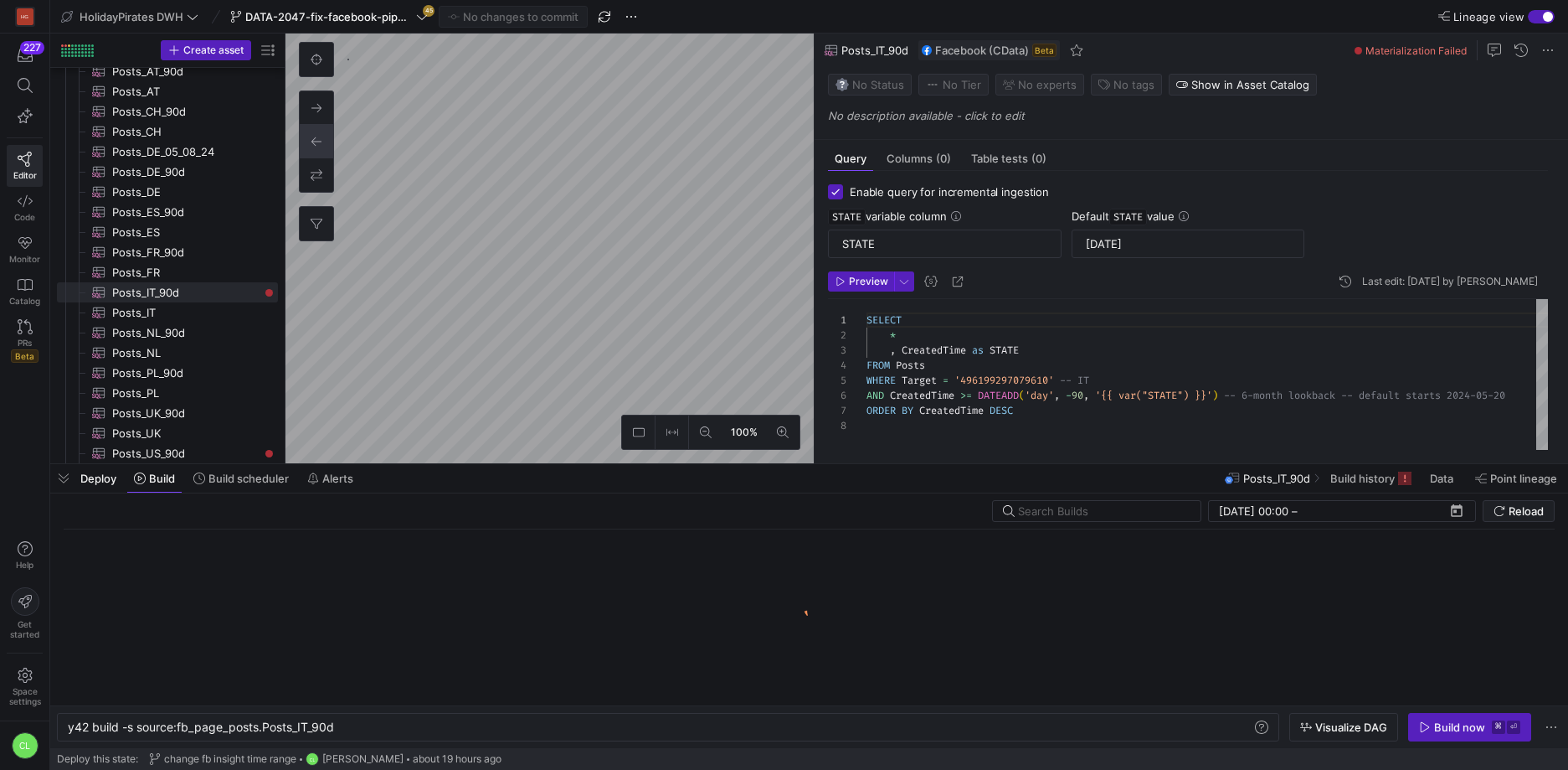
scroll to position [0, 267]
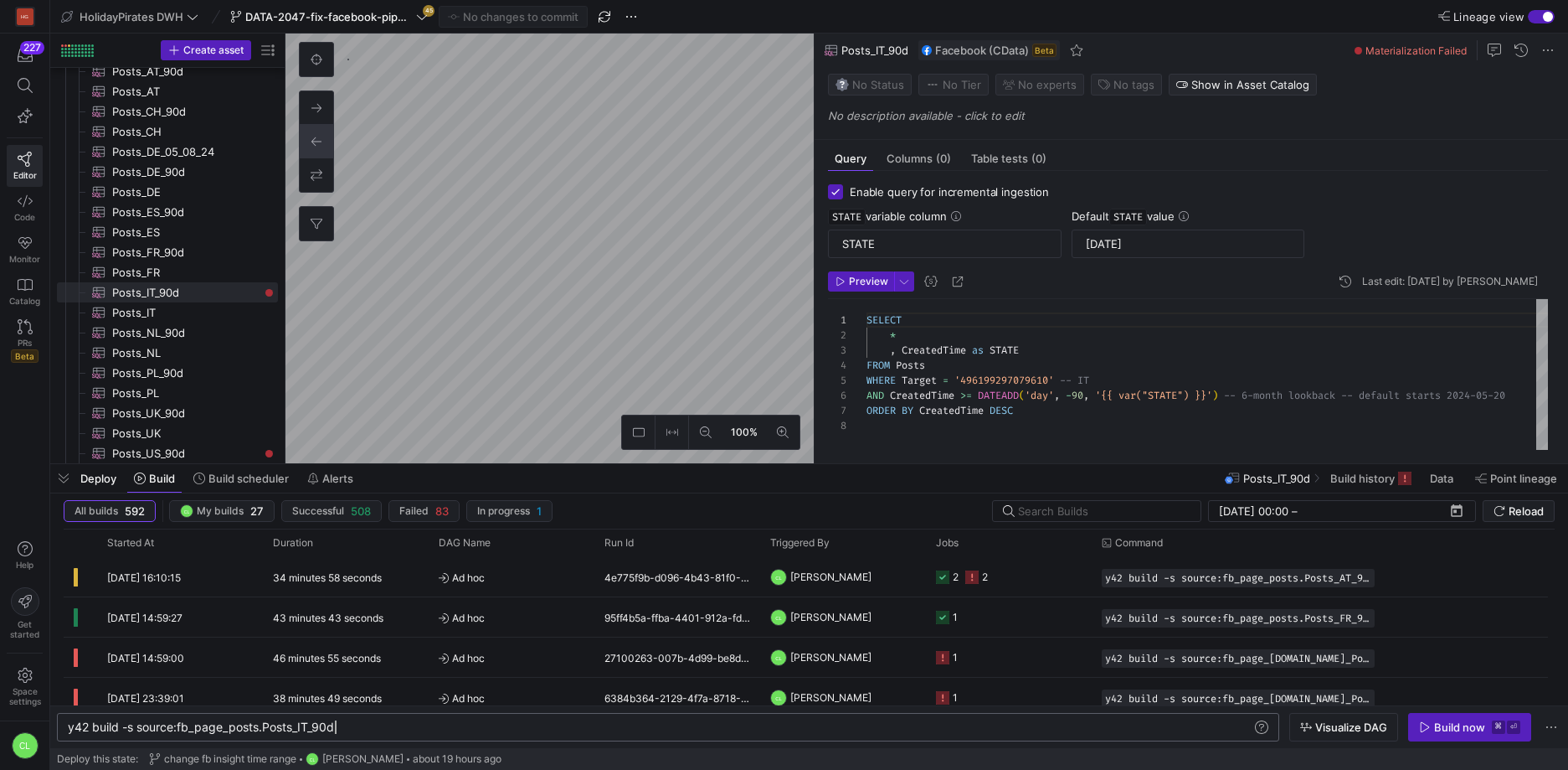
click at [406, 733] on div "y42 build -s source:fb_page_posts.Posts_IT_90d" at bounding box center [660, 727] width 1185 height 14
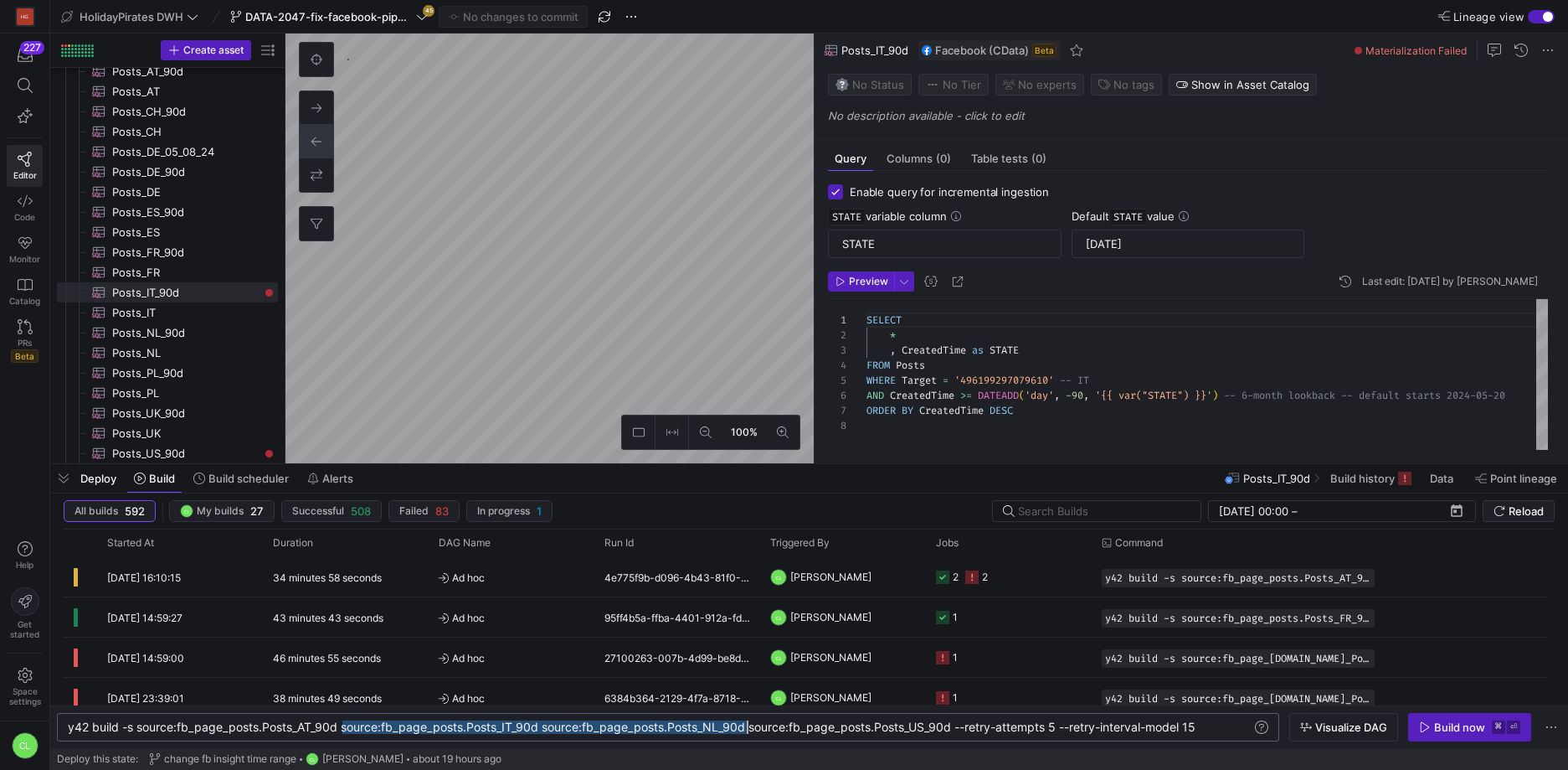
drag, startPoint x: 342, startPoint y: 731, endPoint x: 748, endPoint y: 728, distance: 406.0
click at [748, 728] on div "y42 build -s source:fb_page_posts.Posts_AT_90d sou rce:fb_page_posts.Posts_IT_9…" at bounding box center [660, 727] width 1185 height 14
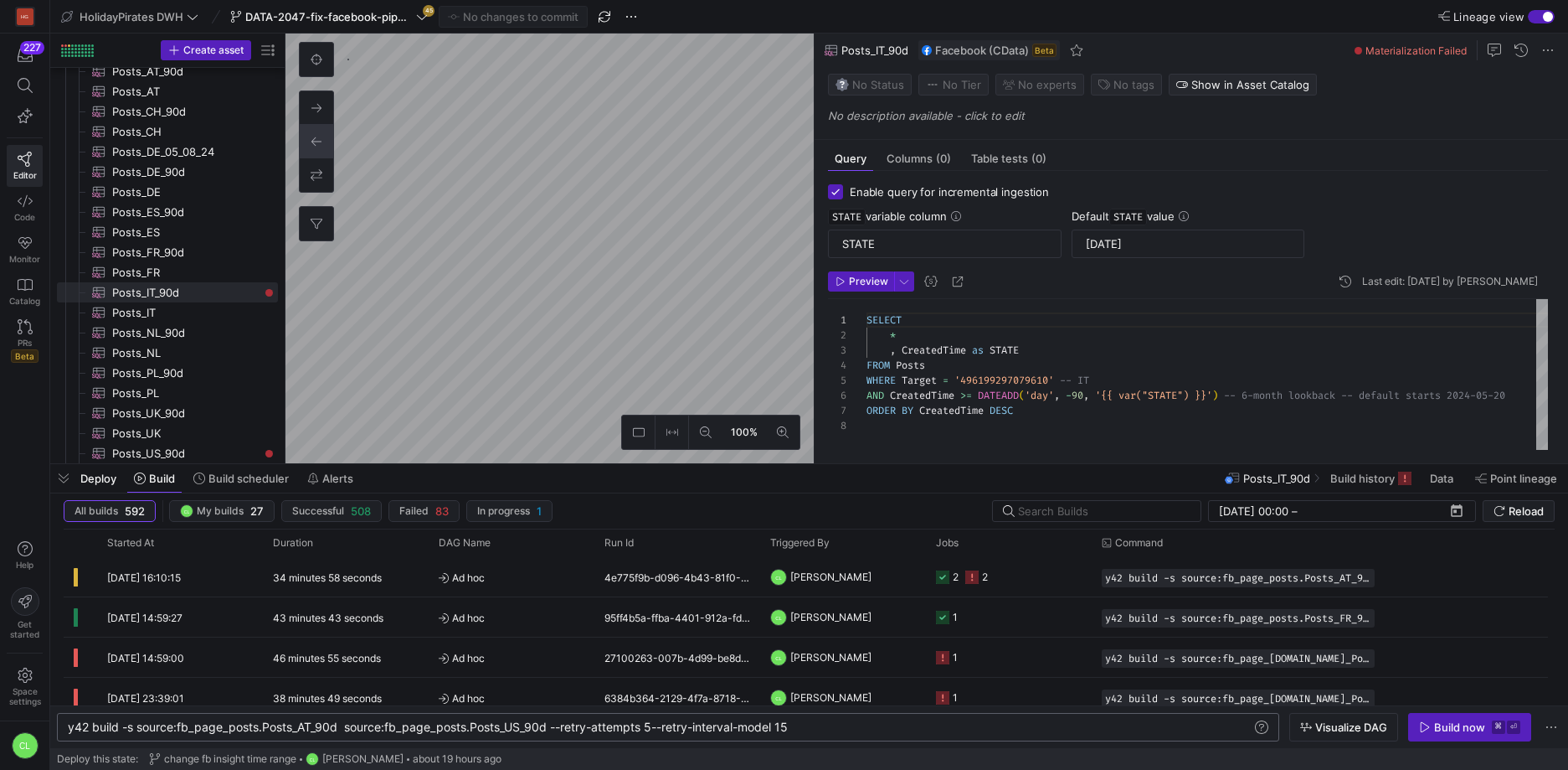
scroll to position [0, 271]
click at [315, 726] on div "y42 build -s source:fb_page_posts.Posts_AT_90d sou rce:fb_page_posts.Posts_US_9…" at bounding box center [660, 727] width 1185 height 14
click at [517, 728] on div "y42 build -s source:fb_page_posts.Posts_IT_90d sou rce:fb_page_posts.Posts_US_9…" at bounding box center [660, 727] width 1185 height 14
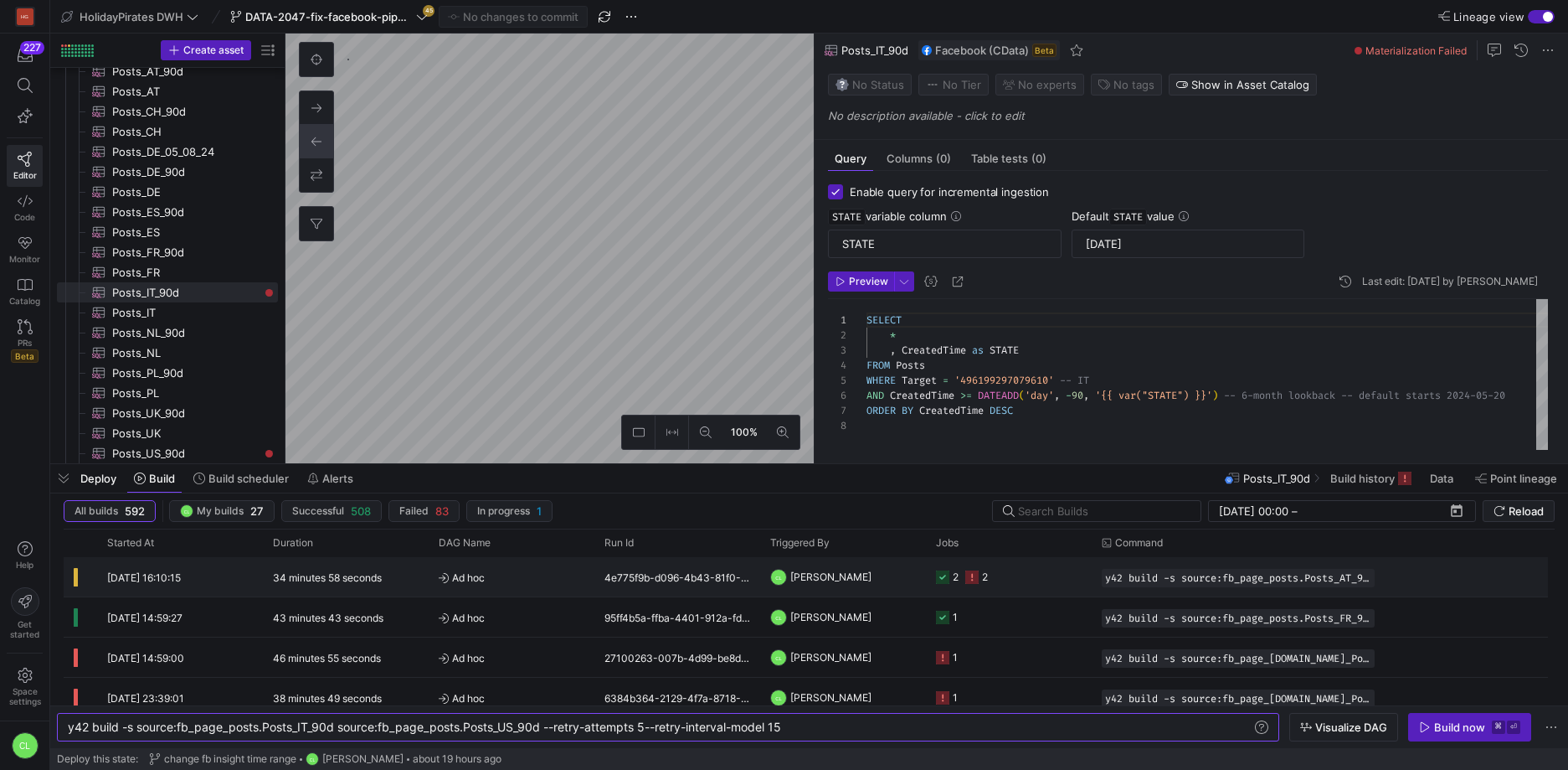
click at [1012, 586] on y42-job-status-cell-renderer "2 2" at bounding box center [1009, 576] width 146 height 38
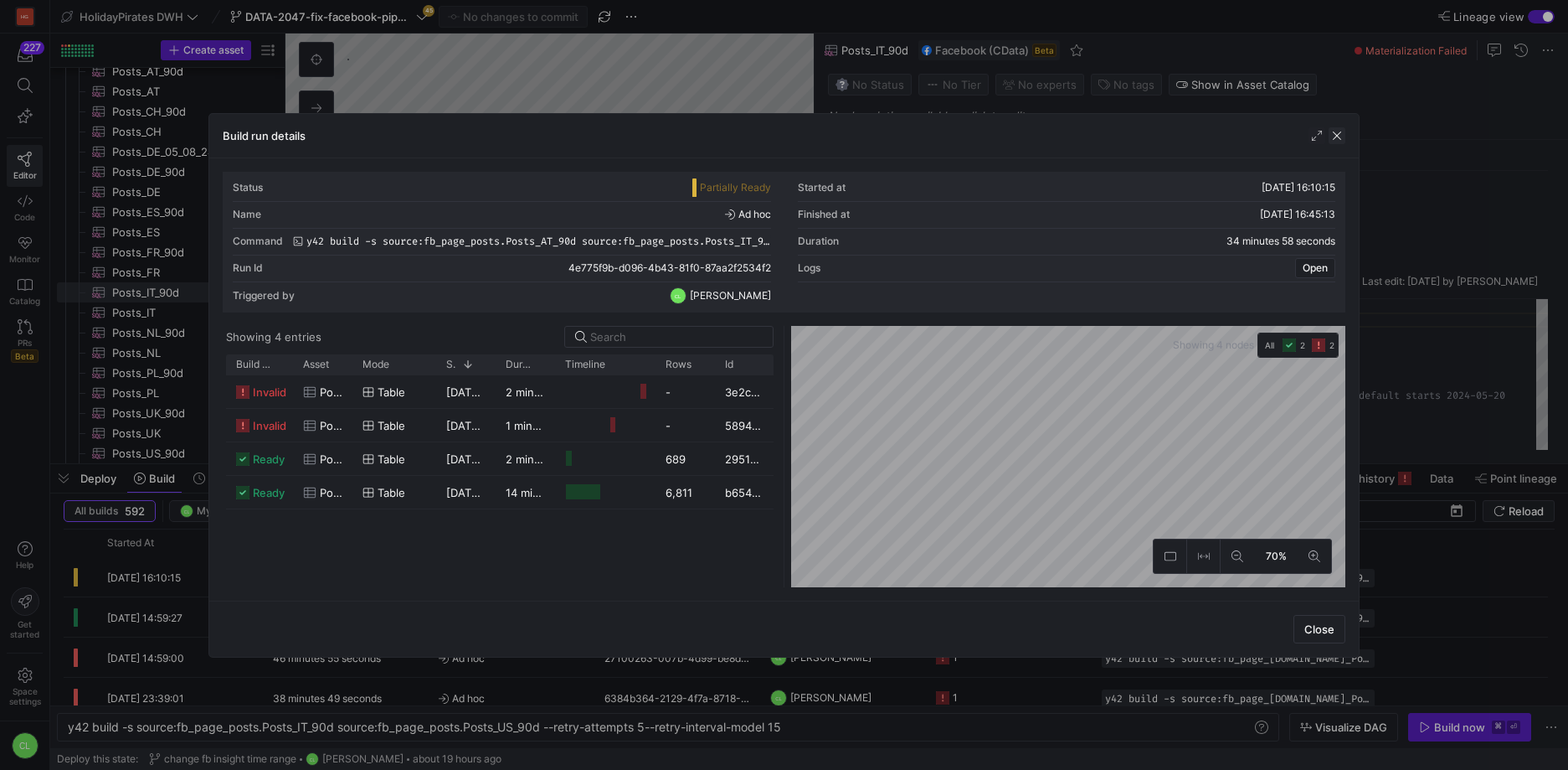
click at [1344, 142] on span "button" at bounding box center [1338, 136] width 17 height 17
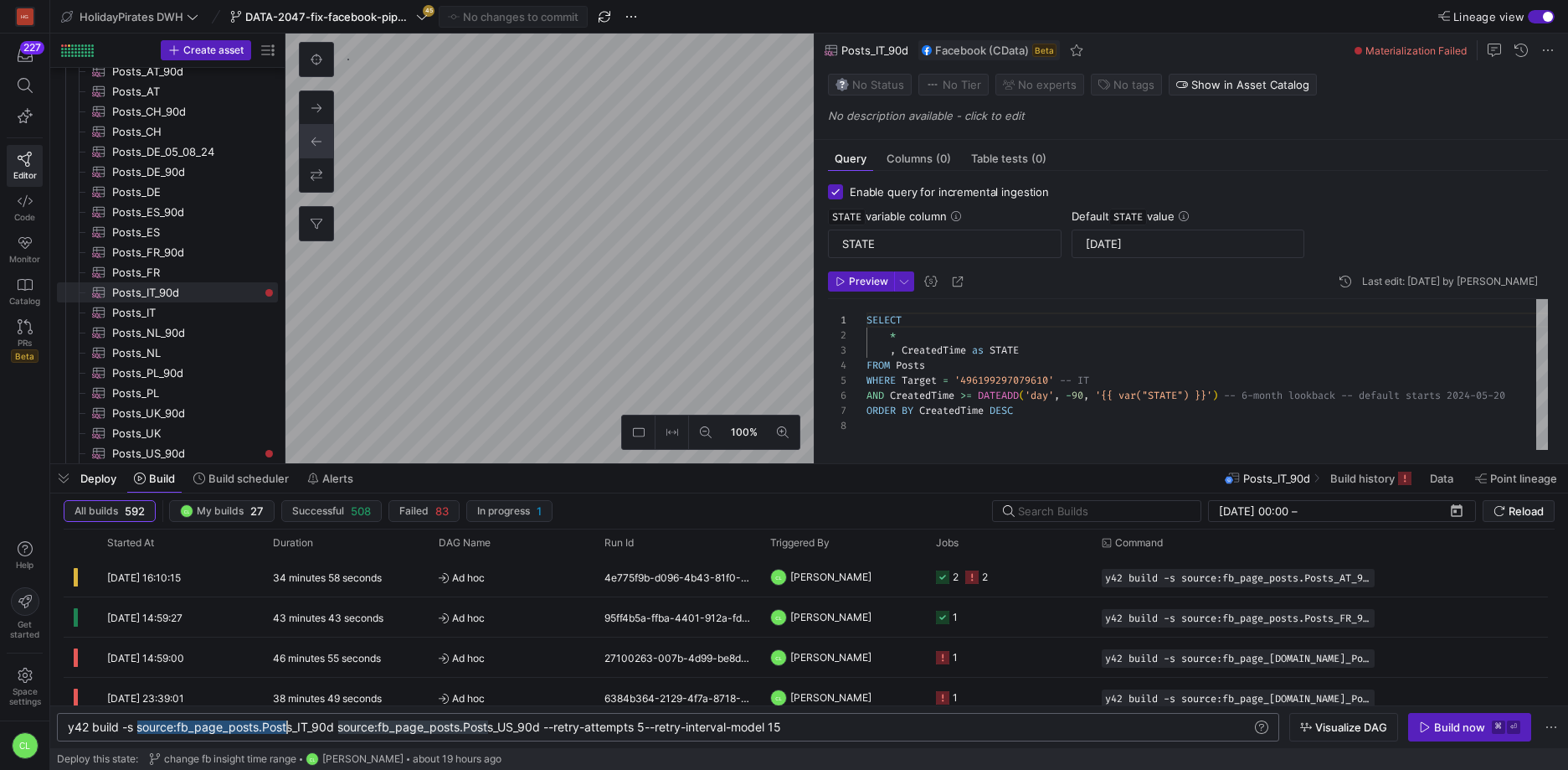
scroll to position [0, 268]
drag, startPoint x: 140, startPoint y: 730, endPoint x: 336, endPoint y: 733, distance: 196.0
click at [336, 733] on div "y42 build -s source:fb_page_posts.Posts_IT_90d sou rce:fb_page_posts.Posts_US_9…" at bounding box center [660, 727] width 1185 height 14
drag, startPoint x: 340, startPoint y: 730, endPoint x: 545, endPoint y: 734, distance: 205.0
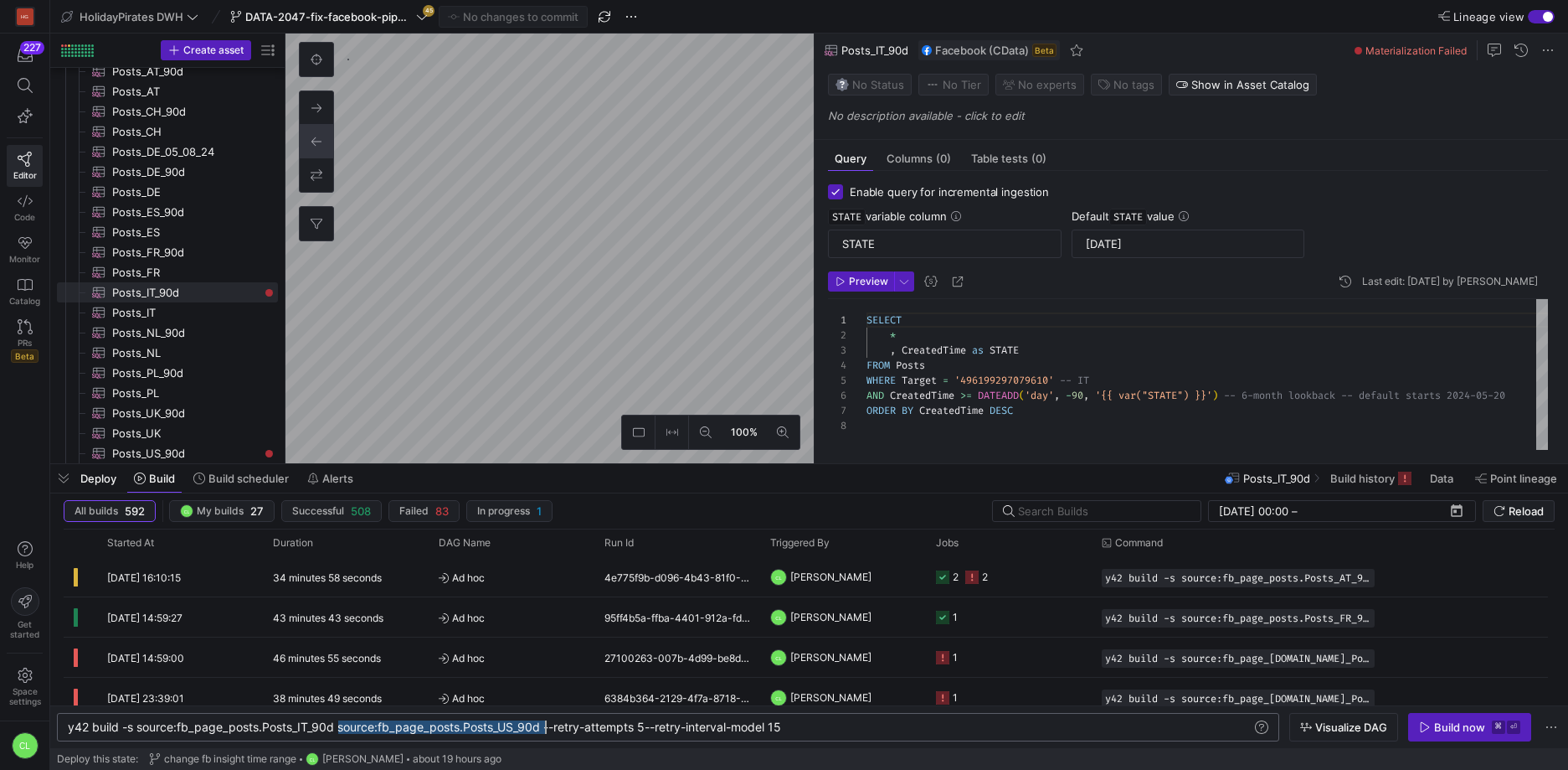
click at [545, 734] on div "y42 build -s source:fb_page_posts.Posts_IT_90d sou rce:fb_page_posts.Posts_US_9…" at bounding box center [660, 727] width 1185 height 14
click at [864, 738] on div "y42 build -s source:fb_page_posts.Posts_IT_90d sou rce:fb_page_posts.Posts_US_9…" at bounding box center [668, 727] width 1222 height 29
click at [890, 728] on div "y42 build -s source:fb_page_posts.Posts_IT_90d sou rce:fb_page_posts.Posts_US_9…" at bounding box center [660, 727] width 1185 height 14
click at [1066, 728] on div "y42 build -s source:fb_page_posts.Posts_IT_90d sou rce:fb_page_posts.Posts_US_9…" at bounding box center [660, 727] width 1185 height 14
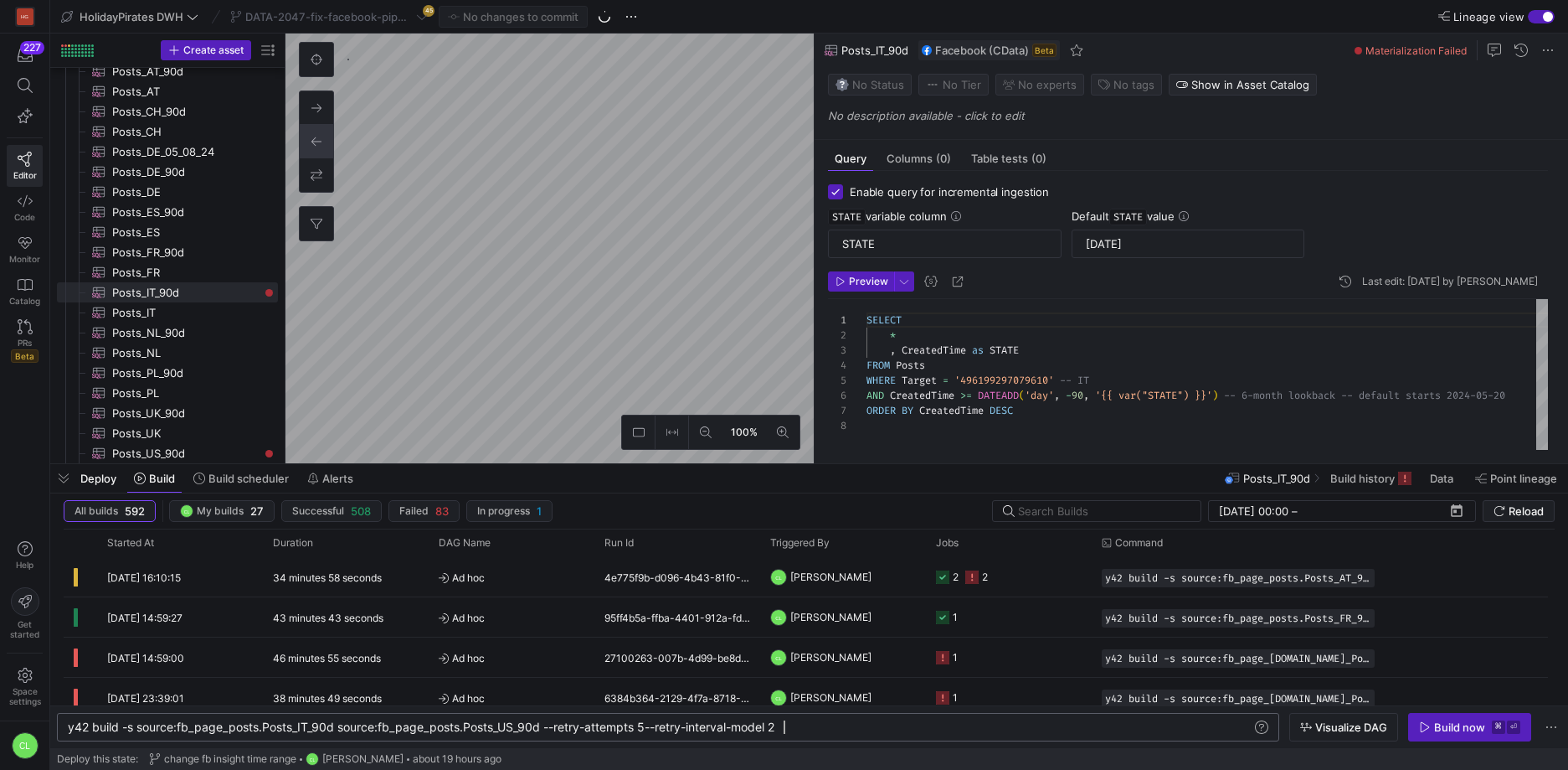
scroll to position [0, 724]
type textarea "y42 build -s source:fb_page_posts.Posts_IT_90d source:fb_page_posts.Posts_US_90…"
click at [1444, 732] on div "Build now" at bounding box center [1459, 727] width 51 height 14
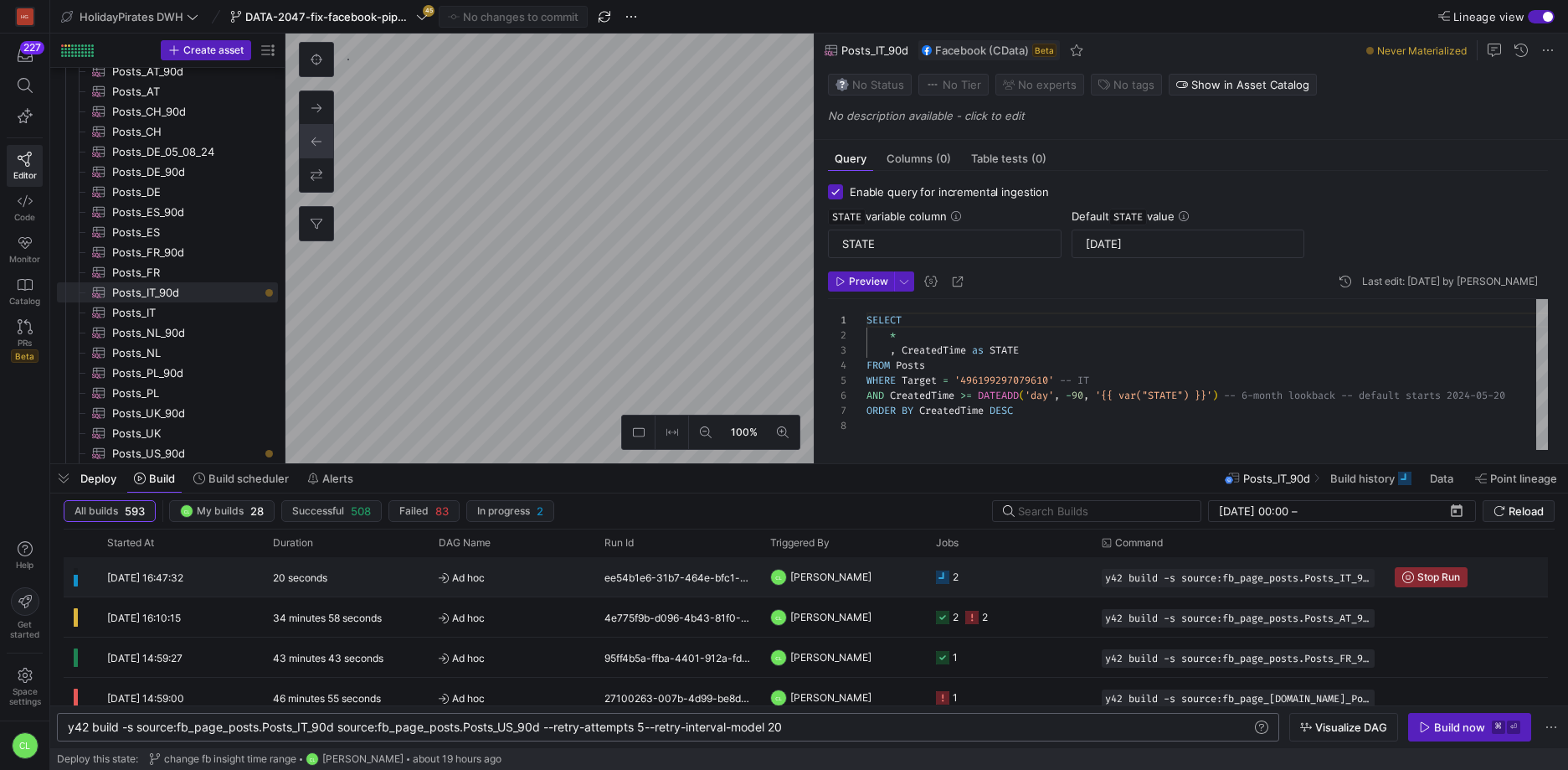
click at [1048, 579] on y42-job-status-cell-renderer "2" at bounding box center [1009, 576] width 146 height 38
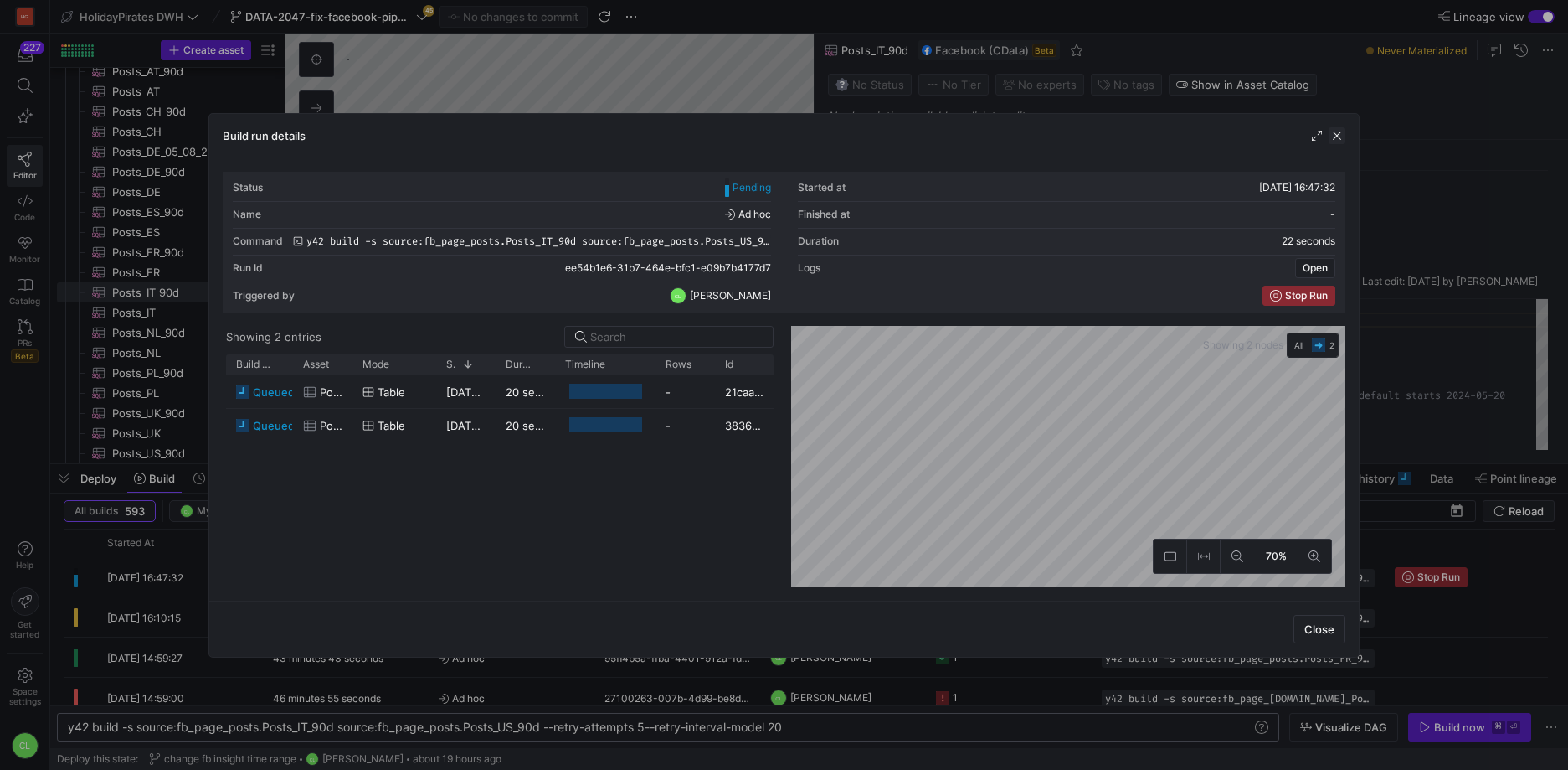
click at [1332, 136] on span "button" at bounding box center [1338, 136] width 17 height 17
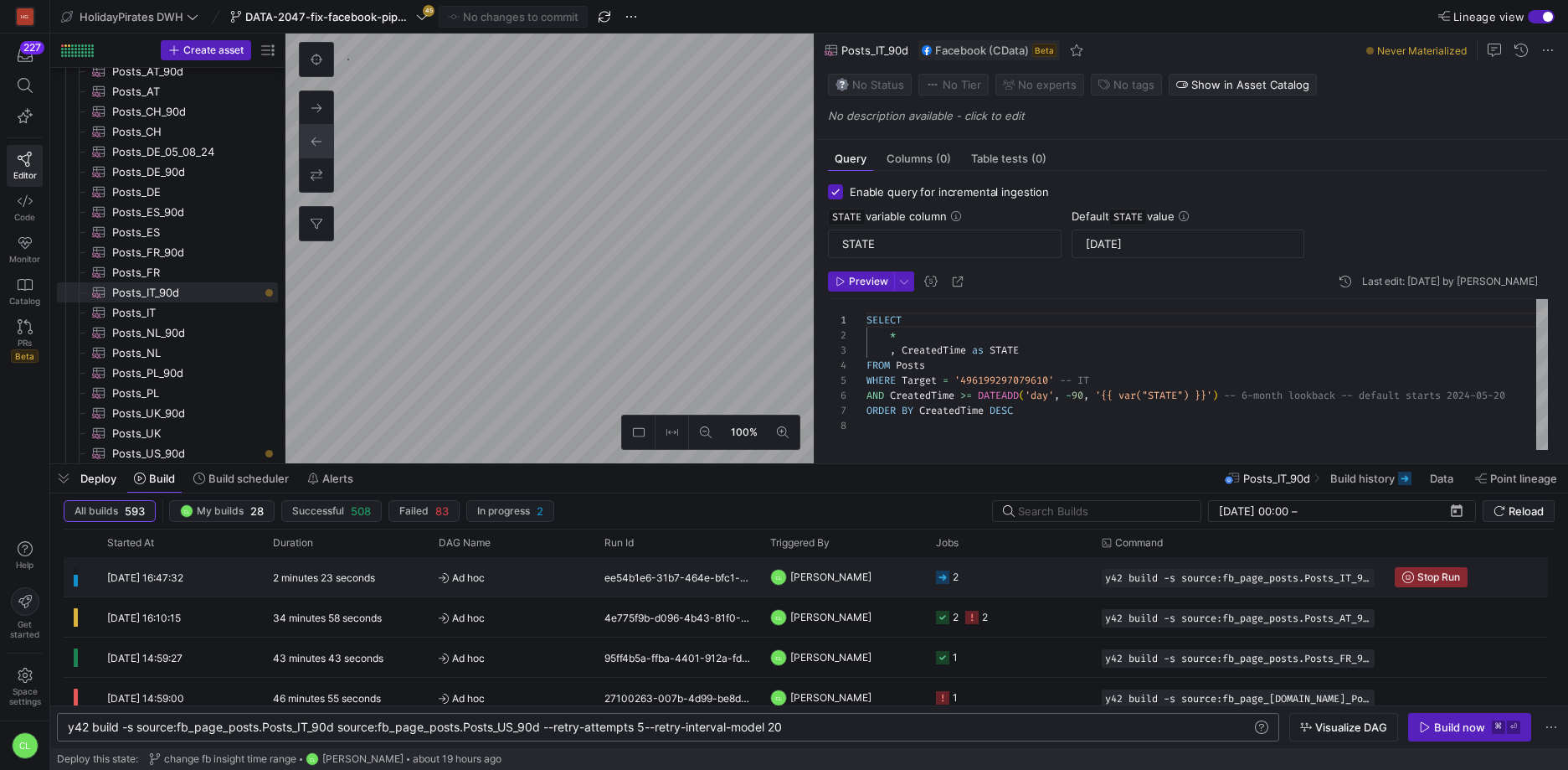
click at [907, 582] on y42-orchestration-triggered-by "CL [PERSON_NAME]" at bounding box center [843, 576] width 146 height 38
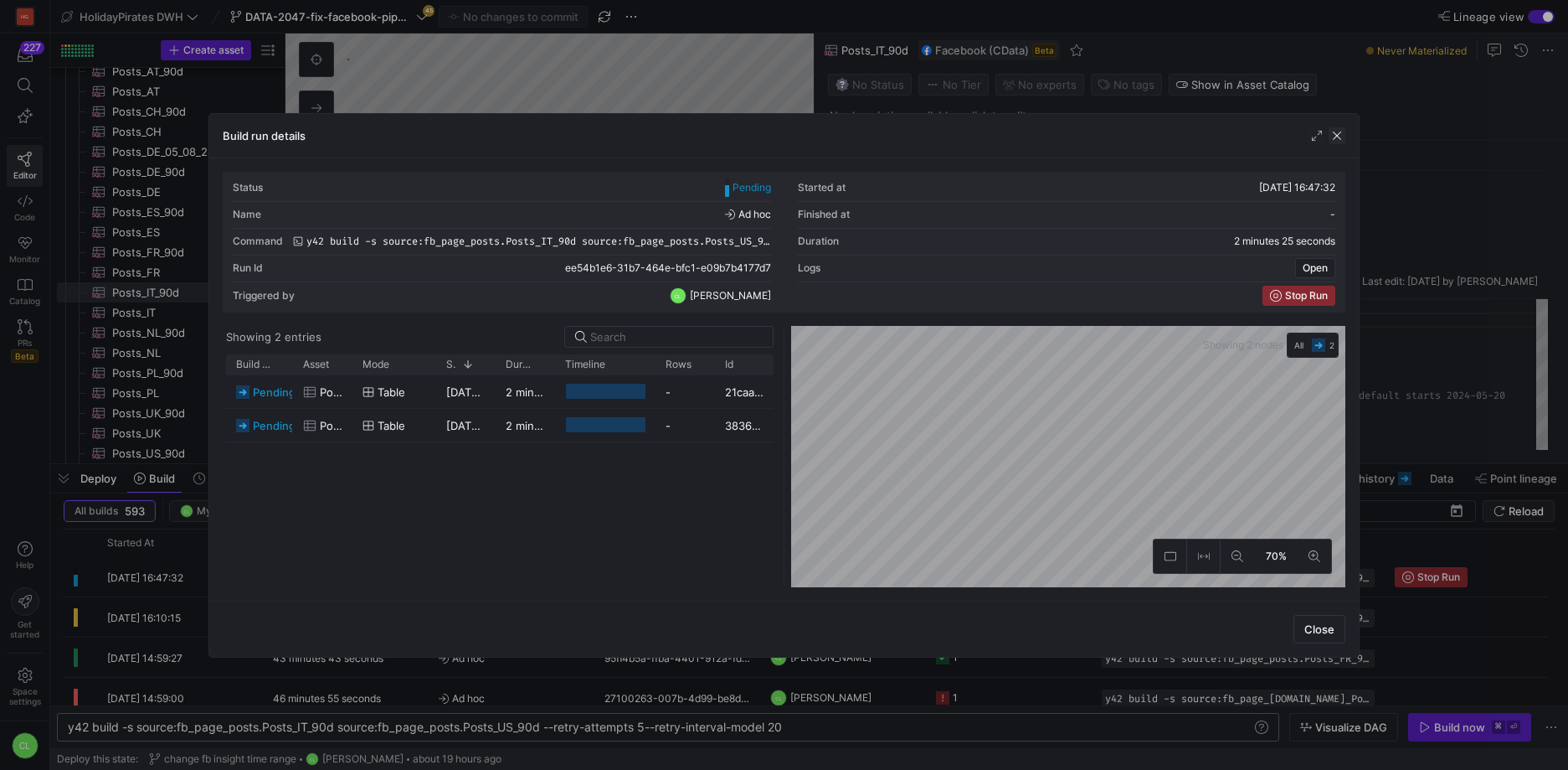
click at [1336, 140] on span "button" at bounding box center [1338, 136] width 17 height 17
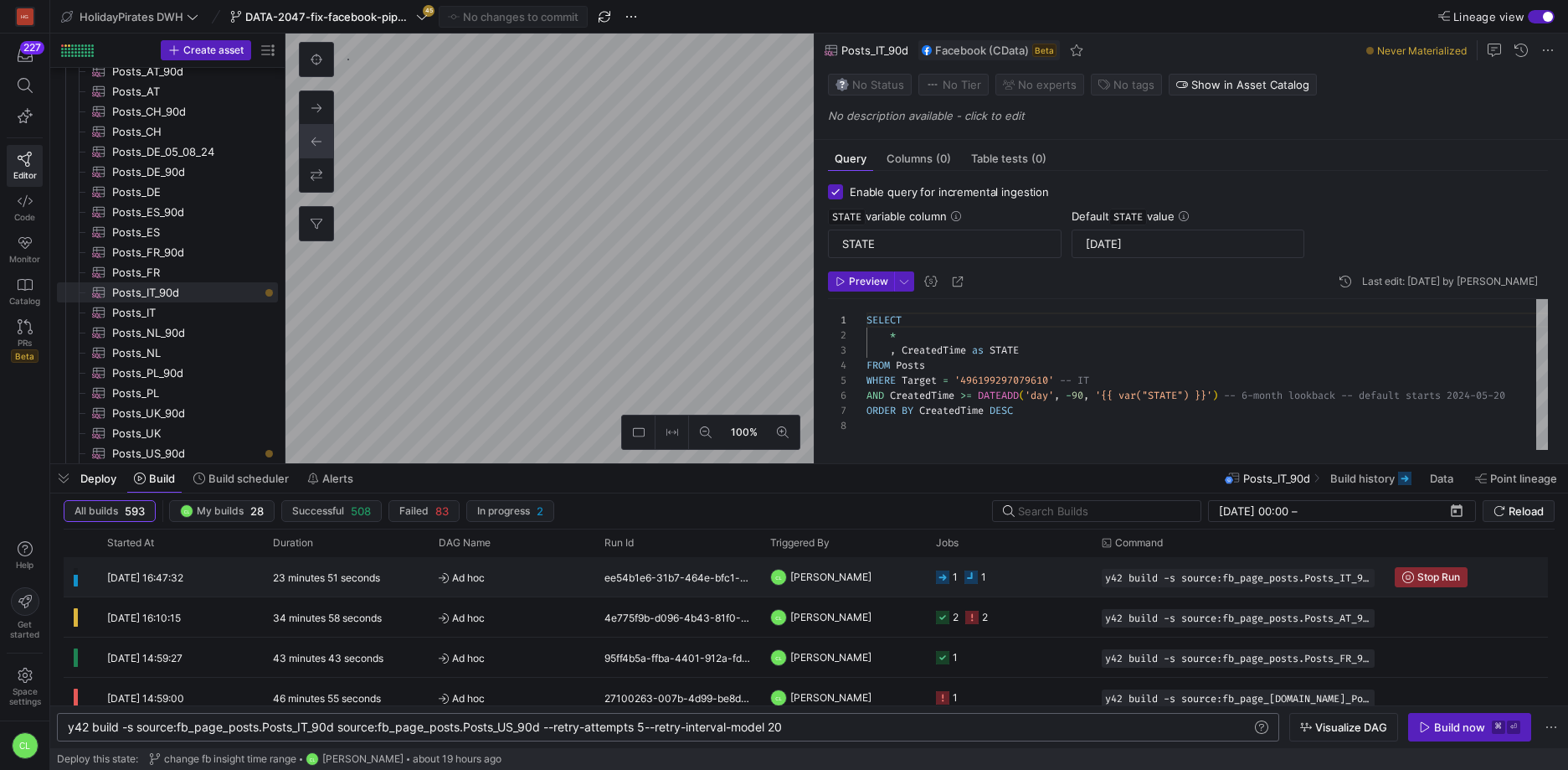
click at [1011, 562] on y42-job-status-cell-renderer "1 1" at bounding box center [1009, 576] width 146 height 38
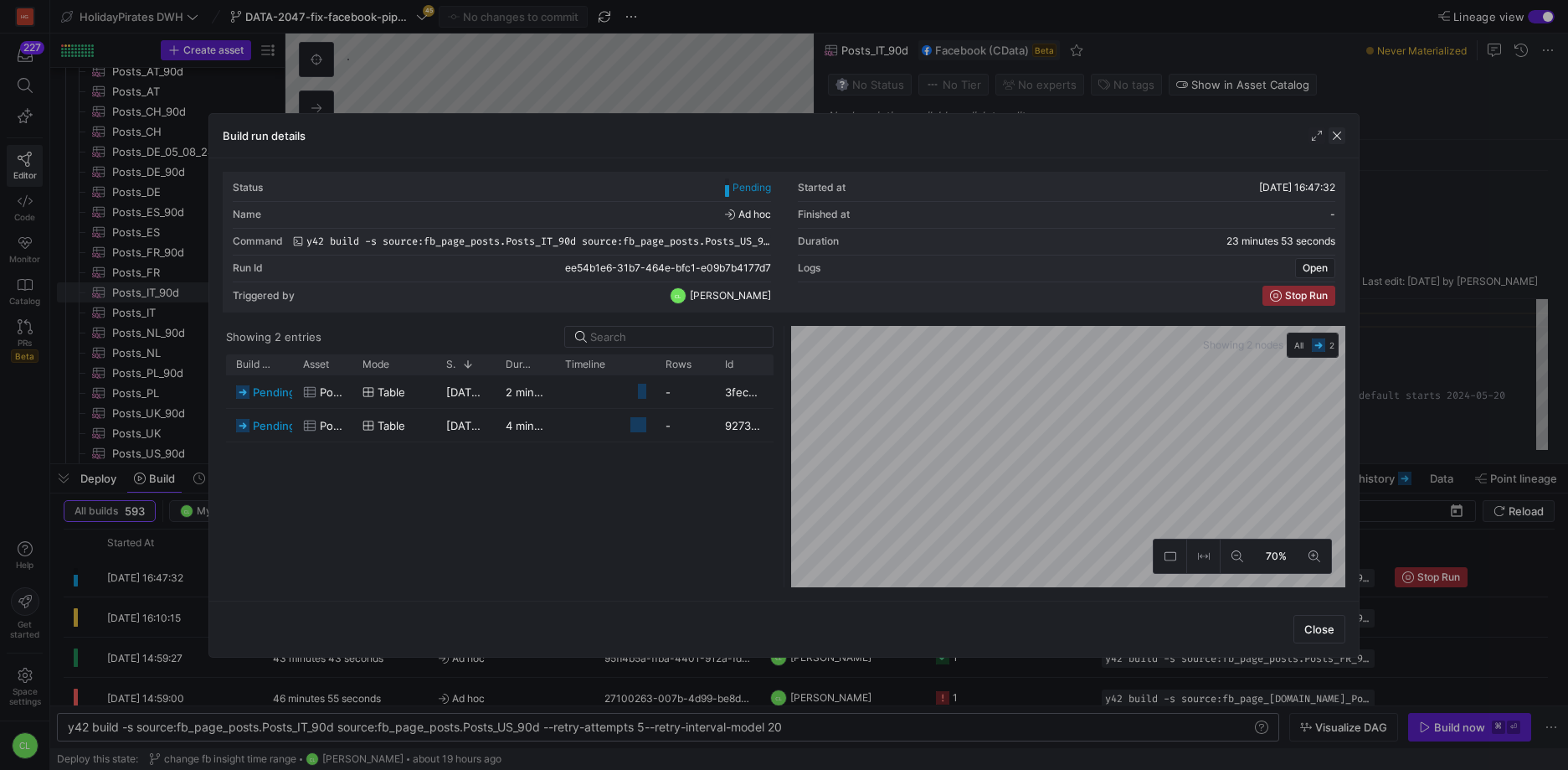
click at [1333, 141] on span "button" at bounding box center [1338, 136] width 17 height 17
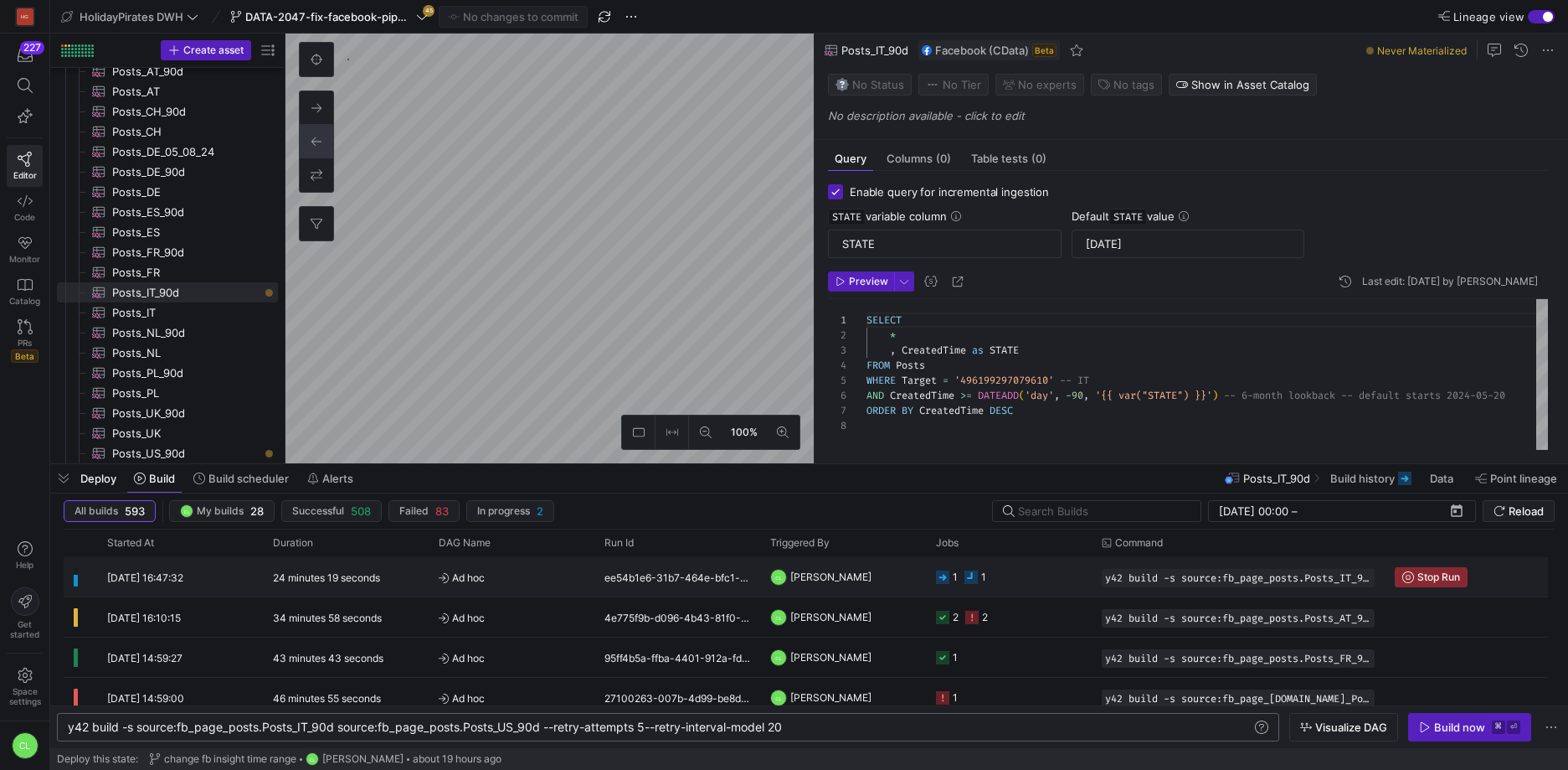
click at [1023, 586] on y42-job-status-cell-renderer "1 1" at bounding box center [1009, 576] width 146 height 38
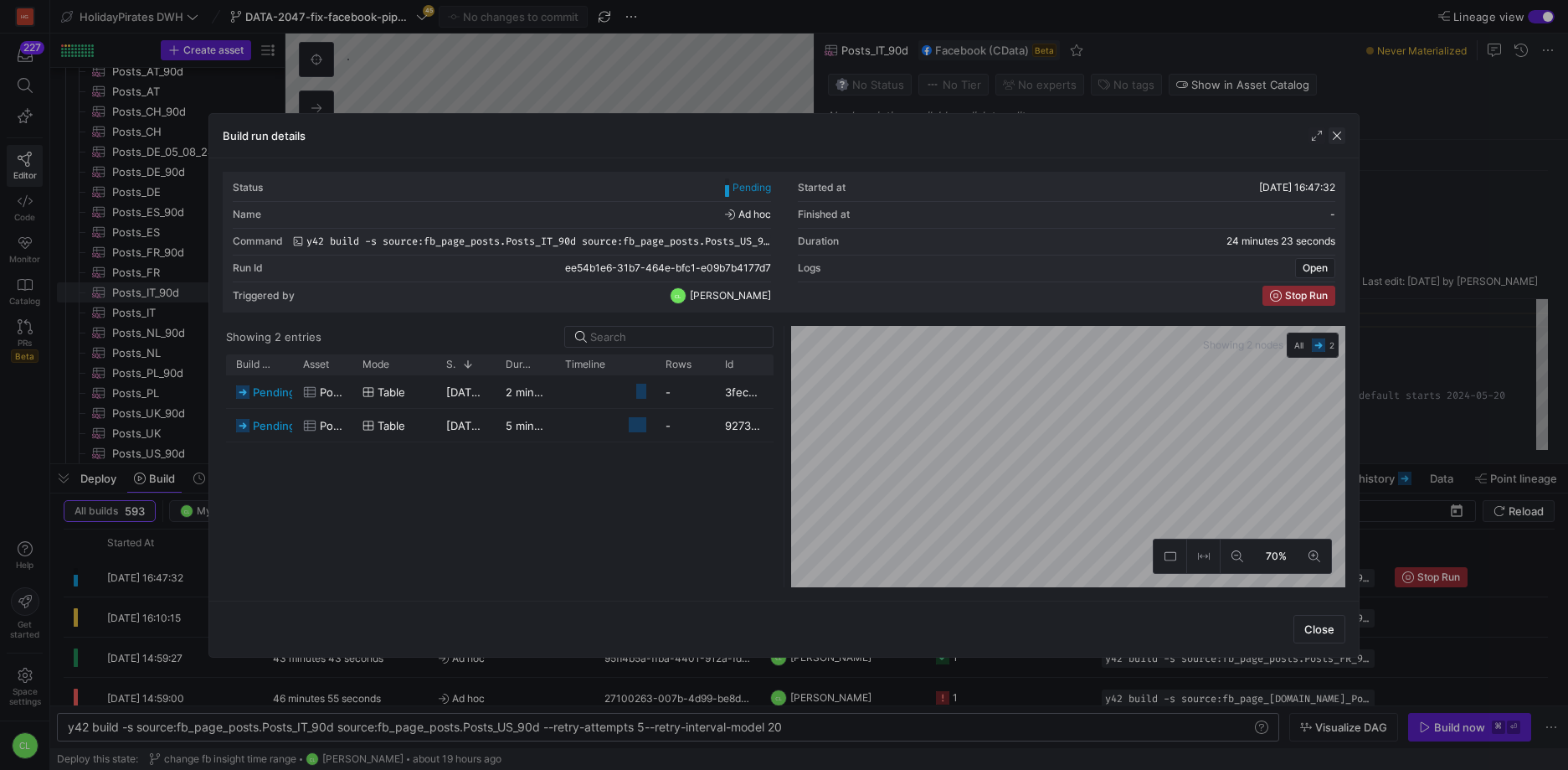
click at [1336, 134] on span "button" at bounding box center [1338, 136] width 17 height 17
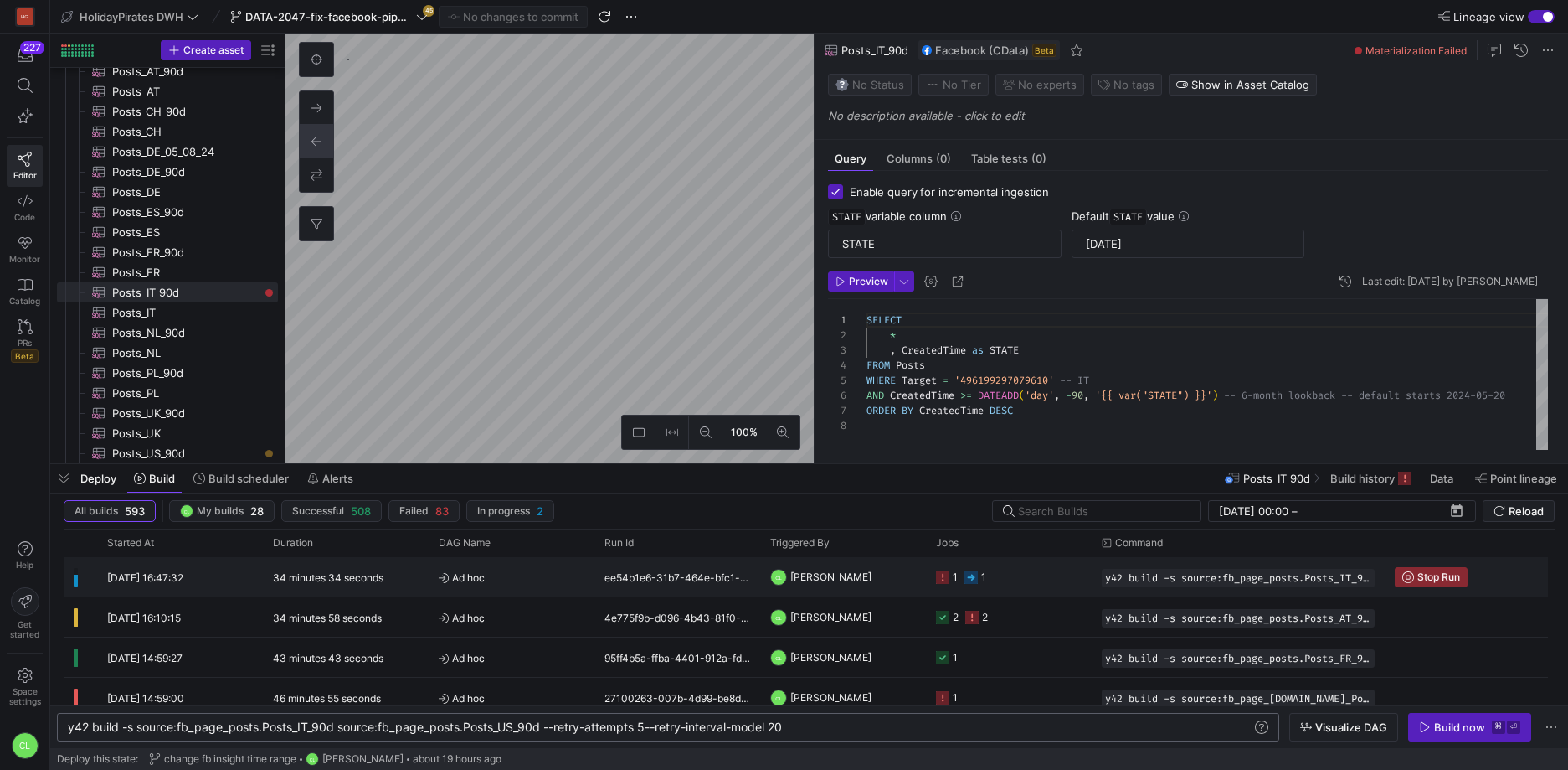
click at [1020, 570] on y42-job-status-cell-renderer "1 1" at bounding box center [1009, 576] width 146 height 38
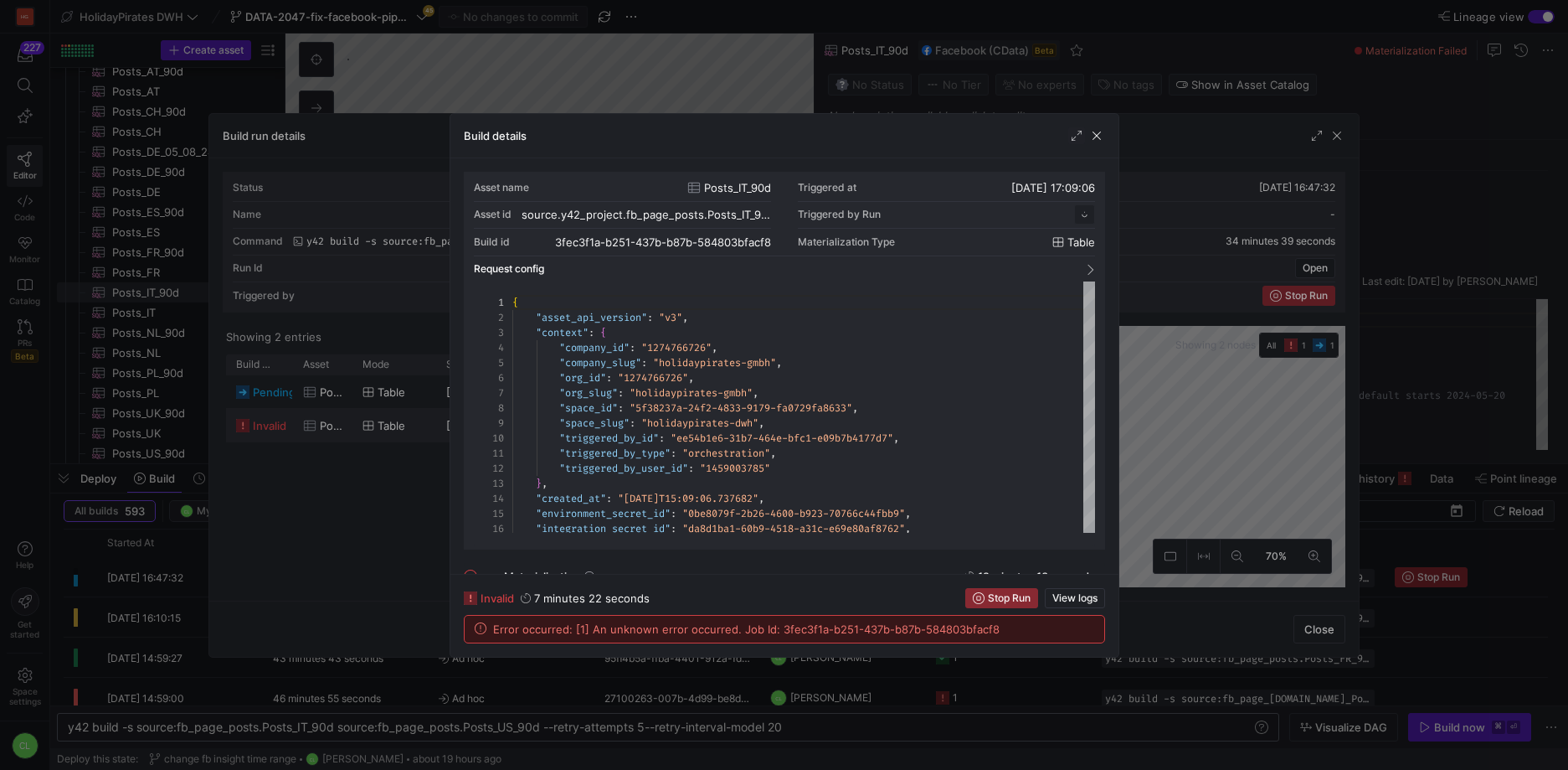
scroll to position [151, 0]
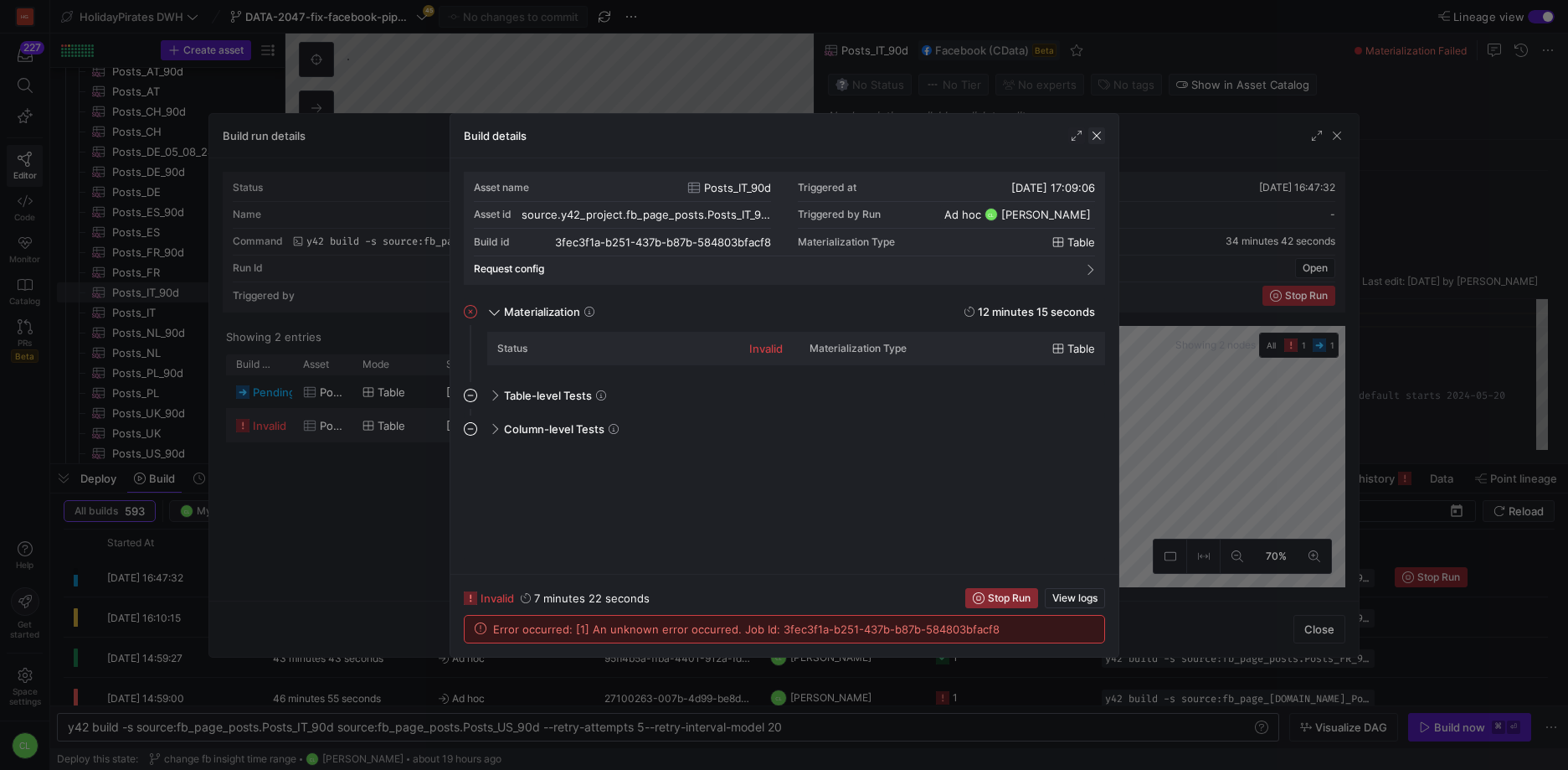
click at [1094, 139] on span "button" at bounding box center [1097, 136] width 17 height 17
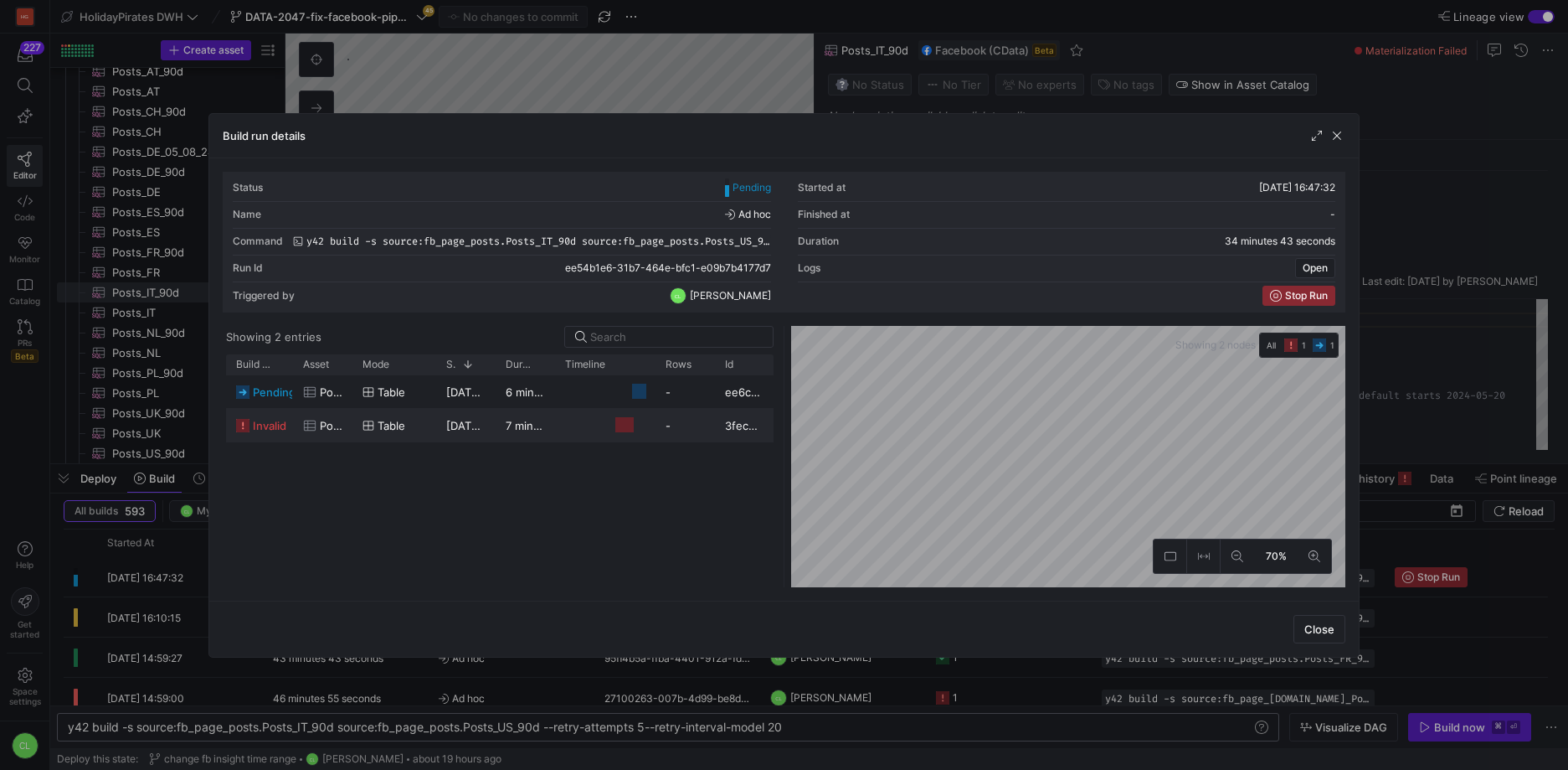
click at [1350, 139] on div "Build run details" at bounding box center [784, 136] width 1149 height 44
click at [1339, 140] on span "button" at bounding box center [1338, 136] width 17 height 17
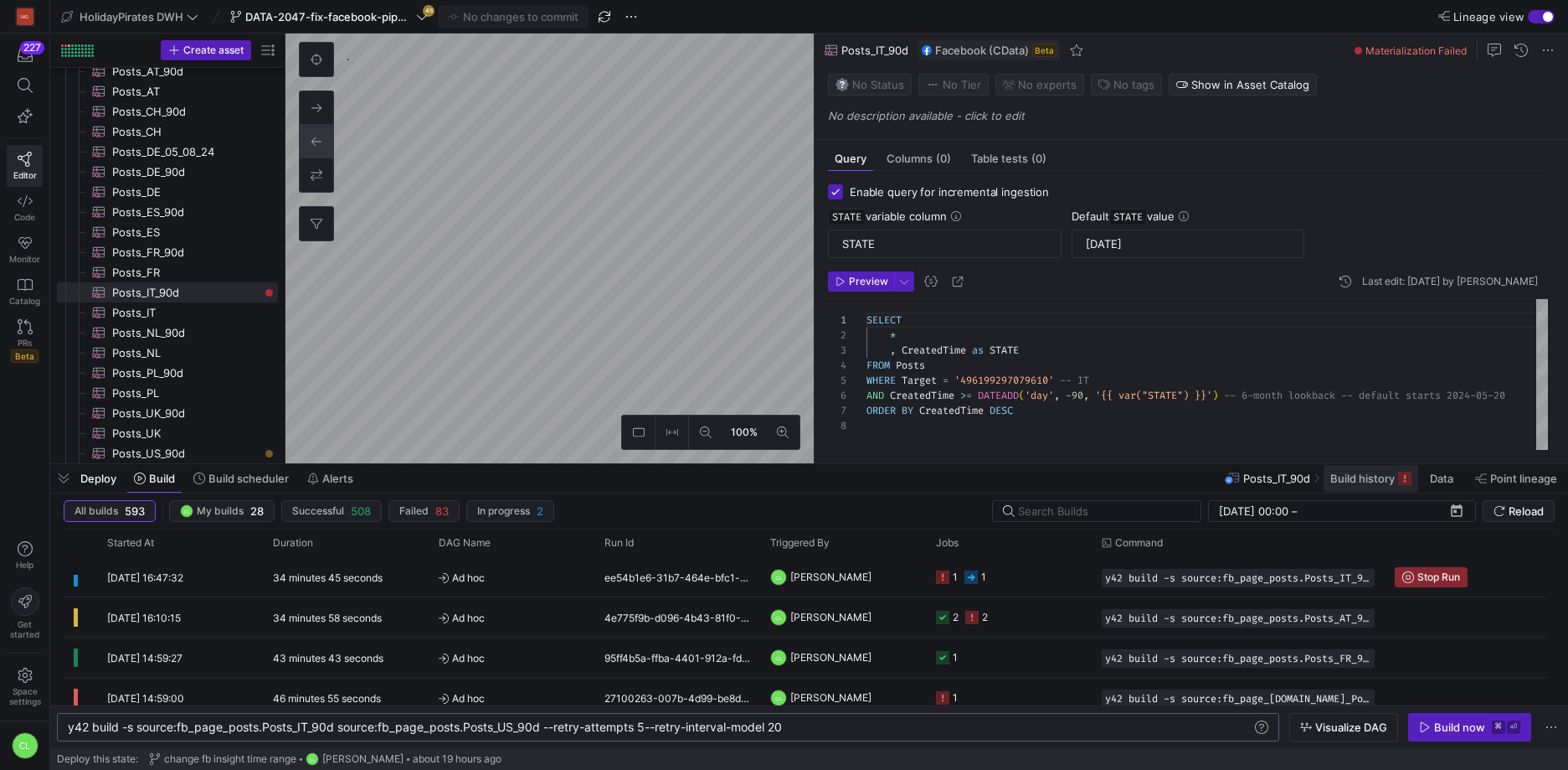
click at [1386, 489] on span at bounding box center [1371, 478] width 95 height 27
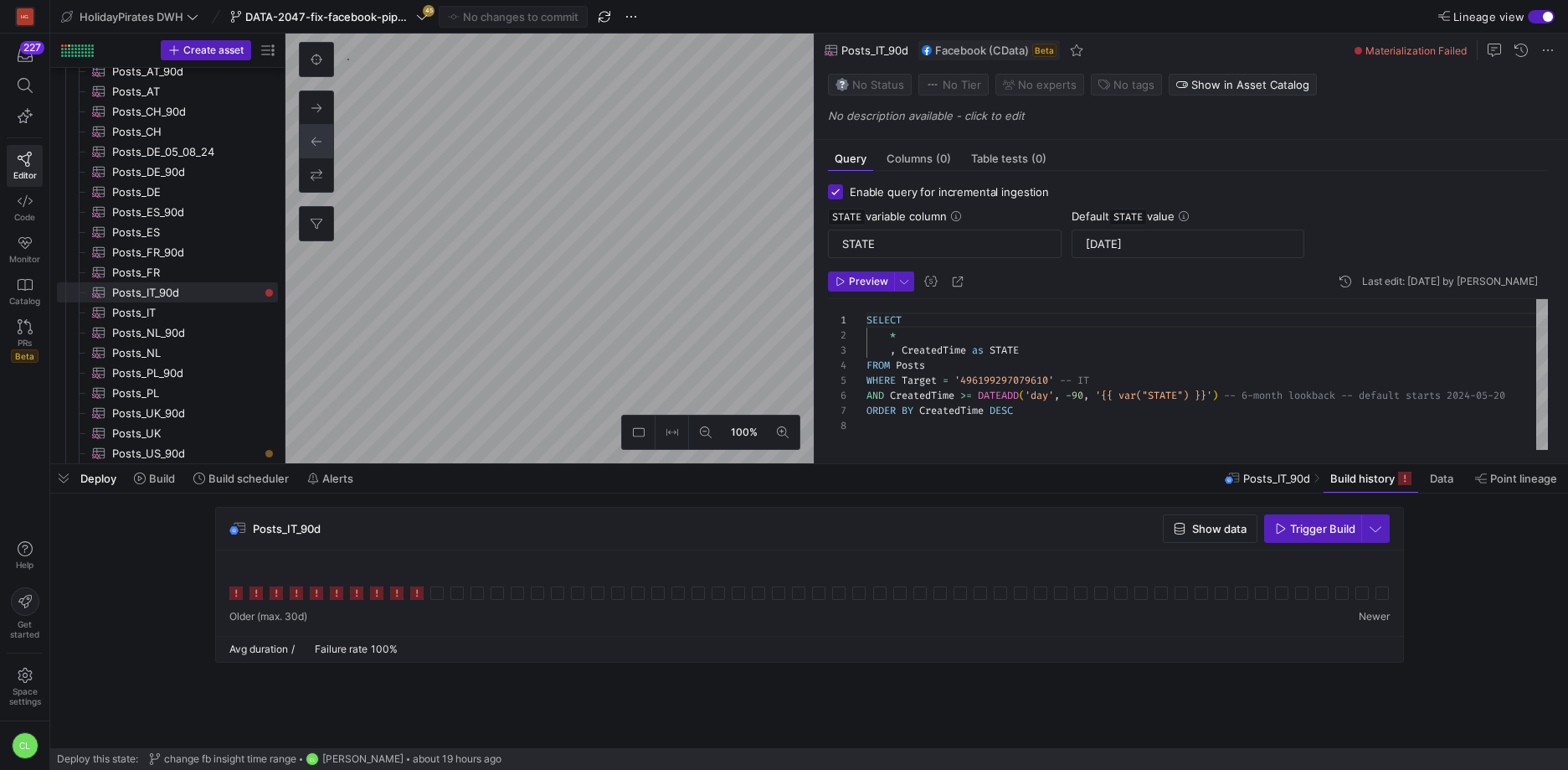
click at [940, 478] on div "Deploy Build Build scheduler Alerts Posts_IT_90d Build history Data Point linea…" at bounding box center [809, 478] width 1518 height 29
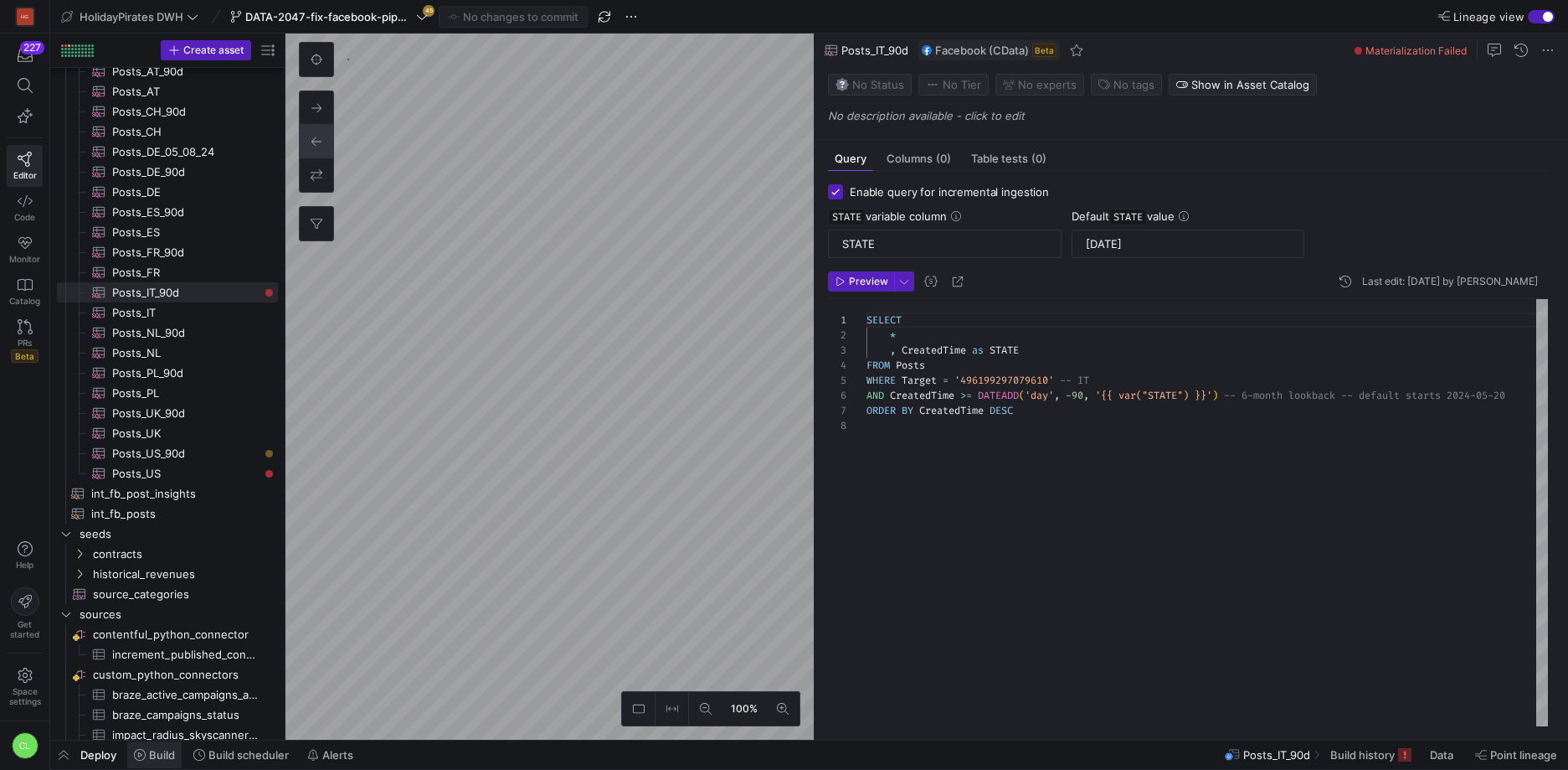
click at [146, 754] on span "Build" at bounding box center [154, 754] width 41 height 14
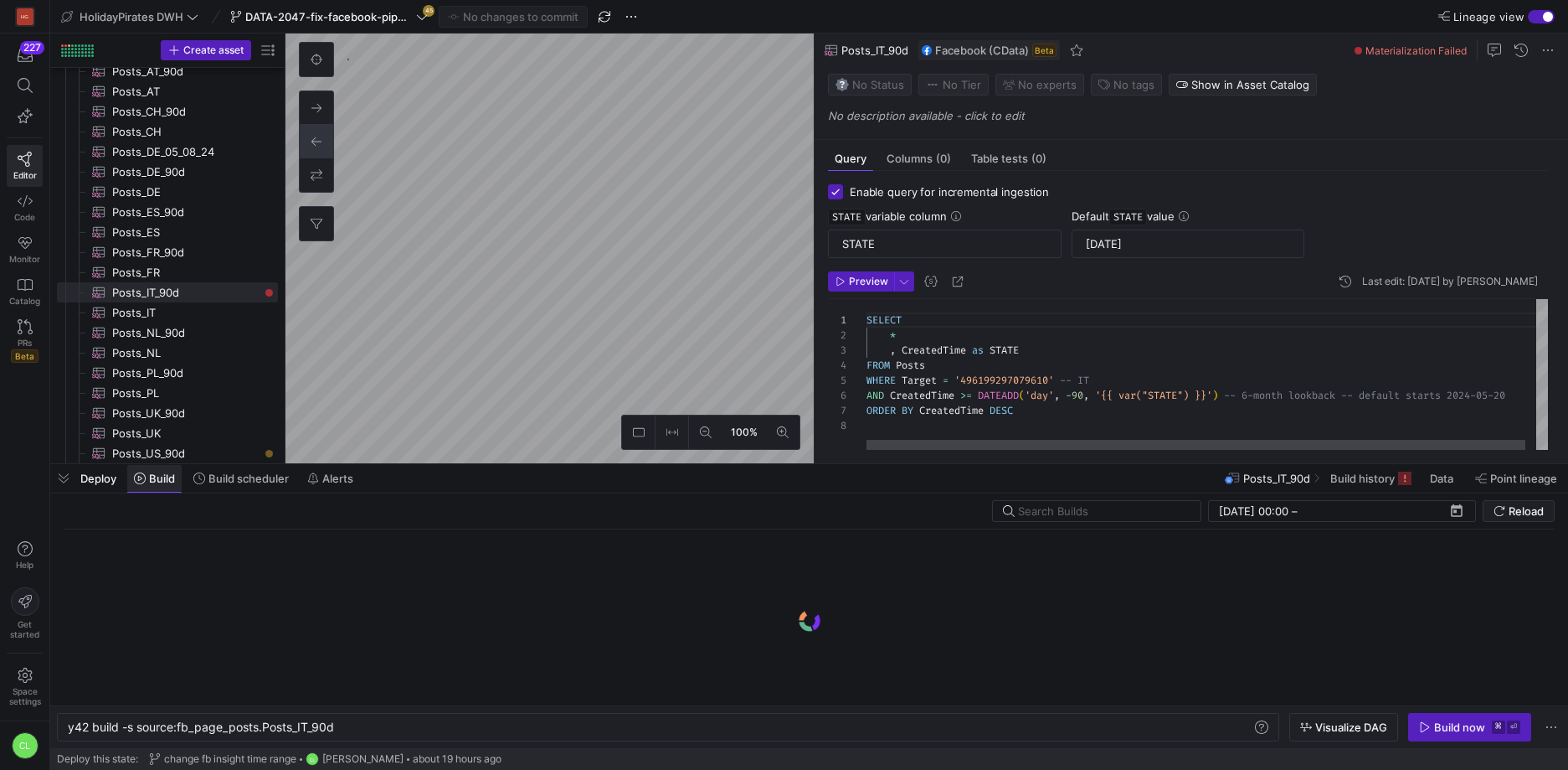
scroll to position [0, 267]
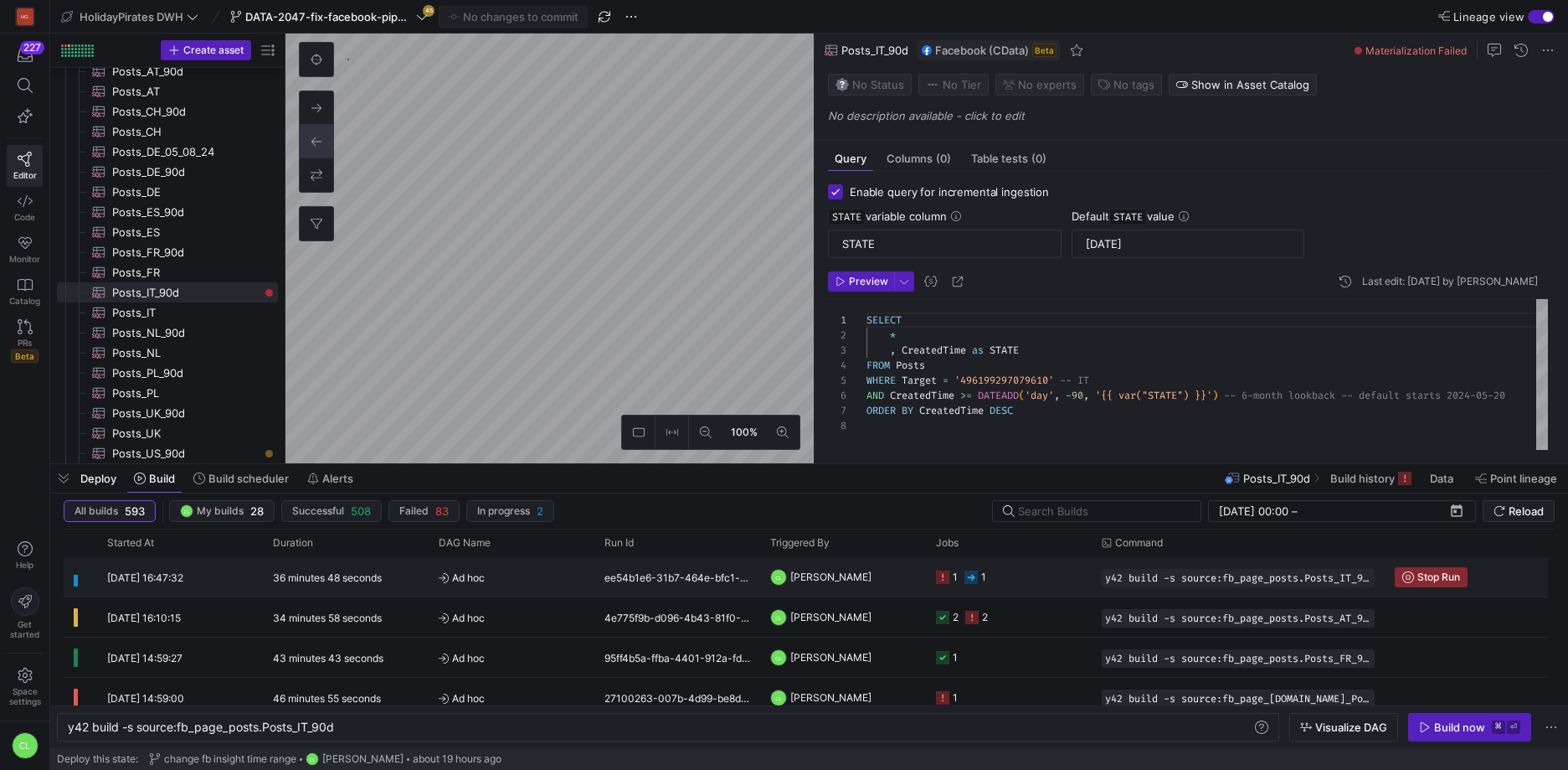
click at [673, 572] on div "ee54b1e6-31b7-464e-bfc1-e09b7b4177d7" at bounding box center [678, 576] width 166 height 40
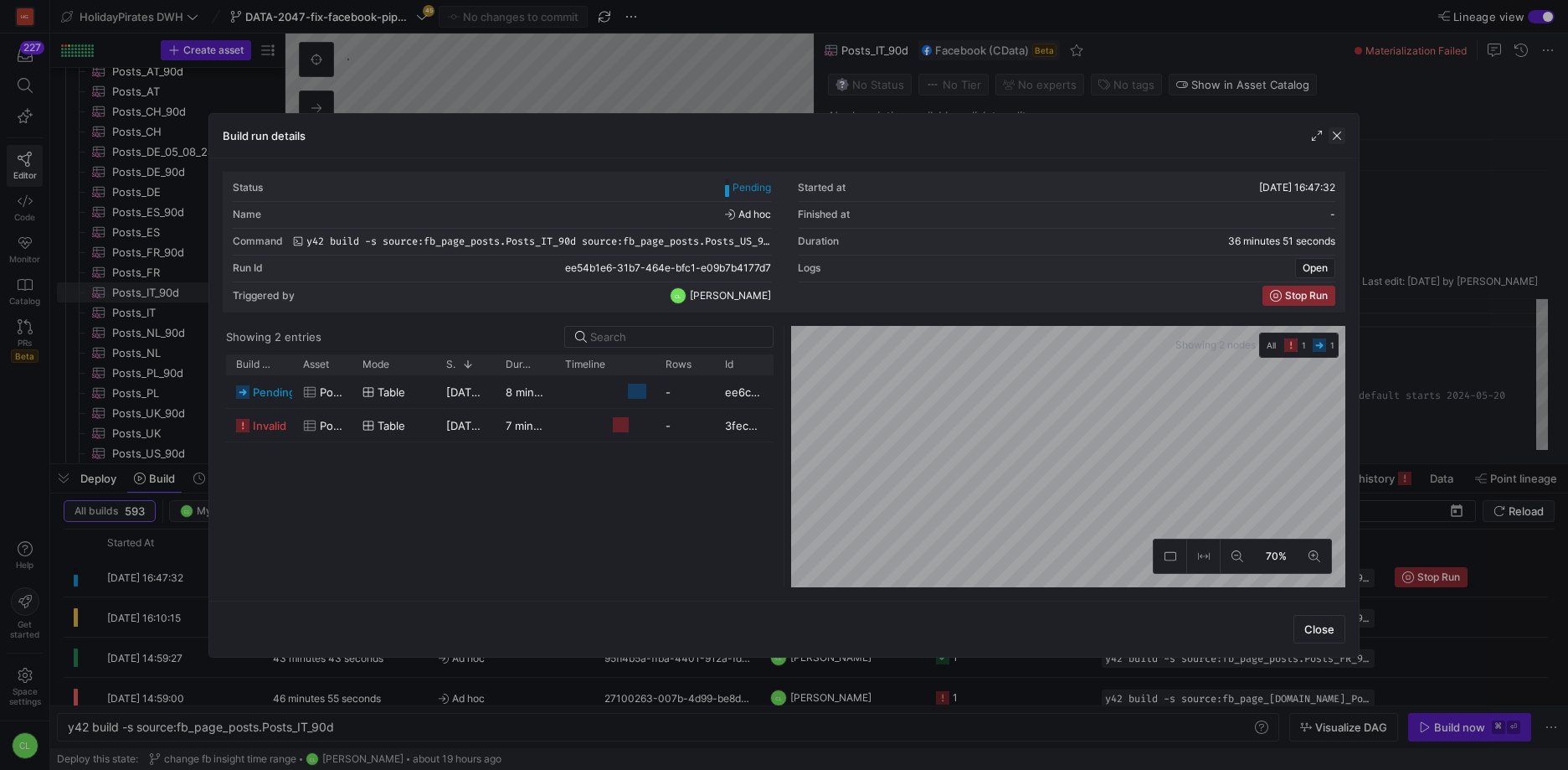
click at [1345, 137] on span "button" at bounding box center [1338, 136] width 17 height 17
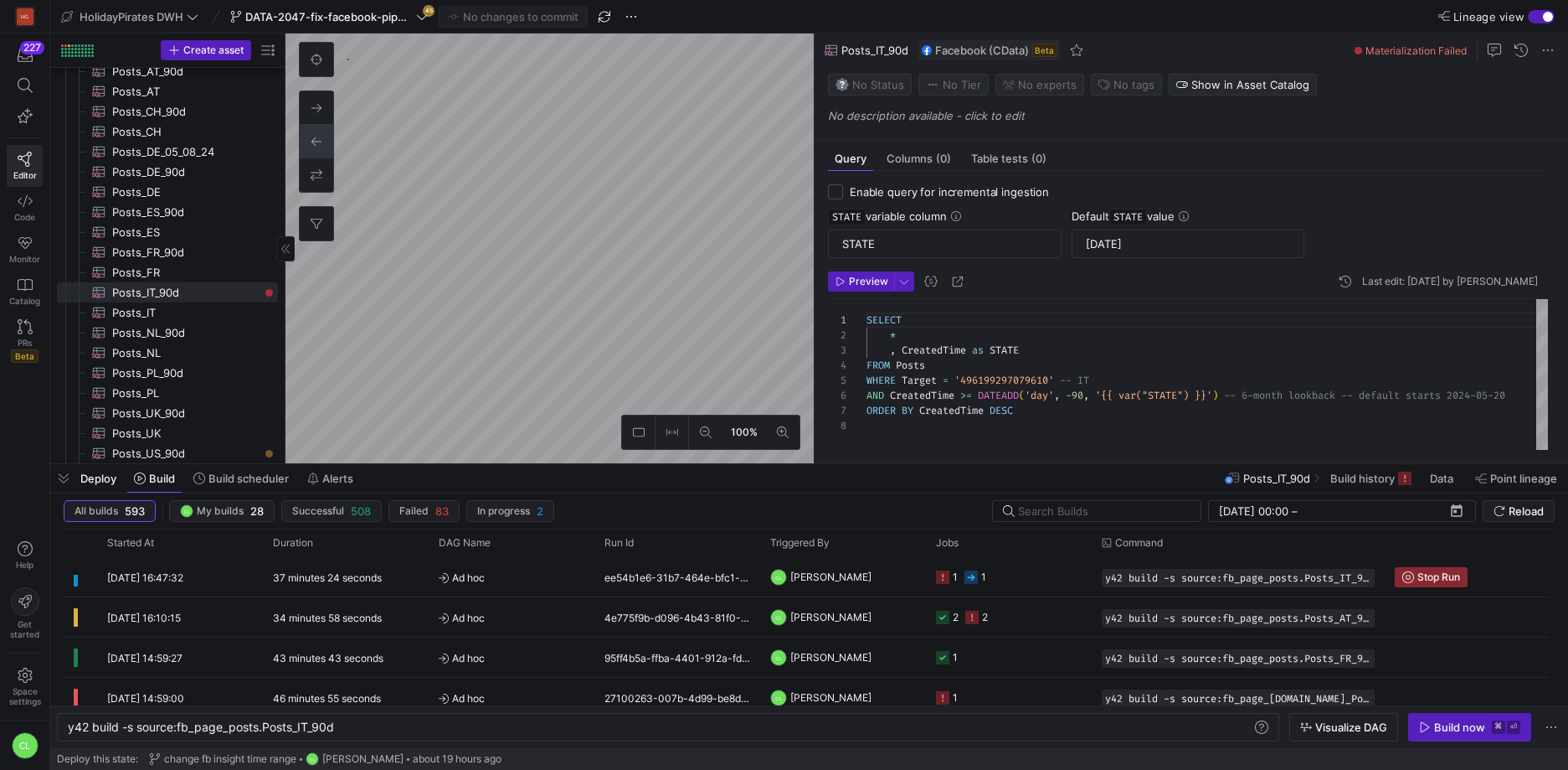
checkbox input "false"
type textarea "-- Only posts created in [DATE] SELECT * FROM PageAndPostInsights WHERE Target …"
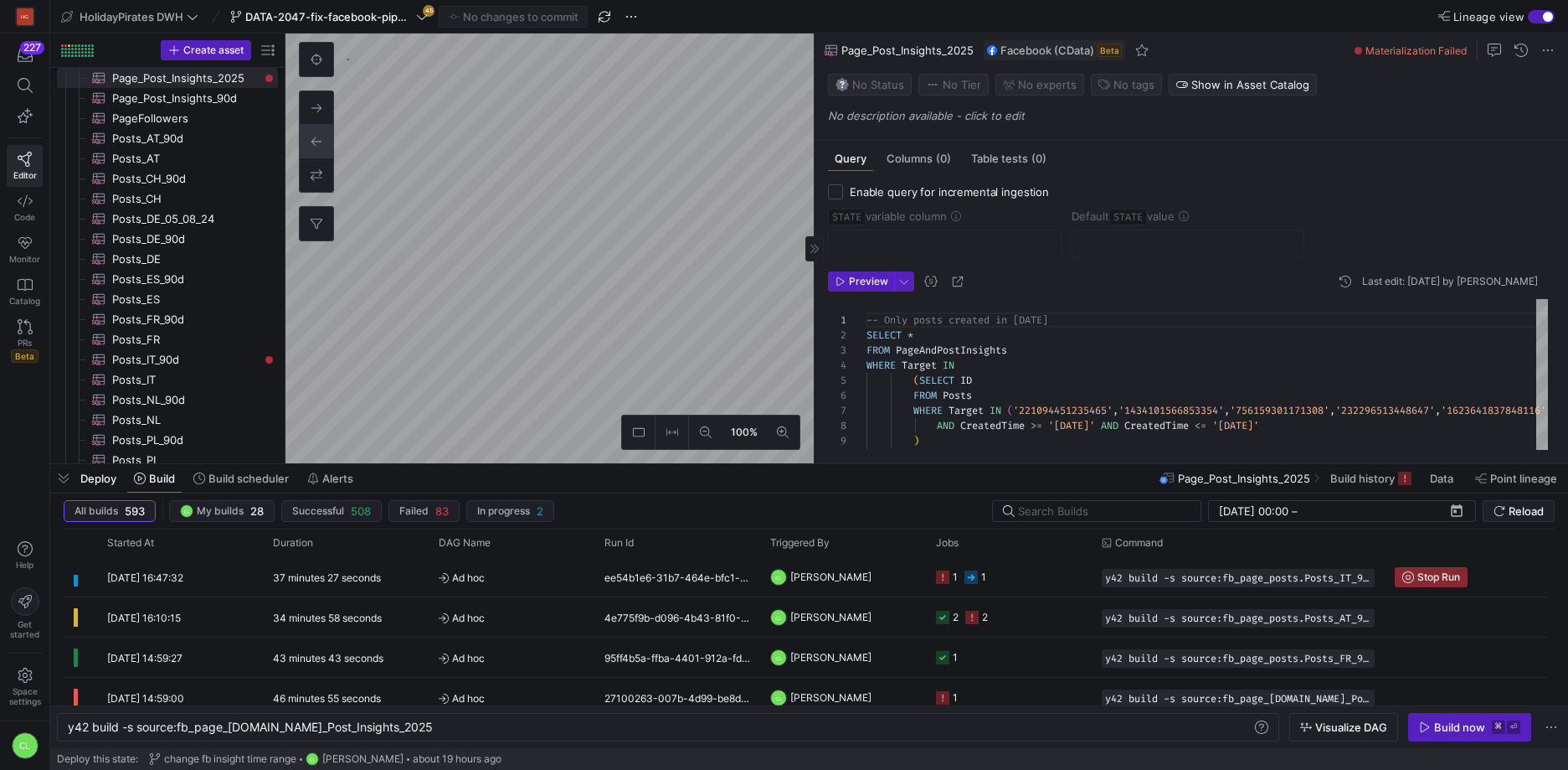
scroll to position [53, 0]
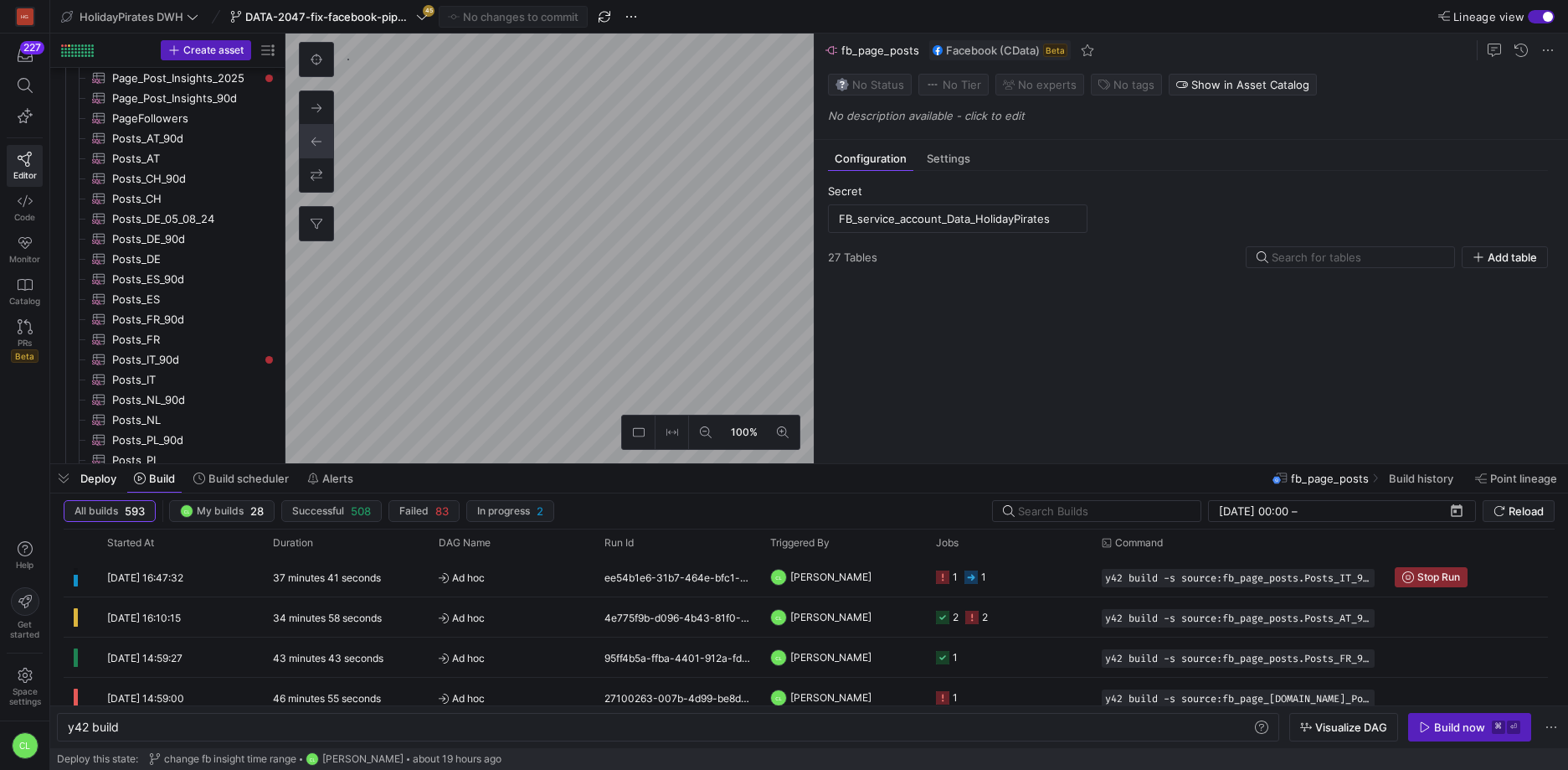
type textarea "y42 build"
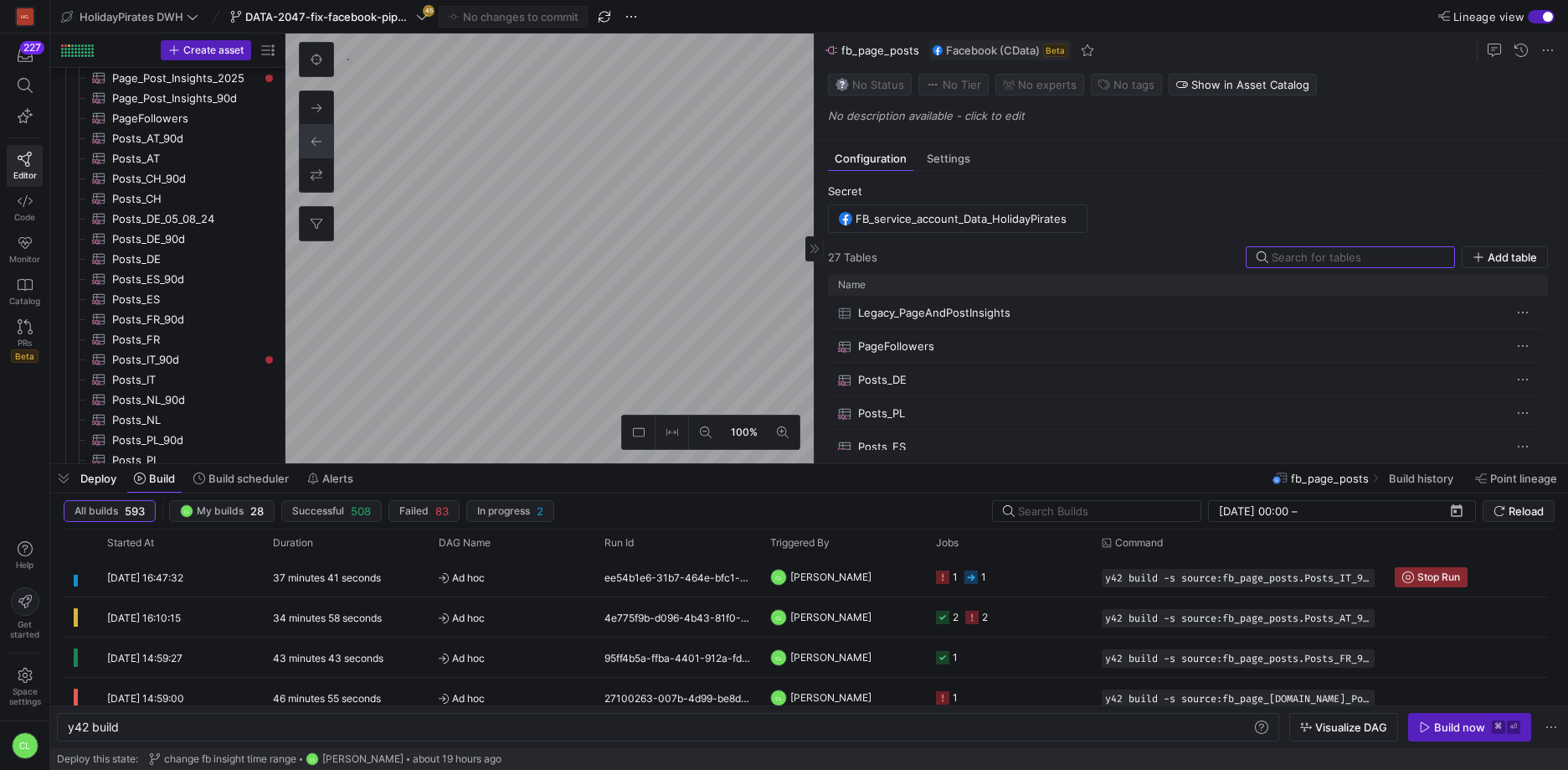
scroll to position [663, 0]
click at [1485, 265] on span "button" at bounding box center [1505, 257] width 85 height 20
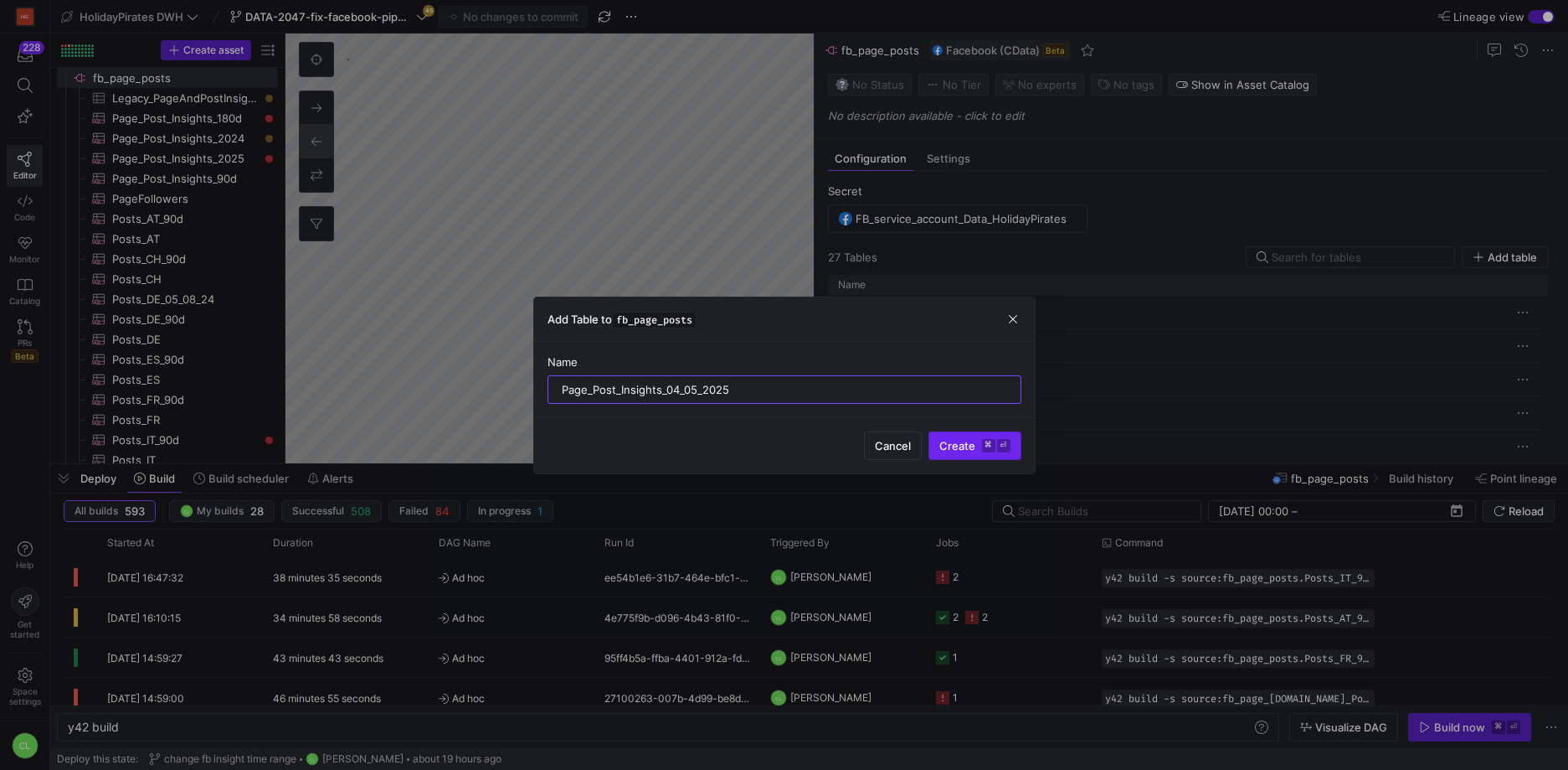
type input "Page_Post_Insights_04_05_2025"
click at [957, 453] on span "submit" at bounding box center [974, 445] width 91 height 27
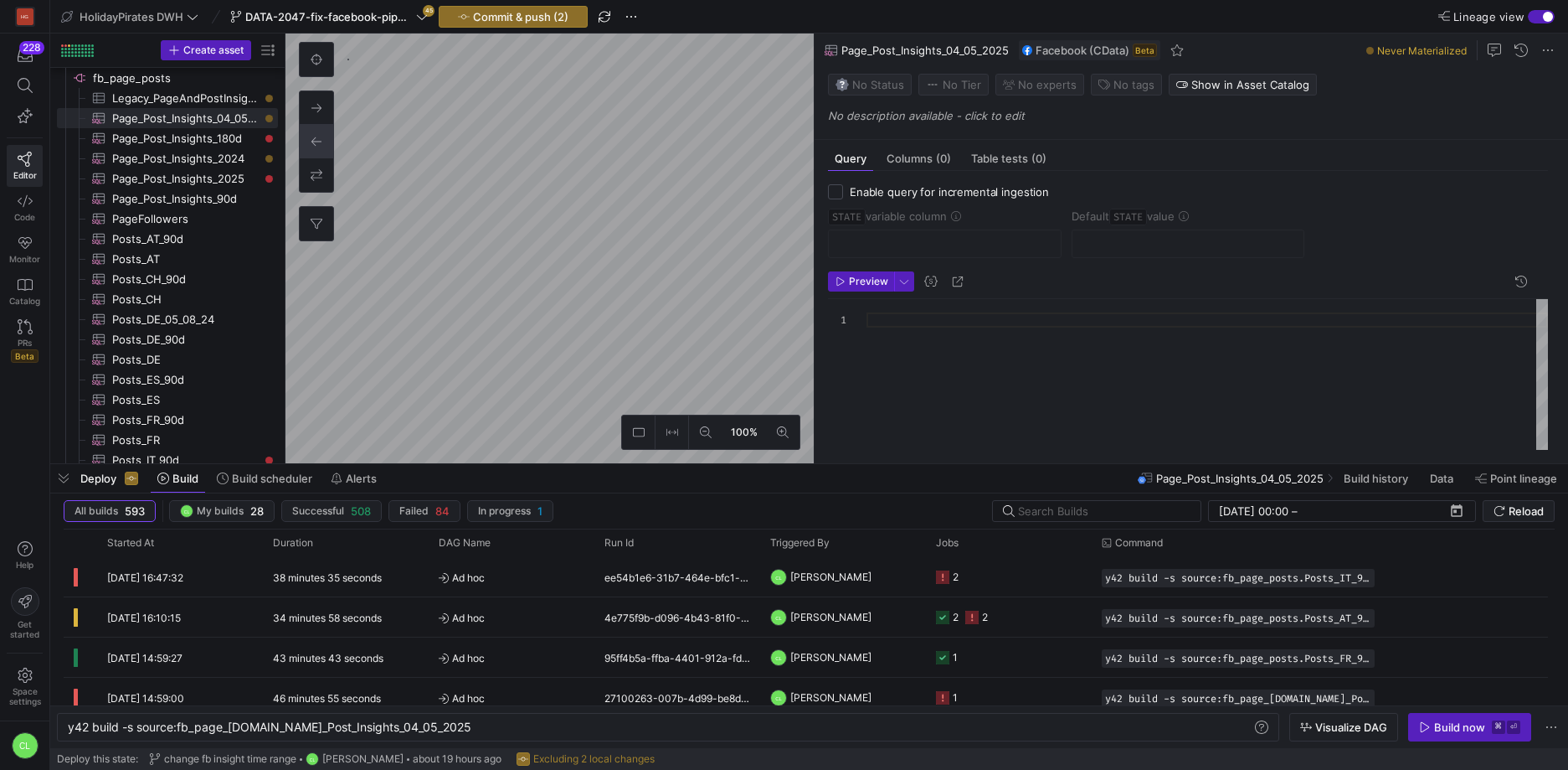
type textarea "y42 build -s source:fb_page_[DOMAIN_NAME]_Post_Insights_2025"
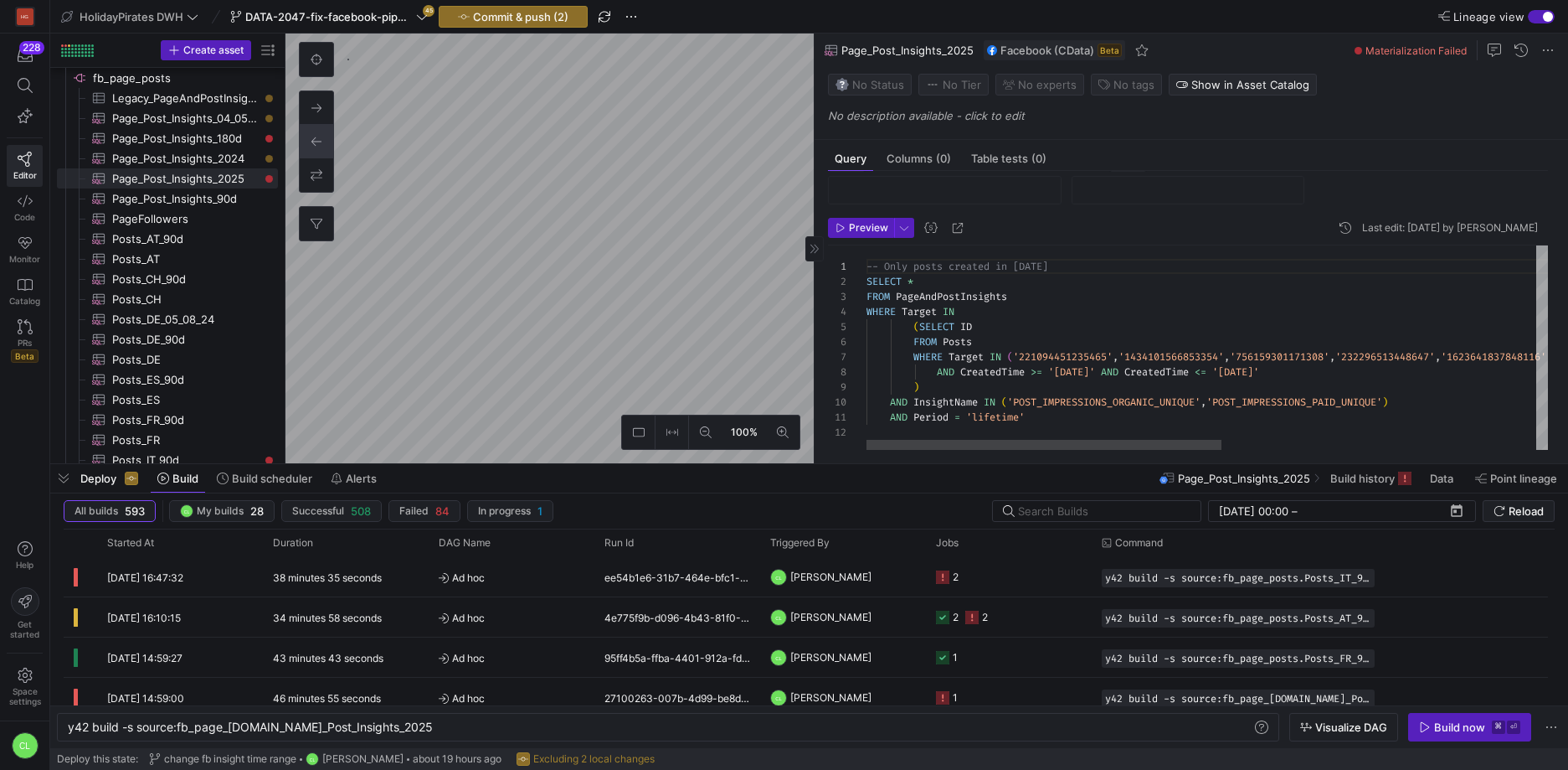
scroll to position [0, 161]
type textarea "-- Only posts created in [DATE] SELECT * FROM PageAndPostInsights WHERE Target …"
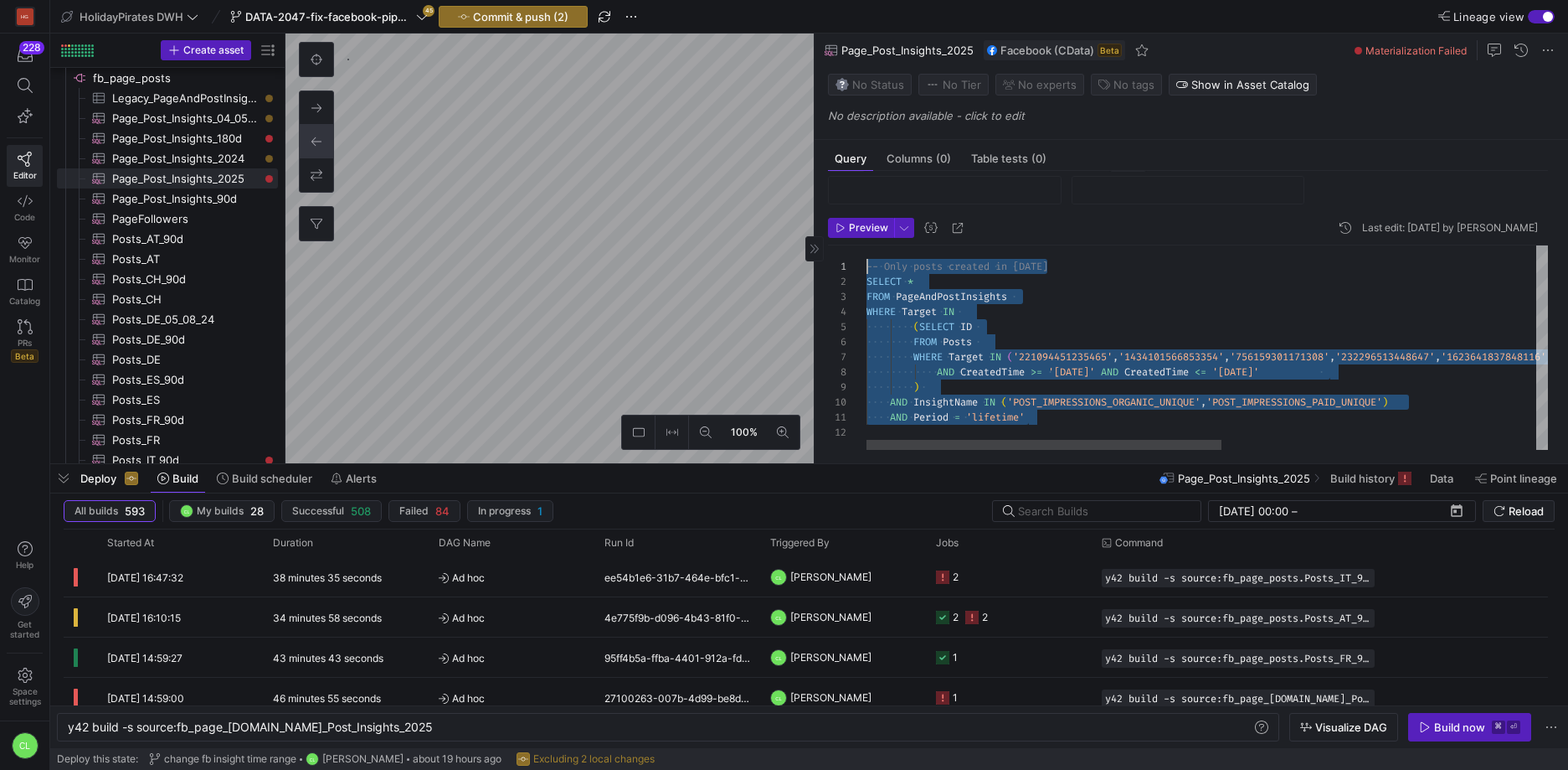
scroll to position [0, 0]
drag, startPoint x: 1067, startPoint y: 424, endPoint x: 855, endPoint y: 251, distance: 273.6
click at [867, 250] on div "FROM PageAndPostInsights WHERE Target IN ( SELECT ID FROM Posts WHERE Target IN…" at bounding box center [1508, 348] width 1284 height 205
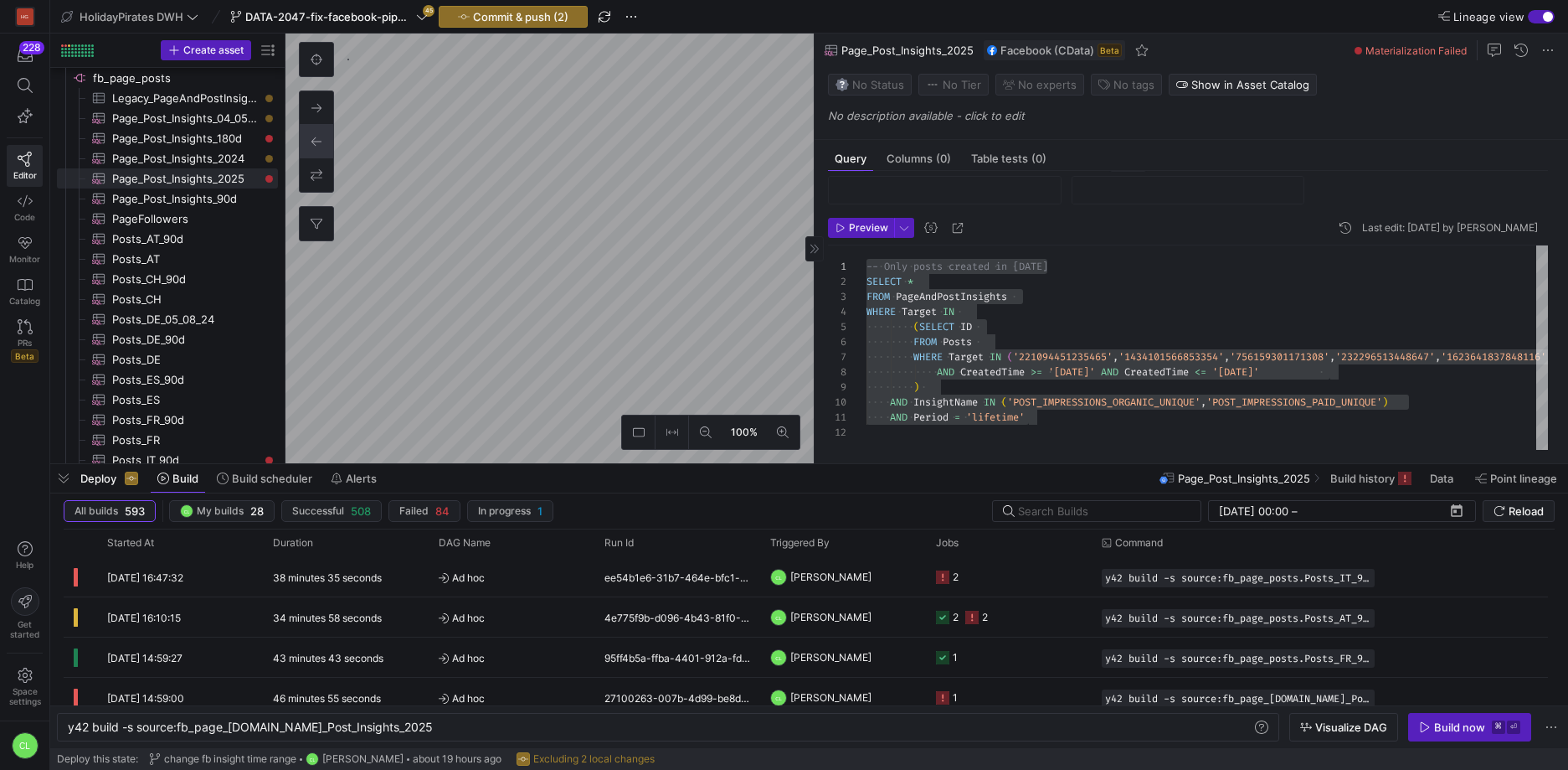
type textarea "y42 build -s source:fb_page_[DOMAIN_NAME]_Post_Insights_04_05_2025"
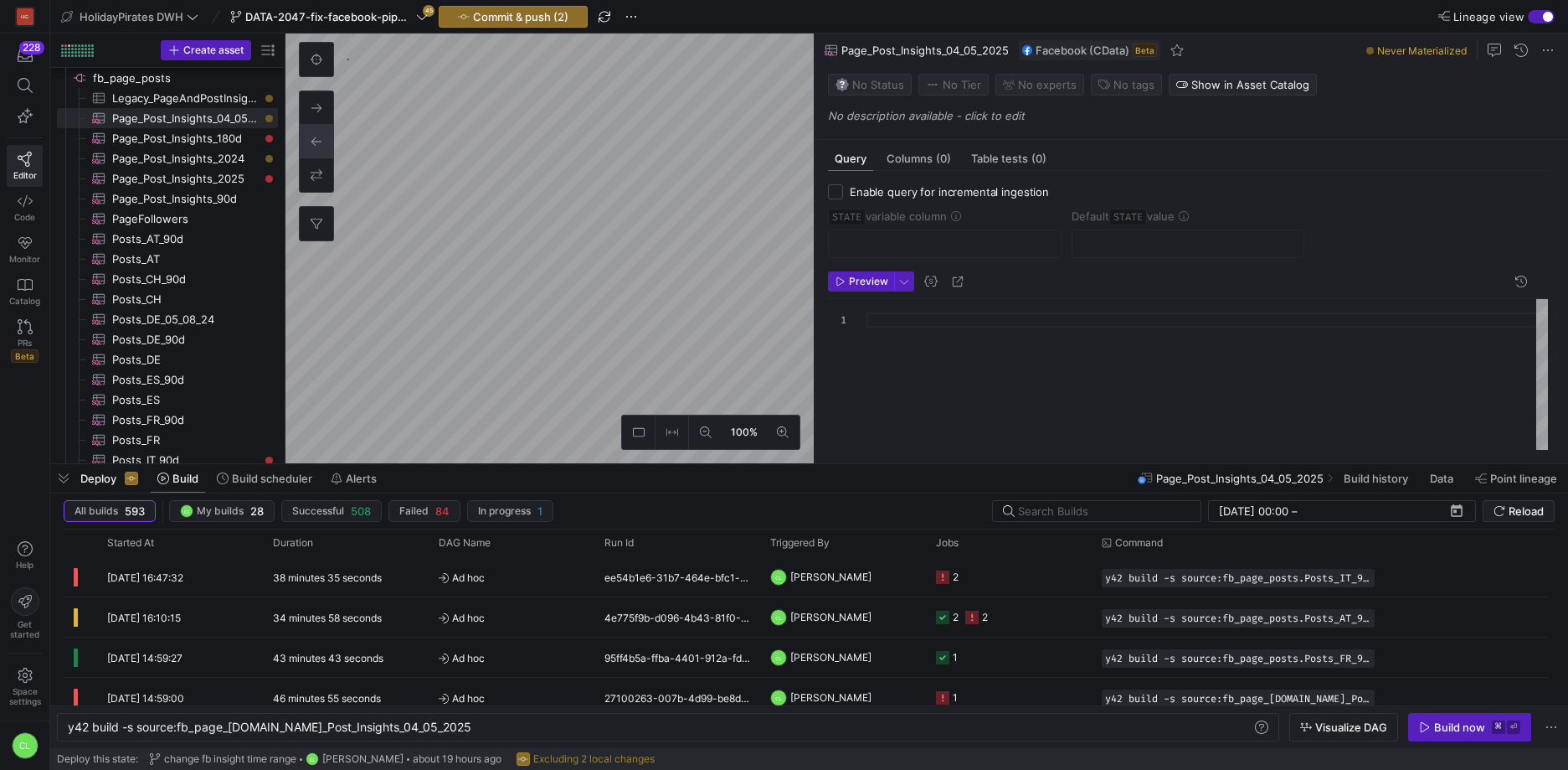
click at [926, 325] on div at bounding box center [1207, 374] width 681 height 151
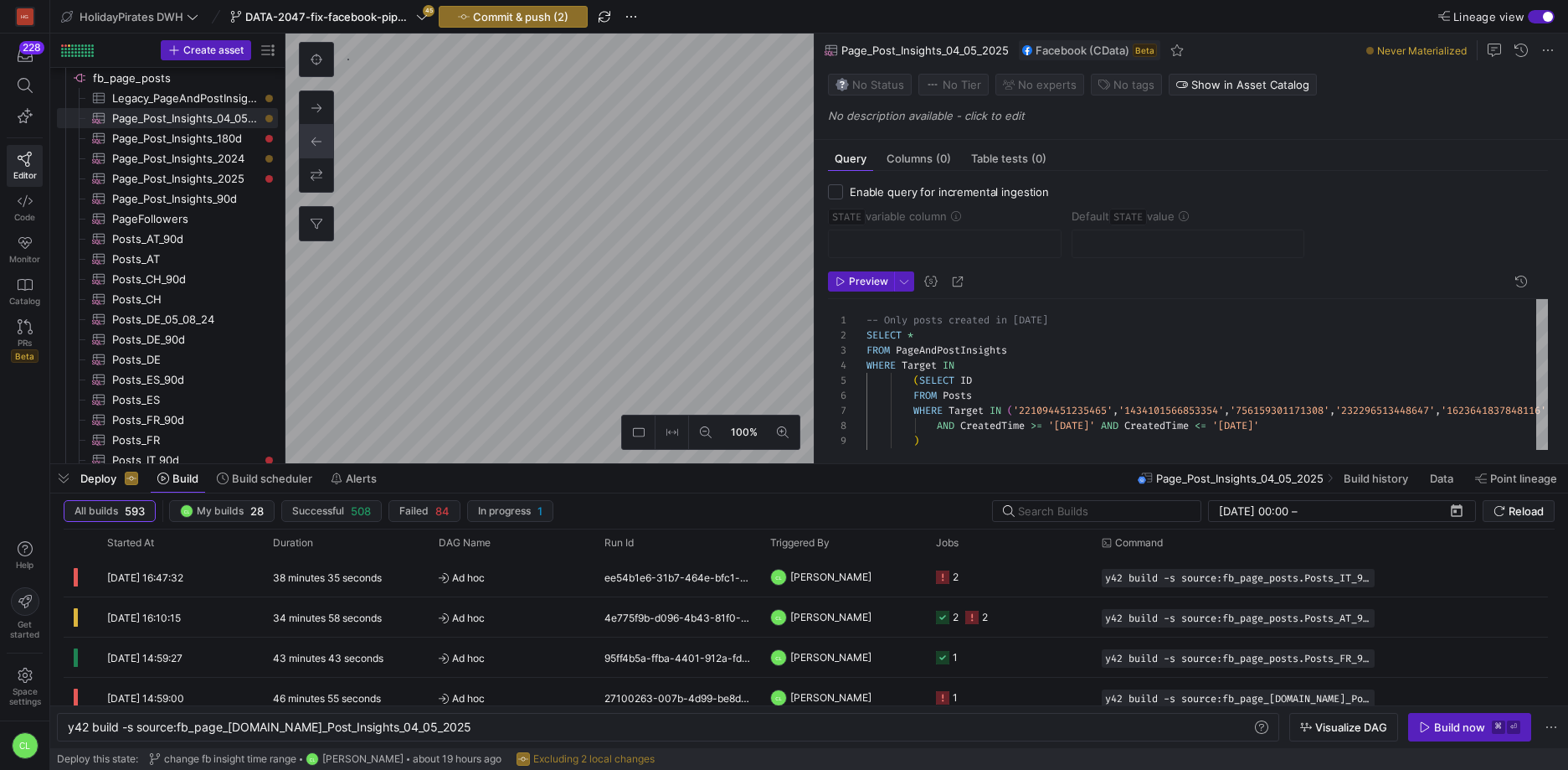
click at [1081, 326] on div "SELECT * FROM PageAndPostInsights WHERE Target IN ( SELECT ID FROM Posts WHERE …" at bounding box center [1508, 393] width 1284 height 189
click at [1020, 325] on div "SELECT * FROM PageAndPostInsights WHERE Target IN ( SELECT ID FROM Posts WHERE …" at bounding box center [1508, 393] width 1284 height 189
click at [1233, 358] on div "SELECT * FROM PageAndPostInsights WHERE Target IN ( SELECT ID FROM Posts WHERE …" at bounding box center [1508, 393] width 1284 height 189
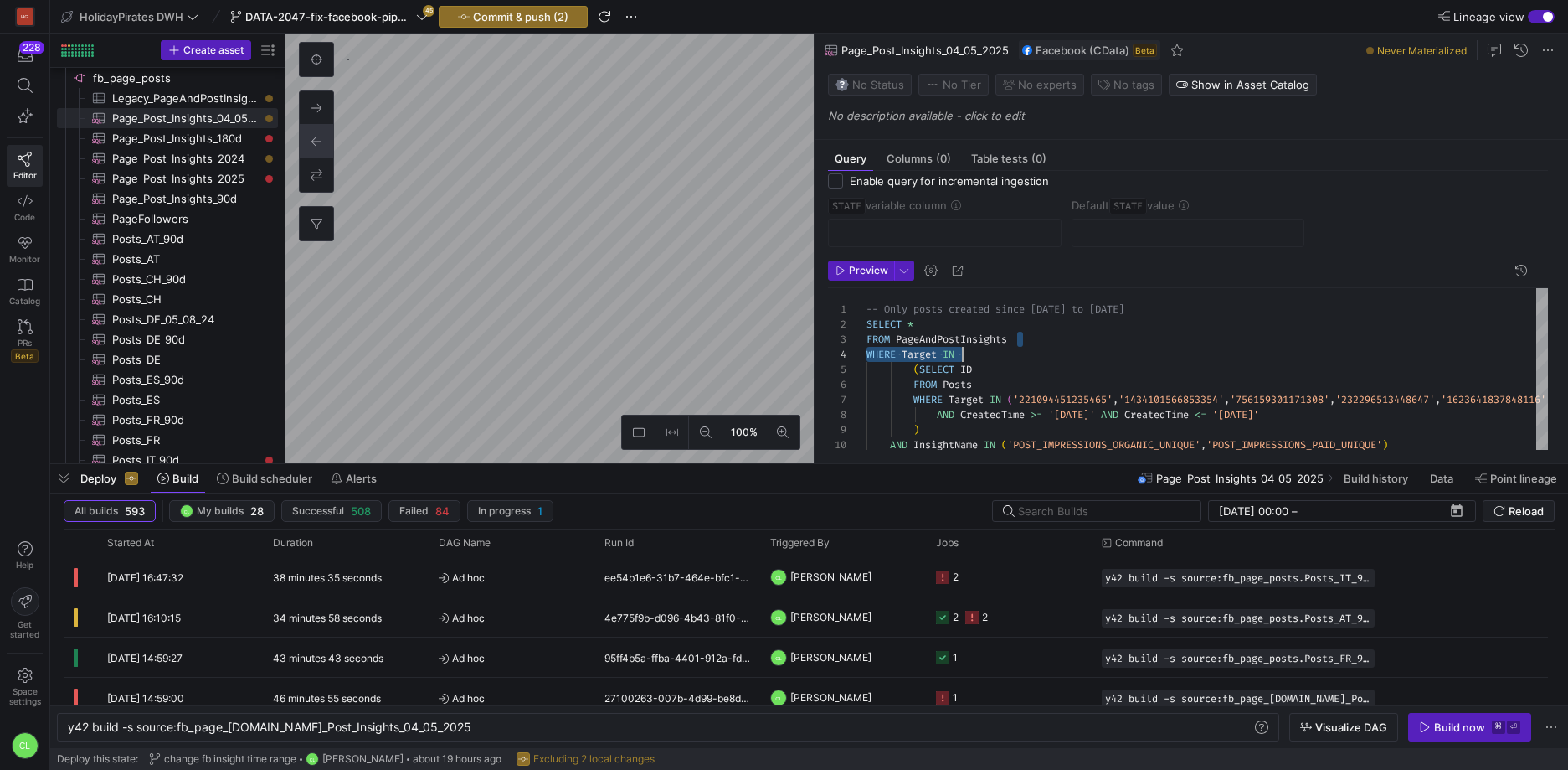
click at [1283, 421] on div "SELECT * FROM PageAndPostInsights WHERE Target IN ( SELECT ID FROM Posts WHERE …" at bounding box center [1508, 383] width 1284 height 189
click at [1294, 418] on div "SELECT * FROM PageAndPostInsights WHERE Target IN ( SELECT ID FROM Posts WHERE …" at bounding box center [1508, 383] width 1284 height 189
type textarea "-- Only posts created since [DATE] to [DATE] SELECT * FROM PageAndPostInsights …"
click at [522, 12] on span "Commit & push (2)" at bounding box center [521, 17] width 96 height 14
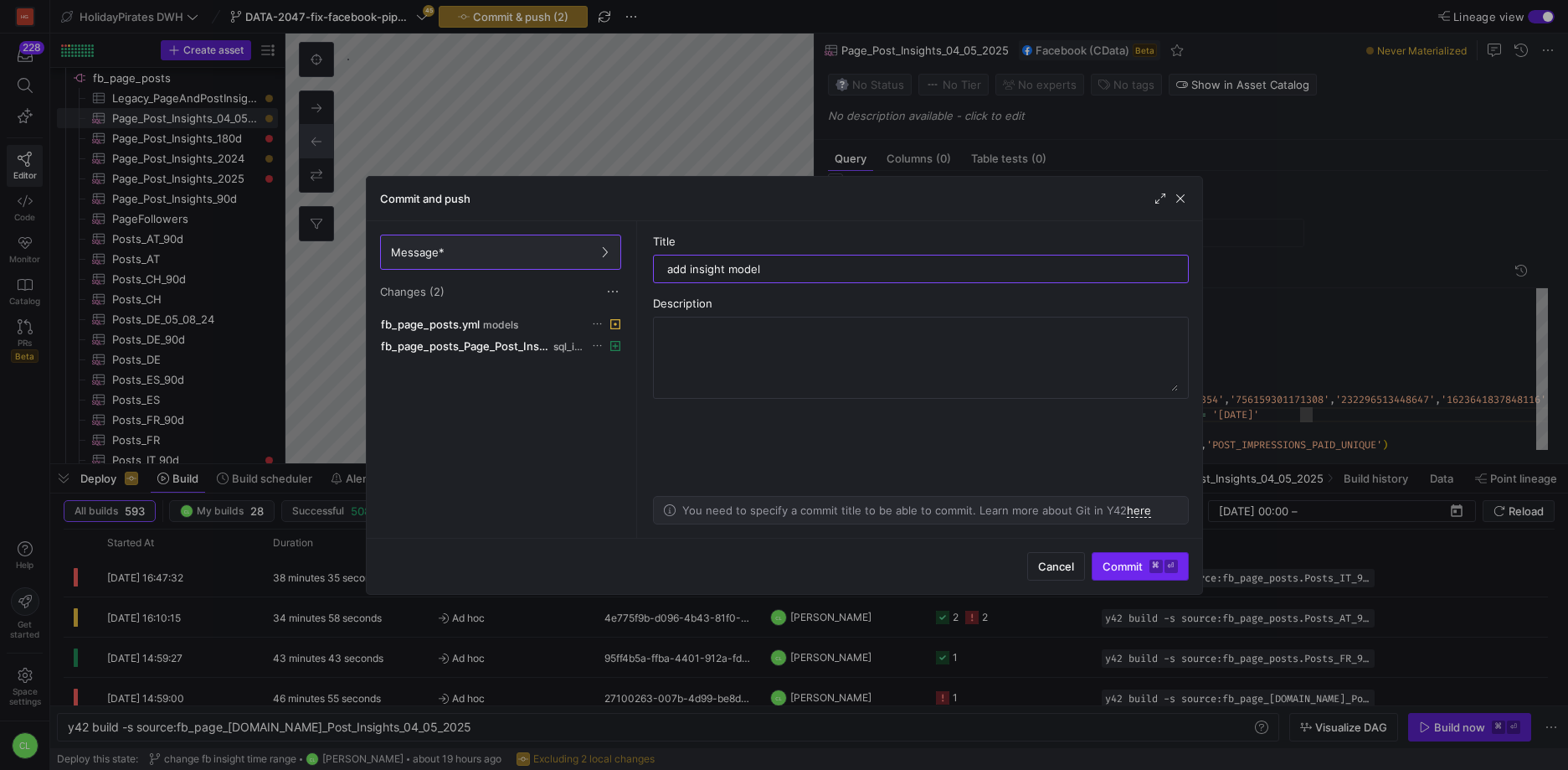
type input "add insight model"
click at [1111, 565] on span "Commit ⌘ ⏎" at bounding box center [1140, 566] width 76 height 14
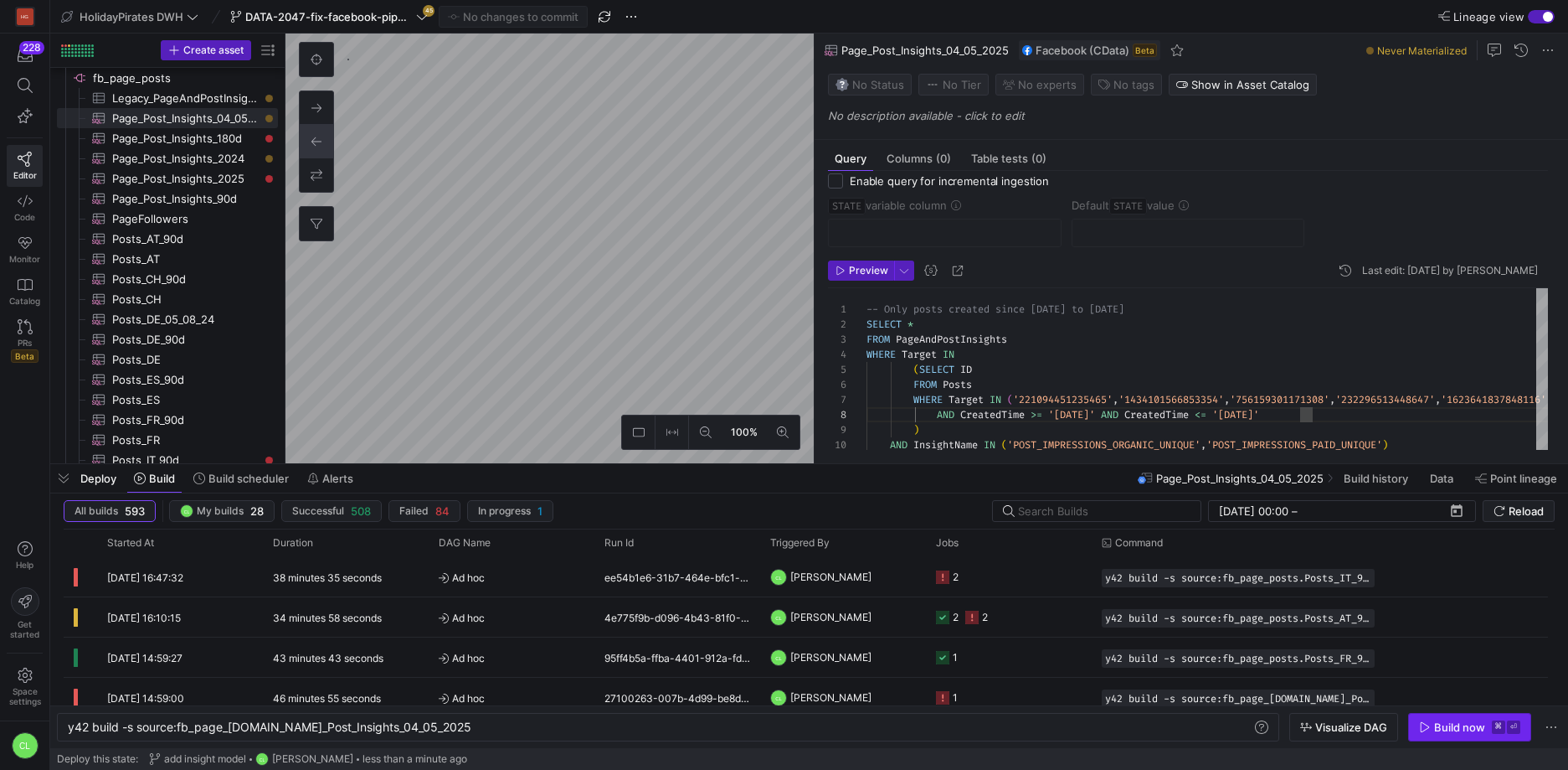
click at [1449, 729] on div "Build now" at bounding box center [1459, 727] width 51 height 14
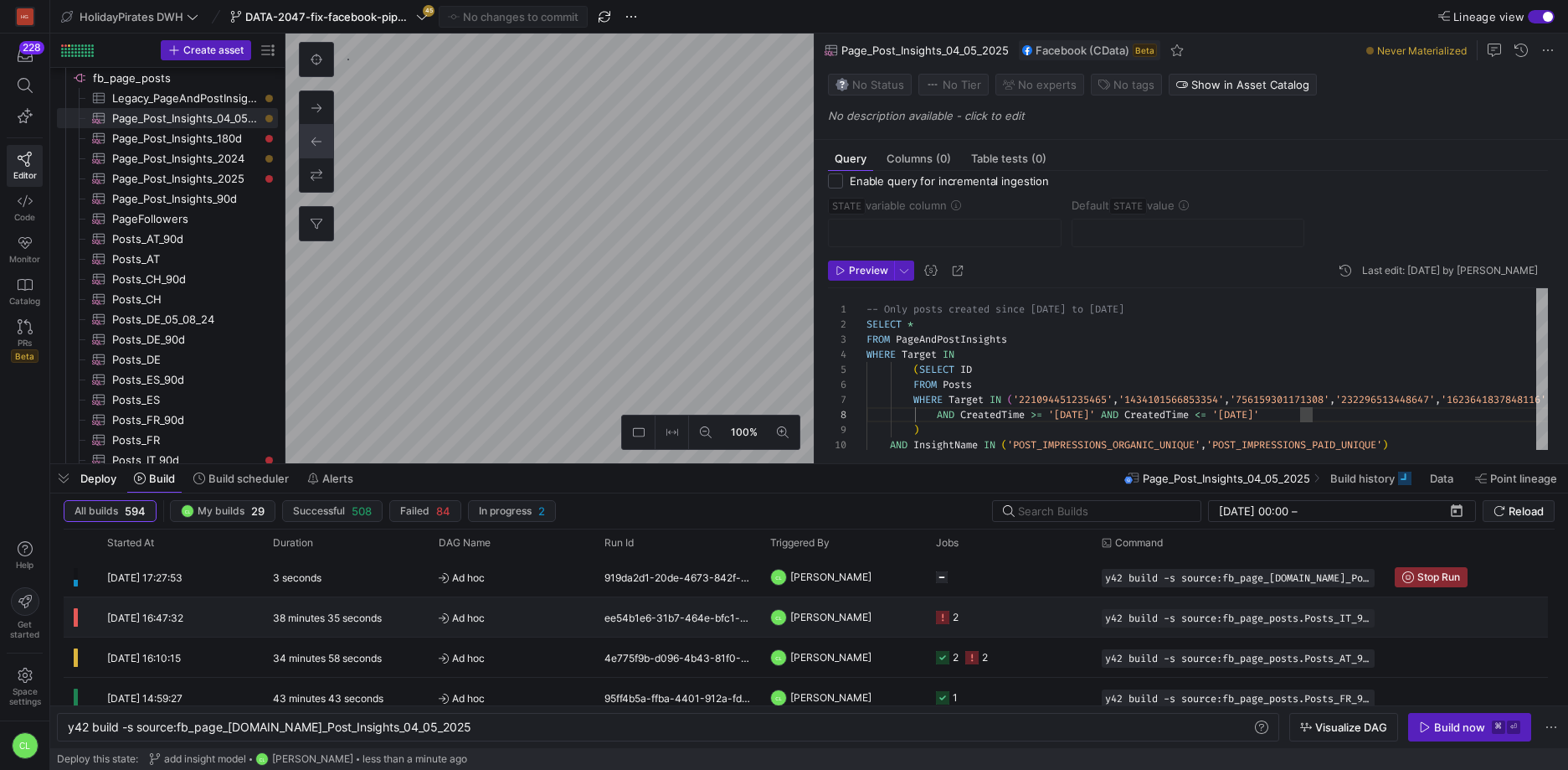
click at [961, 620] on y42-job-status-cell-renderer "2" at bounding box center [1009, 617] width 146 height 38
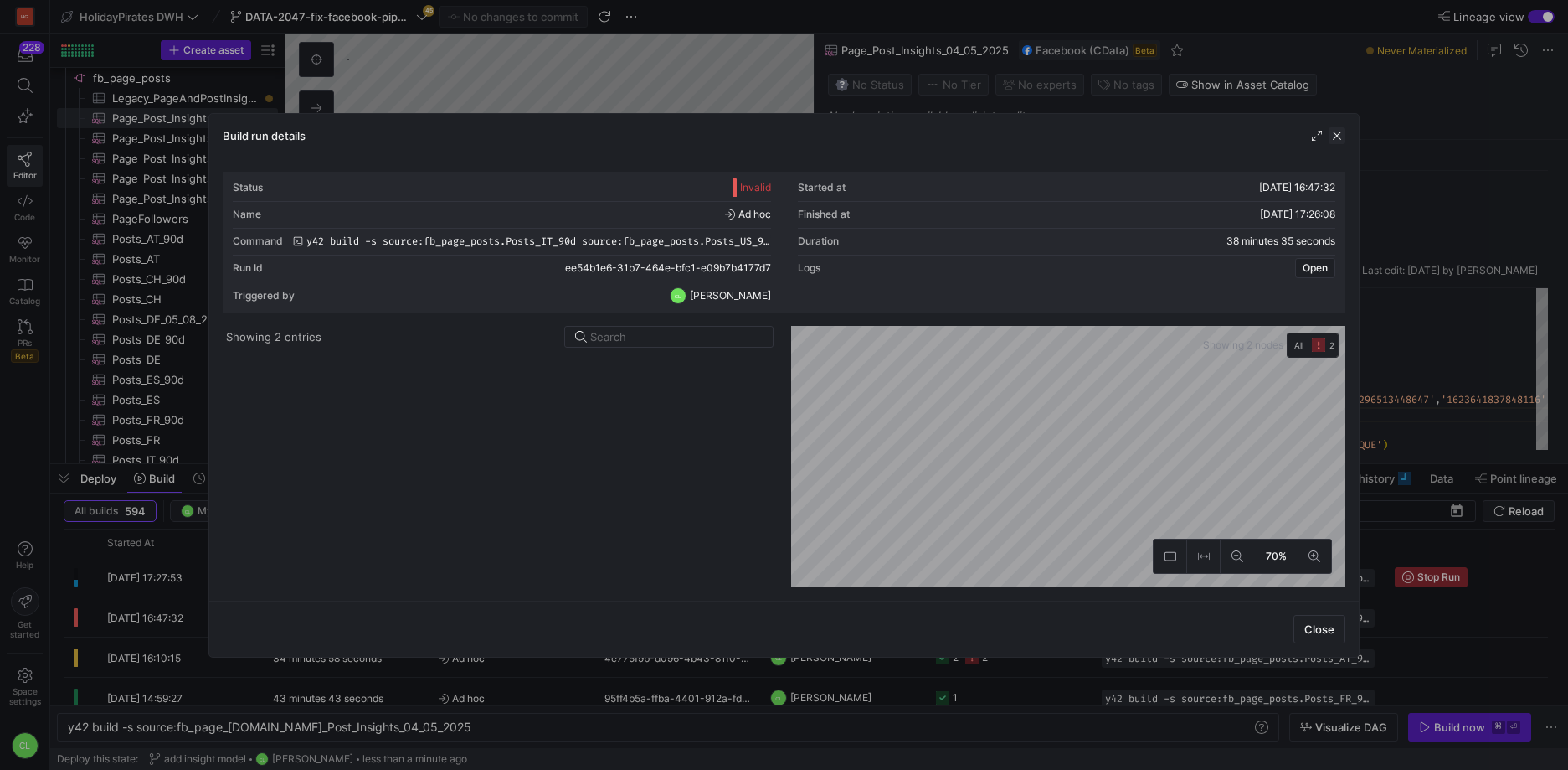
click at [1334, 130] on span "button" at bounding box center [1338, 136] width 17 height 17
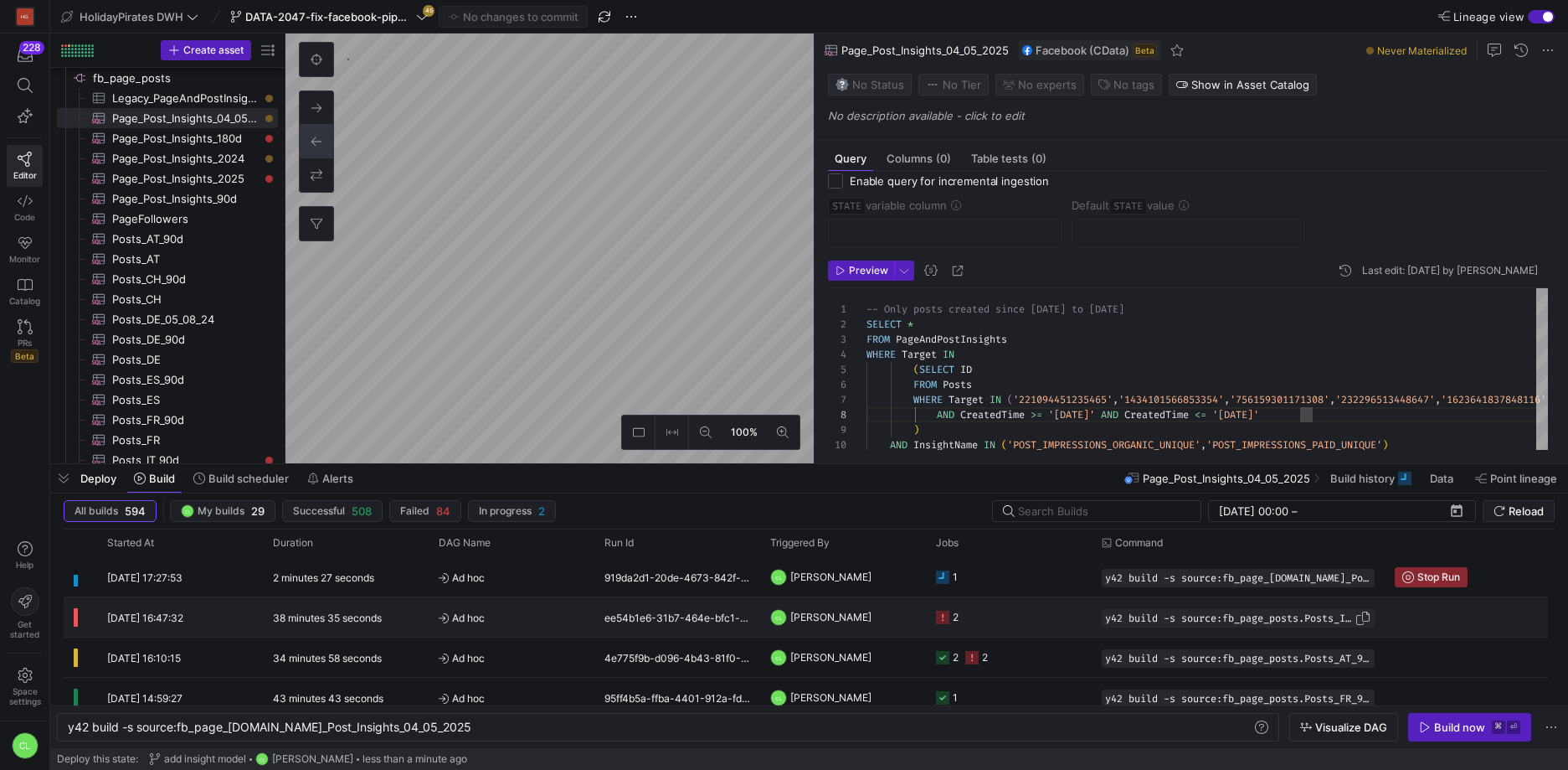
click at [1363, 621] on span "Press SPACE to select this row." at bounding box center [1363, 618] width 17 height 17
click at [897, 728] on div "y42 build -s source:fb_page_[DOMAIN_NAME]_Post_Insigh ts_04_05_2025" at bounding box center [660, 727] width 1185 height 14
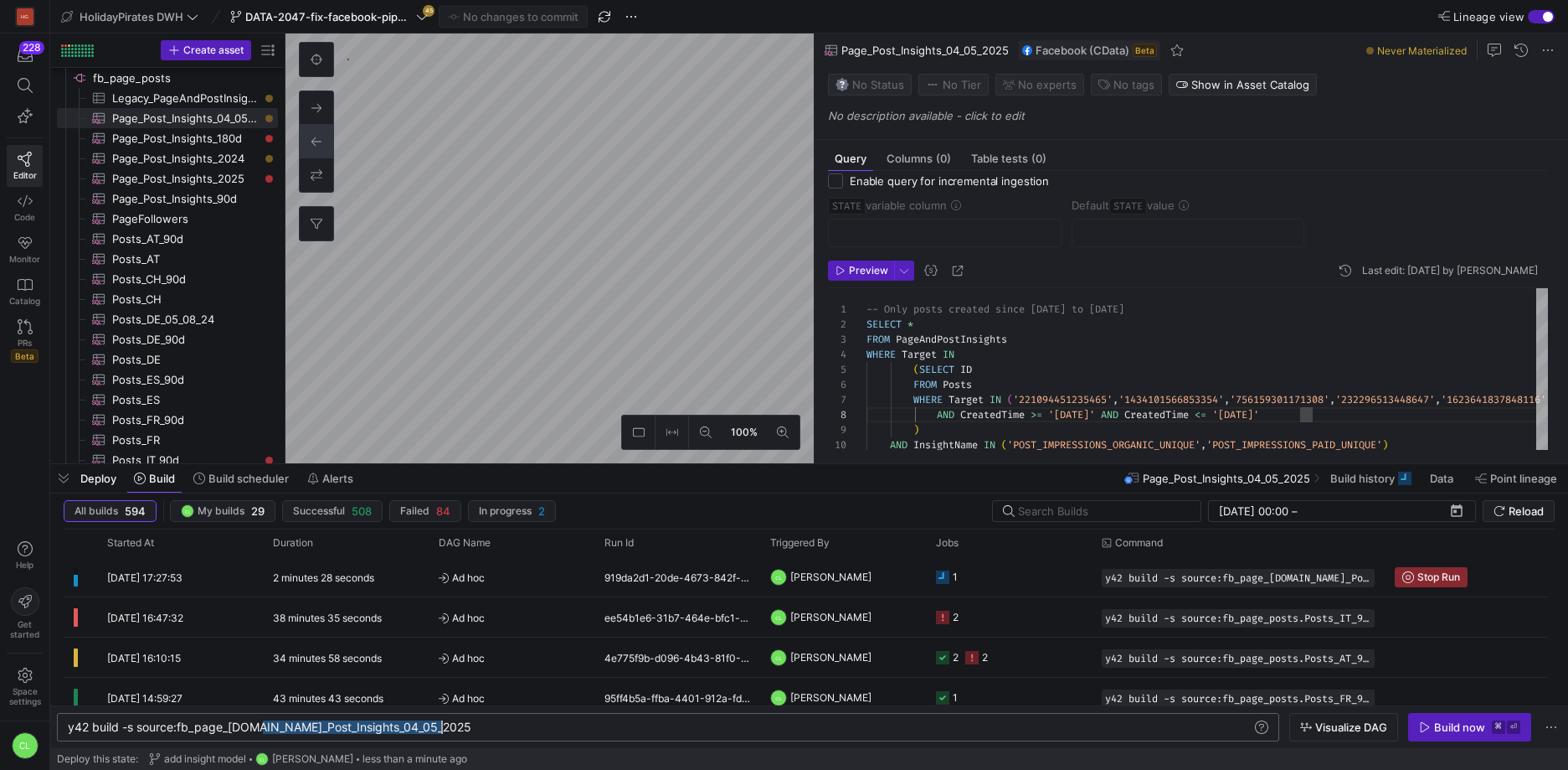
click at [897, 728] on div "y42 build -s source:fb_page_[DOMAIN_NAME]_Post_Insigh ts_04_05_2025" at bounding box center [660, 727] width 1185 height 14
type textarea "y42 build -s source:fb_page_posts.Posts_IT_90d source:fb_page_posts.Posts_US_90…"
click at [1458, 733] on div "Build now" at bounding box center [1459, 727] width 51 height 14
